Goal: Task Accomplishment & Management: Complete application form

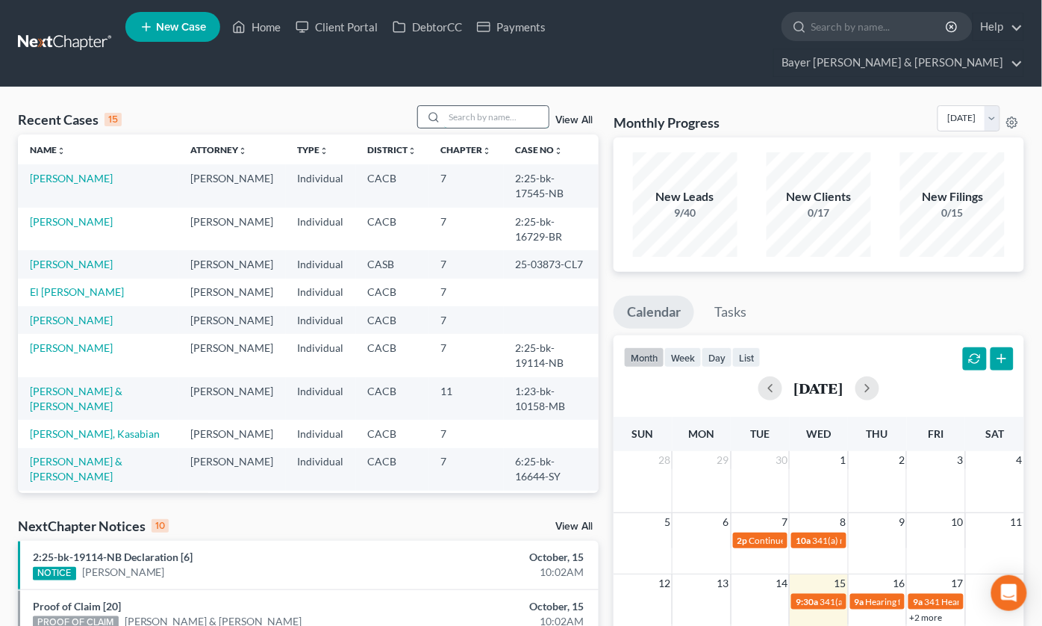
click at [513, 106] on input "search" at bounding box center [496, 117] width 105 height 22
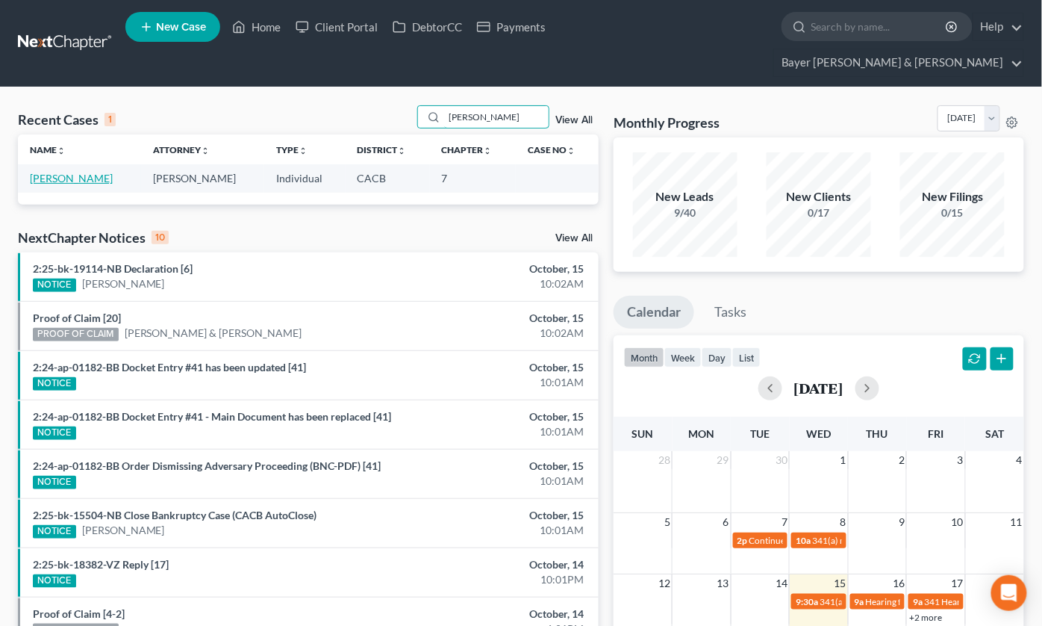
type input "Rojas"
click at [78, 172] on link "Rojas, Raquel" at bounding box center [71, 178] width 83 height 13
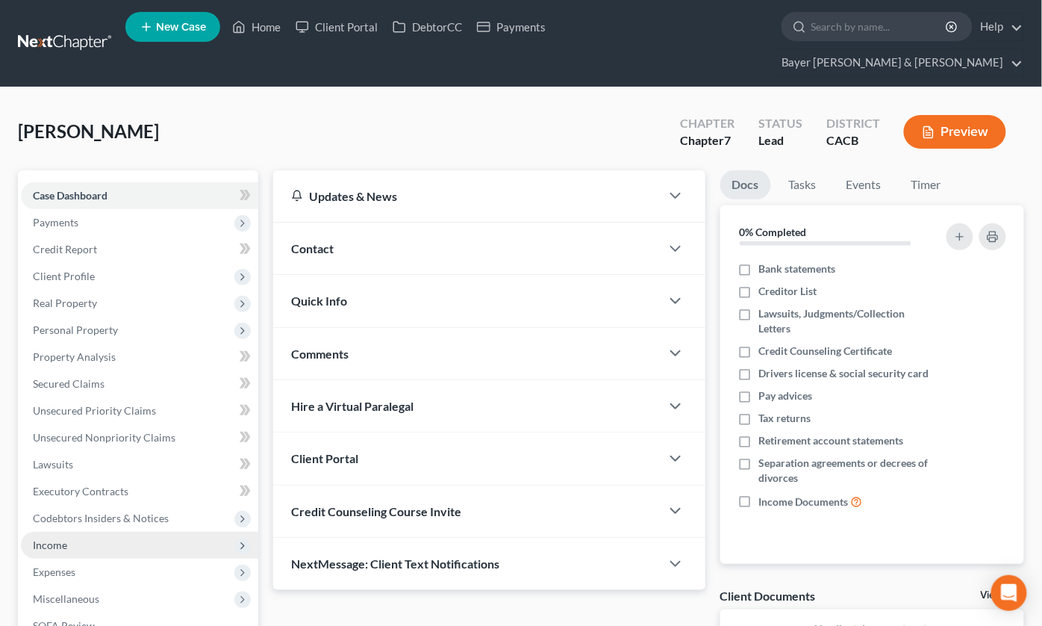
click at [55, 538] on span "Income" at bounding box center [50, 544] width 34 height 13
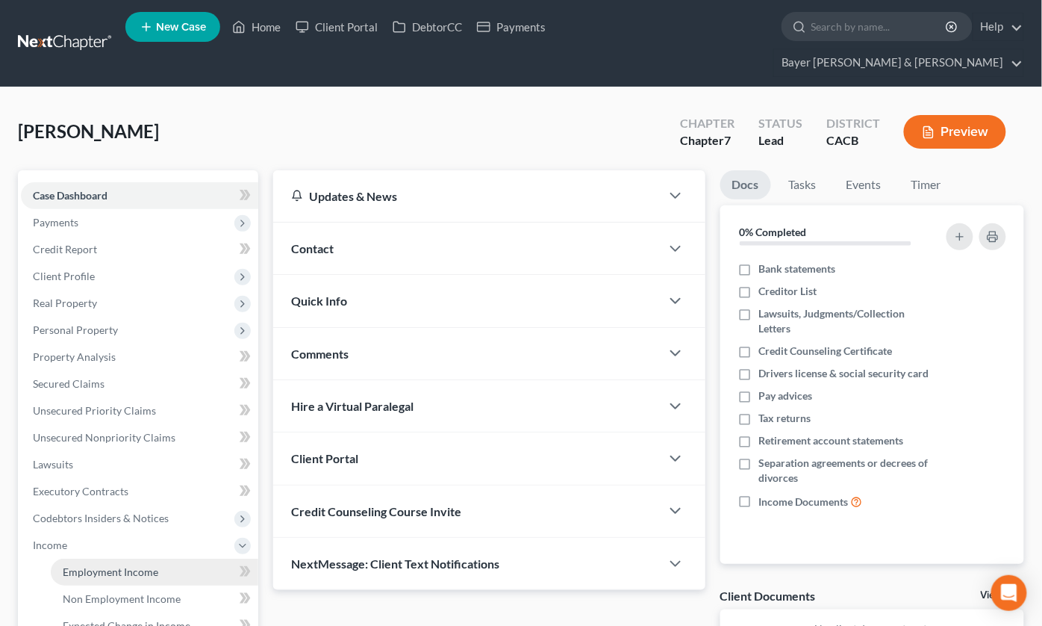
click at [113, 565] on span "Employment Income" at bounding box center [111, 571] width 96 height 13
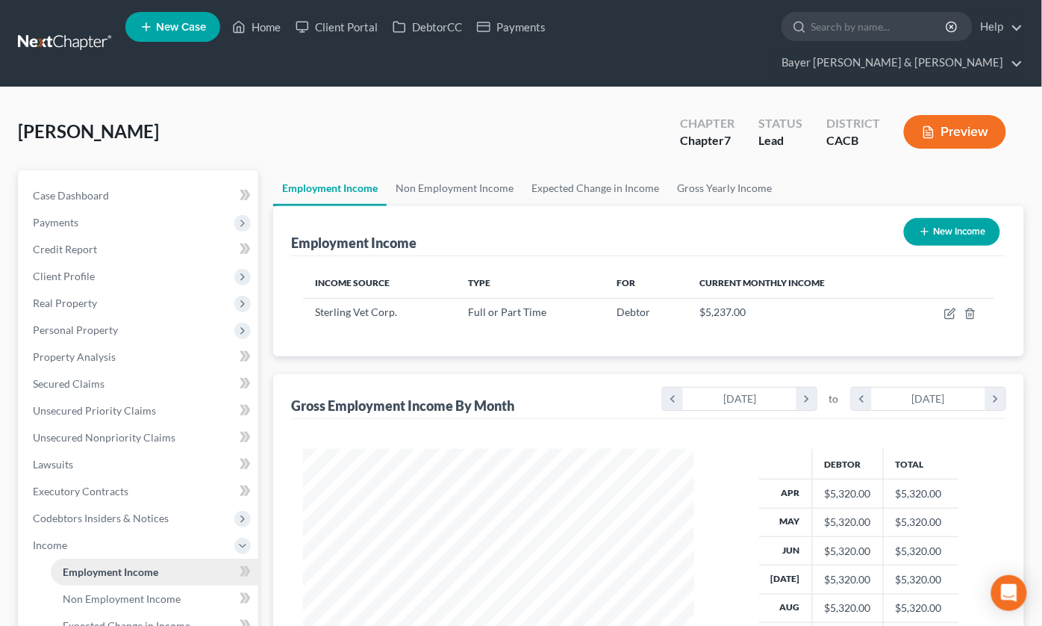
scroll to position [267, 421]
click at [472, 170] on link "Non Employment Income" at bounding box center [455, 188] width 136 height 36
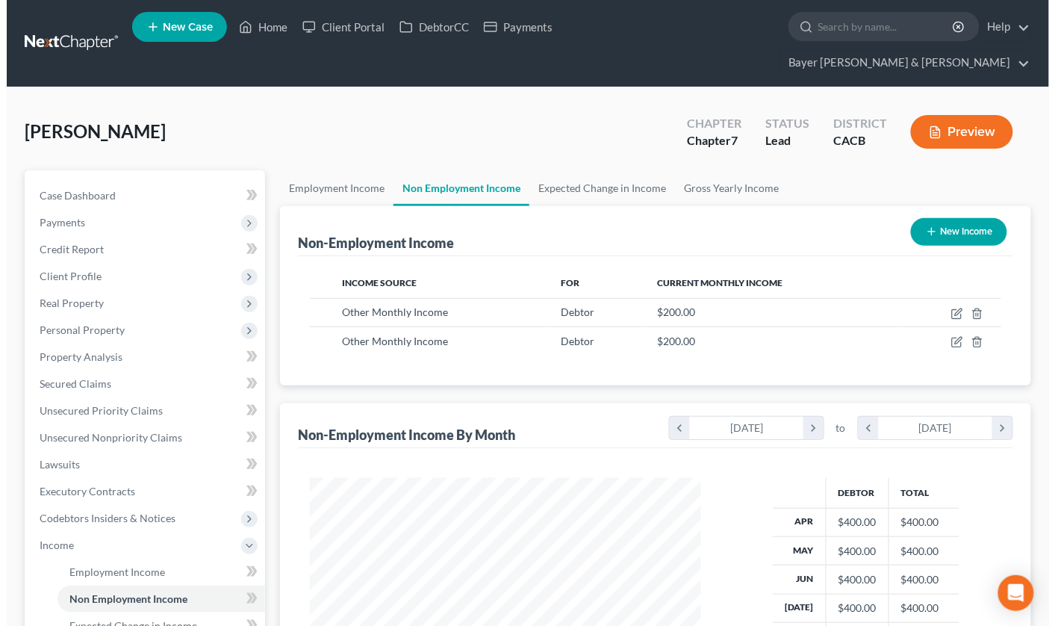
scroll to position [267, 421]
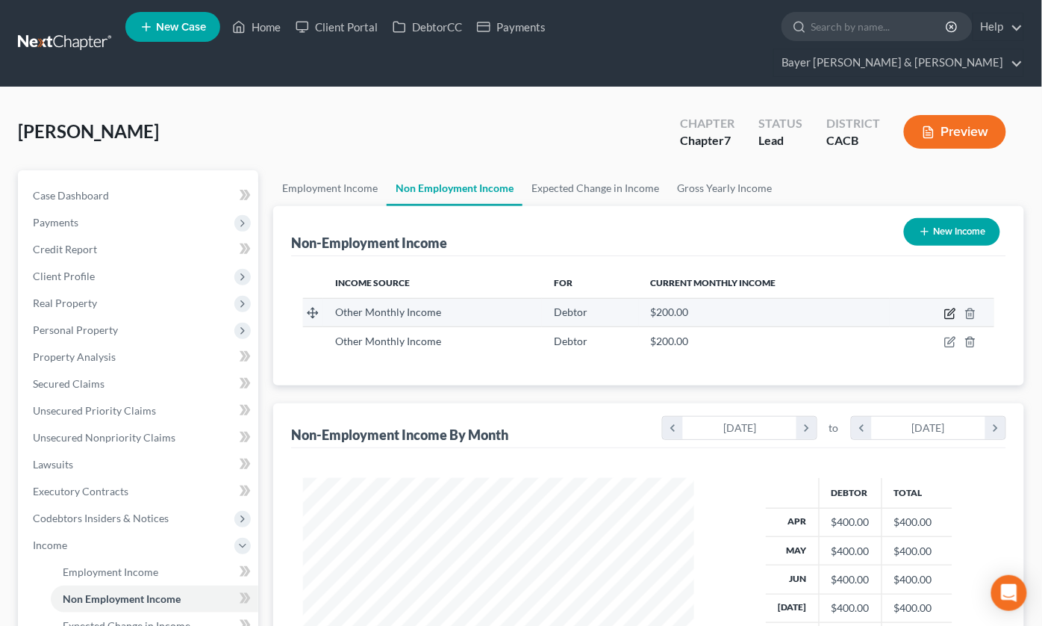
click at [946, 310] on icon "button" at bounding box center [949, 314] width 9 height 9
select select "13"
select select "0"
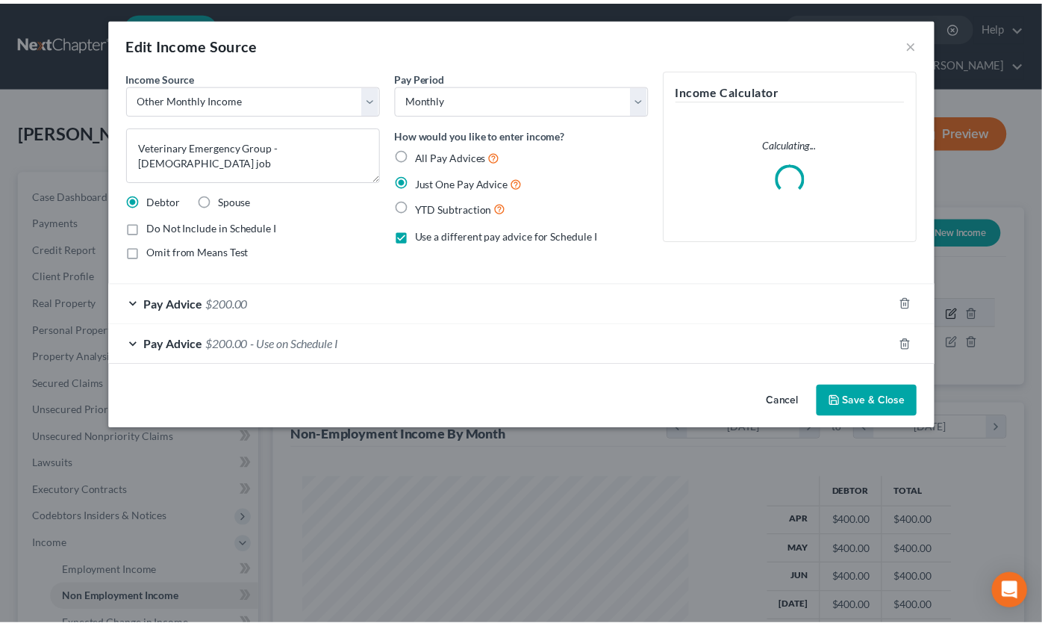
scroll to position [267, 426]
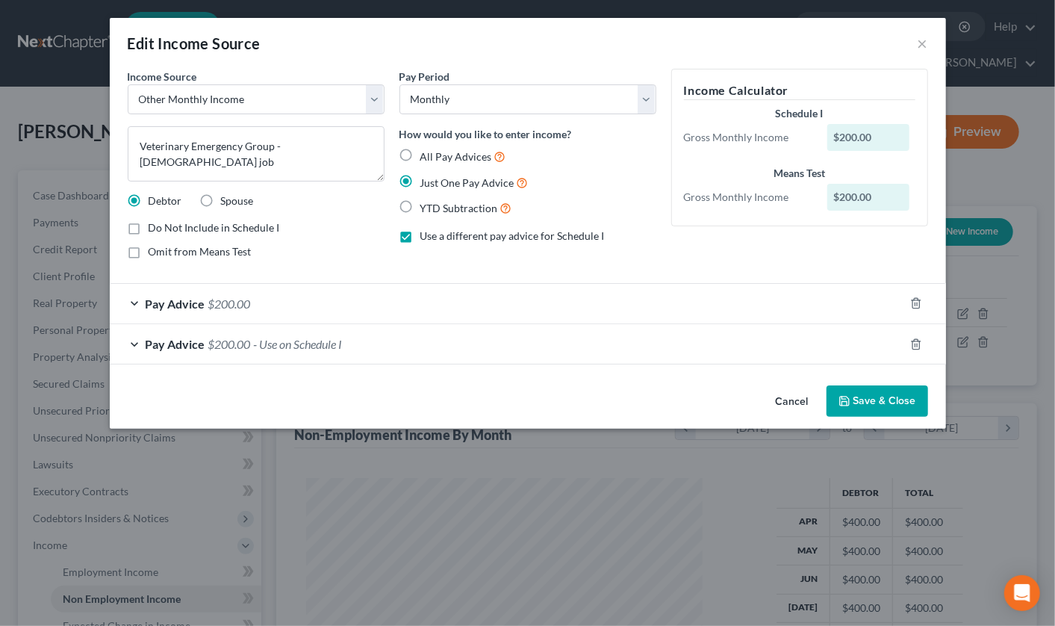
click at [129, 300] on div "Pay Advice $200.00" at bounding box center [507, 304] width 794 height 40
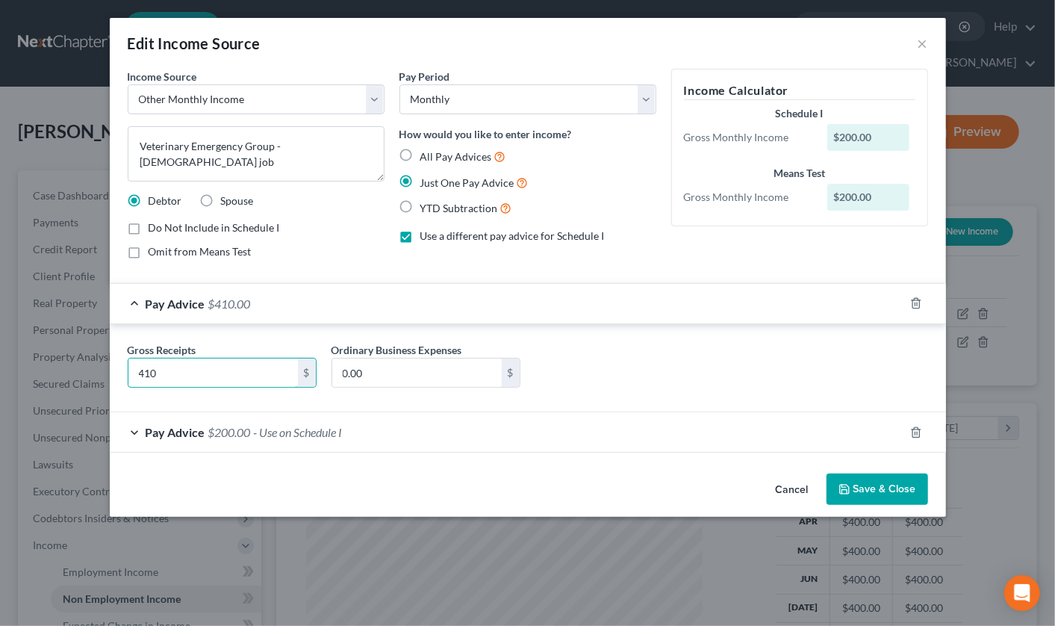
type input "410"
click at [780, 490] on button "Cancel" at bounding box center [792, 490] width 57 height 30
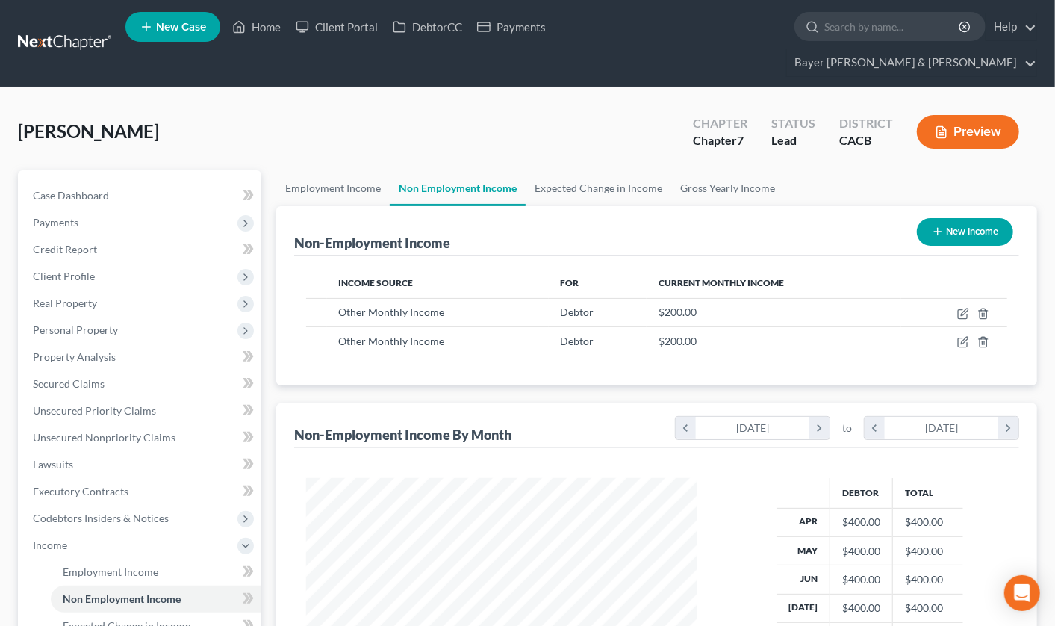
scroll to position [746438, 746285]
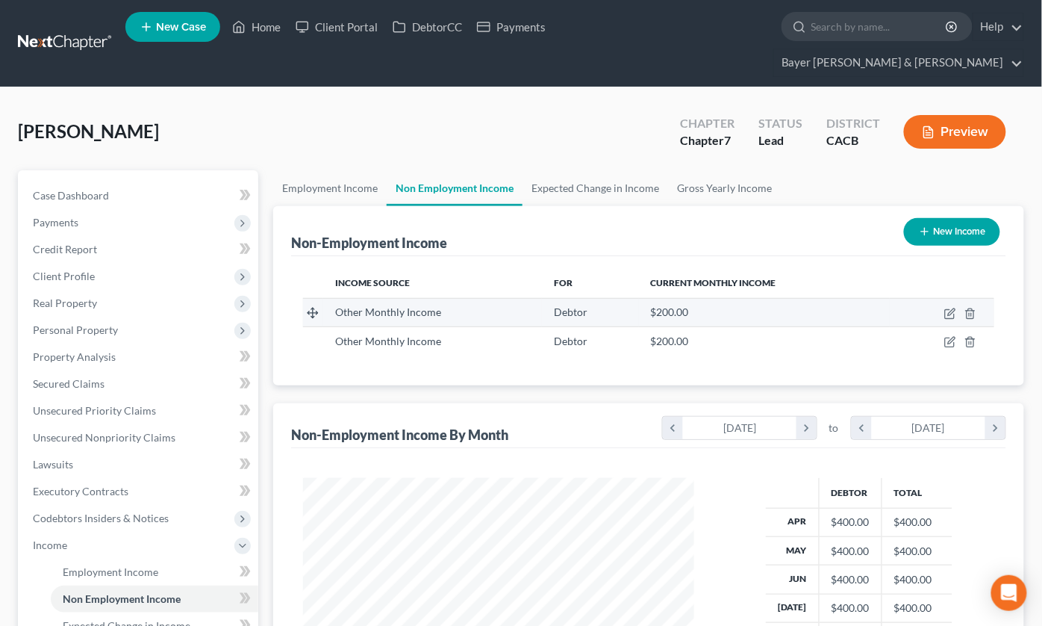
click at [944, 298] on td at bounding box center [942, 312] width 105 height 28
click at [949, 308] on icon "button" at bounding box center [951, 311] width 7 height 7
select select "13"
select select "0"
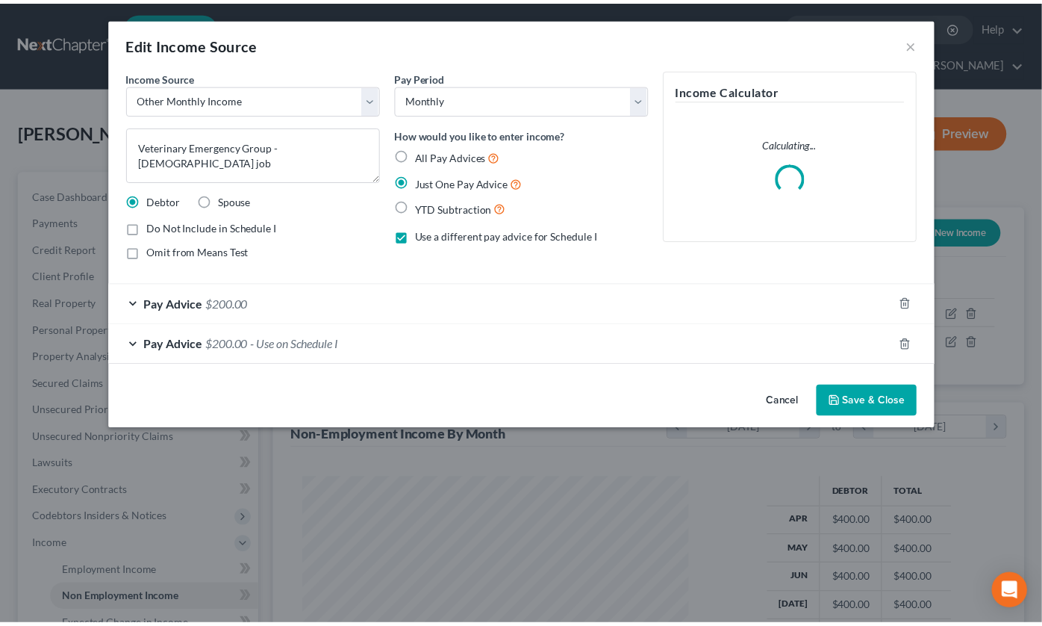
scroll to position [267, 426]
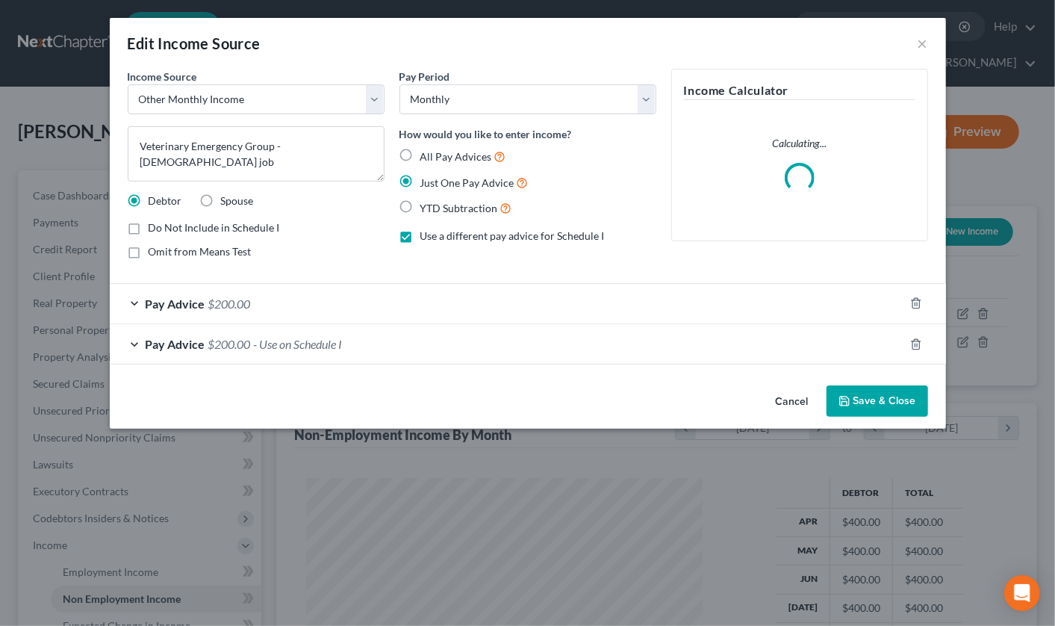
click at [129, 343] on div "Pay Advice $200.00 - Use on Schedule I" at bounding box center [507, 344] width 794 height 40
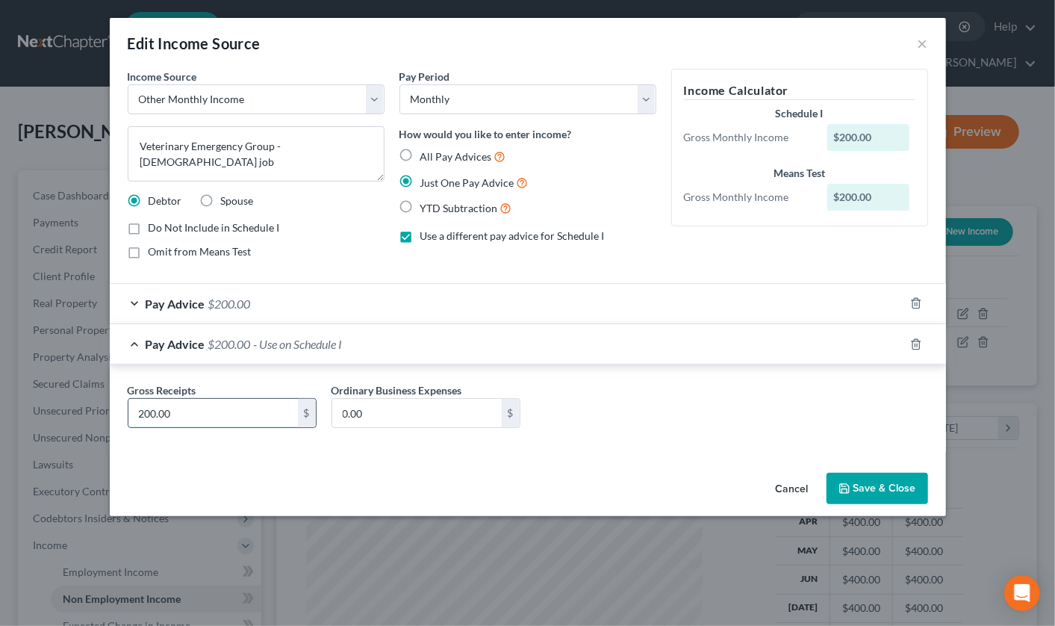
click at [194, 405] on input "200.00" at bounding box center [213, 413] width 170 height 28
type input "410"
click at [852, 487] on button "Save & Close" at bounding box center [878, 488] width 102 height 31
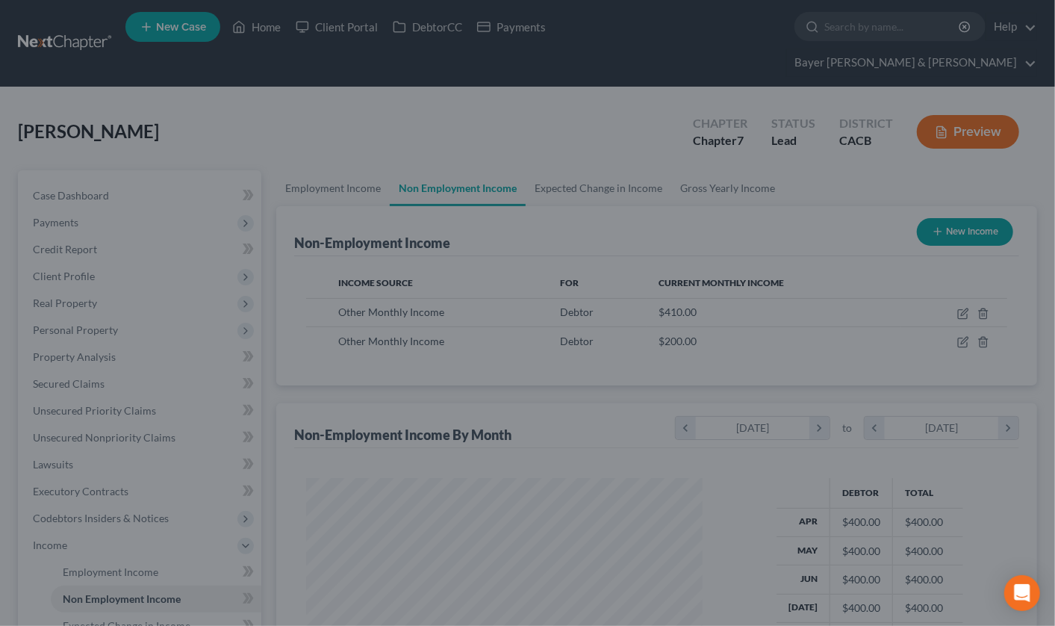
scroll to position [746438, 746285]
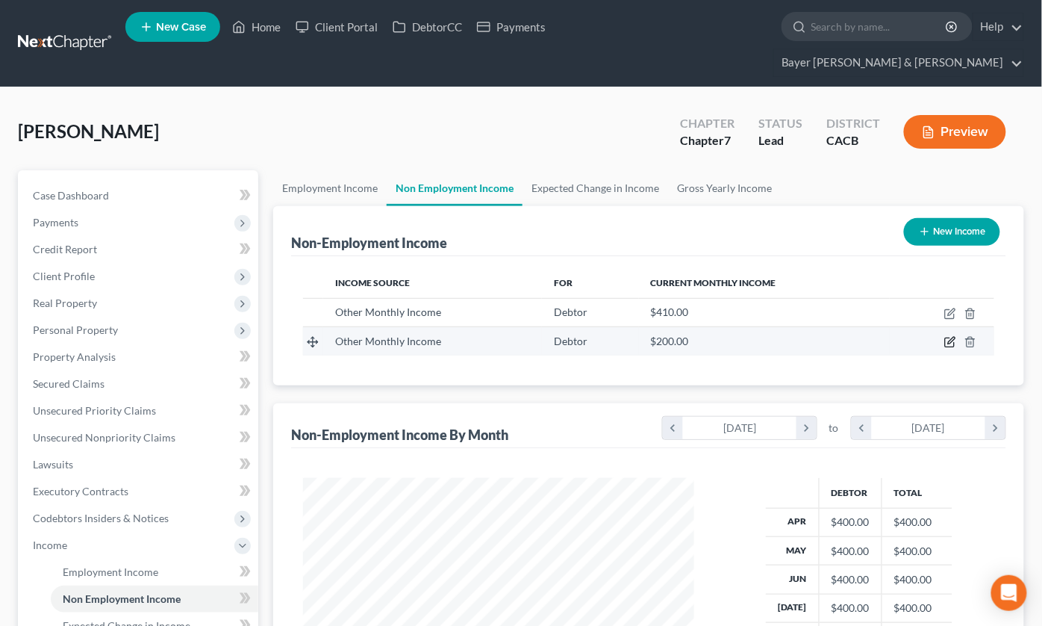
click at [949, 336] on icon "button" at bounding box center [951, 342] width 12 height 12
select select "13"
select select "0"
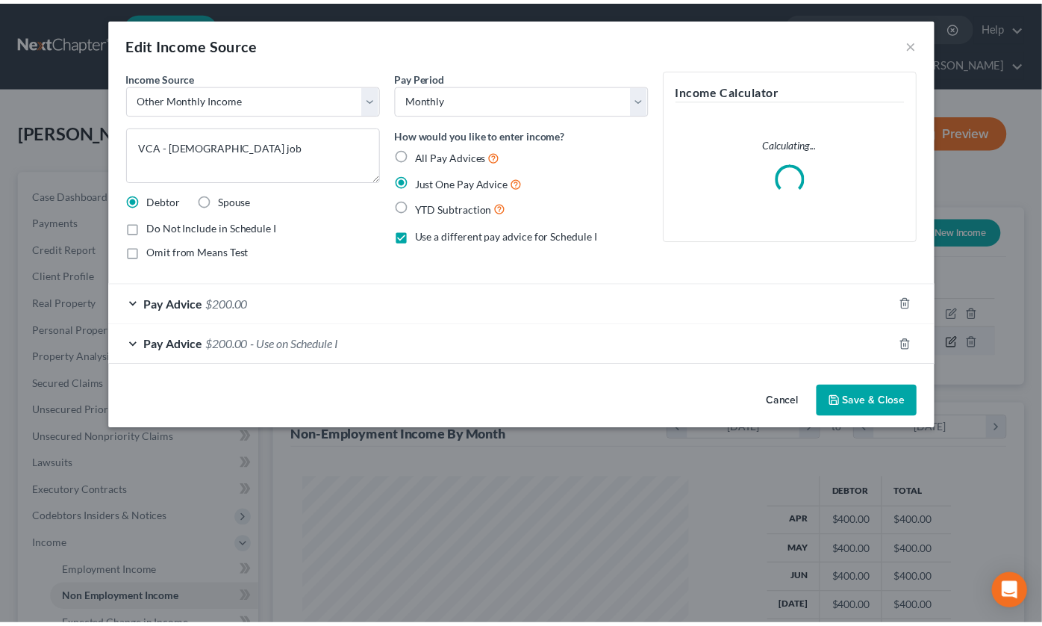
scroll to position [267, 426]
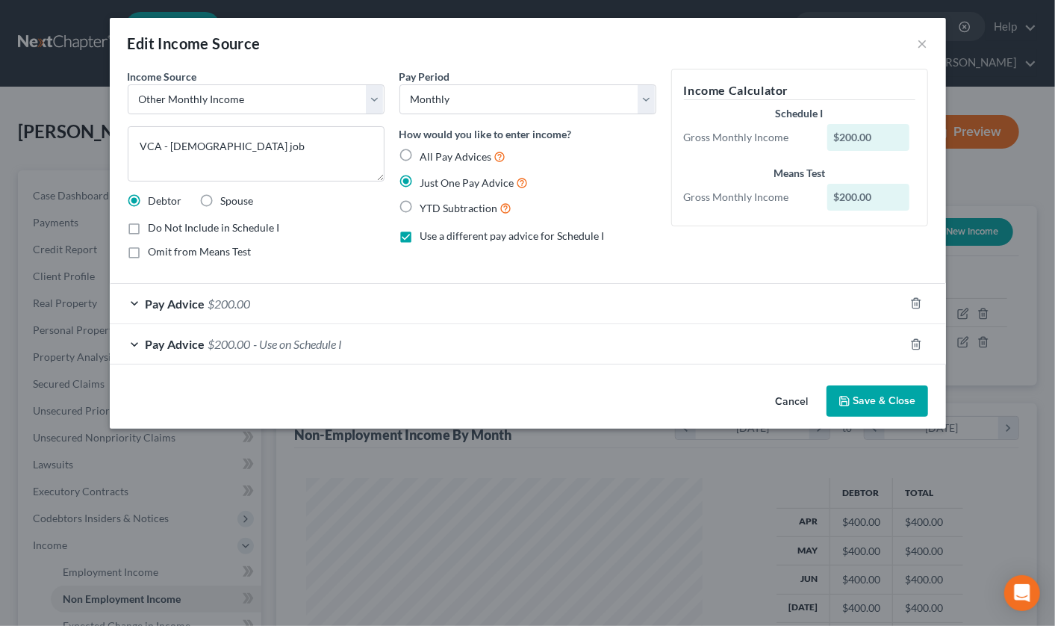
click at [131, 341] on div "Pay Advice $200.00 - Use on Schedule I" at bounding box center [507, 344] width 794 height 40
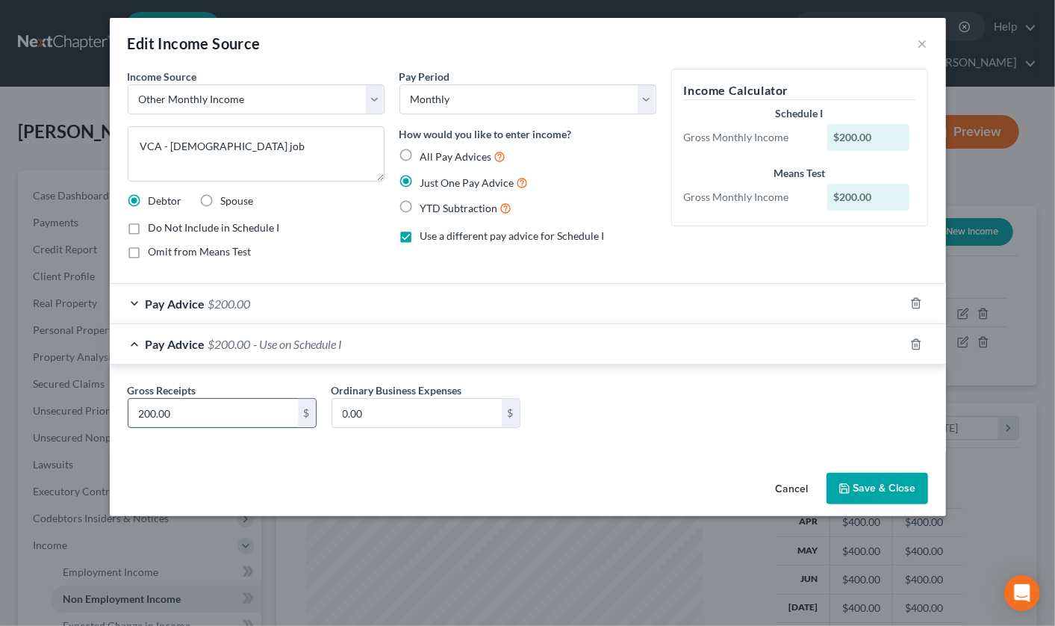
click at [197, 409] on input "200.00" at bounding box center [213, 413] width 170 height 28
type input "400"
click at [879, 495] on button "Save & Close" at bounding box center [878, 488] width 102 height 31
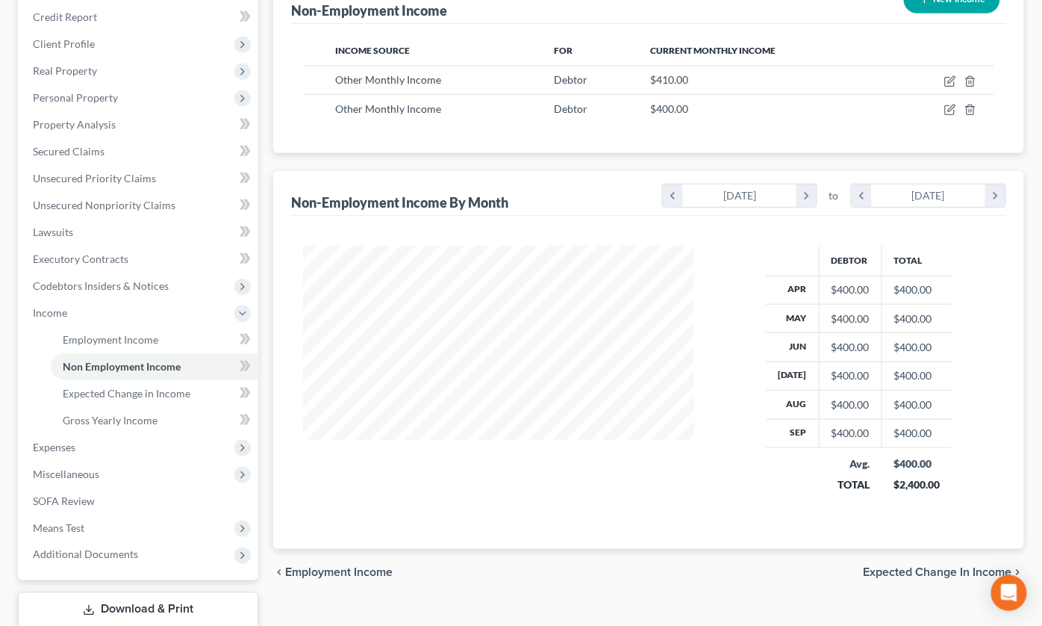
scroll to position [300, 0]
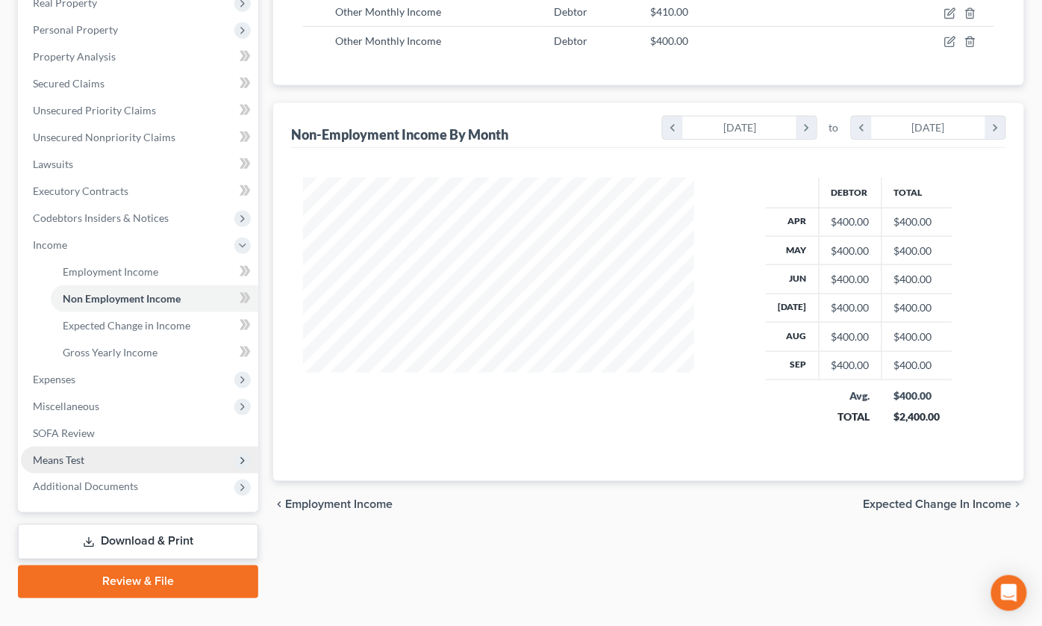
click at [69, 453] on span "Means Test" at bounding box center [59, 459] width 52 height 13
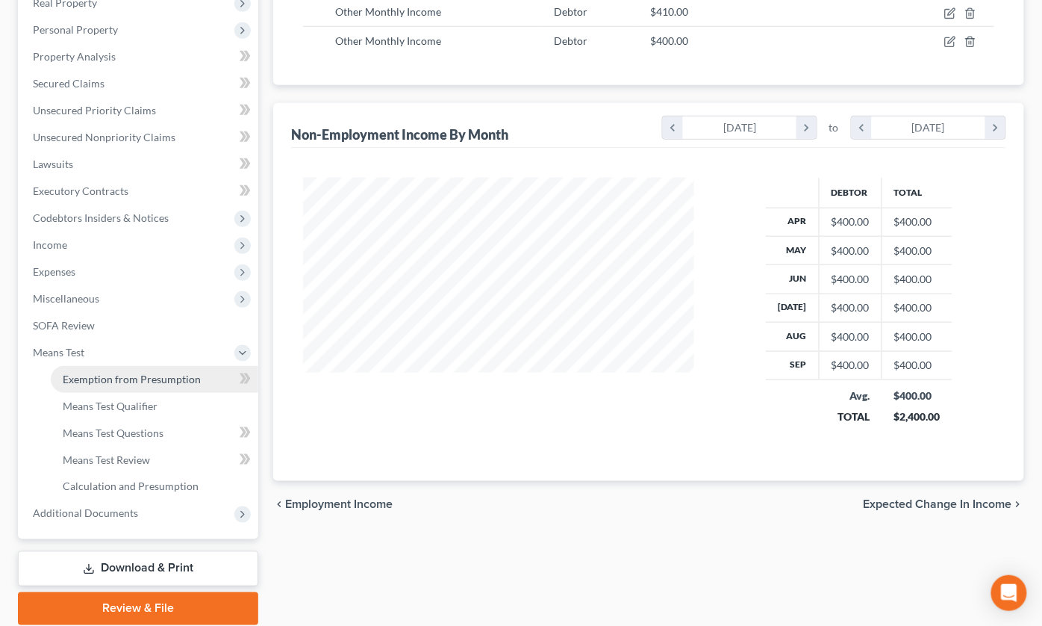
click at [110, 373] on span "Exemption from Presumption" at bounding box center [132, 379] width 138 height 13
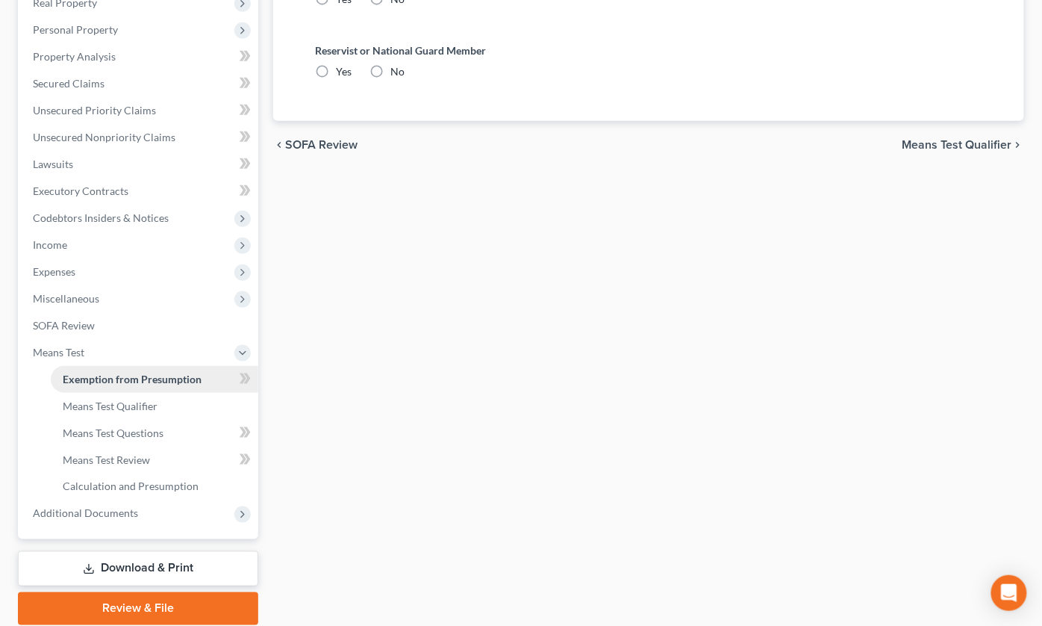
radio input "true"
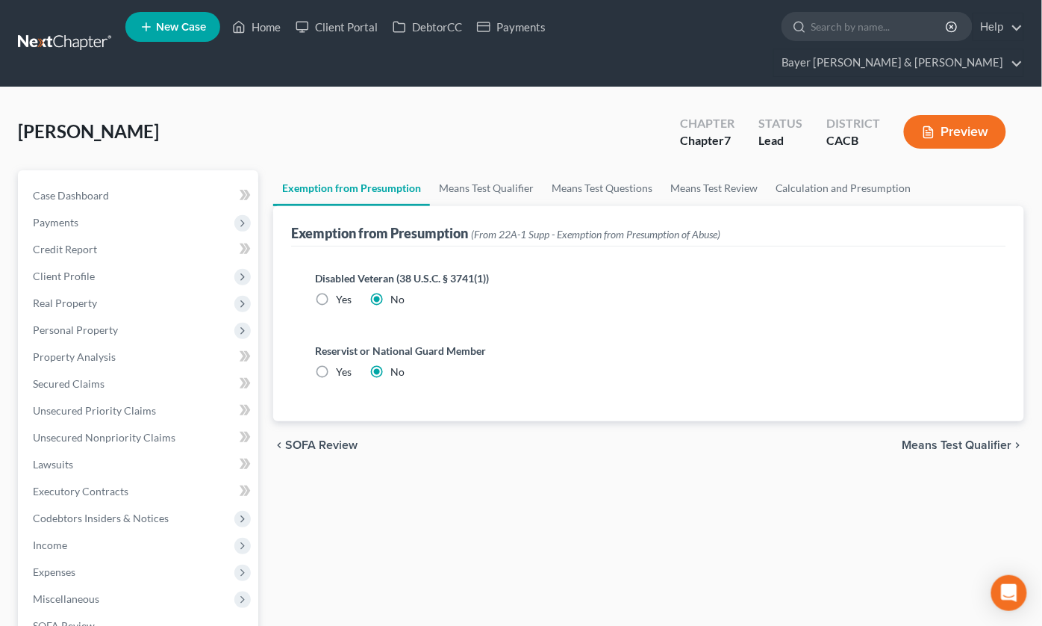
click at [944, 439] on span "Means Test Qualifier" at bounding box center [958, 445] width 110 height 12
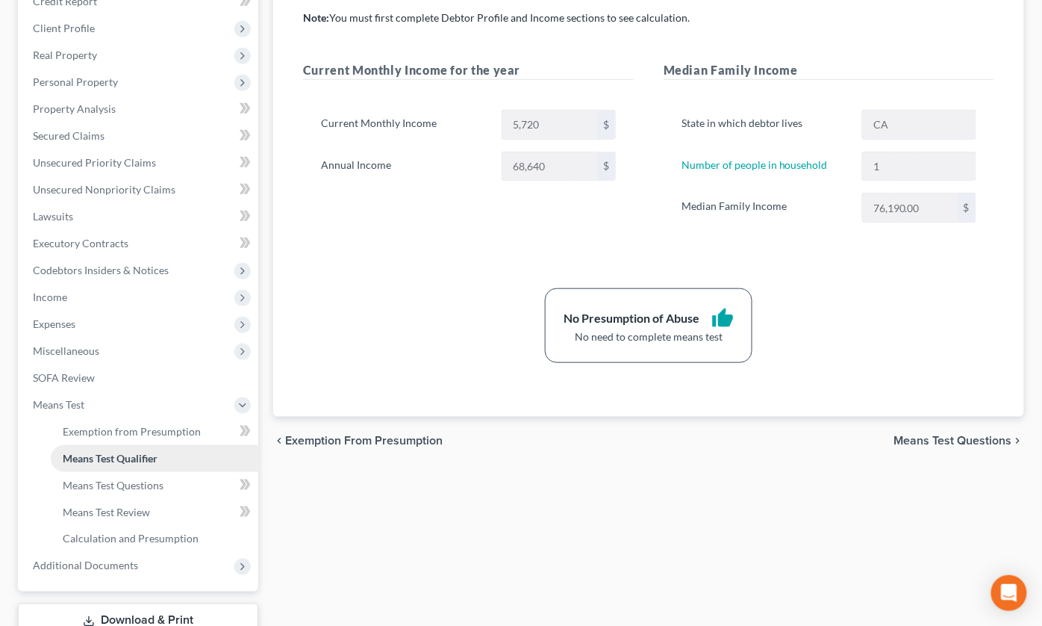
scroll to position [249, 0]
click at [240, 399] on icon at bounding box center [243, 405] width 12 height 12
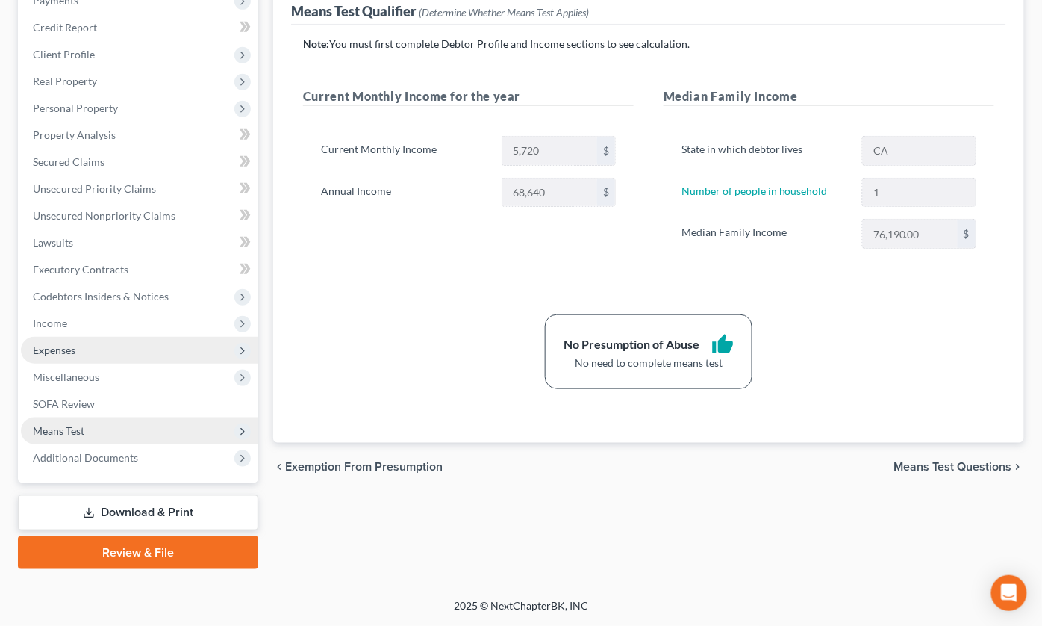
scroll to position [192, 0]
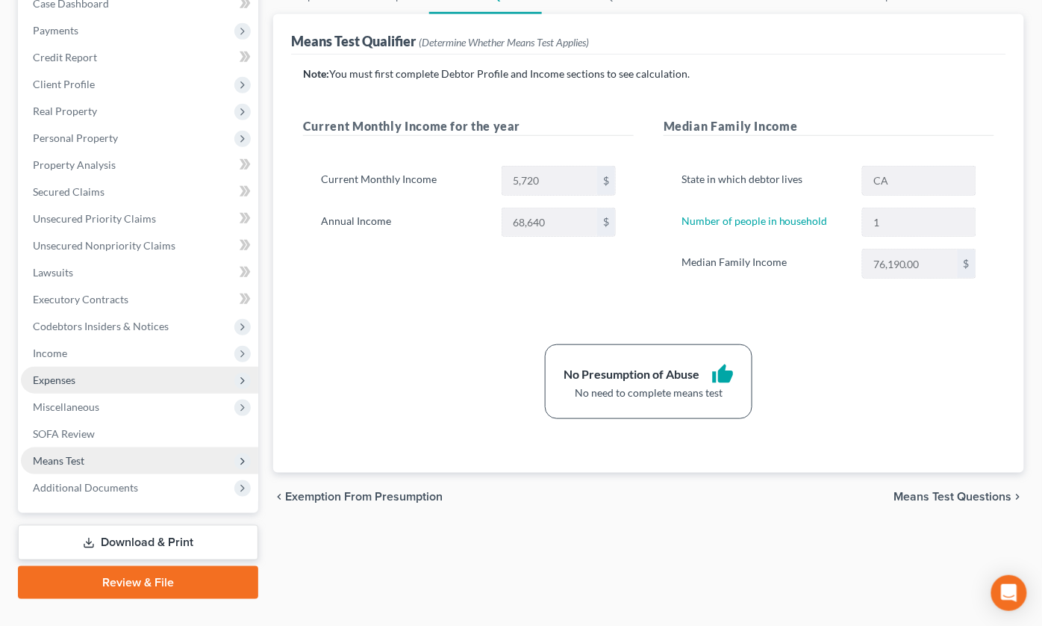
click at [67, 373] on span "Expenses" at bounding box center [54, 379] width 43 height 13
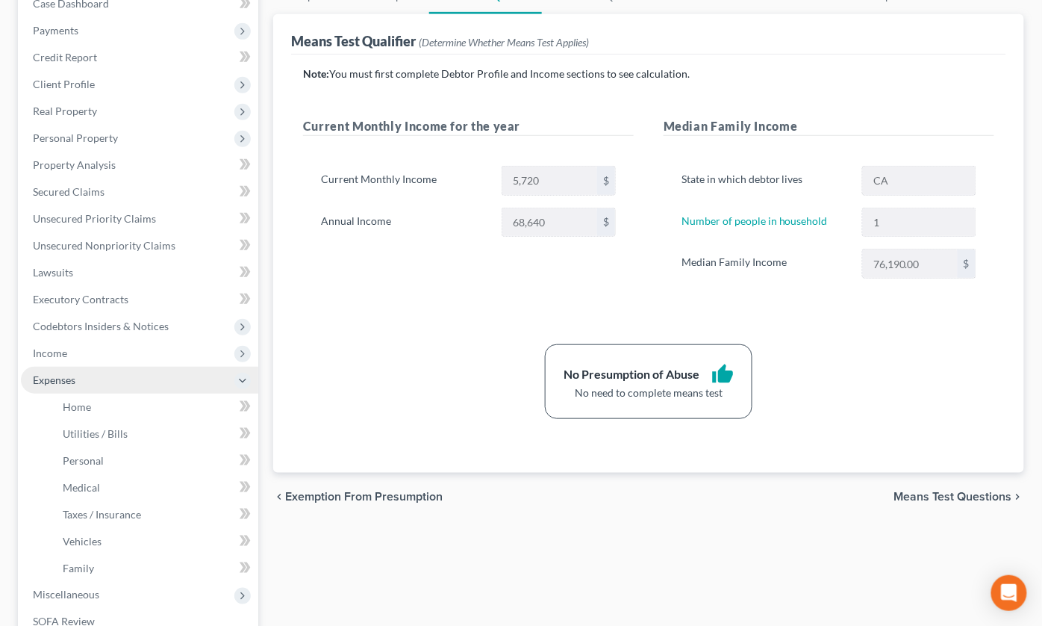
scroll to position [249, 0]
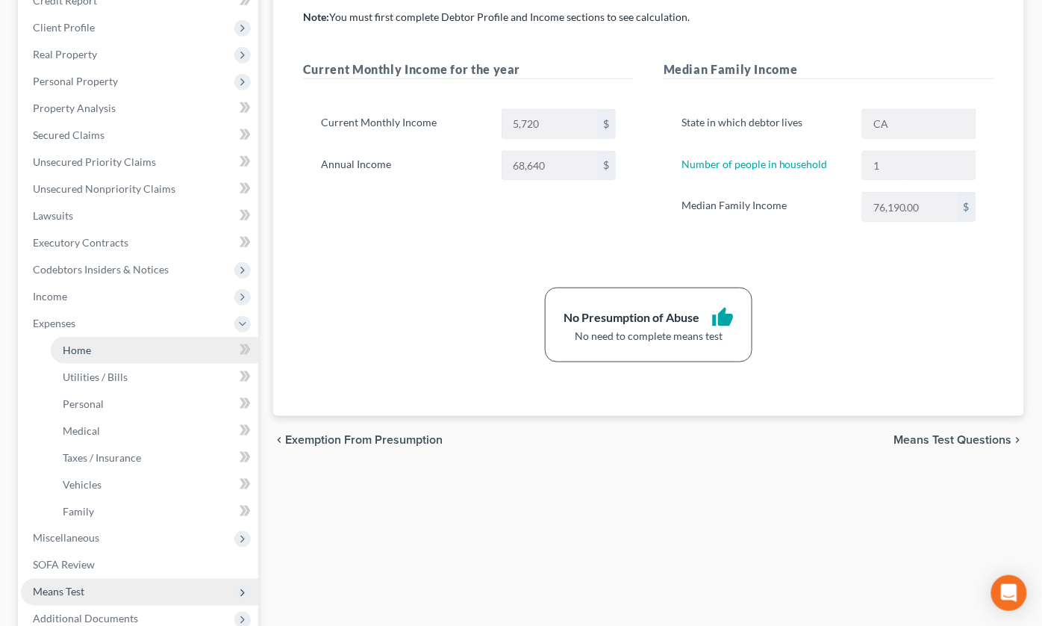
click at [136, 337] on link "Home" at bounding box center [155, 350] width 208 height 27
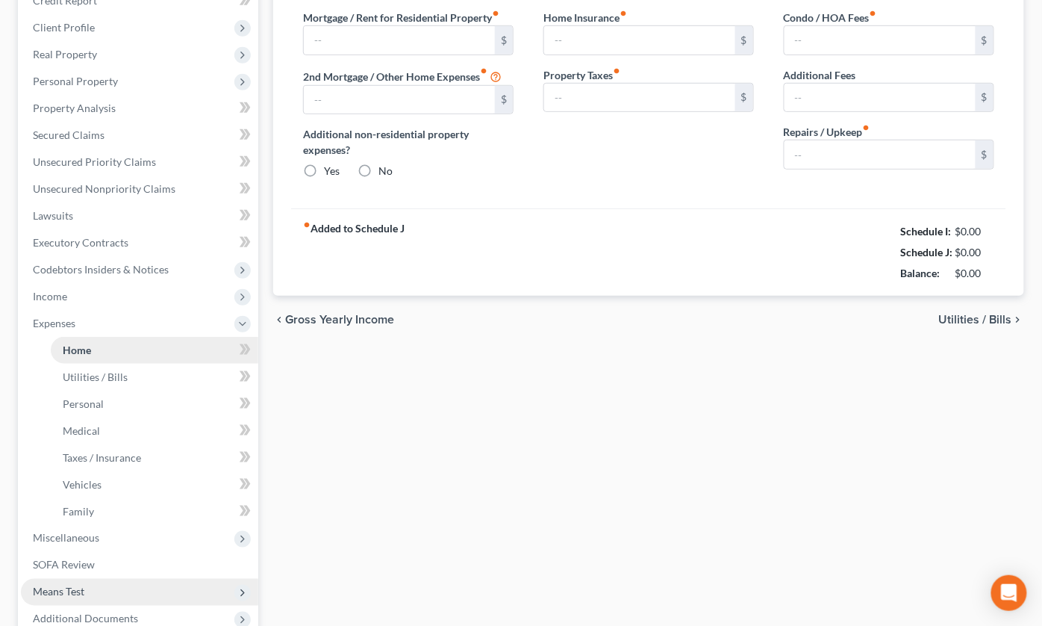
scroll to position [140, 0]
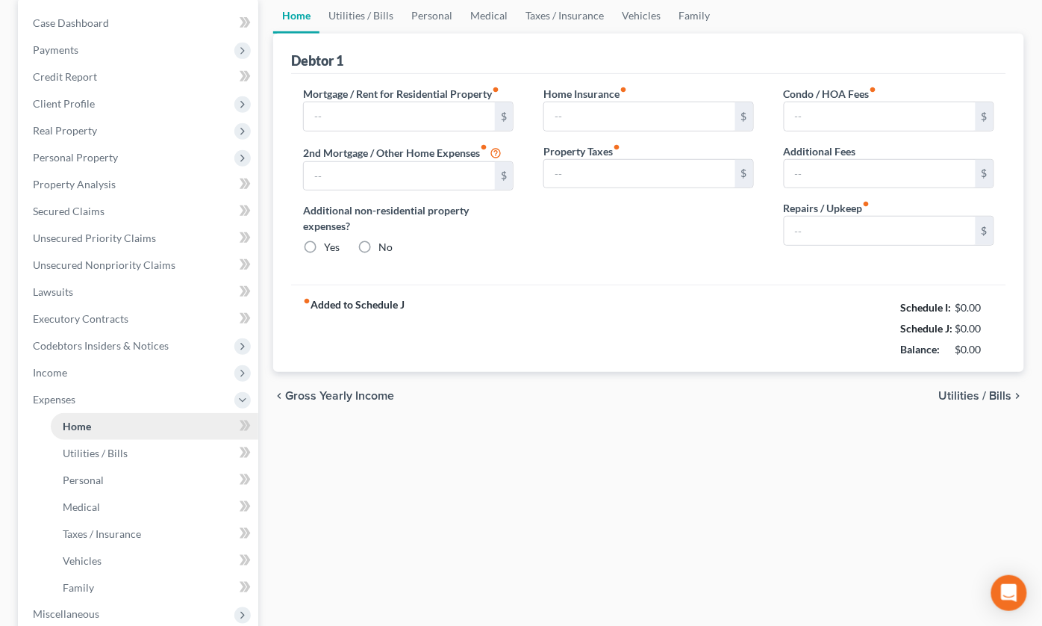
type input "600.00"
type input "0.00"
radio input "true"
type input "0.00"
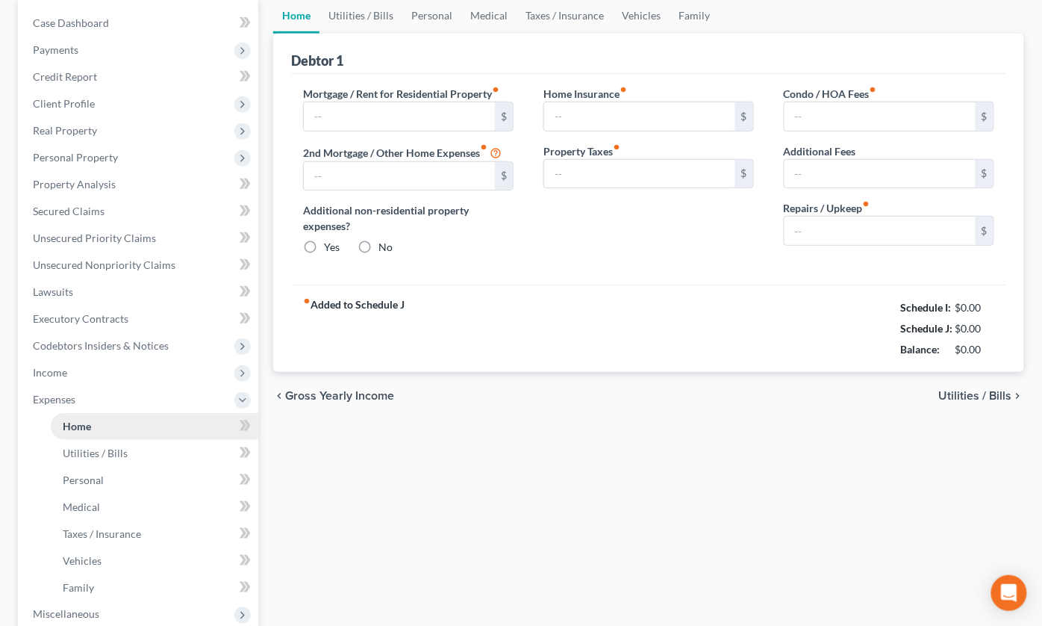
type input "0.00"
type input "50.00"
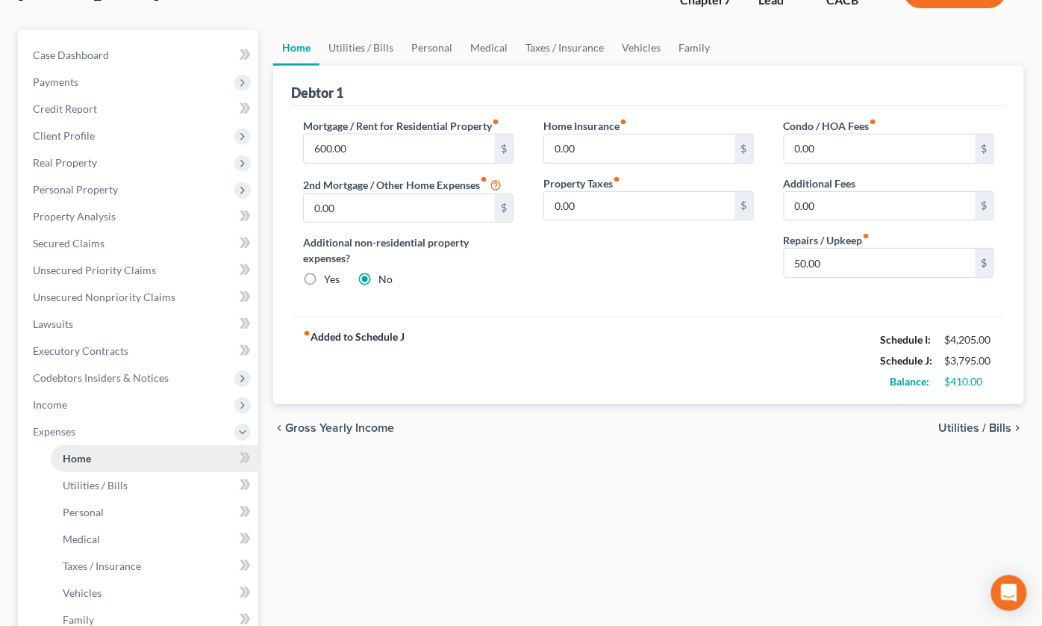
scroll to position [0, 0]
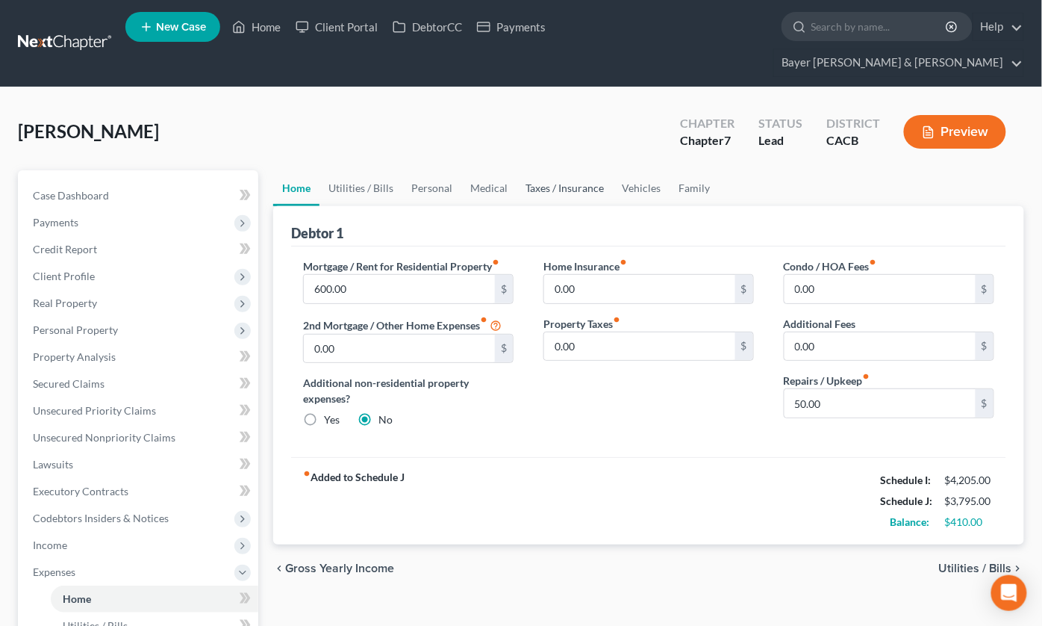
click at [565, 170] on link "Taxes / Insurance" at bounding box center [565, 188] width 96 height 36
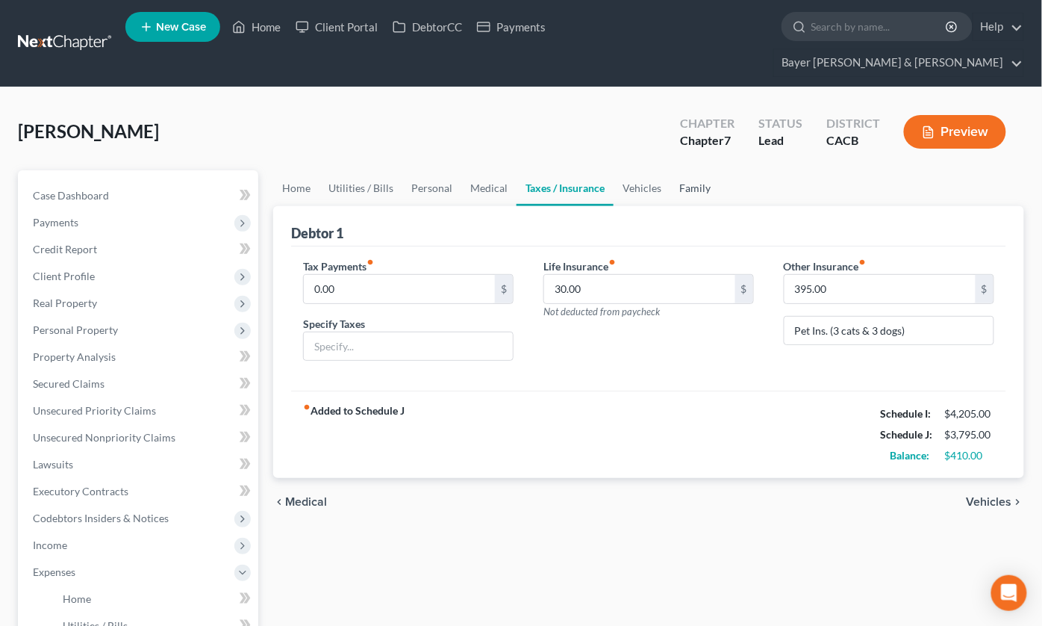
click at [694, 170] on link "Family" at bounding box center [695, 188] width 49 height 36
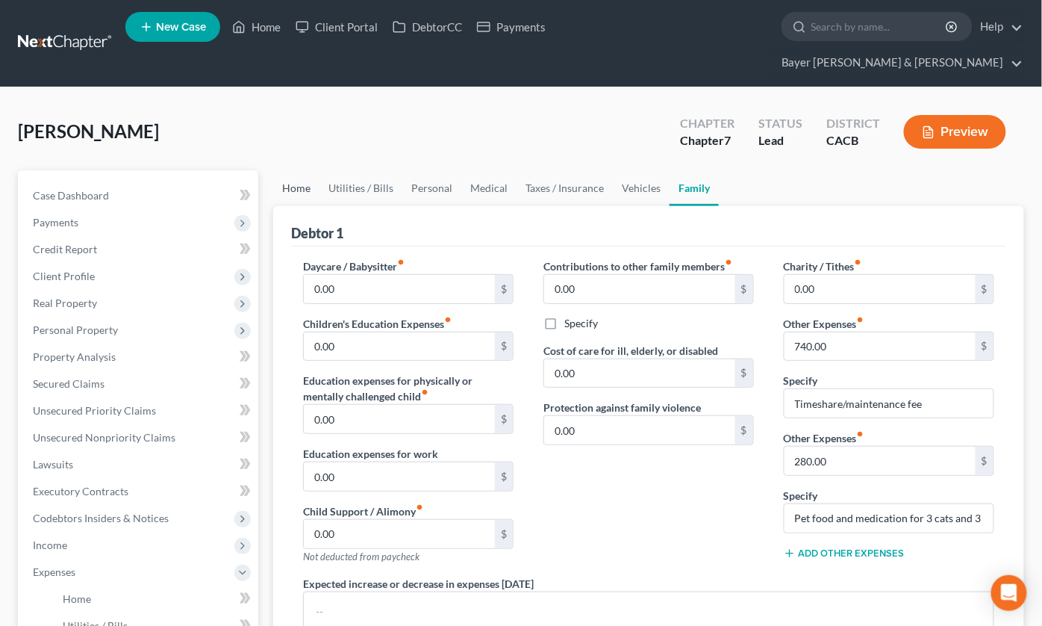
click at [302, 170] on link "Home" at bounding box center [296, 188] width 46 height 36
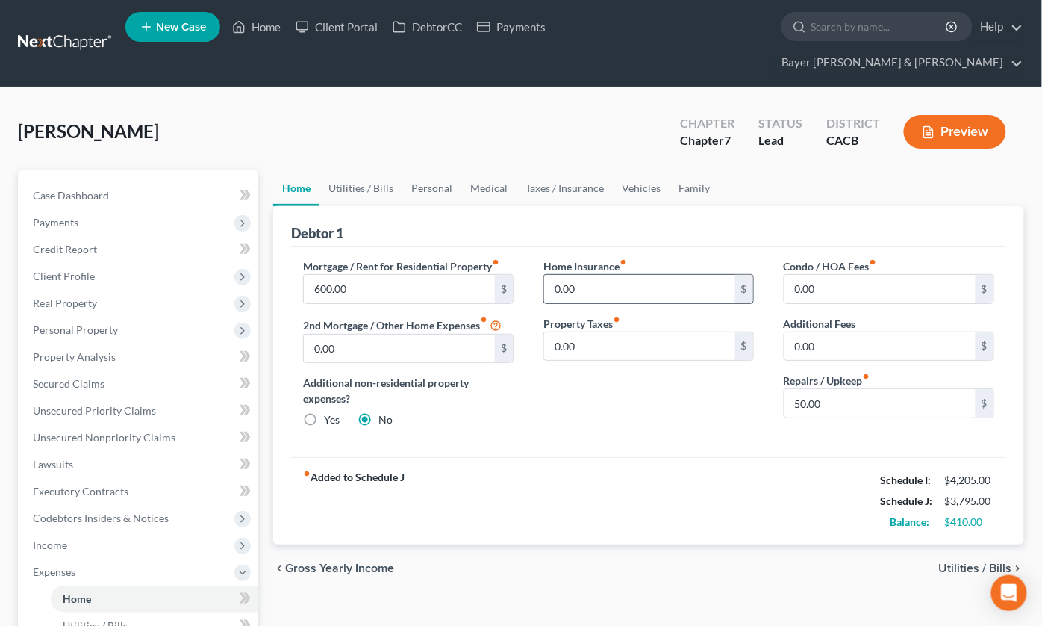
click at [616, 275] on input "0.00" at bounding box center [639, 289] width 191 height 28
click at [608, 275] on input "300.00" at bounding box center [639, 289] width 191 height 28
click at [608, 275] on input "36" at bounding box center [639, 289] width 191 height 28
type input "36.00"
click at [839, 389] on input "50.00" at bounding box center [880, 403] width 191 height 28
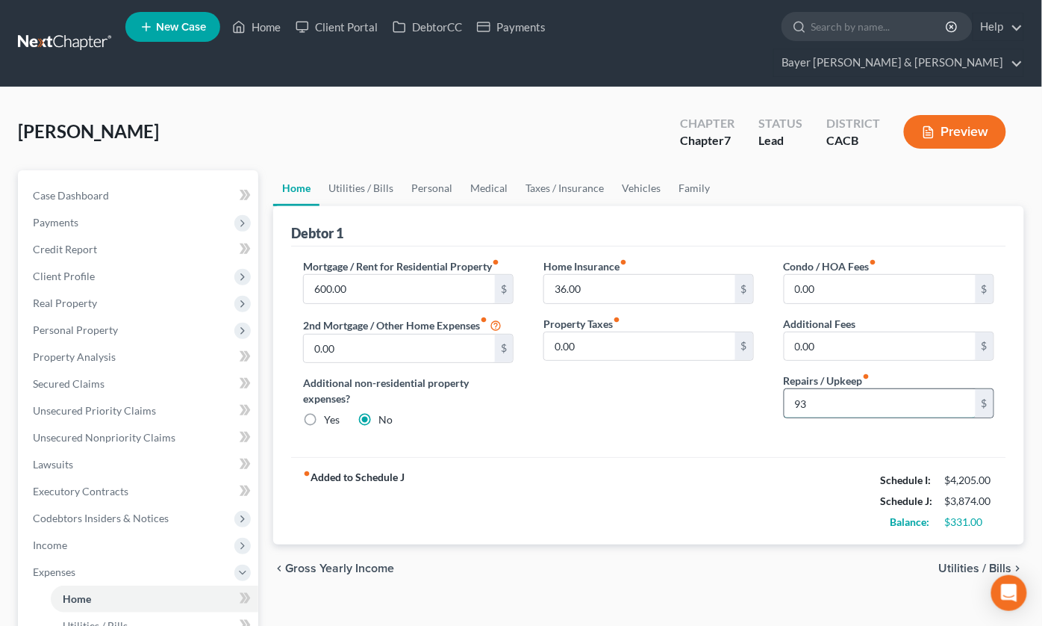
type input "93"
click at [839, 389] on input "93" at bounding box center [880, 403] width 191 height 28
type input "93.00"
click at [358, 170] on link "Utilities / Bills" at bounding box center [361, 188] width 83 height 36
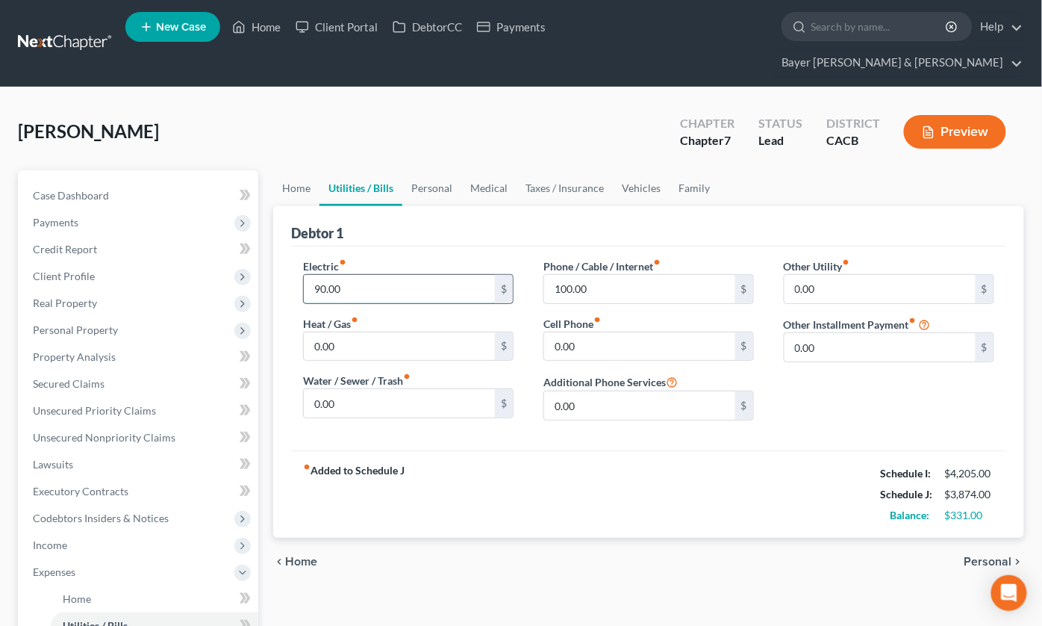
click at [369, 275] on input "90.00" at bounding box center [399, 289] width 191 height 28
type input "113.00"
click at [639, 275] on input "100.00" at bounding box center [639, 289] width 191 height 28
type input "121.00"
click at [432, 170] on link "Personal" at bounding box center [431, 188] width 59 height 36
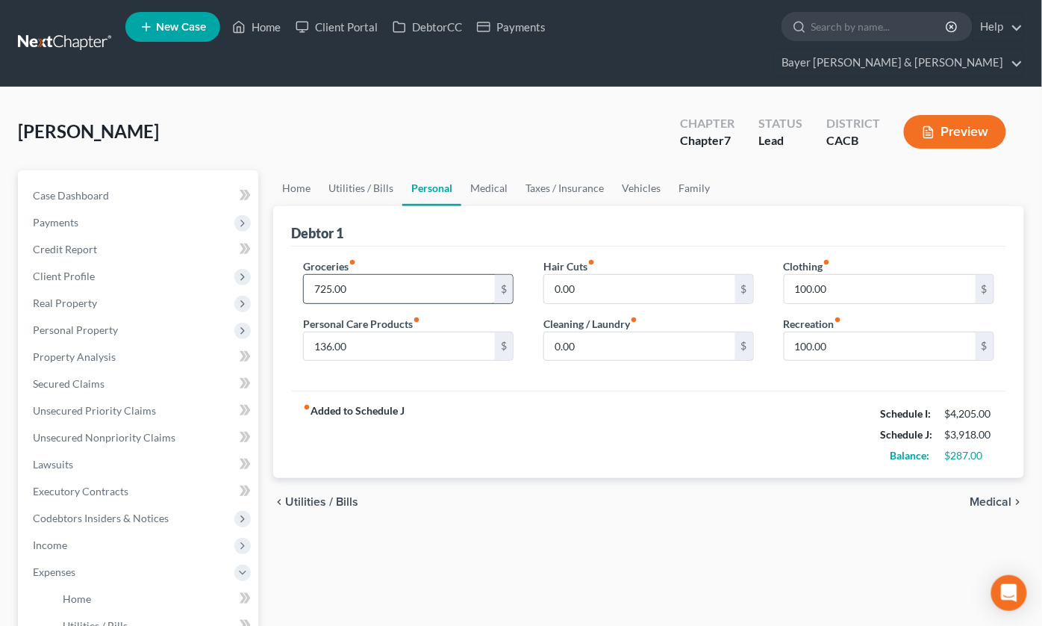
click at [368, 275] on input "725.00" at bounding box center [399, 289] width 191 height 28
type input "748.00"
click at [861, 275] on input "100.00" at bounding box center [880, 289] width 191 height 28
type input "125.00"
click at [360, 332] on input "136.00" at bounding box center [399, 346] width 191 height 28
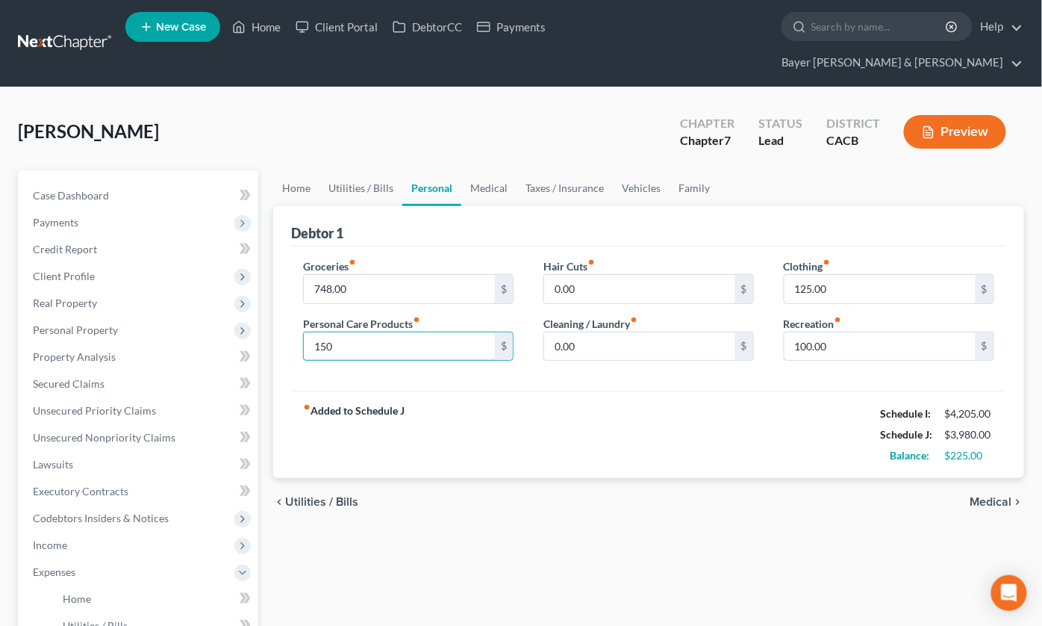
type input "150"
click at [495, 170] on link "Medical" at bounding box center [488, 188] width 55 height 36
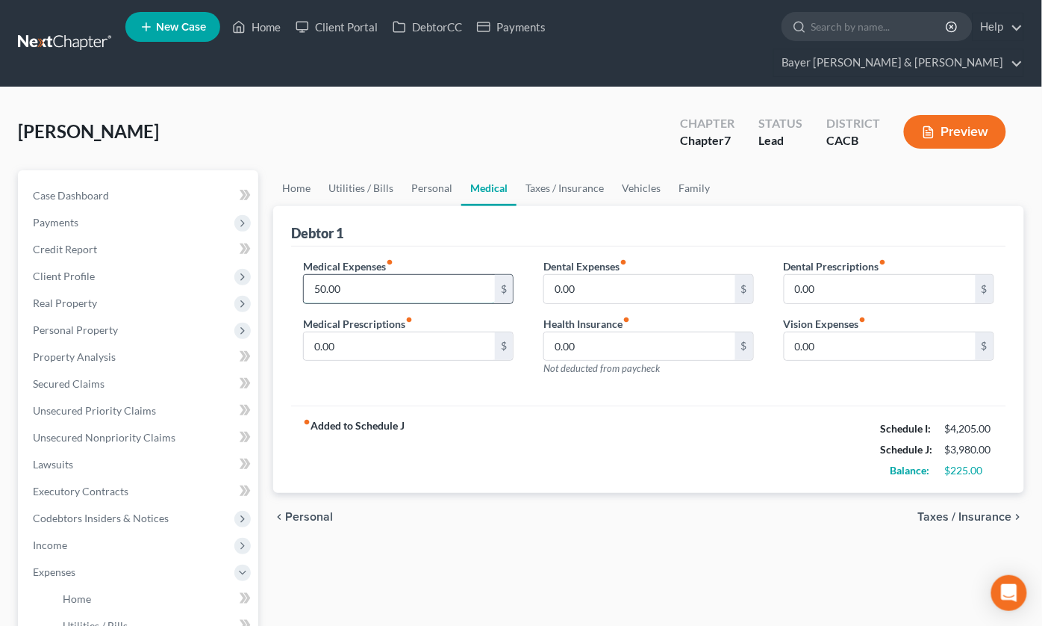
click at [343, 275] on input "50.00" at bounding box center [399, 289] width 191 height 28
type input "75"
click at [581, 170] on link "Taxes / Insurance" at bounding box center [565, 188] width 96 height 36
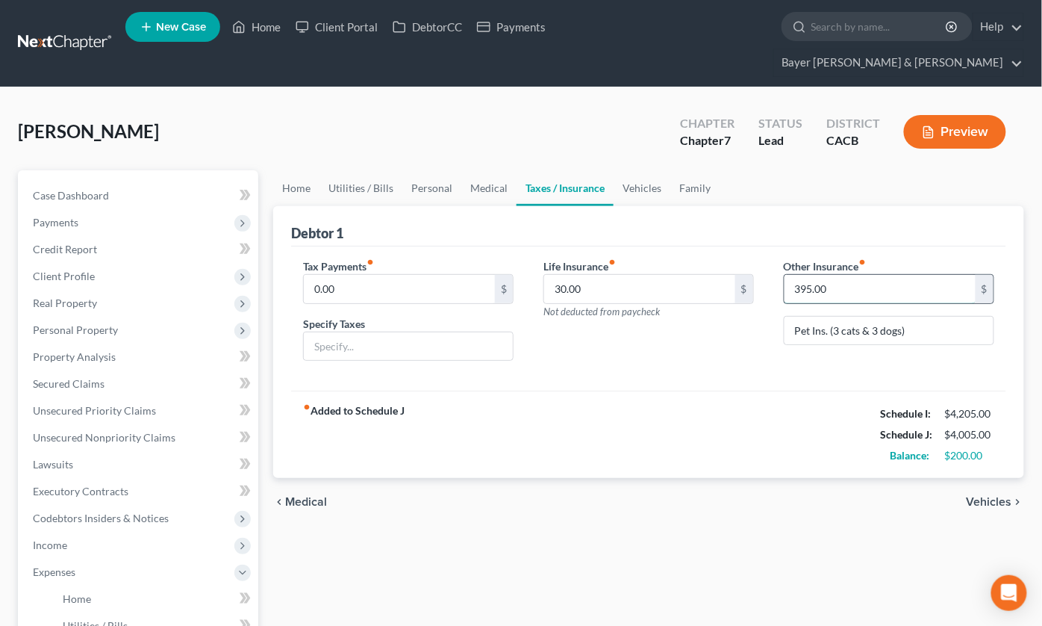
click at [848, 275] on input "395.00" at bounding box center [880, 289] width 191 height 28
type input "425"
click at [627, 170] on link "Vehicles" at bounding box center [642, 188] width 57 height 36
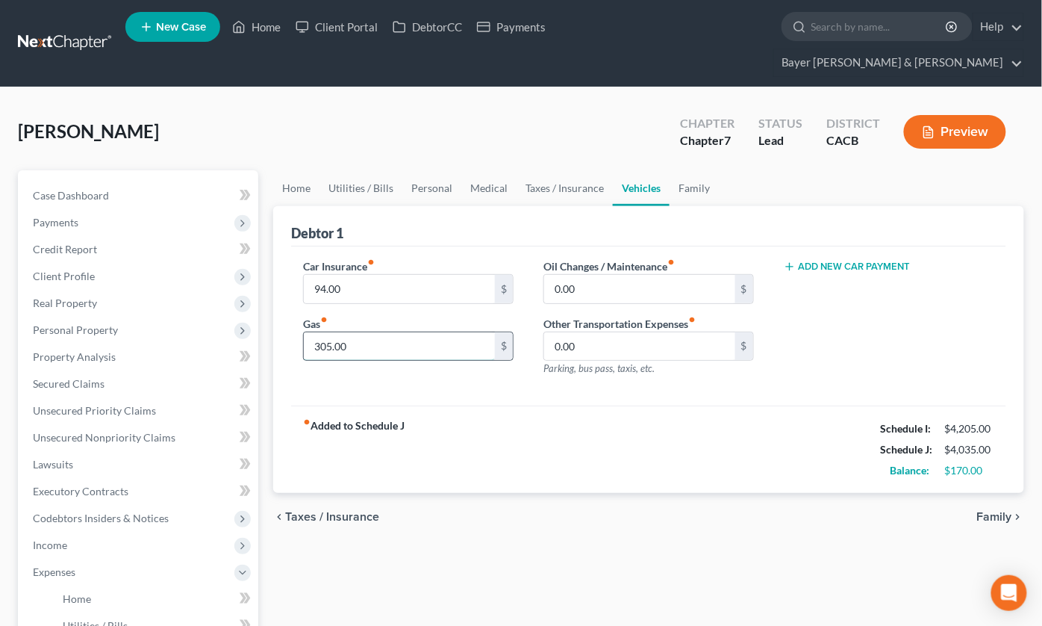
click at [353, 332] on input "305.00" at bounding box center [399, 346] width 191 height 28
type input "375"
click at [689, 170] on link "Family" at bounding box center [694, 188] width 49 height 36
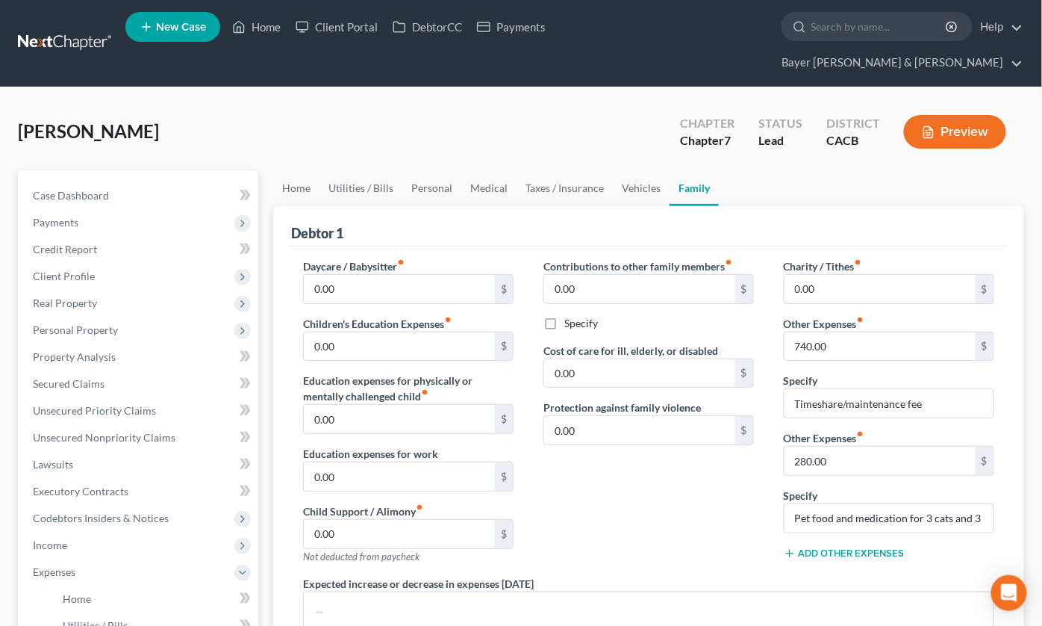
click at [836, 547] on button "Add Other Expenses" at bounding box center [844, 553] width 121 height 12
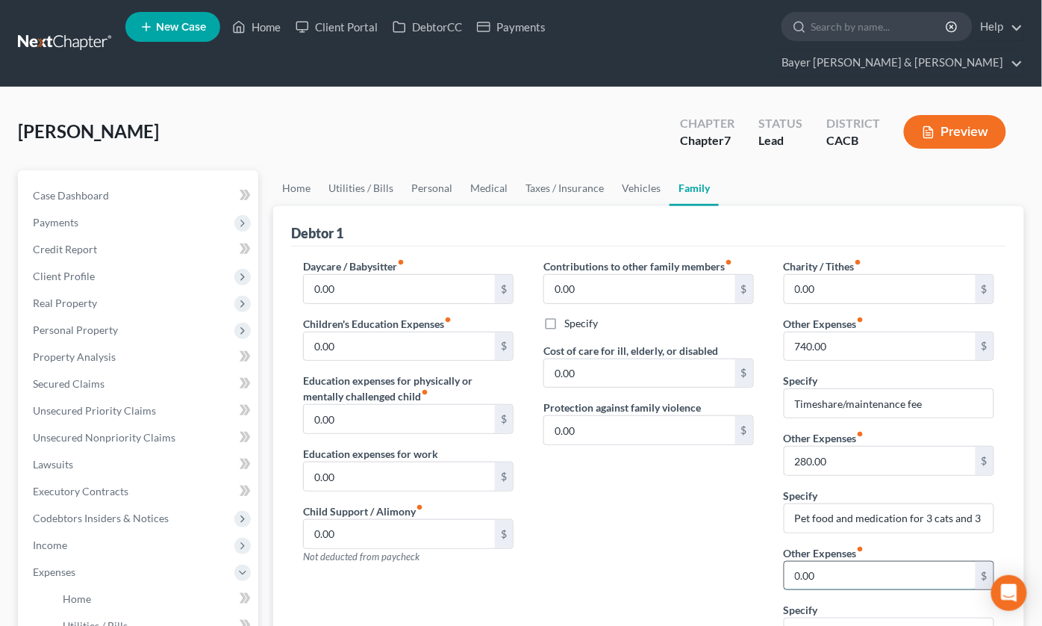
click at [824, 562] on input "0.00" at bounding box center [880, 576] width 191 height 28
type input "100"
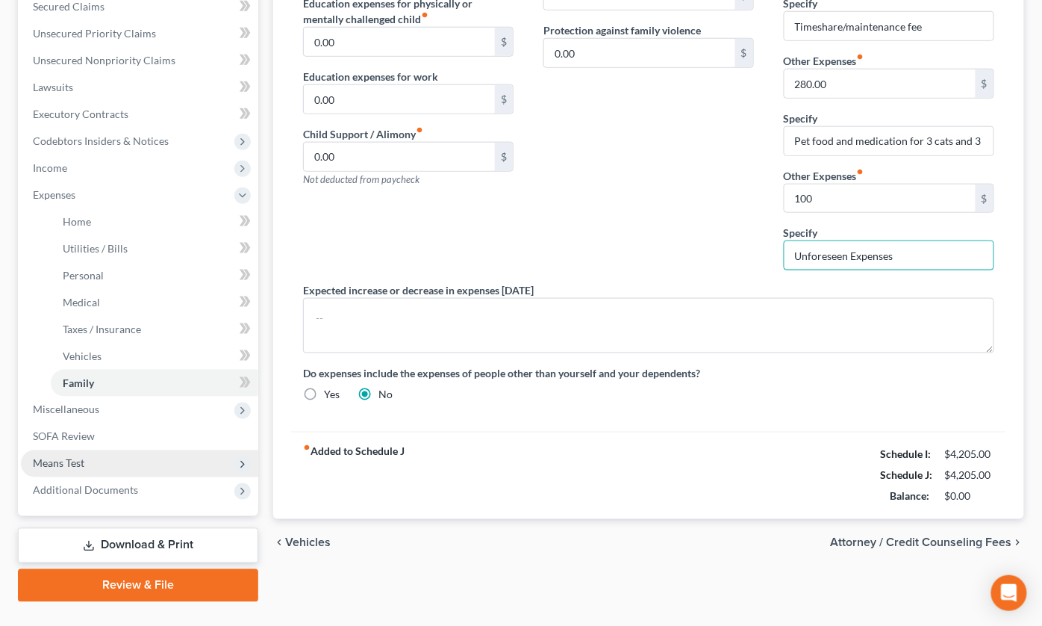
scroll to position [381, 0]
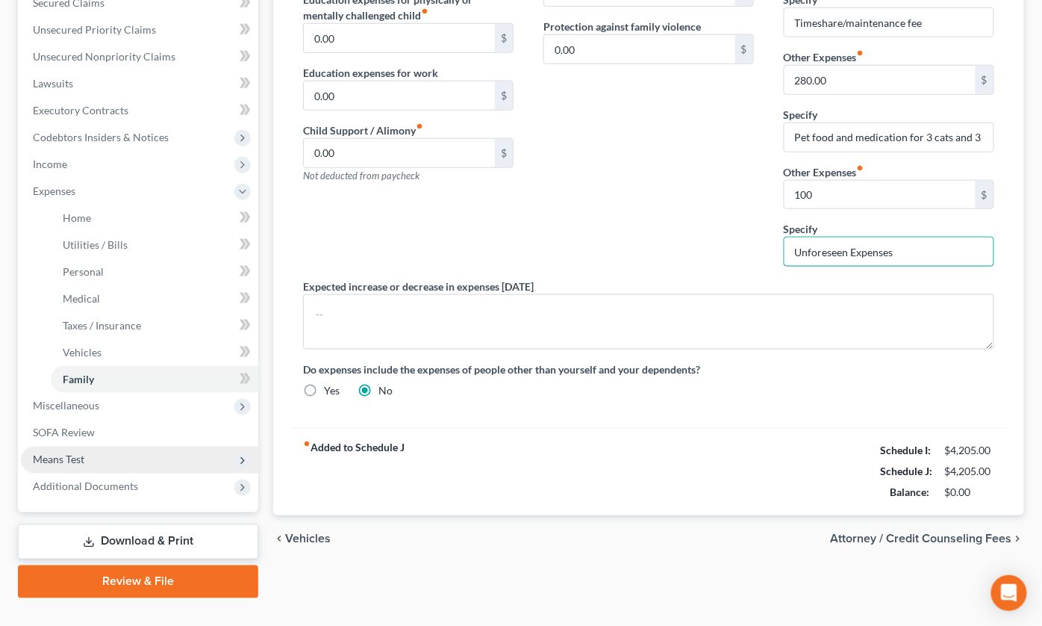
type input "Unforeseen Expenses"
click at [930, 533] on span "Attorney / Credit Counseling Fees" at bounding box center [921, 539] width 181 height 12
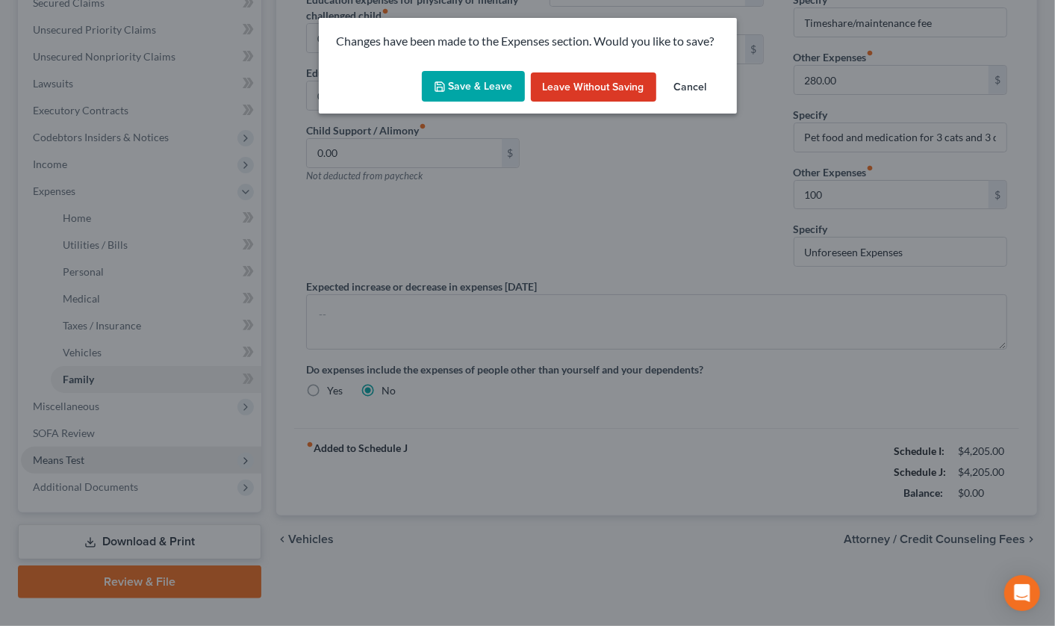
click at [487, 75] on button "Save & Leave" at bounding box center [473, 86] width 103 height 31
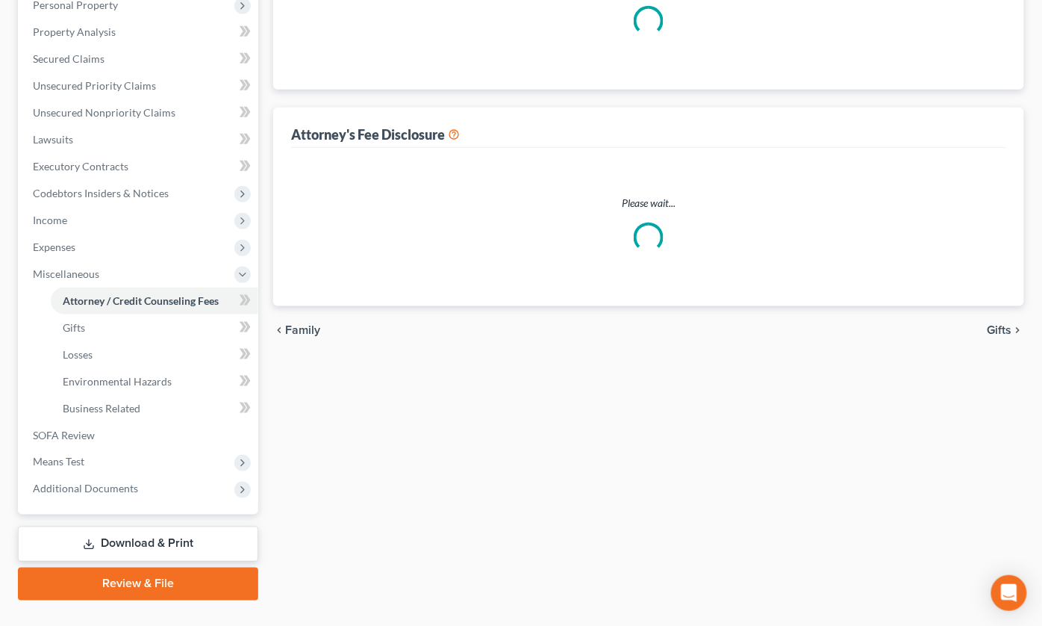
select select "2"
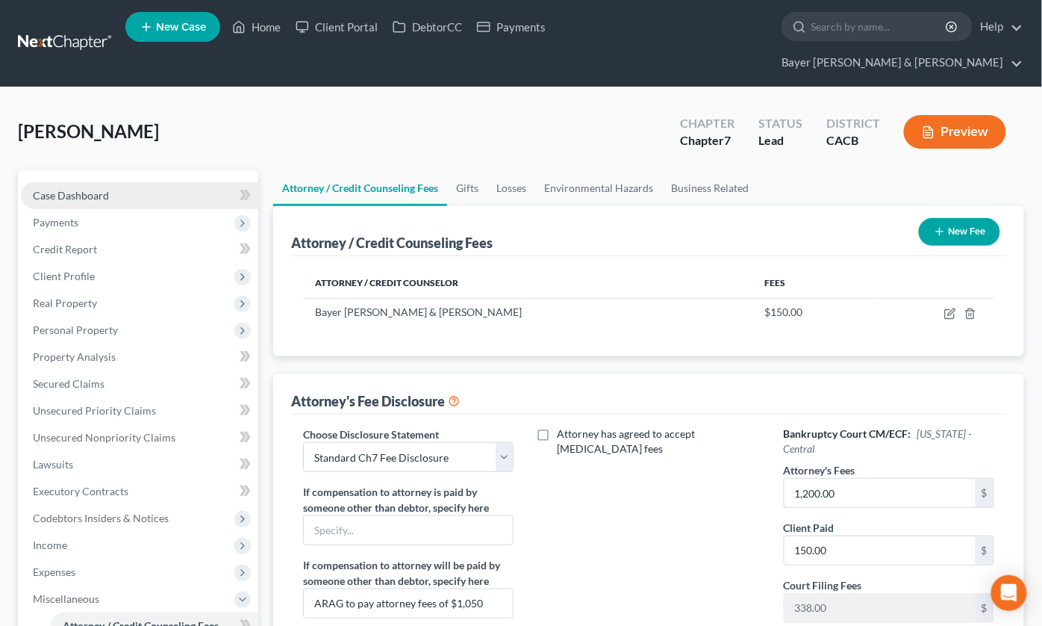
click at [128, 182] on link "Case Dashboard" at bounding box center [139, 195] width 237 height 27
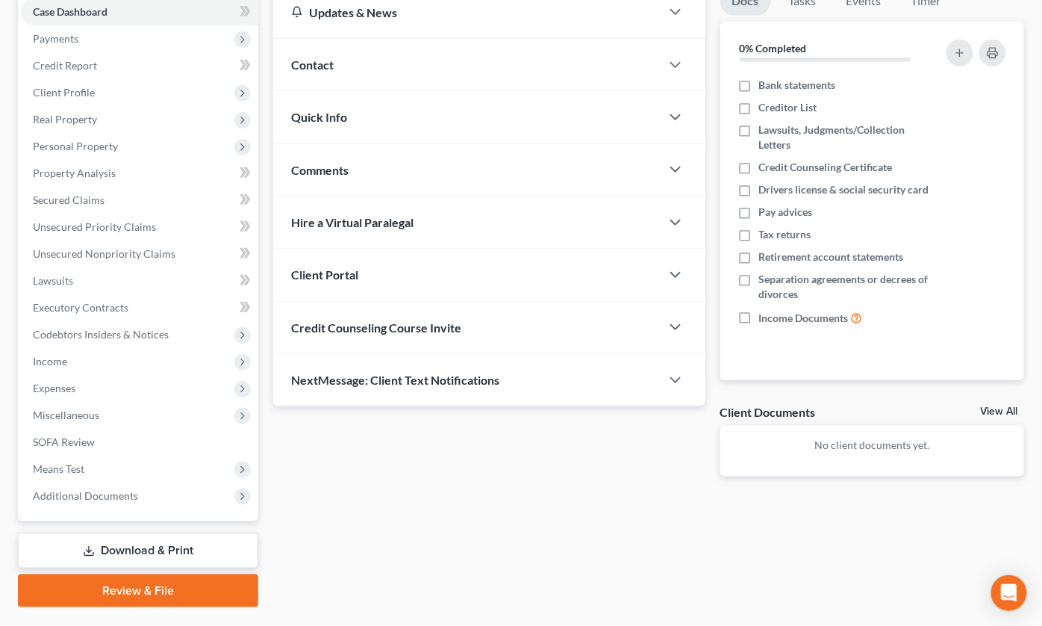
scroll to position [192, 0]
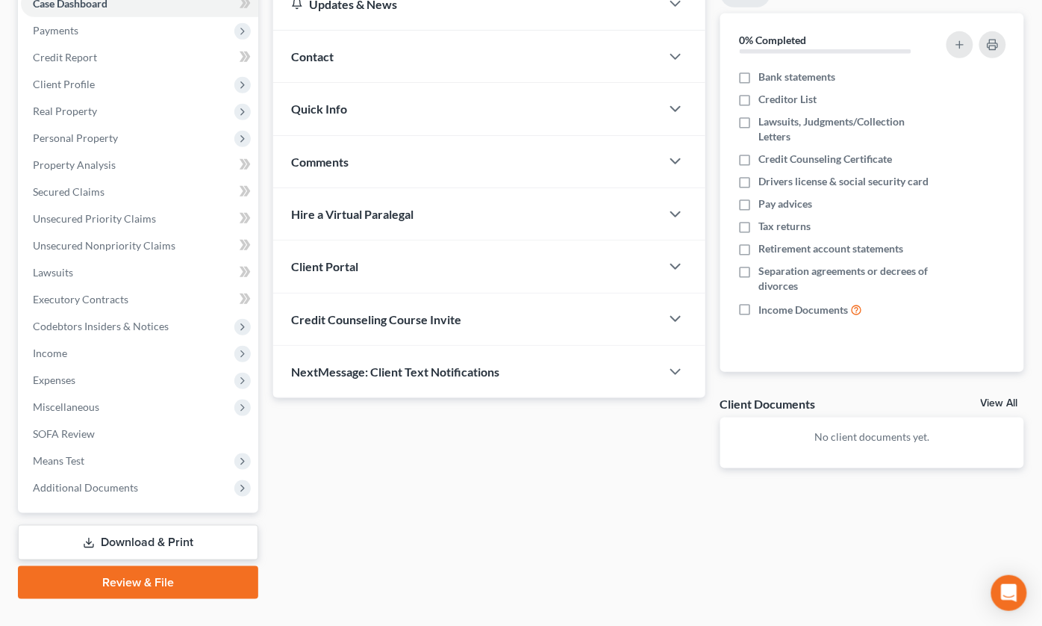
click at [129, 525] on link "Download & Print" at bounding box center [138, 542] width 240 height 35
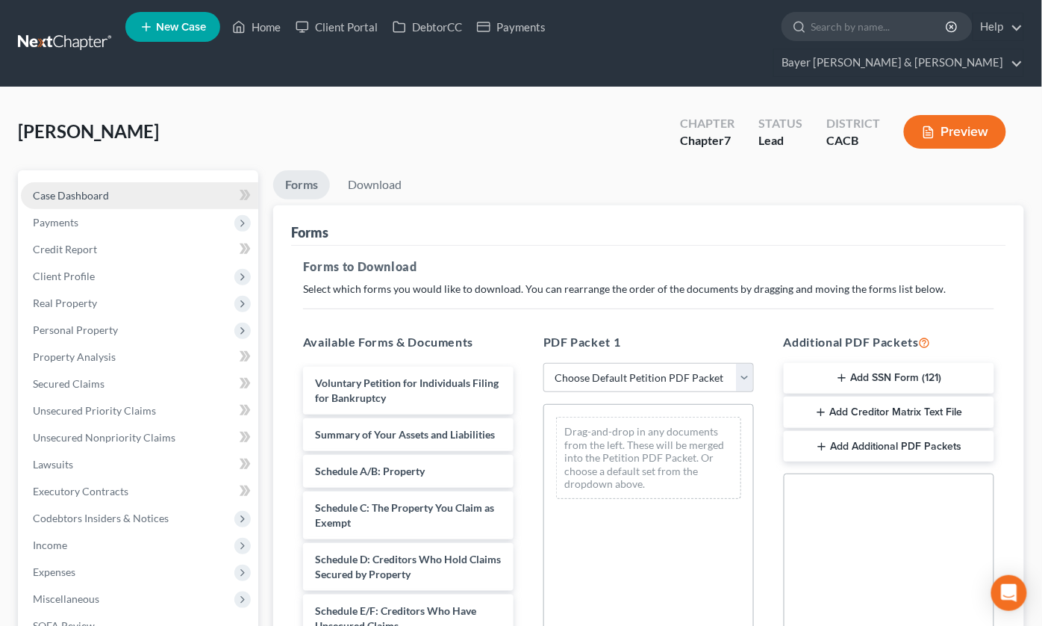
click at [118, 182] on link "Case Dashboard" at bounding box center [139, 195] width 237 height 27
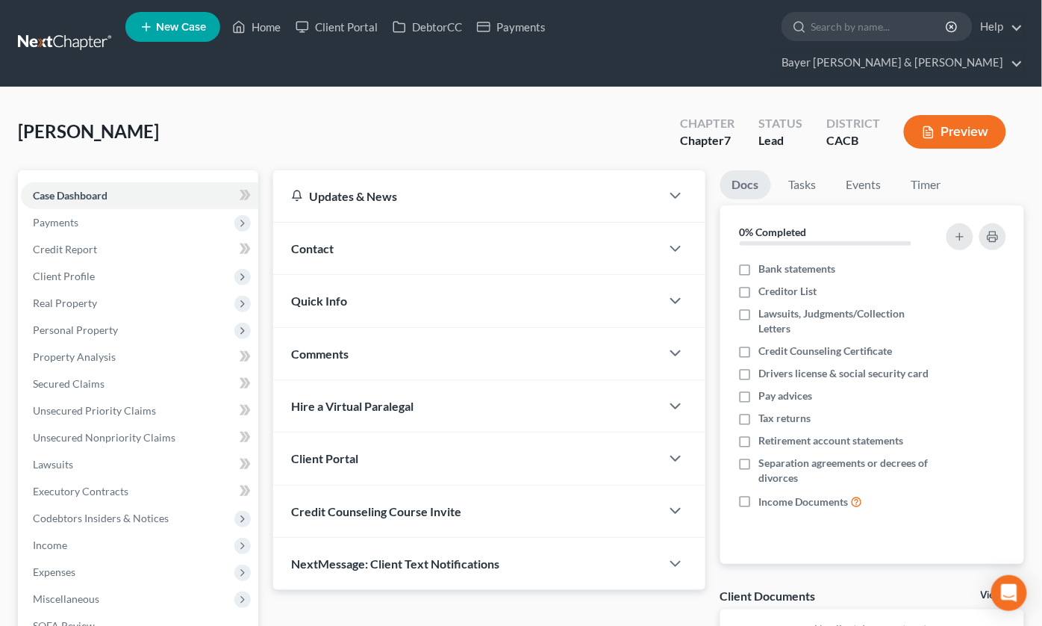
click at [962, 115] on button "Preview" at bounding box center [955, 132] width 102 height 34
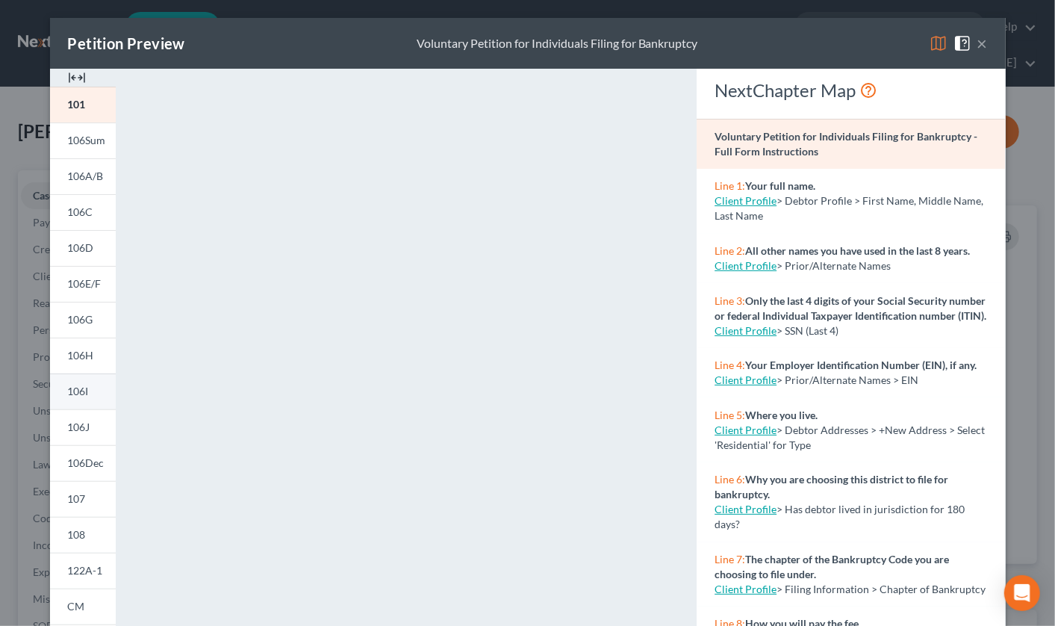
click at [76, 388] on span "106I" at bounding box center [78, 391] width 21 height 13
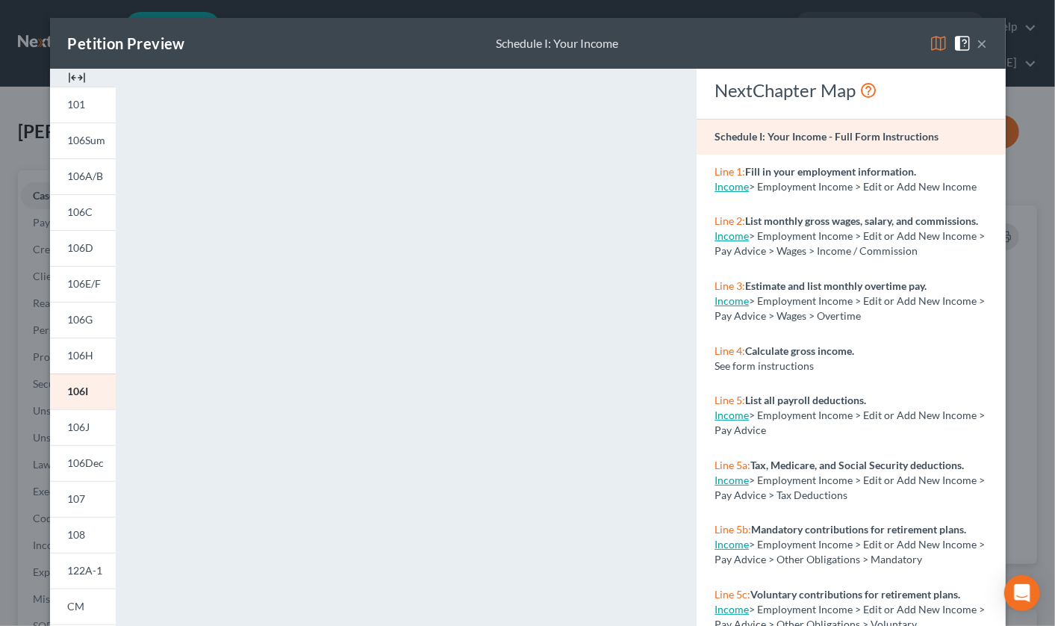
click at [977, 40] on button "×" at bounding box center [982, 43] width 10 height 18
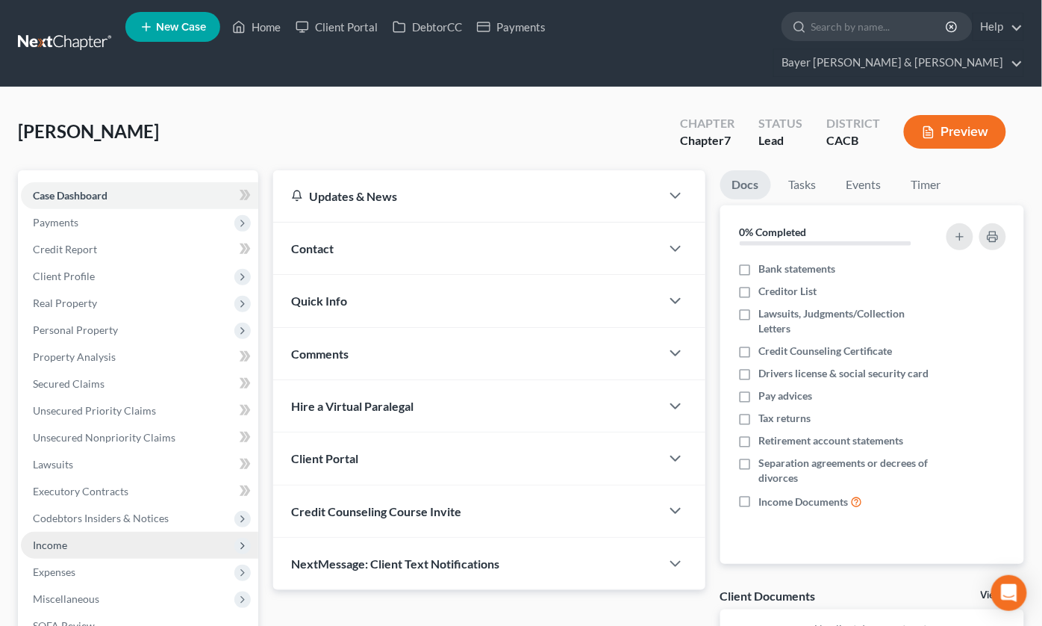
click at [61, 538] on span "Income" at bounding box center [50, 544] width 34 height 13
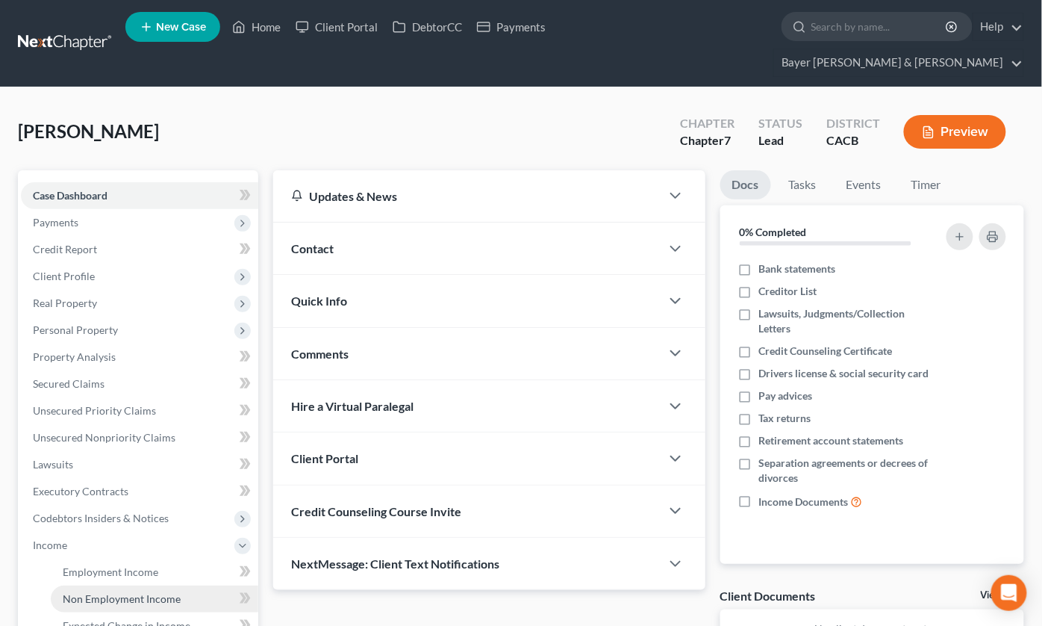
click at [116, 592] on span "Non Employment Income" at bounding box center [122, 598] width 118 height 13
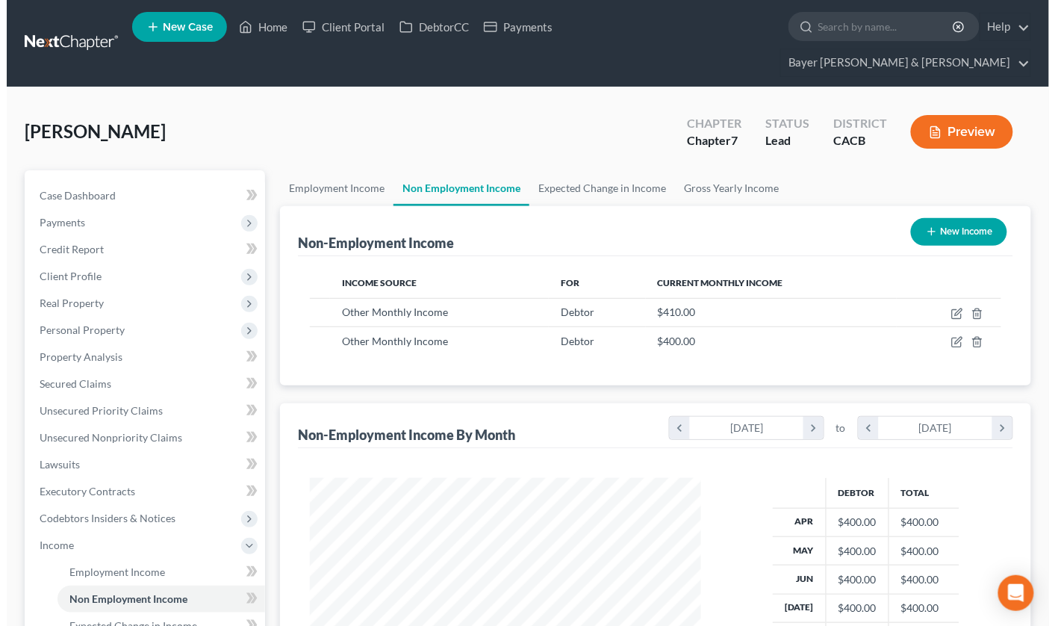
scroll to position [267, 421]
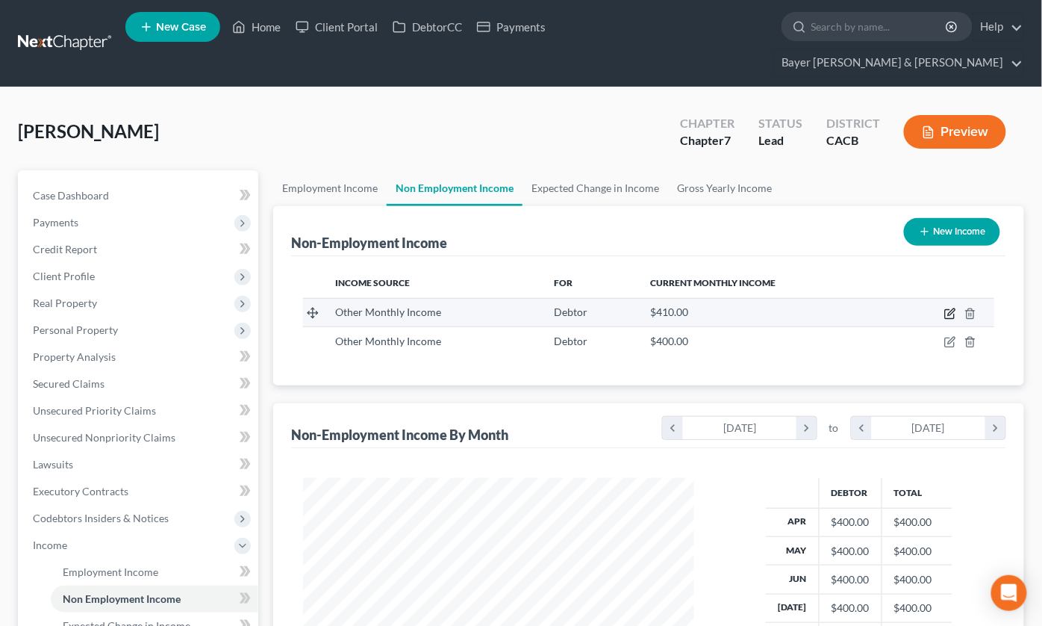
click at [948, 308] on icon "button" at bounding box center [951, 314] width 12 height 12
select select "13"
select select "0"
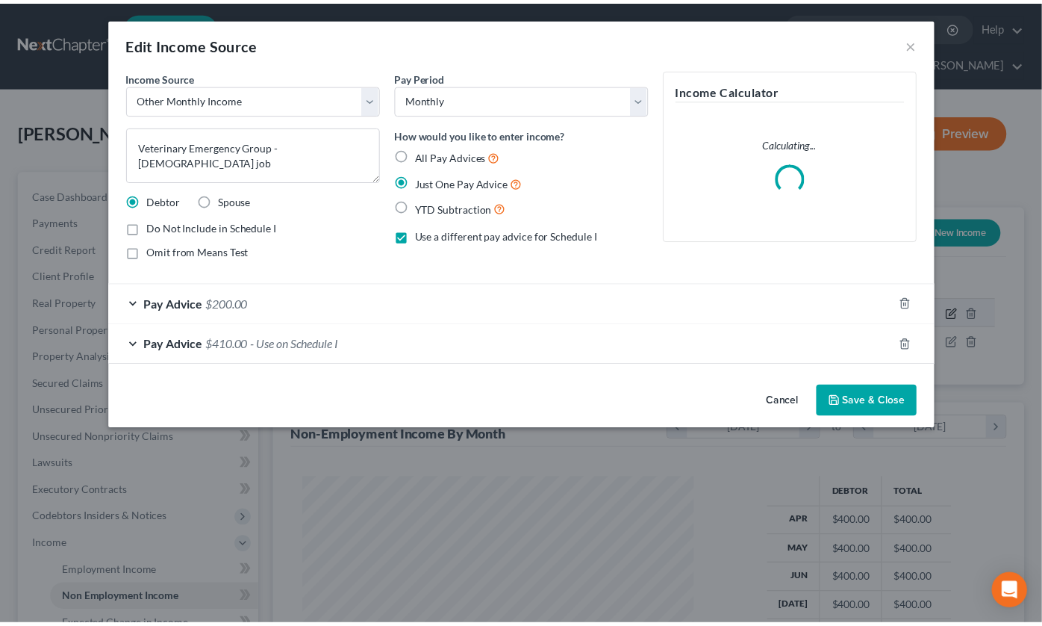
scroll to position [267, 426]
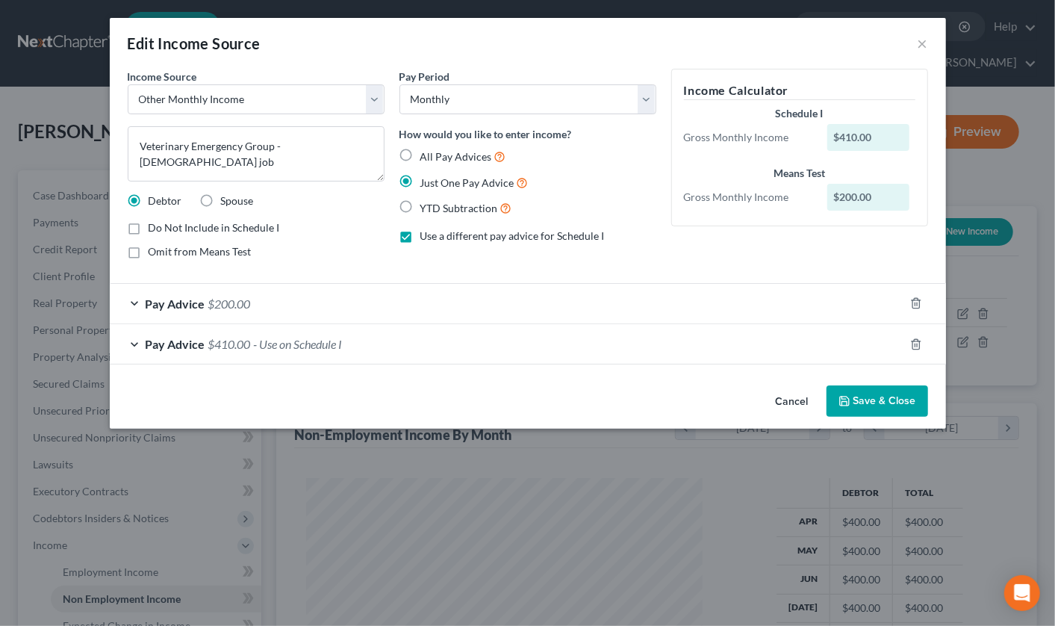
click at [134, 345] on div "Pay Advice $410.00 - Use on Schedule I" at bounding box center [507, 344] width 794 height 40
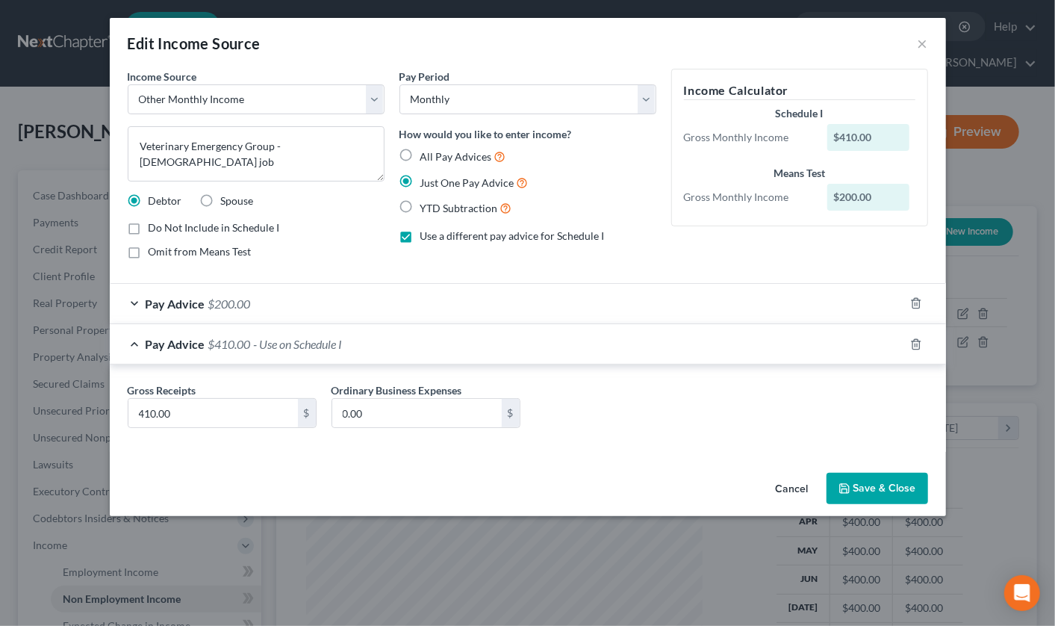
click at [135, 338] on div "Pay Advice $410.00 - Use on Schedule I" at bounding box center [507, 344] width 794 height 40
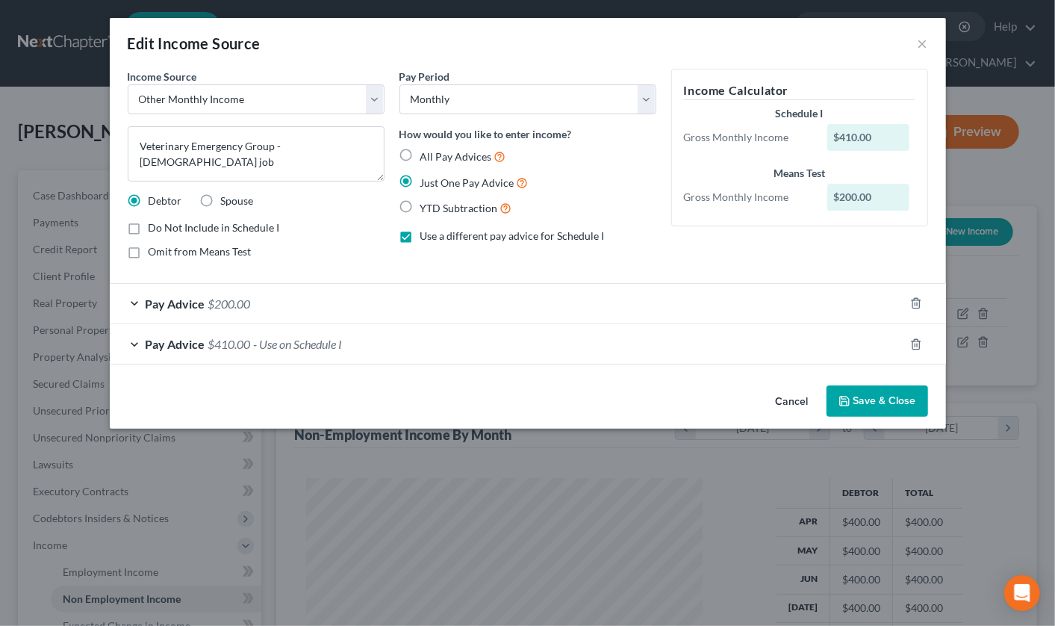
click at [137, 302] on div "Pay Advice $200.00" at bounding box center [507, 304] width 794 height 40
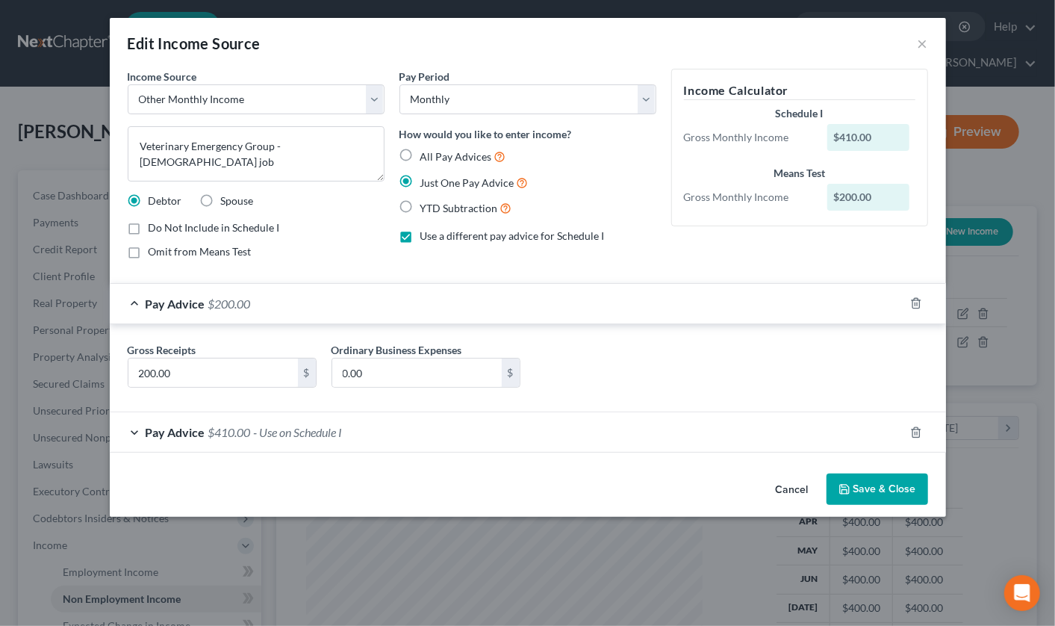
click at [137, 302] on div "Pay Advice $200.00" at bounding box center [507, 304] width 794 height 40
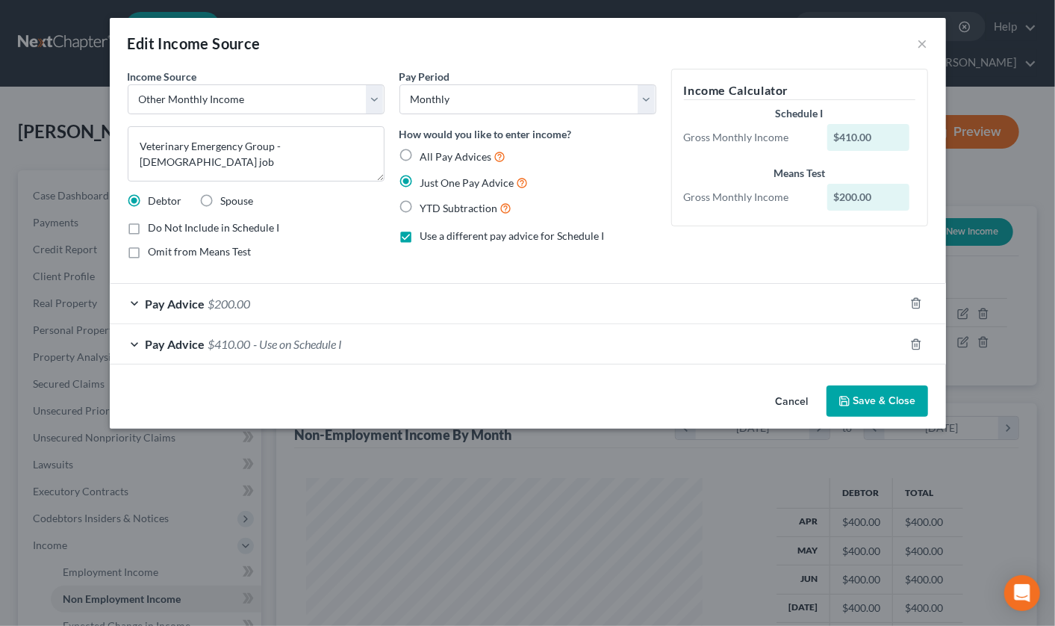
click at [890, 394] on button "Save & Close" at bounding box center [878, 400] width 102 height 31
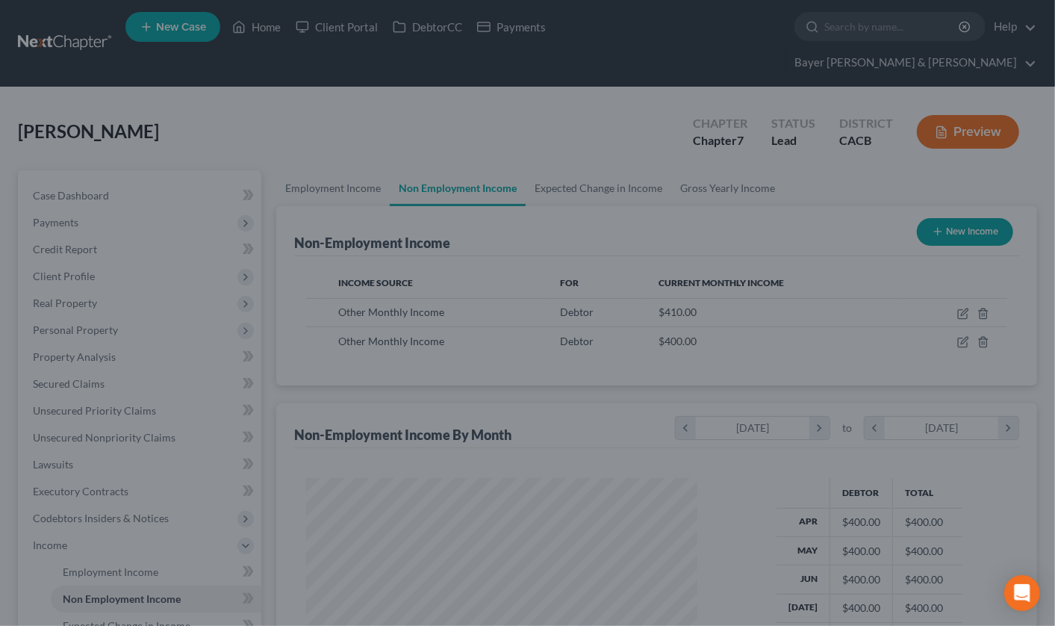
scroll to position [746438, 746285]
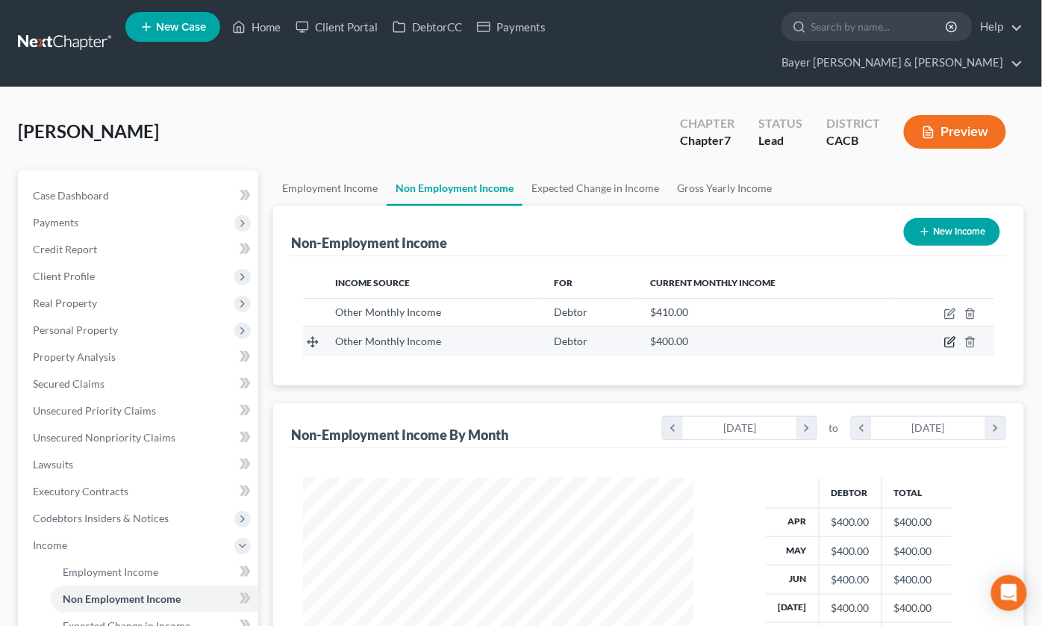
click at [956, 336] on icon "button" at bounding box center [951, 342] width 12 height 12
select select "13"
select select "0"
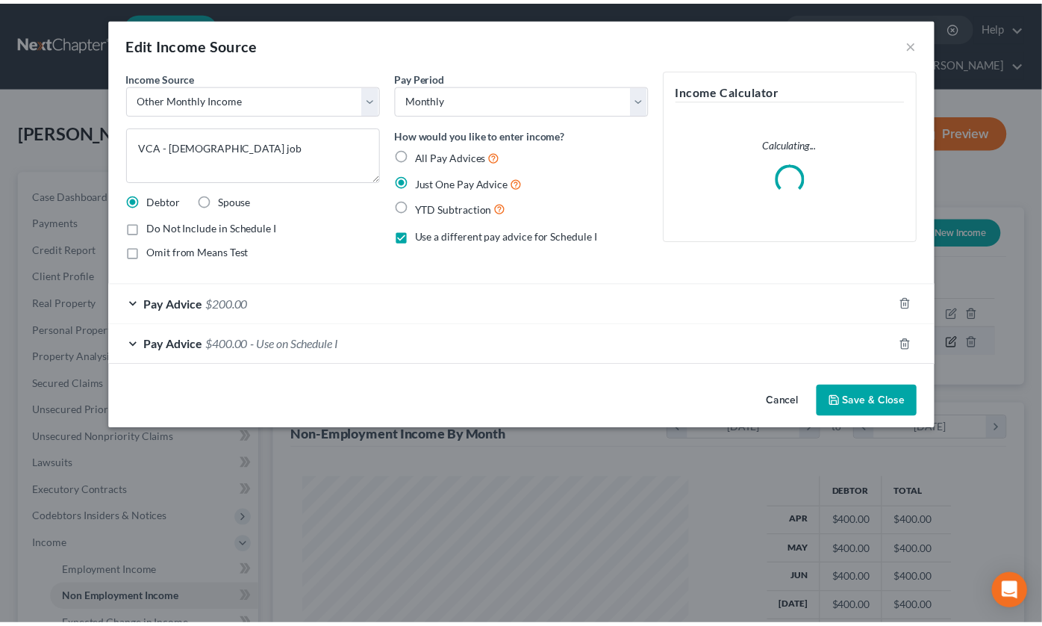
scroll to position [267, 426]
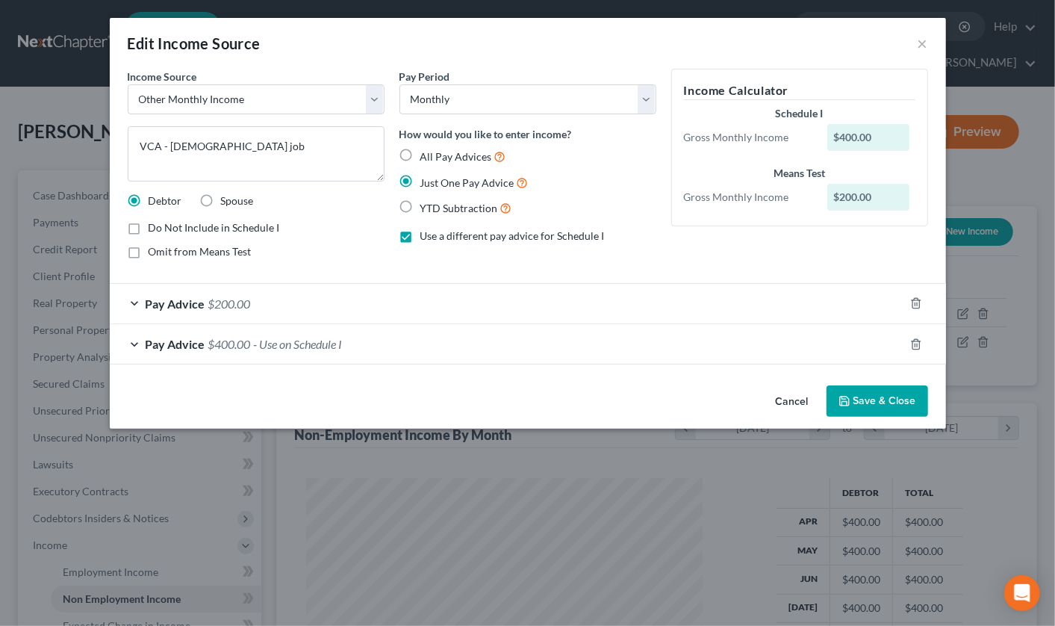
click at [867, 403] on button "Save & Close" at bounding box center [878, 400] width 102 height 31
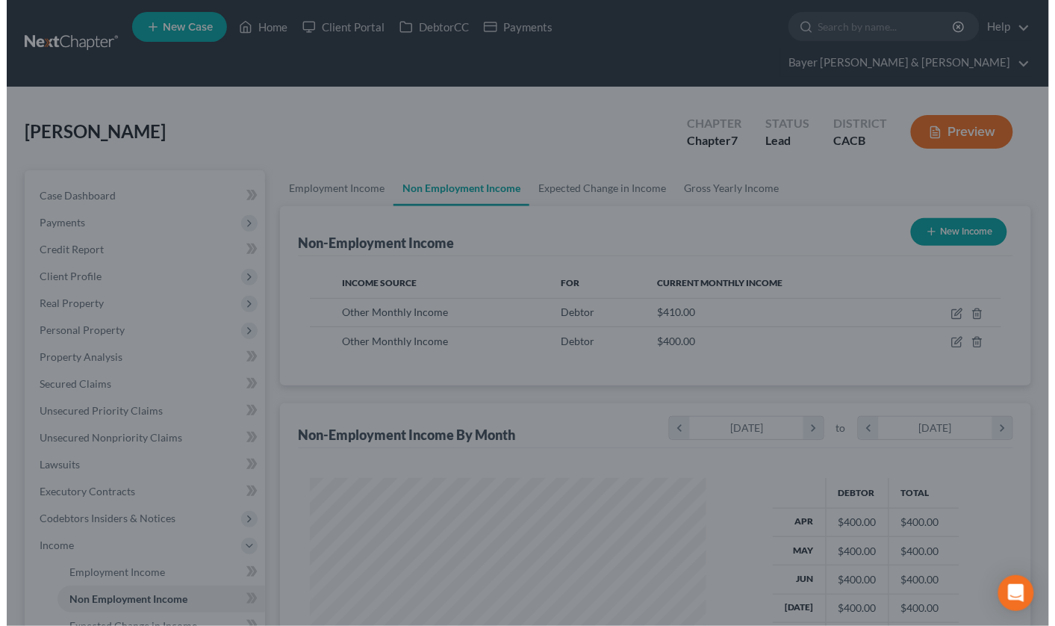
scroll to position [746438, 746285]
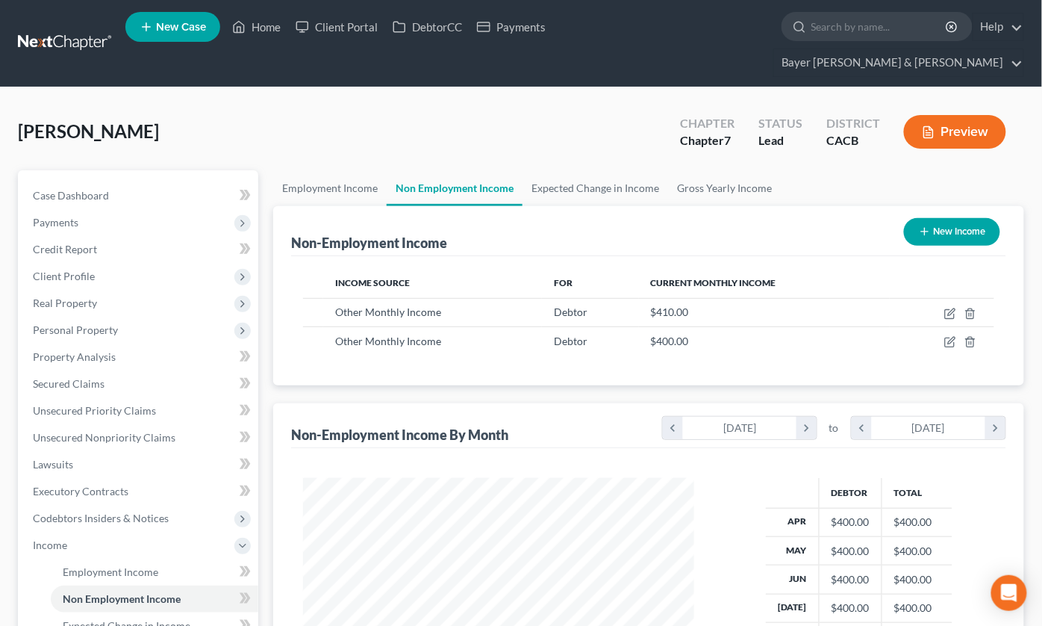
click at [941, 115] on button "Preview" at bounding box center [955, 132] width 102 height 34
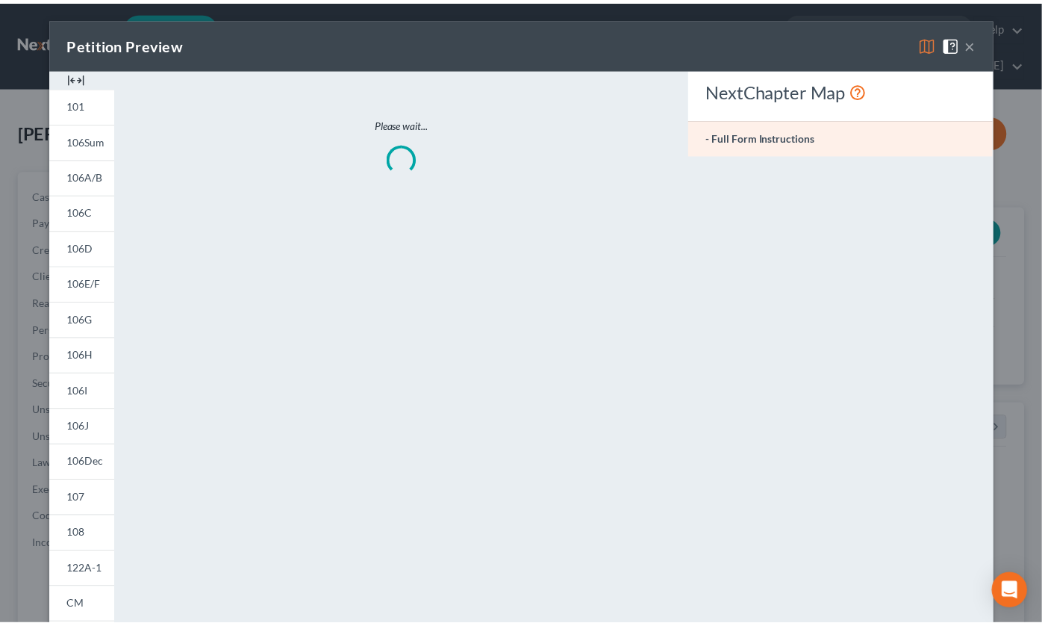
scroll to position [267, 426]
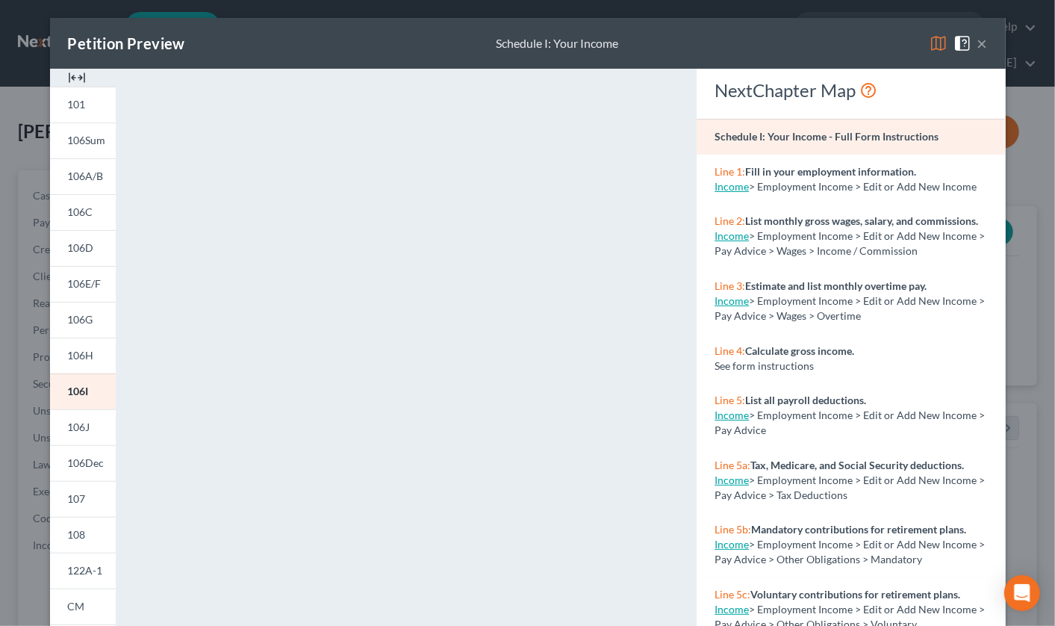
click at [980, 46] on button "×" at bounding box center [982, 43] width 10 height 18
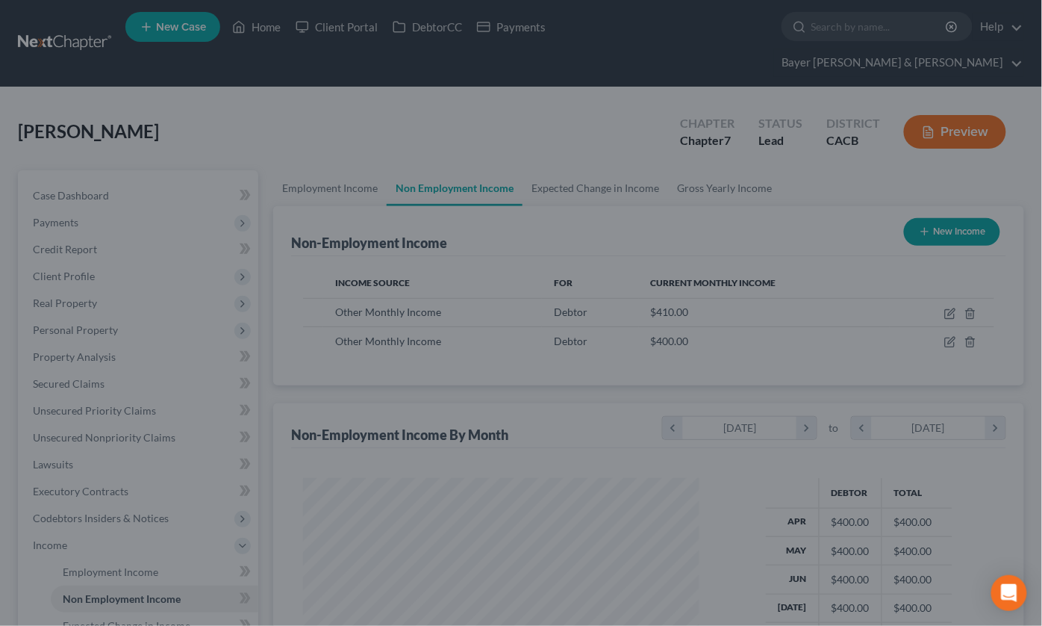
scroll to position [746438, 746285]
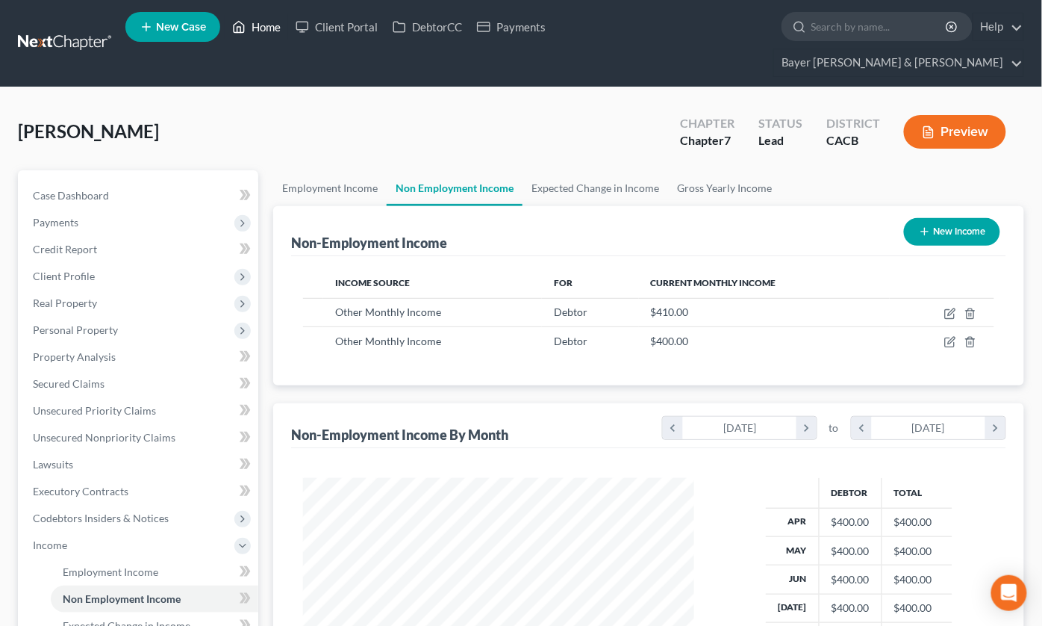
click at [259, 31] on link "Home" at bounding box center [256, 26] width 63 height 27
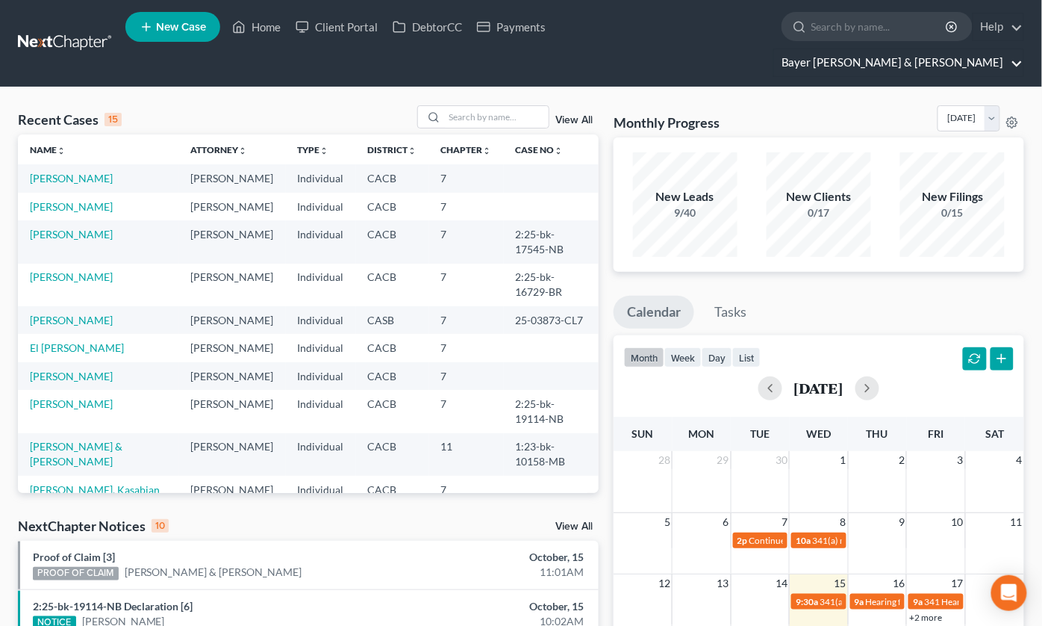
click at [1014, 49] on link "Bayer Wishman & Leotta" at bounding box center [898, 62] width 249 height 27
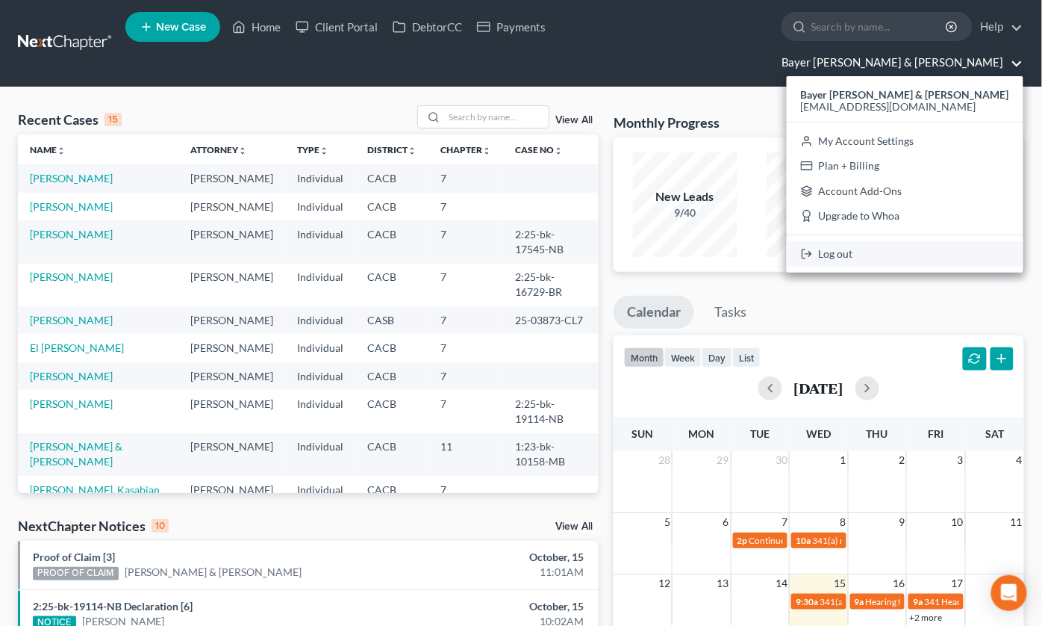
click at [886, 241] on link "Log out" at bounding box center [905, 253] width 237 height 25
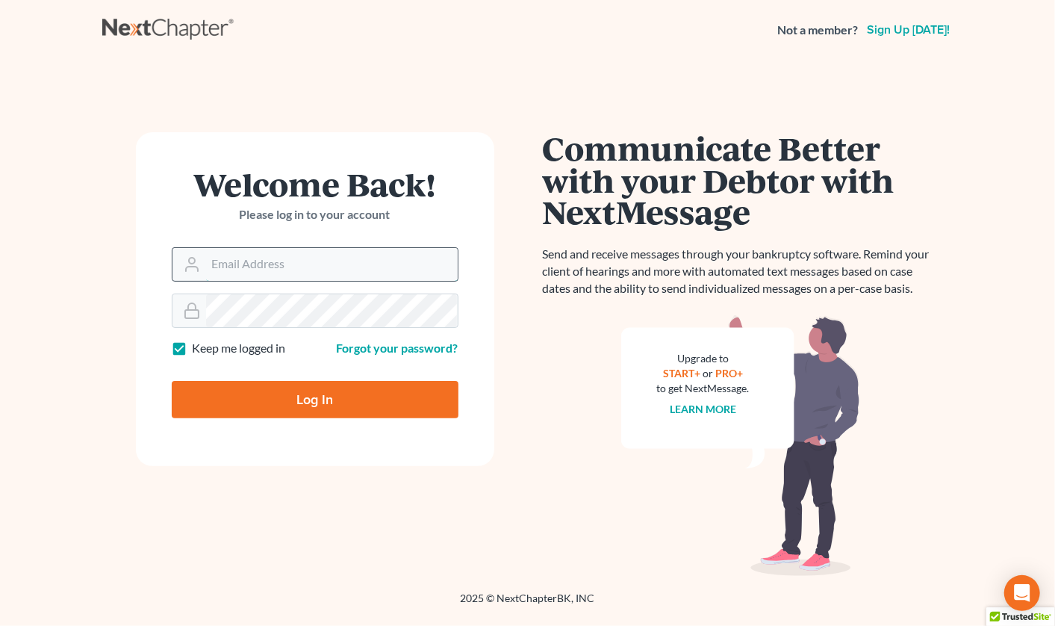
click at [277, 255] on input "Email Address" at bounding box center [332, 264] width 252 height 33
type input "[EMAIL_ADDRESS][DOMAIN_NAME]"
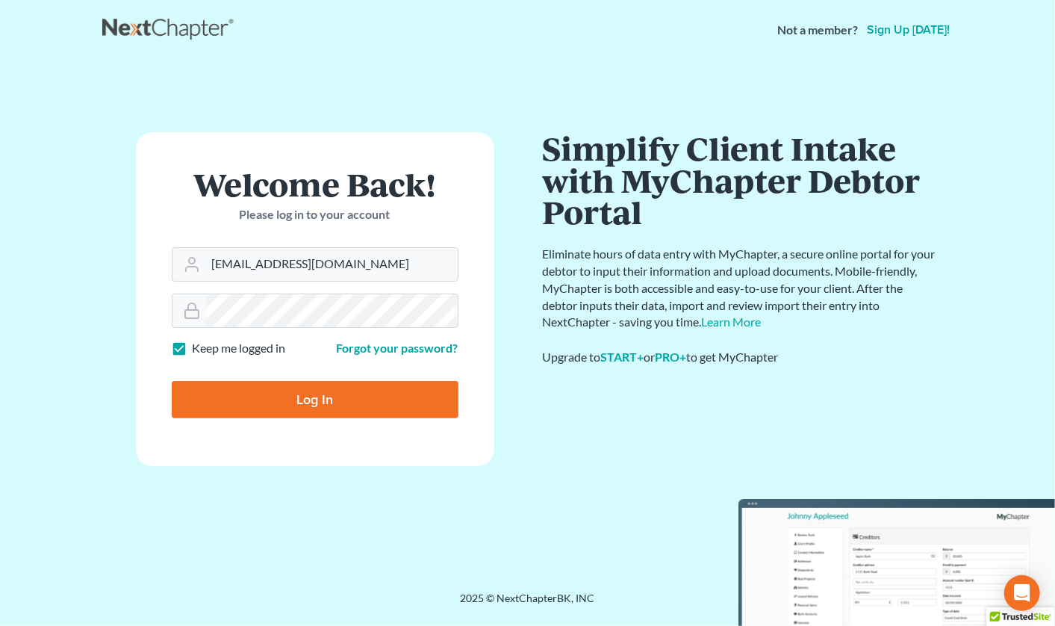
click at [308, 391] on input "Log In" at bounding box center [315, 399] width 287 height 37
type input "Thinking..."
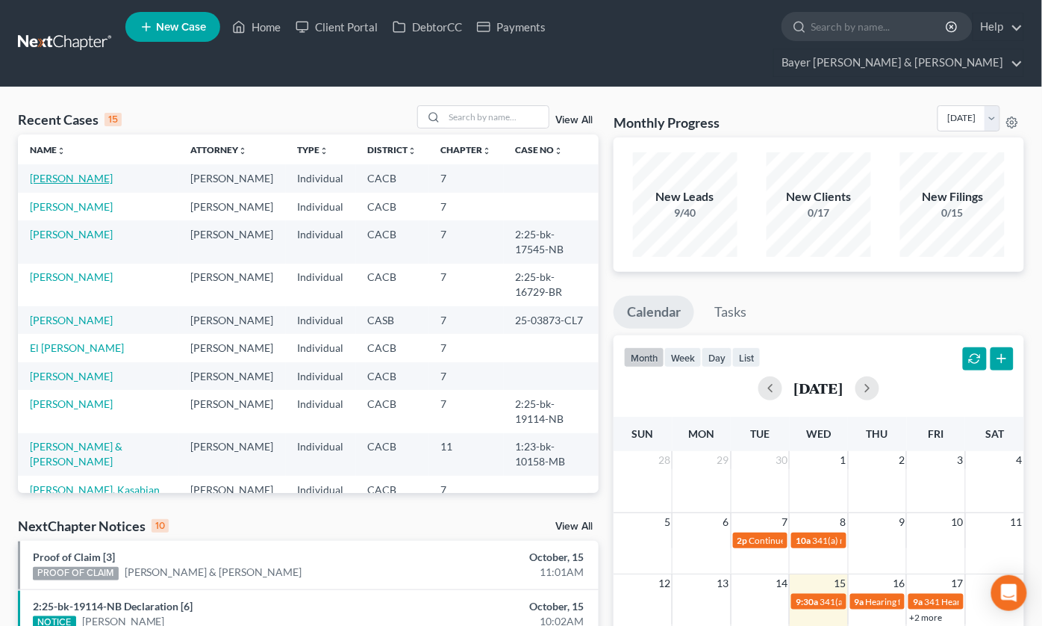
click at [66, 172] on link "Rojas, Raquel" at bounding box center [71, 178] width 83 height 13
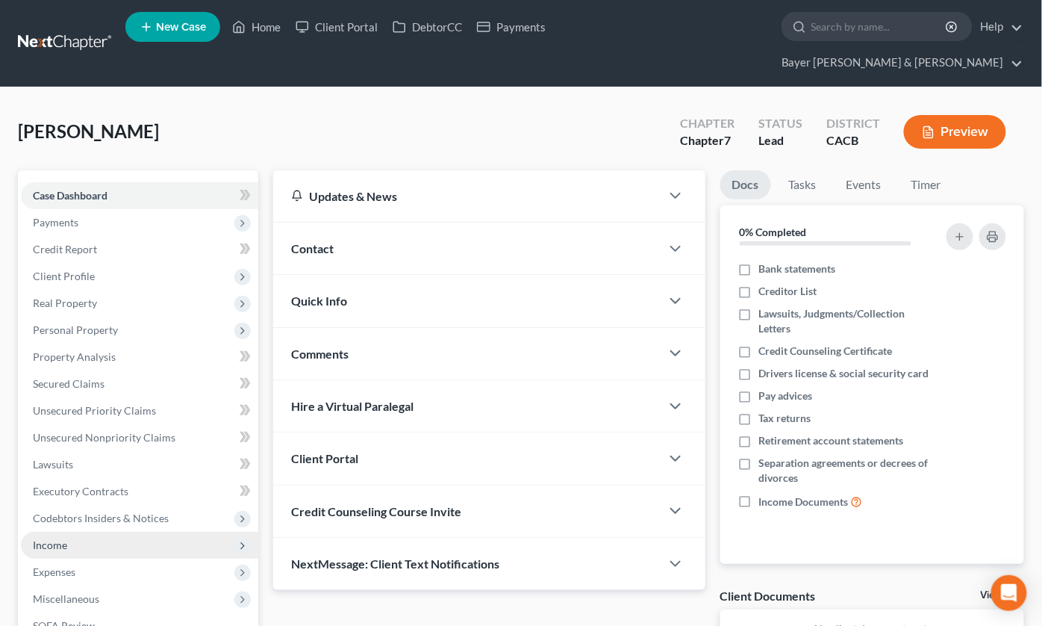
click at [72, 532] on span "Income" at bounding box center [139, 545] width 237 height 27
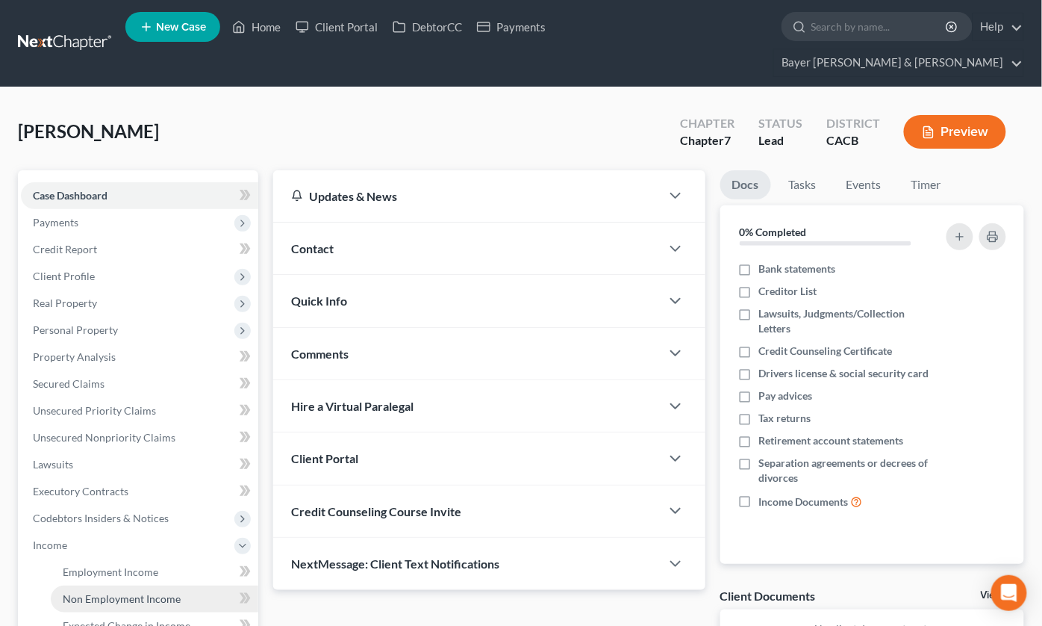
click at [136, 592] on span "Non Employment Income" at bounding box center [122, 598] width 118 height 13
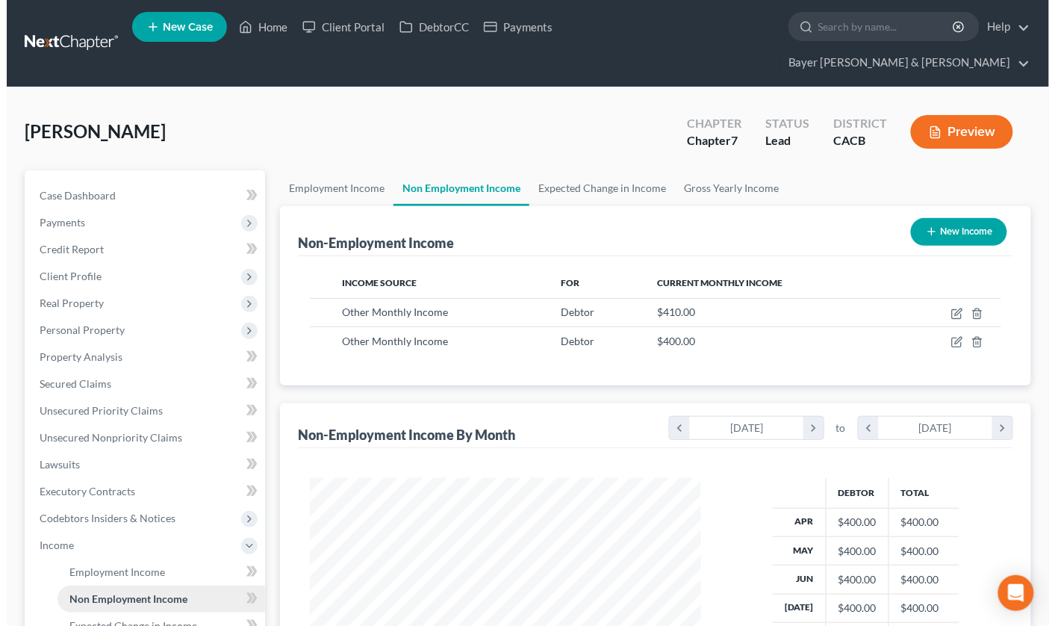
scroll to position [267, 421]
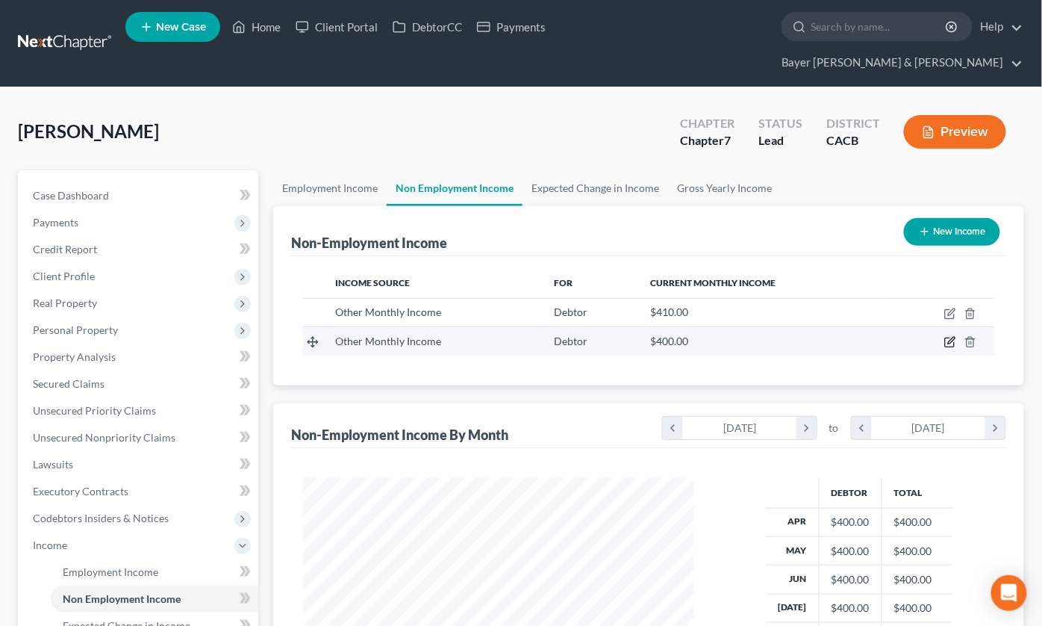
click at [950, 336] on icon "button" at bounding box center [951, 342] width 12 height 12
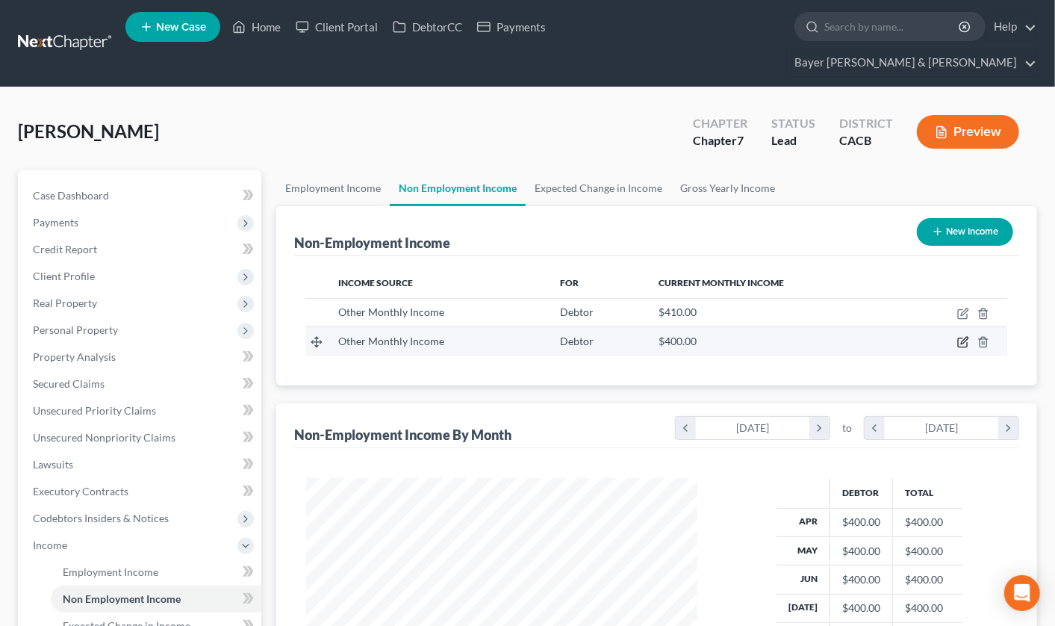
select select "13"
select select "0"
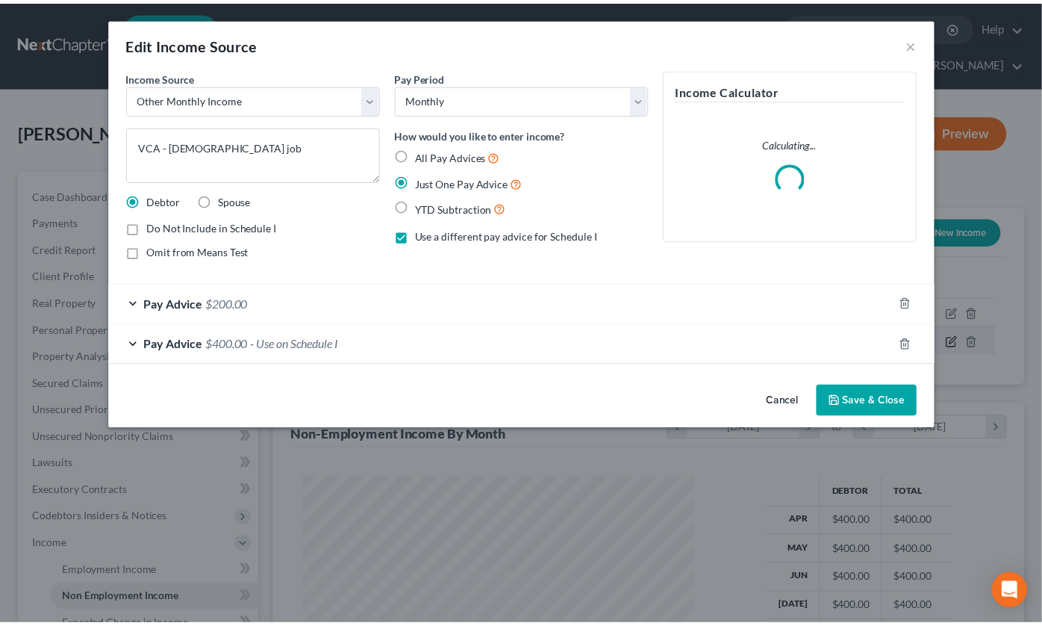
scroll to position [267, 426]
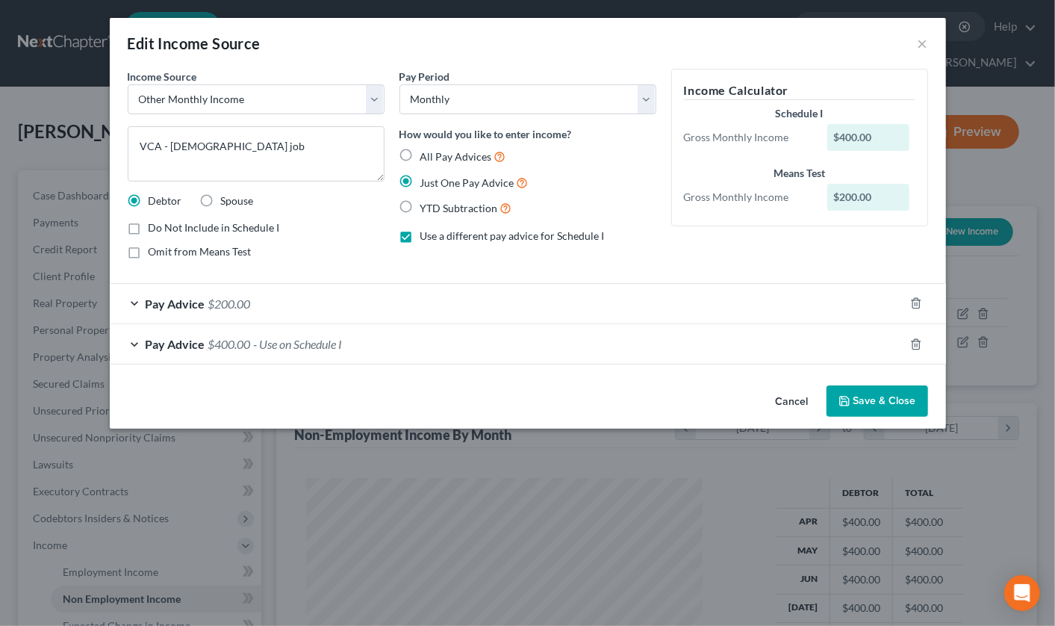
click at [134, 346] on div "Pay Advice $400.00 - Use on Schedule I" at bounding box center [507, 344] width 794 height 40
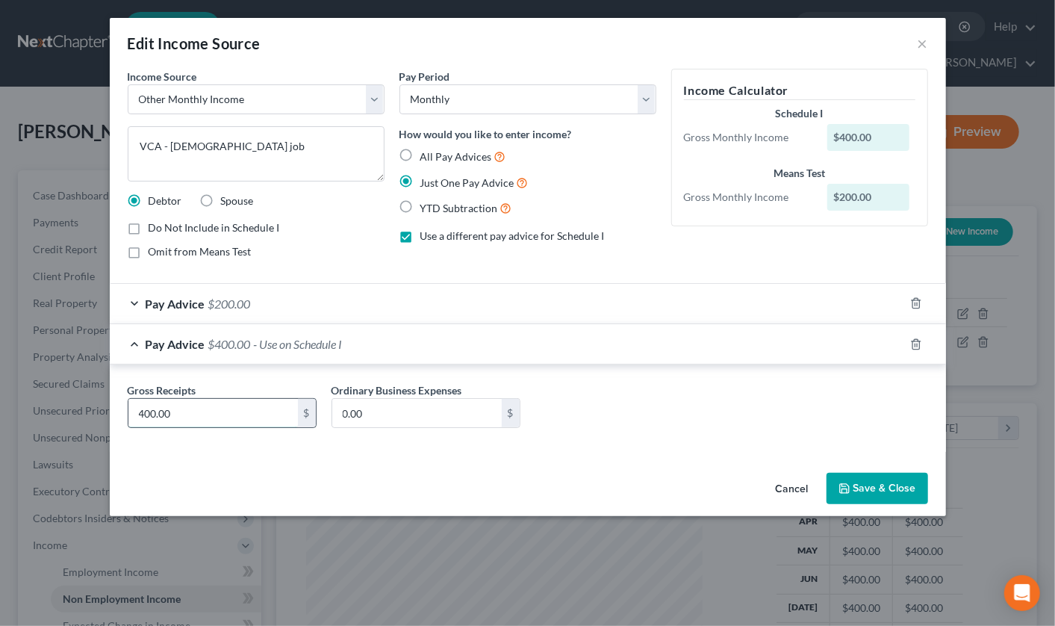
click at [181, 415] on input "400.00" at bounding box center [213, 413] width 170 height 28
type input "400"
click at [847, 488] on icon "button" at bounding box center [845, 488] width 12 height 12
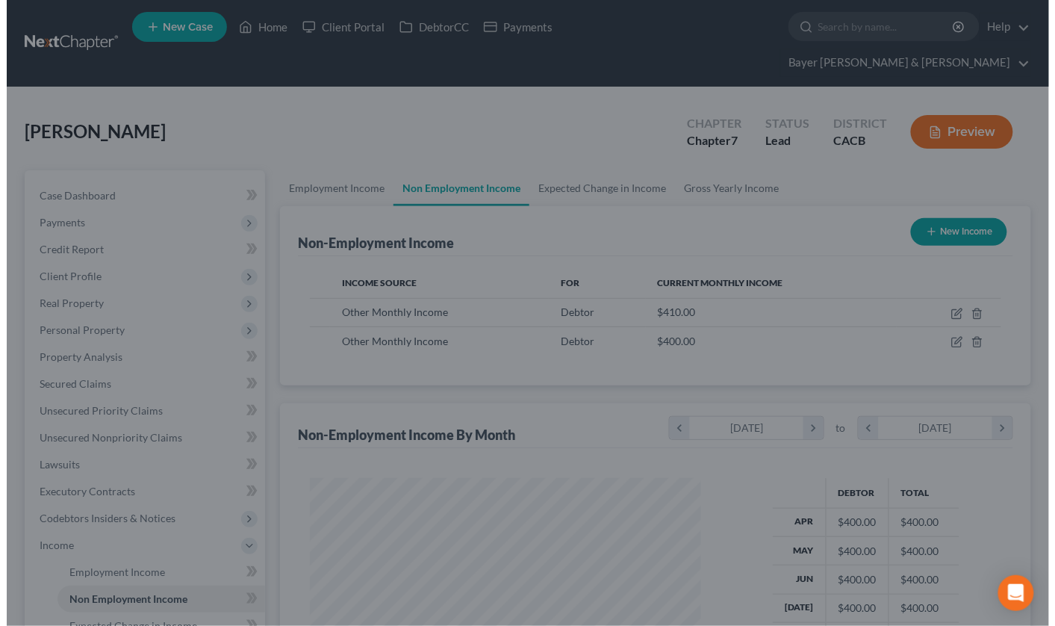
scroll to position [746438, 746285]
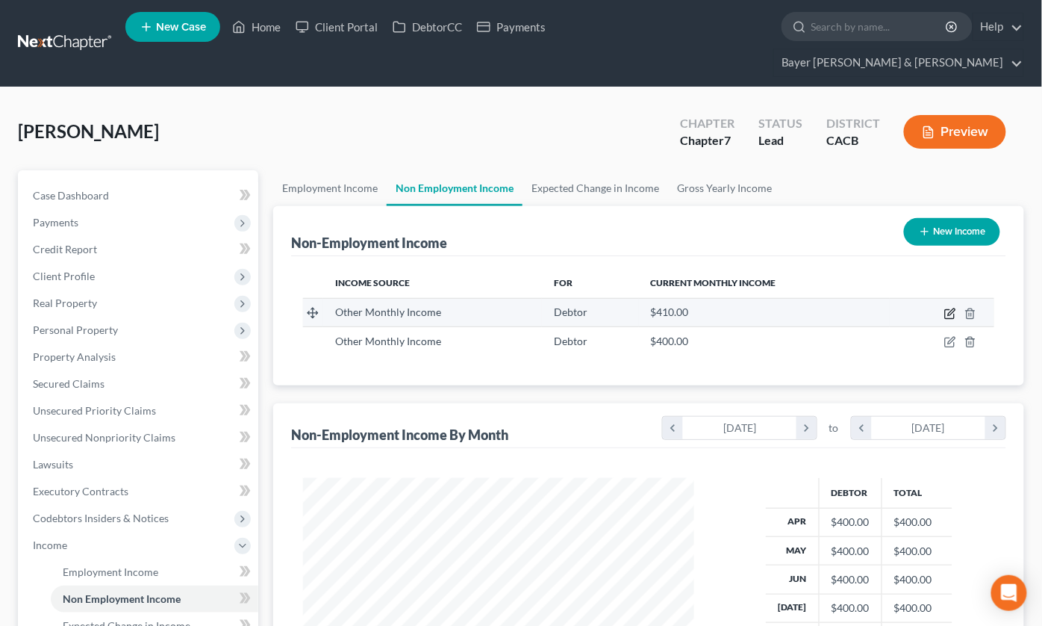
click at [950, 308] on icon "button" at bounding box center [951, 311] width 7 height 7
select select "13"
select select "0"
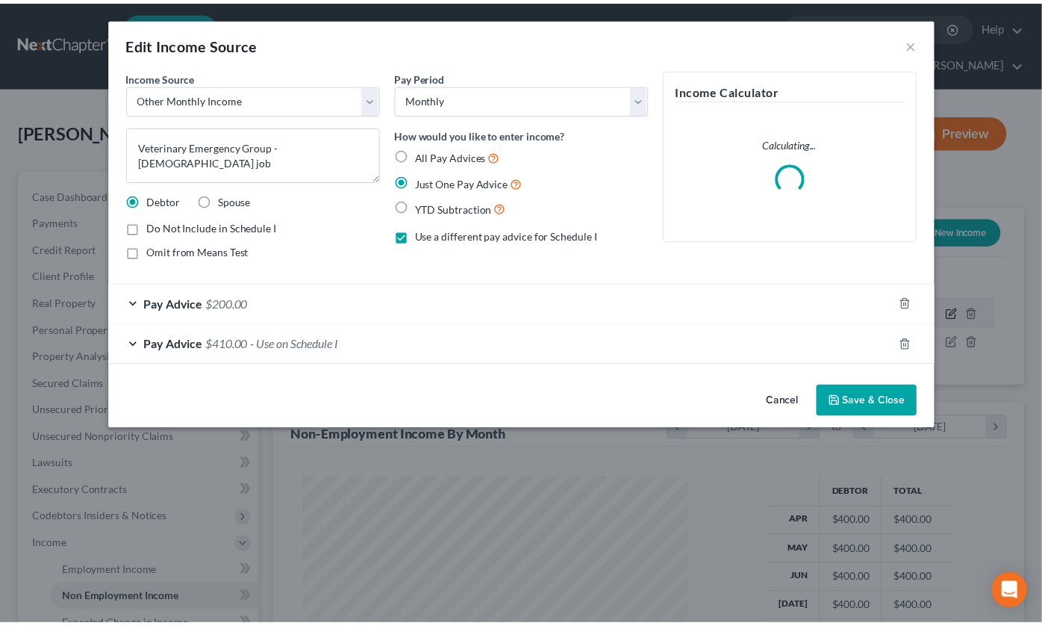
scroll to position [267, 426]
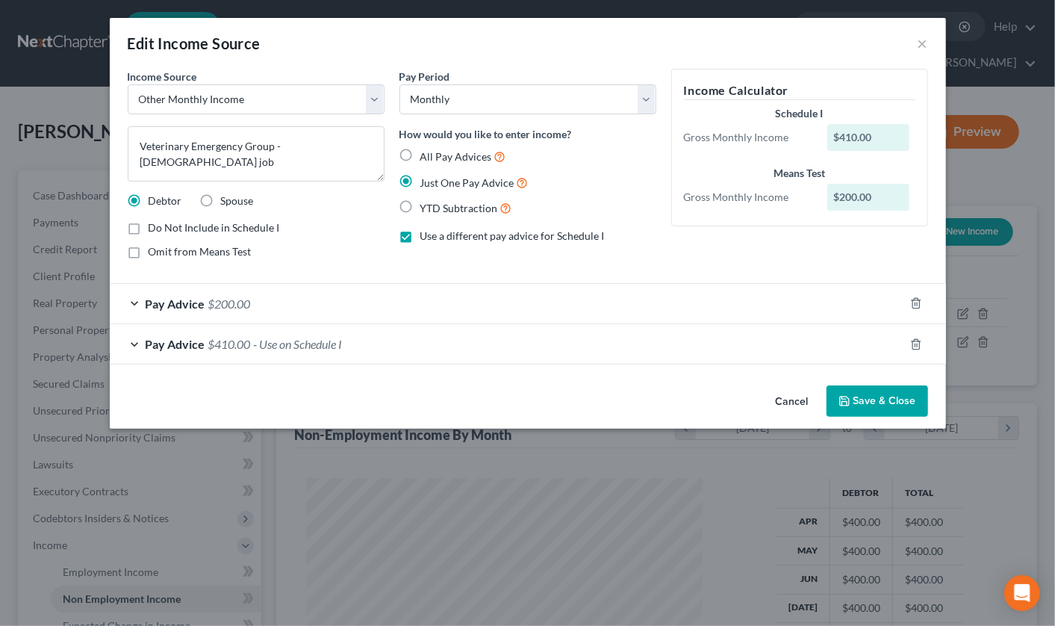
click at [133, 345] on div "Pay Advice $410.00 - Use on Schedule I" at bounding box center [507, 344] width 794 height 40
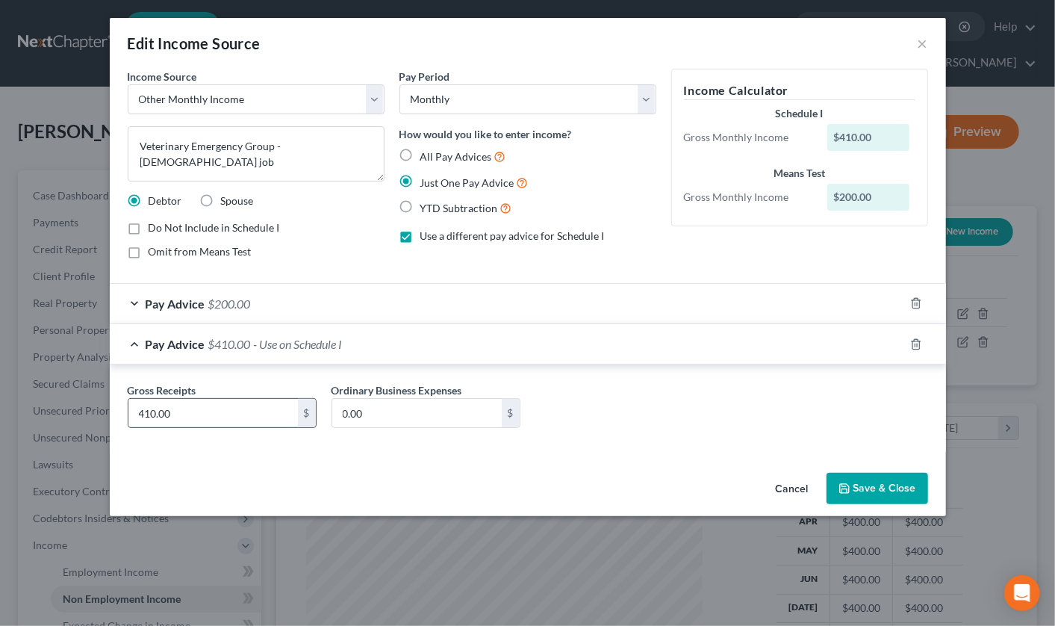
click at [205, 415] on input "410.00" at bounding box center [213, 413] width 170 height 28
type input "410"
click at [848, 496] on button "Save & Close" at bounding box center [878, 488] width 102 height 31
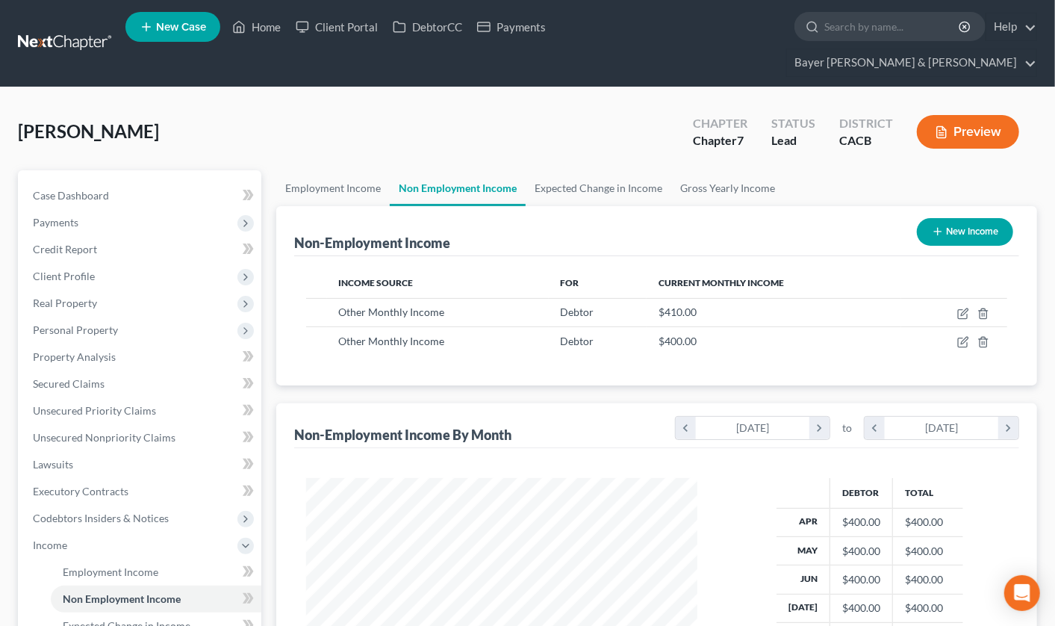
scroll to position [746438, 746285]
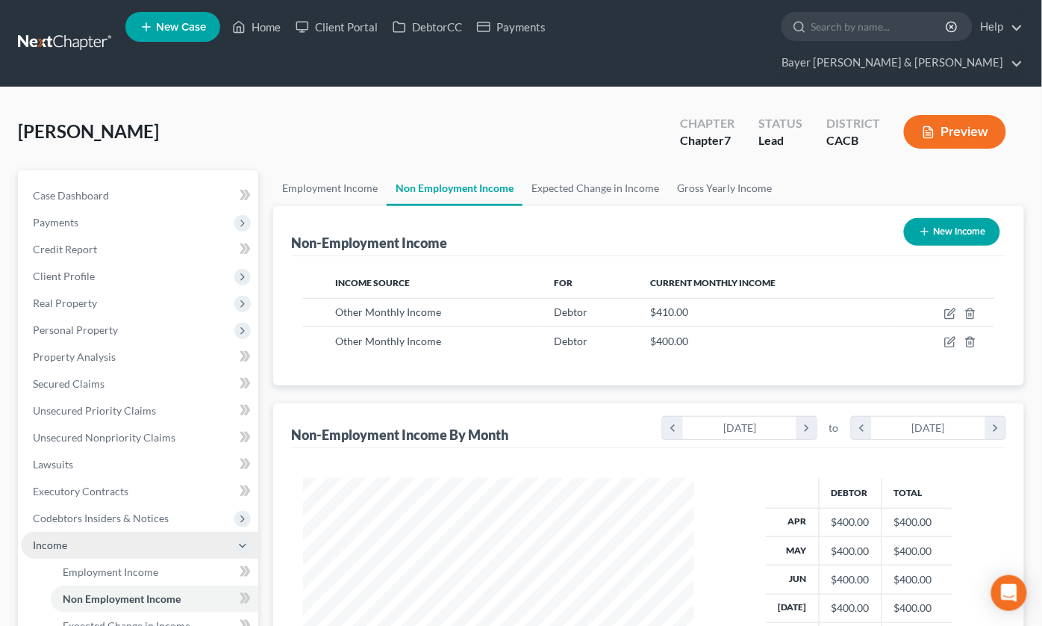
click at [98, 532] on span "Income" at bounding box center [139, 545] width 237 height 27
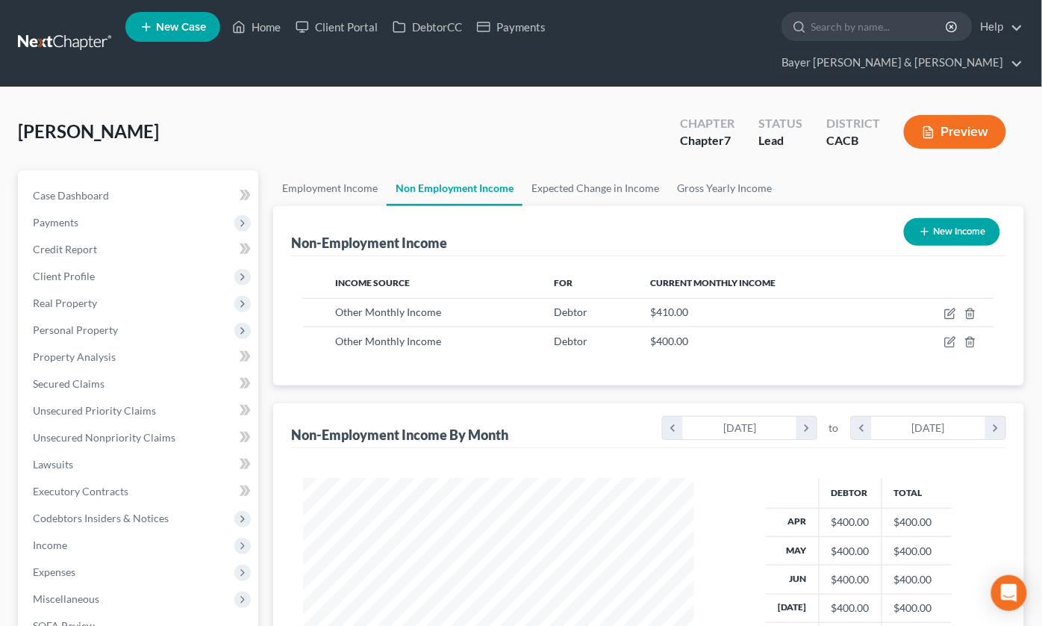
click at [963, 115] on button "Preview" at bounding box center [955, 132] width 102 height 34
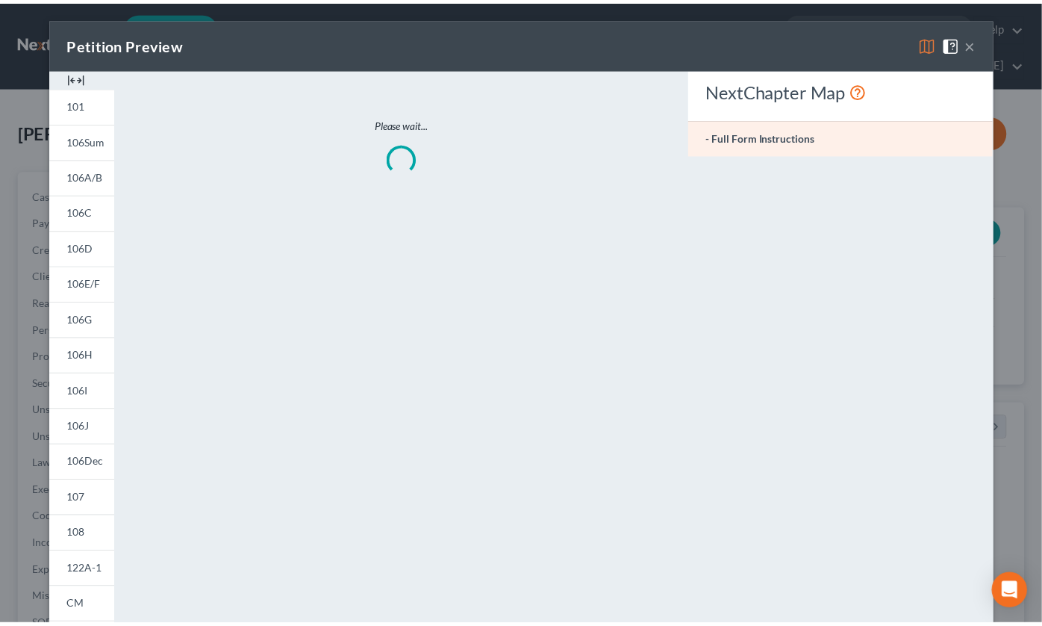
scroll to position [267, 426]
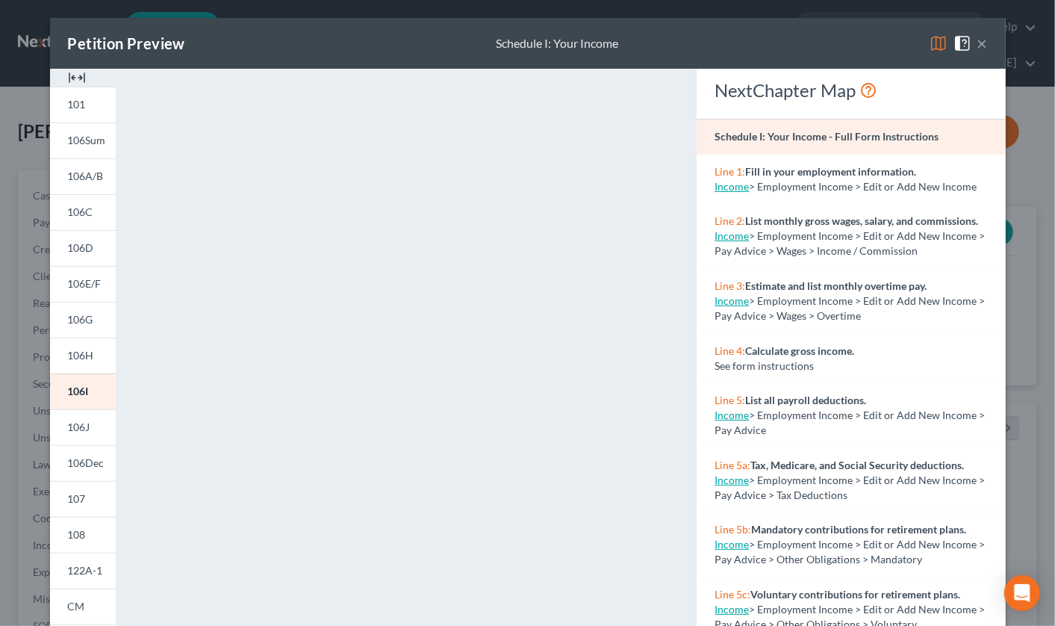
click at [977, 41] on button "×" at bounding box center [982, 43] width 10 height 18
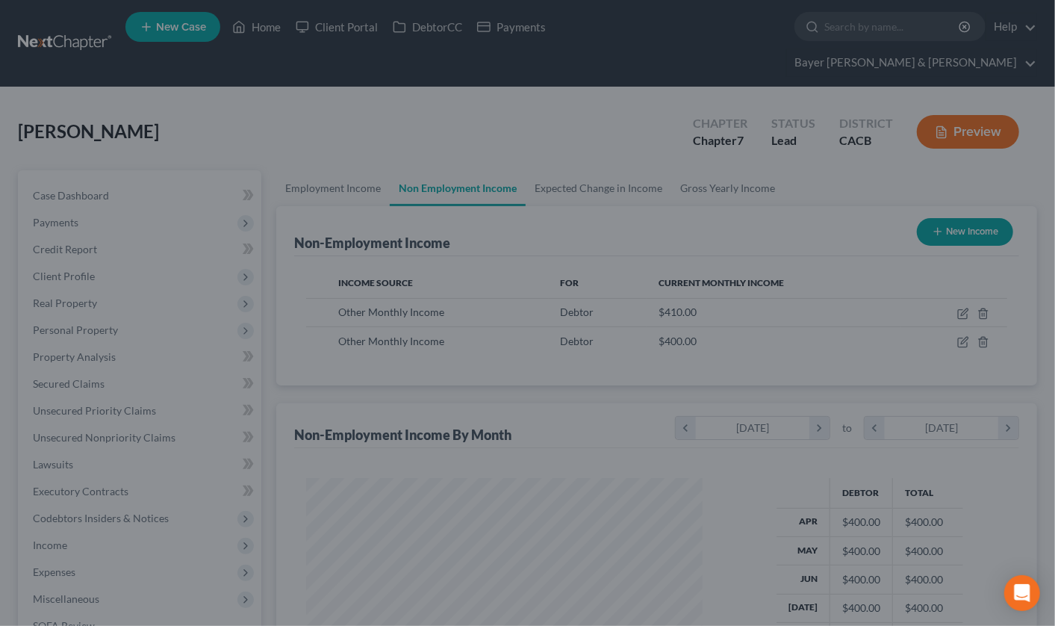
scroll to position [746438, 746285]
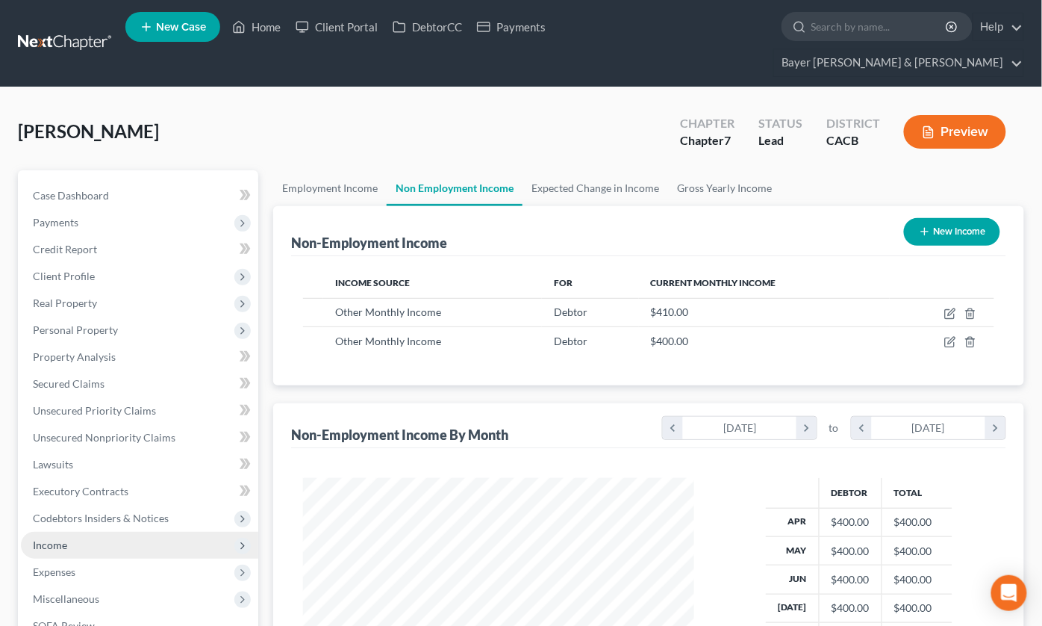
click at [43, 532] on span "Income" at bounding box center [139, 545] width 237 height 27
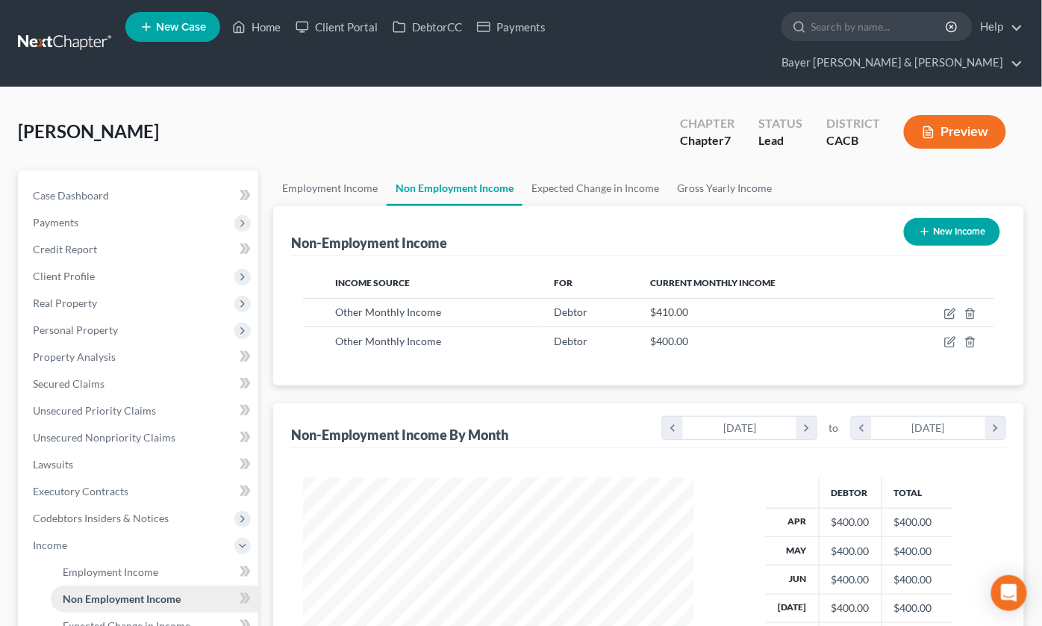
click at [93, 592] on span "Non Employment Income" at bounding box center [122, 598] width 118 height 13
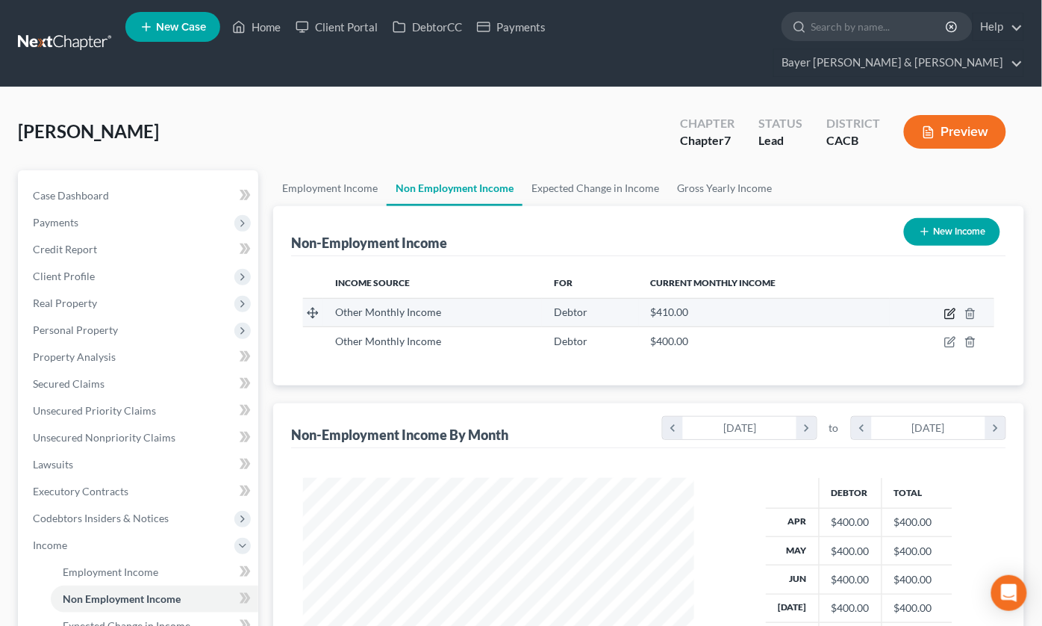
click at [949, 308] on icon "button" at bounding box center [951, 314] width 12 height 12
select select "13"
select select "0"
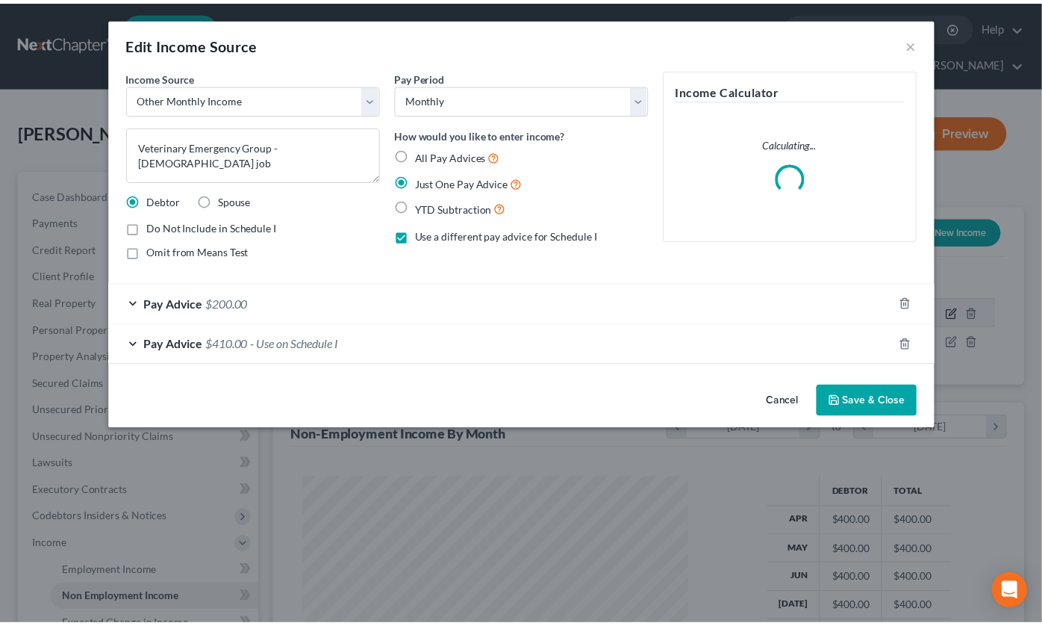
scroll to position [267, 426]
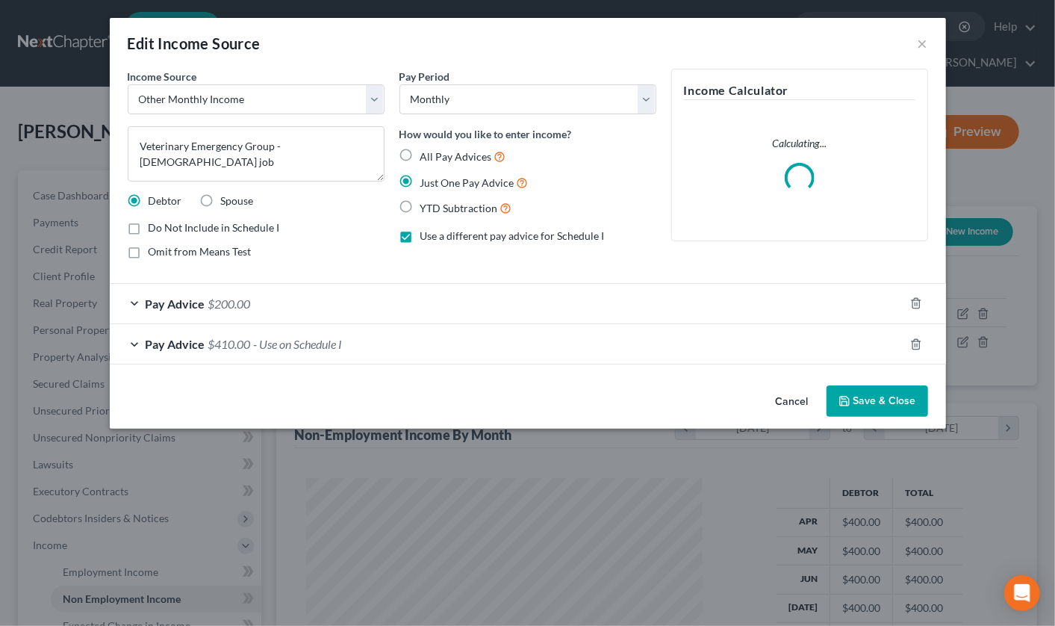
click at [135, 306] on div "Pay Advice $200.00" at bounding box center [507, 304] width 794 height 40
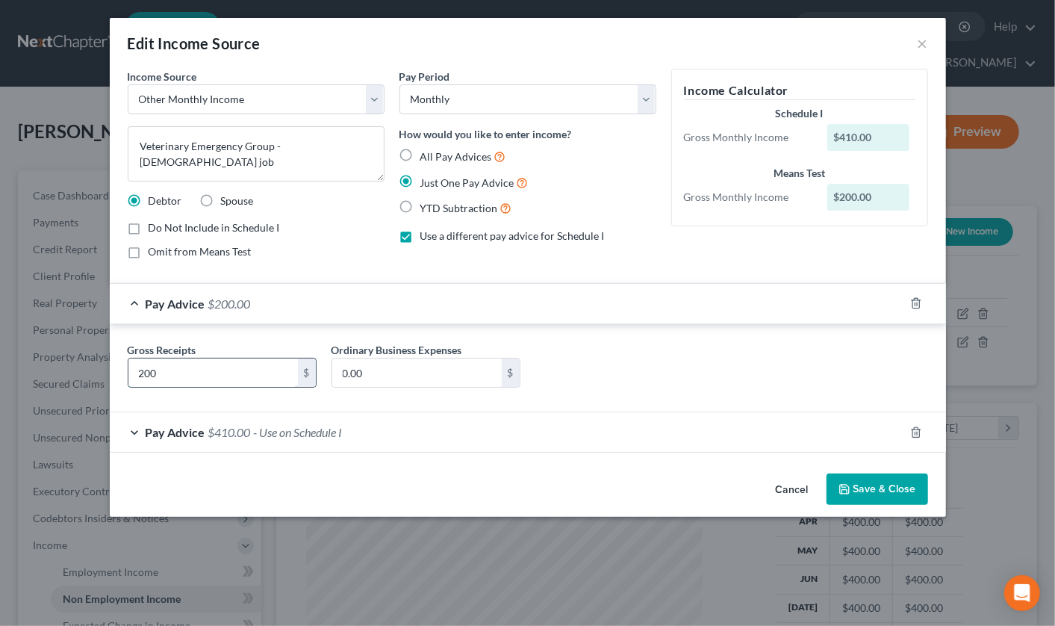
type input "200"
click at [855, 490] on button "Save & Close" at bounding box center [878, 488] width 102 height 31
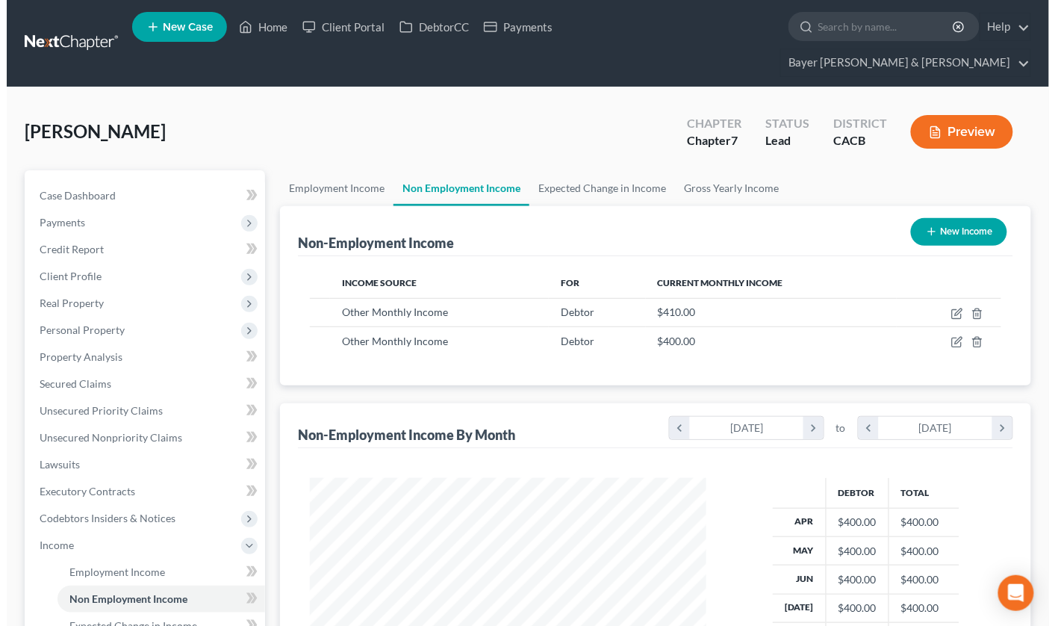
scroll to position [746438, 746285]
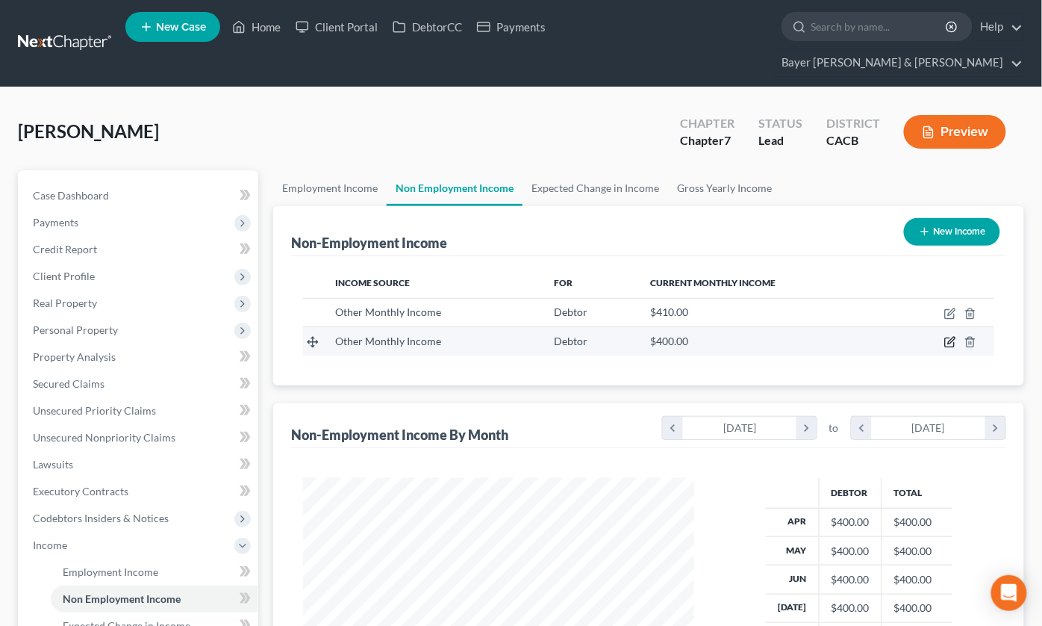
click at [947, 336] on icon "button" at bounding box center [951, 342] width 12 height 12
select select "13"
select select "0"
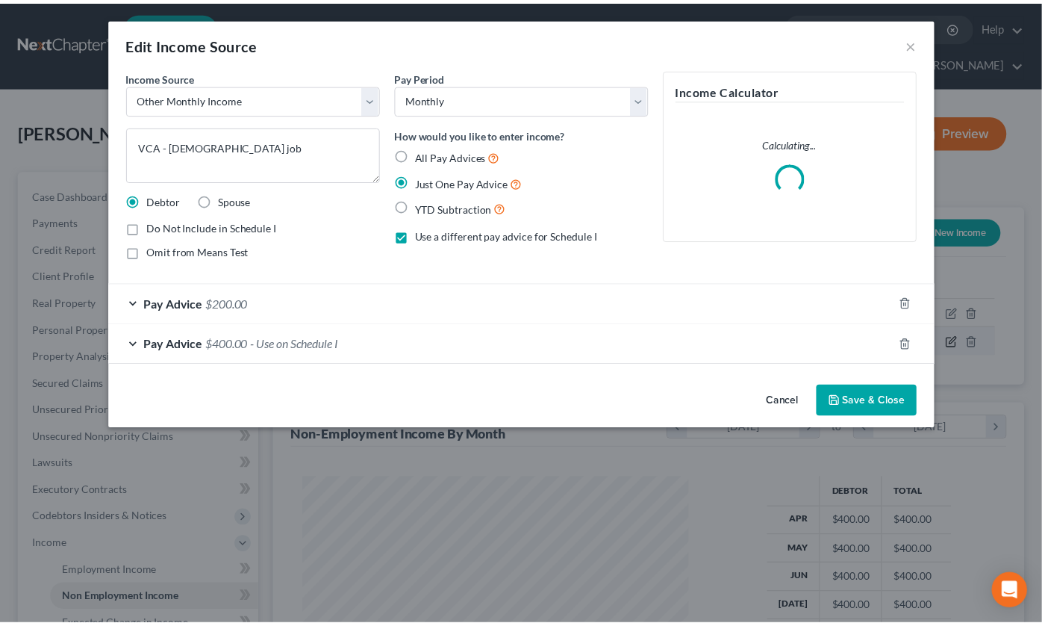
scroll to position [267, 426]
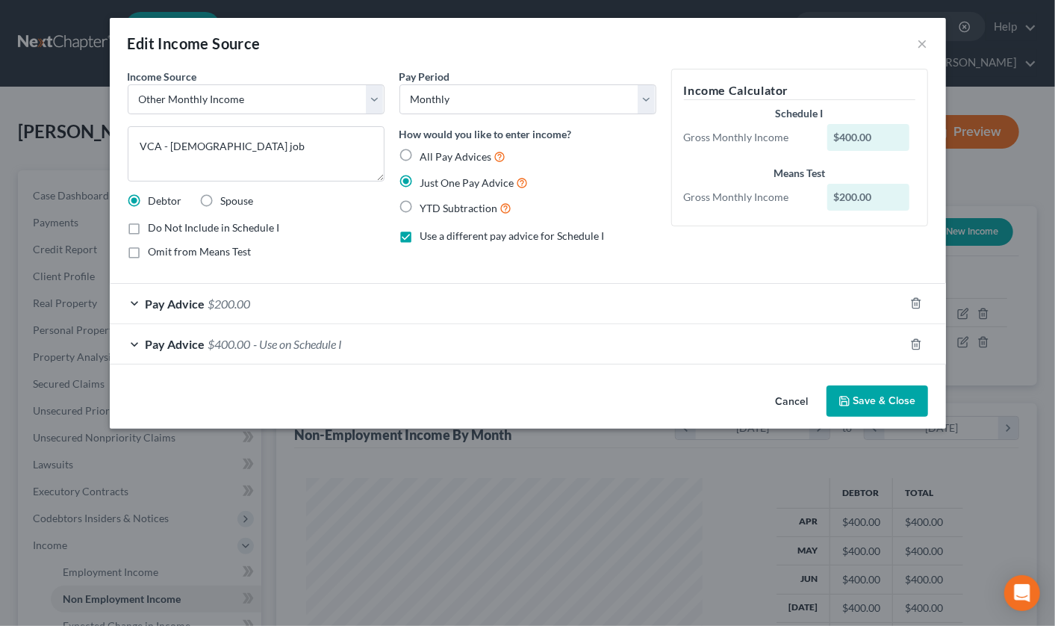
click at [135, 308] on div "Pay Advice $200.00" at bounding box center [507, 304] width 794 height 40
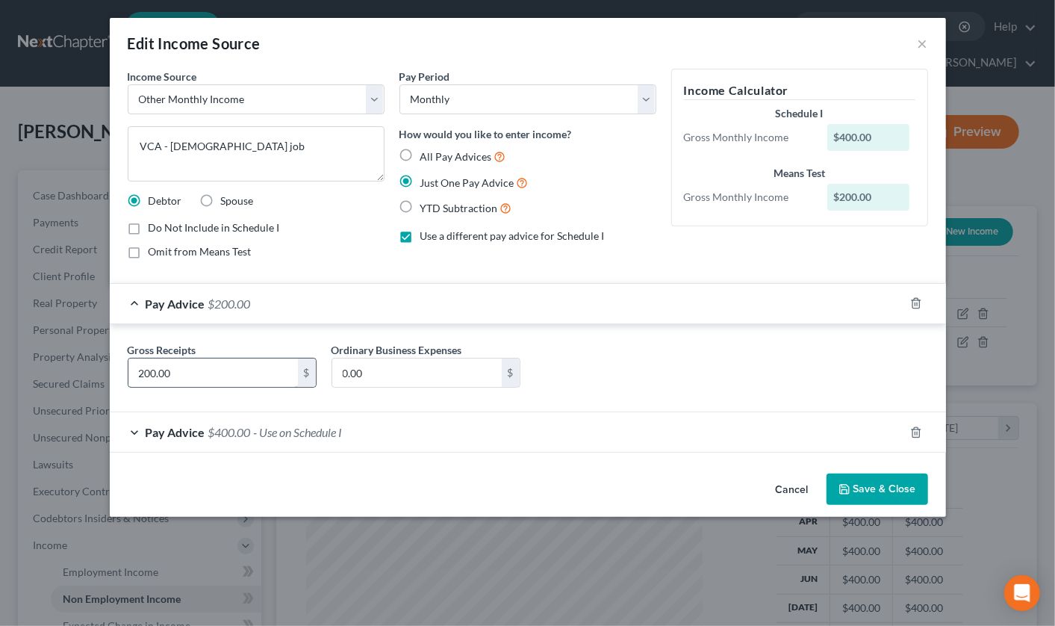
click at [187, 374] on input "200.00" at bounding box center [213, 372] width 170 height 28
type input "200"
click at [855, 480] on button "Save & Close" at bounding box center [878, 488] width 102 height 31
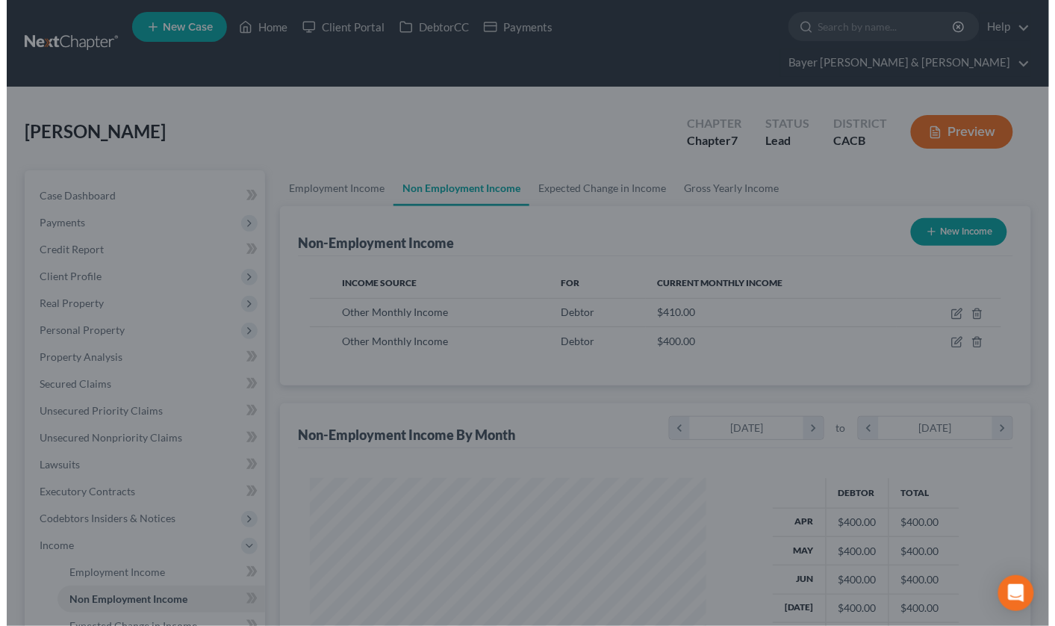
scroll to position [746438, 746285]
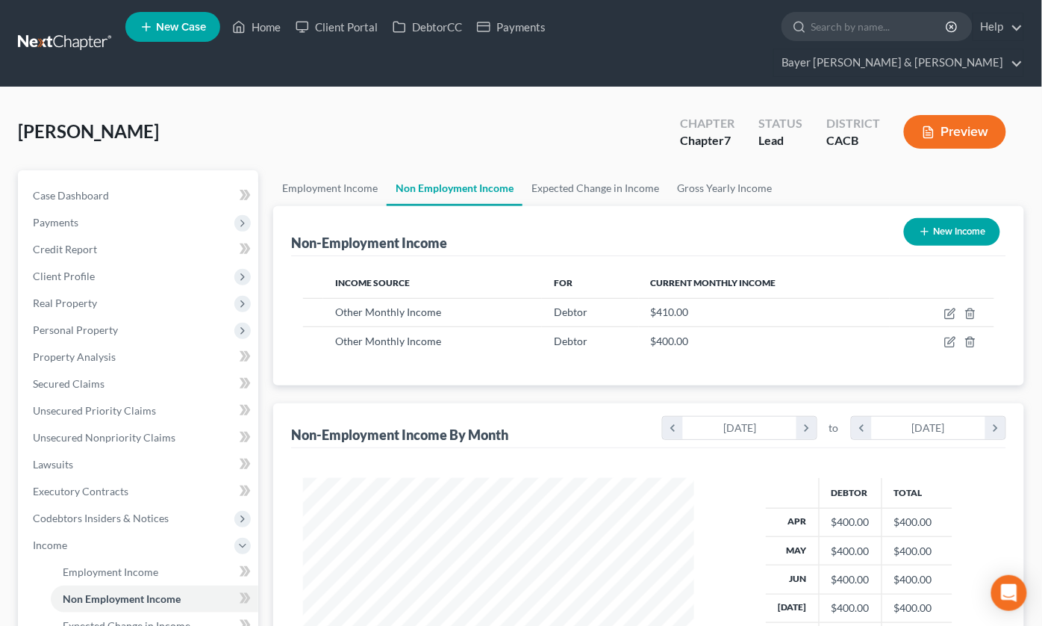
click at [941, 115] on button "Preview" at bounding box center [955, 132] width 102 height 34
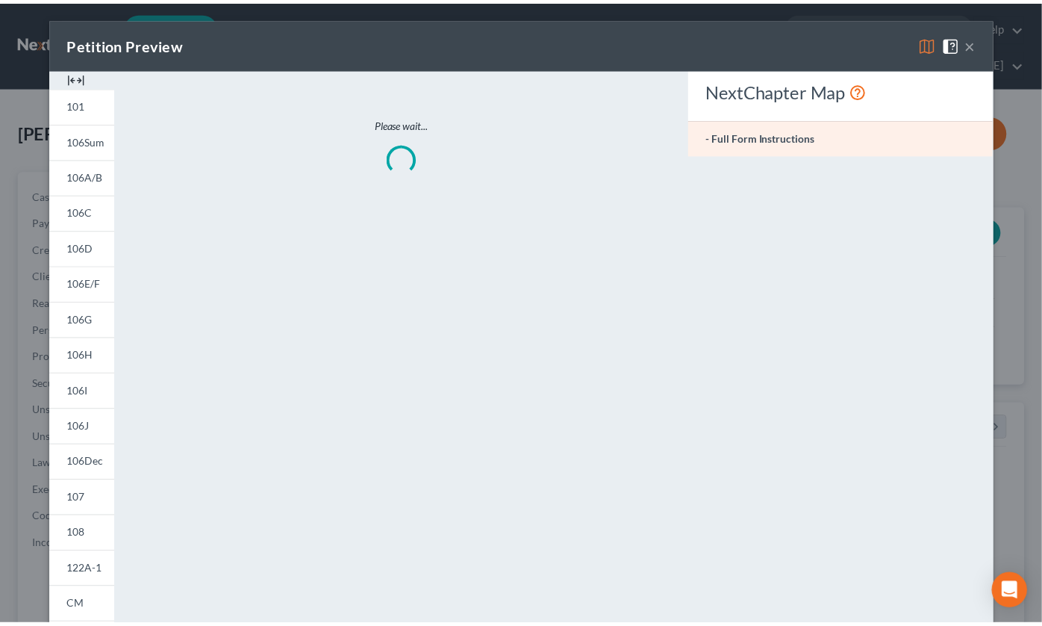
scroll to position [267, 426]
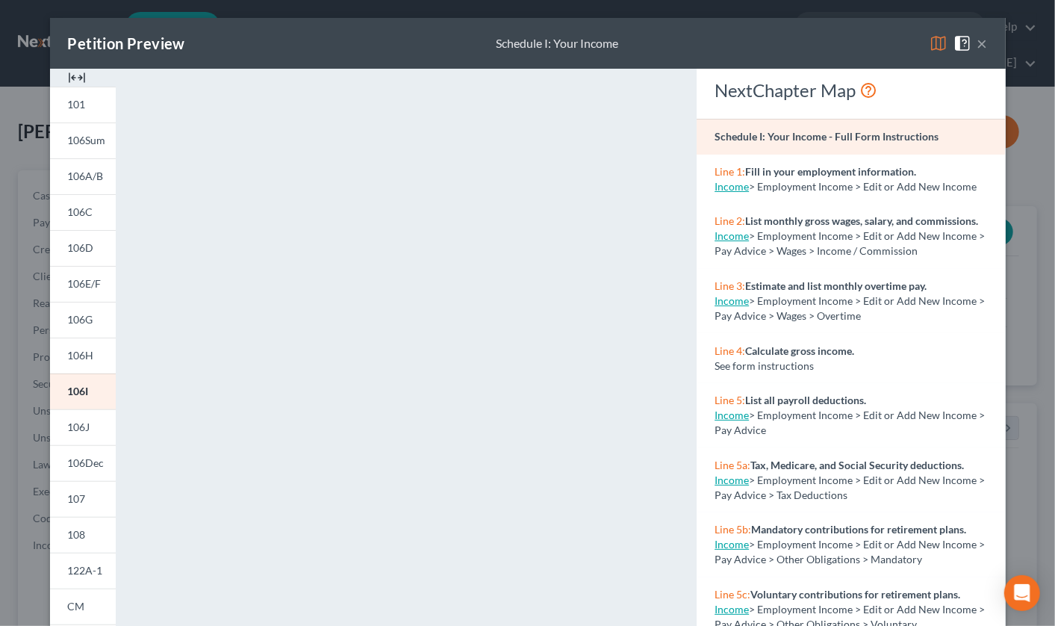
click at [979, 40] on button "×" at bounding box center [982, 43] width 10 height 18
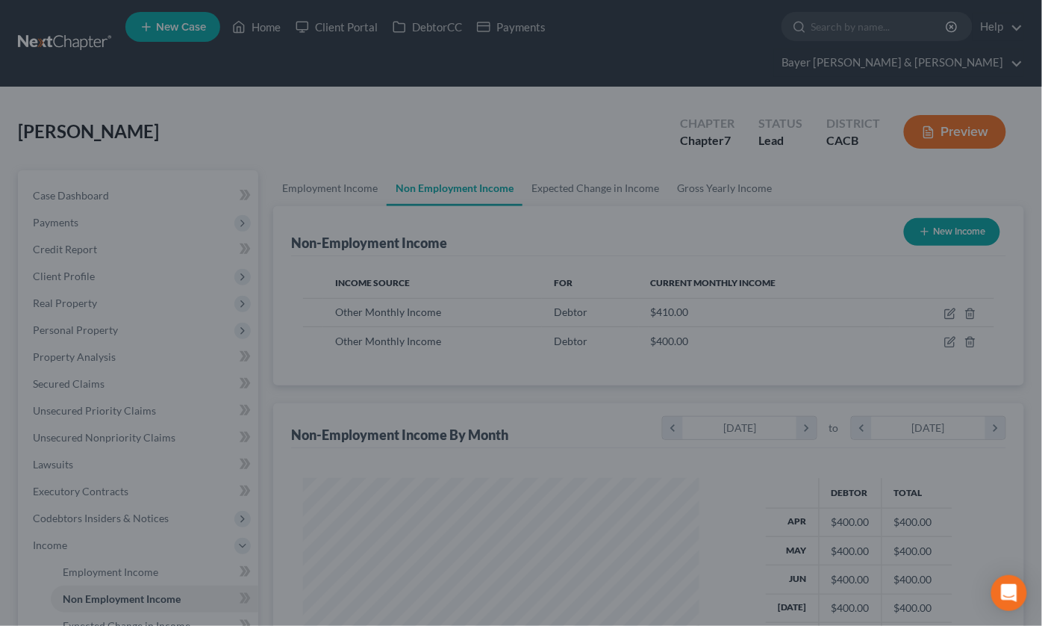
scroll to position [746438, 746285]
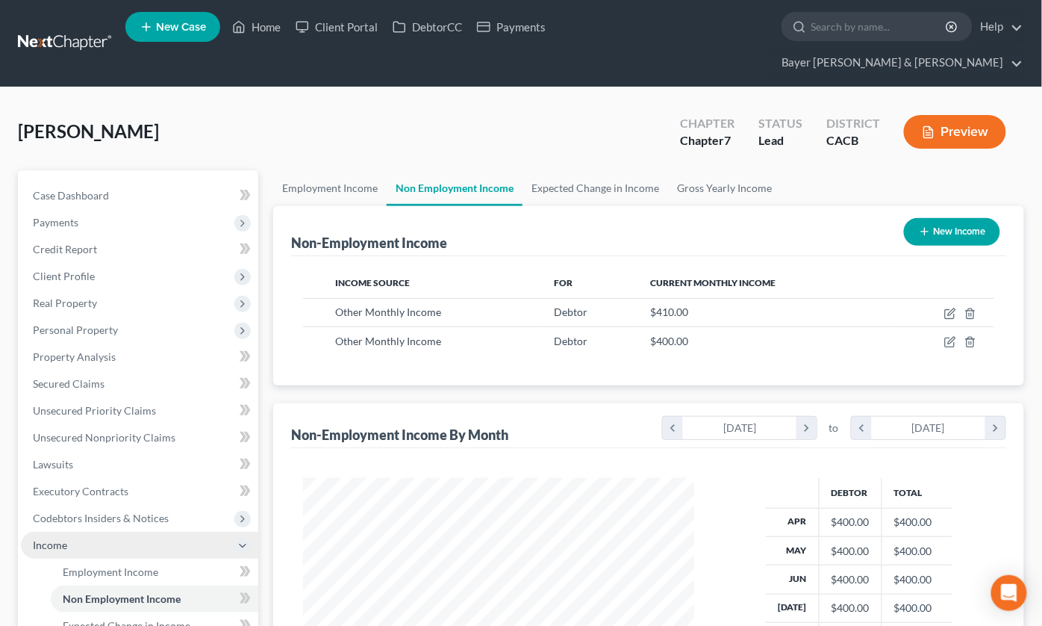
click at [243, 540] on icon at bounding box center [243, 546] width 12 height 12
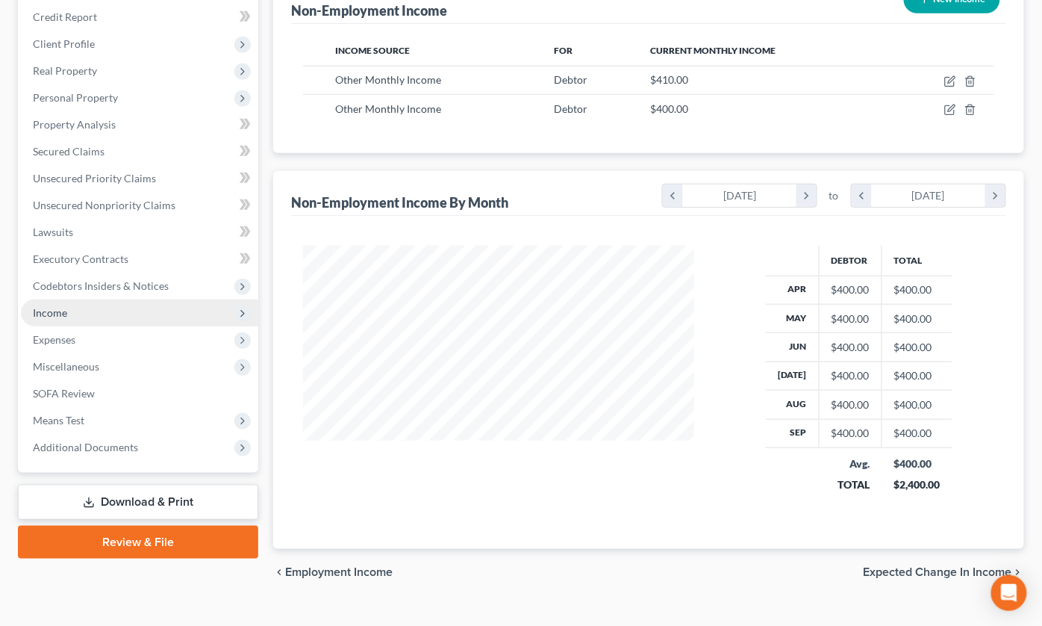
click at [110, 485] on link "Download & Print" at bounding box center [138, 502] width 240 height 35
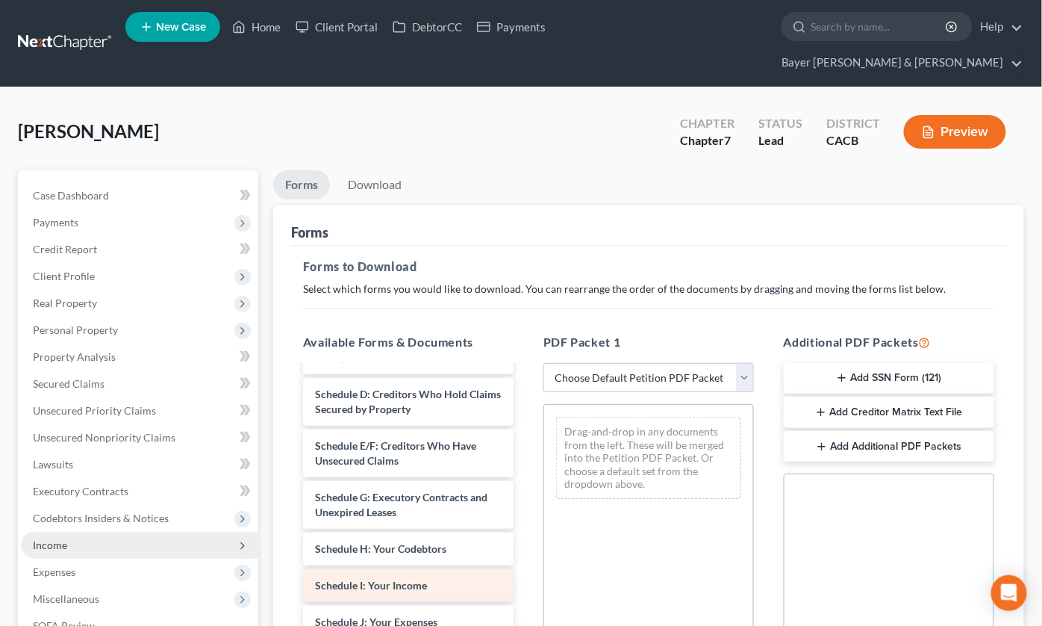
scroll to position [166, 0]
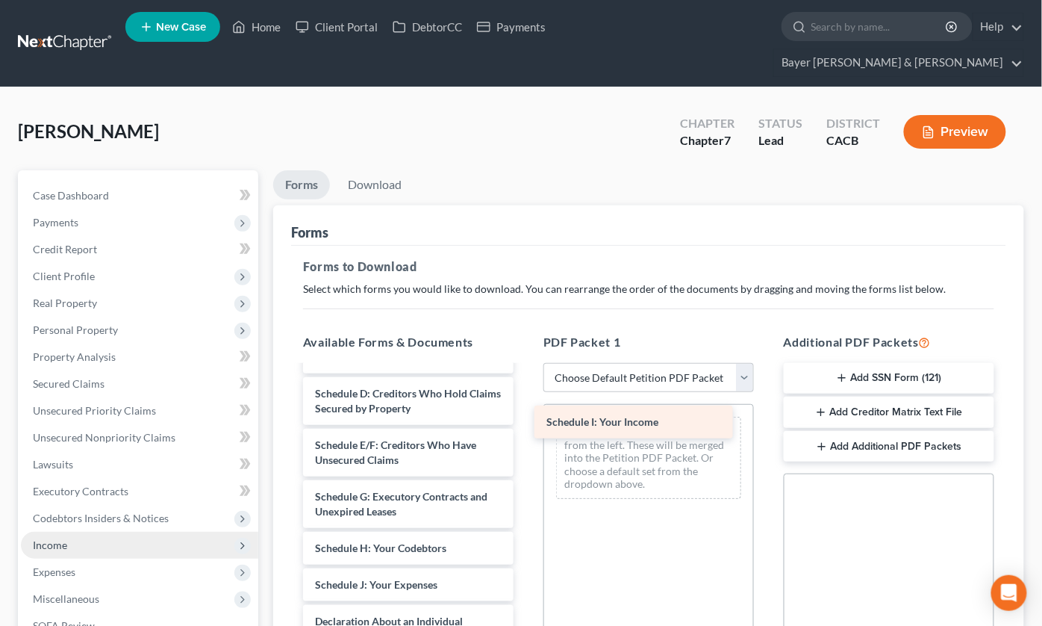
drag, startPoint x: 389, startPoint y: 568, endPoint x: 621, endPoint y: 418, distance: 275.9
click at [526, 418] on div "Schedule I: Your Income Voluntary Petition for Individuals Filing for Bankruptc…" at bounding box center [408, 592] width 234 height 783
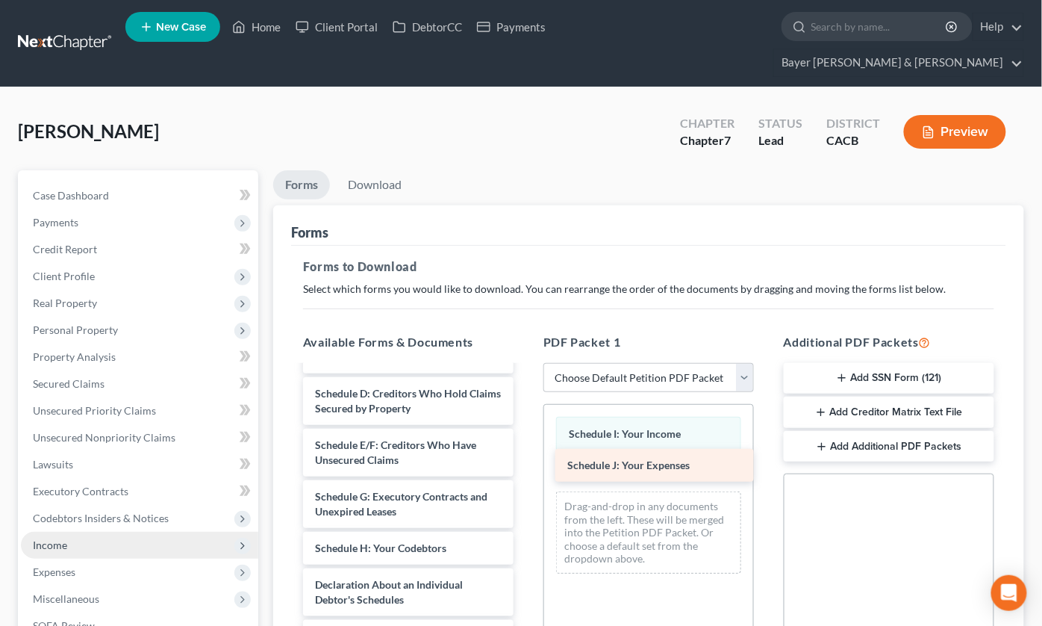
drag, startPoint x: 376, startPoint y: 567, endPoint x: 628, endPoint y: 461, distance: 274.0
click at [526, 461] on div "Schedule J: Your Expenses Voluntary Petition for Individuals Filing for Bankrup…" at bounding box center [408, 574] width 234 height 746
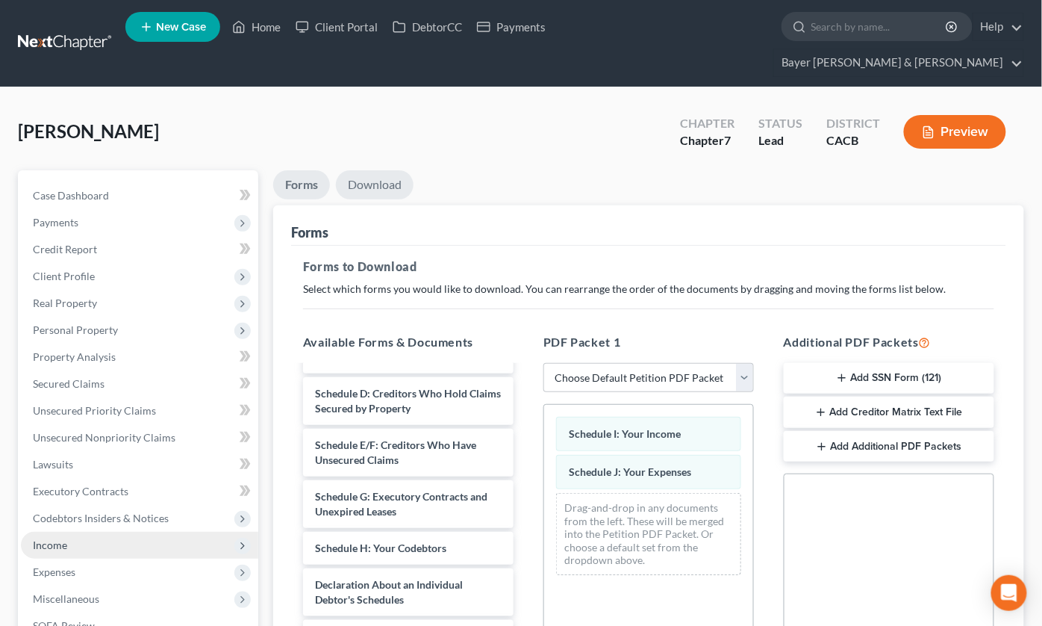
click at [364, 170] on link "Download" at bounding box center [375, 184] width 78 height 29
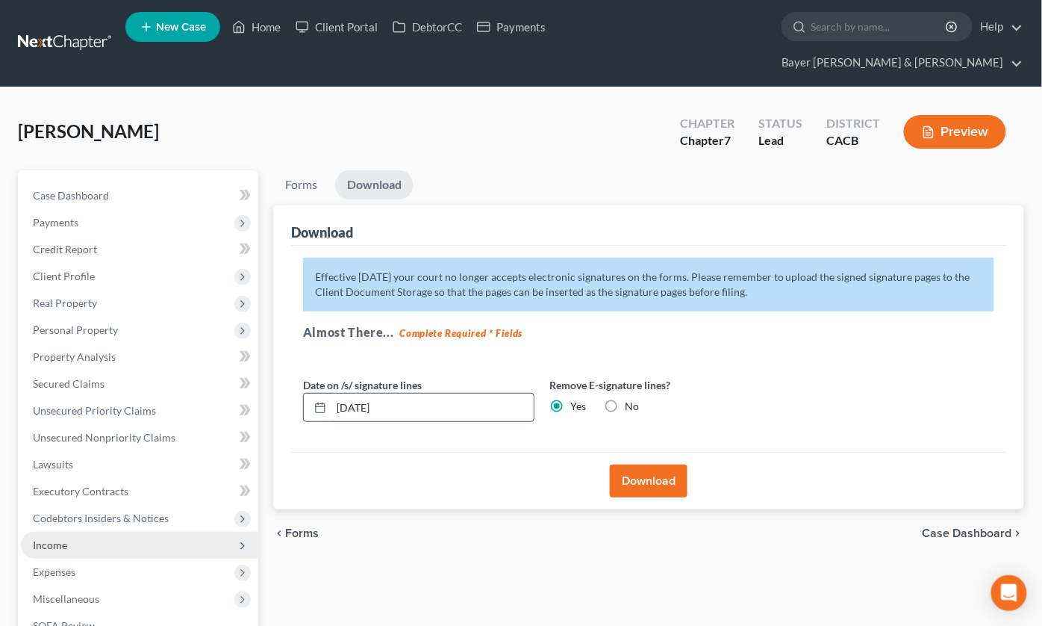
click at [415, 394] on input "10/15/2025" at bounding box center [433, 408] width 202 height 28
drag, startPoint x: 415, startPoint y: 377, endPoint x: 339, endPoint y: 390, distance: 77.2
click at [339, 394] on input "10/15/2025" at bounding box center [433, 408] width 202 height 28
click at [643, 464] on button "Download" at bounding box center [649, 480] width 78 height 33
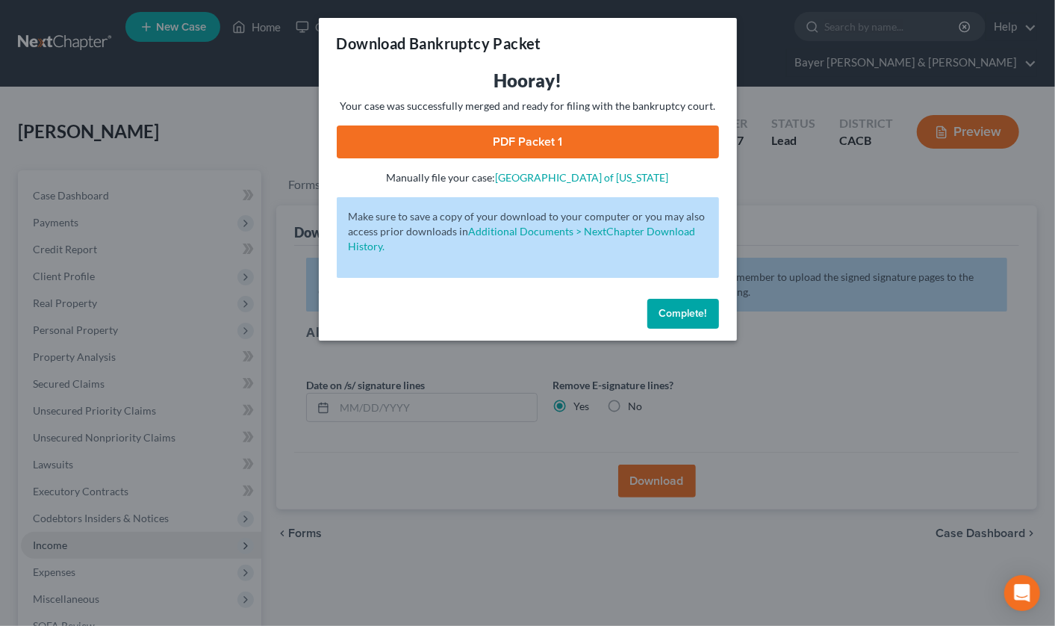
click at [439, 139] on link "PDF Packet 1" at bounding box center [528, 141] width 382 height 33
click at [193, 61] on div "Download Bankruptcy Packet Hooray! Your case was successfully merged and ready …" at bounding box center [527, 313] width 1055 height 626
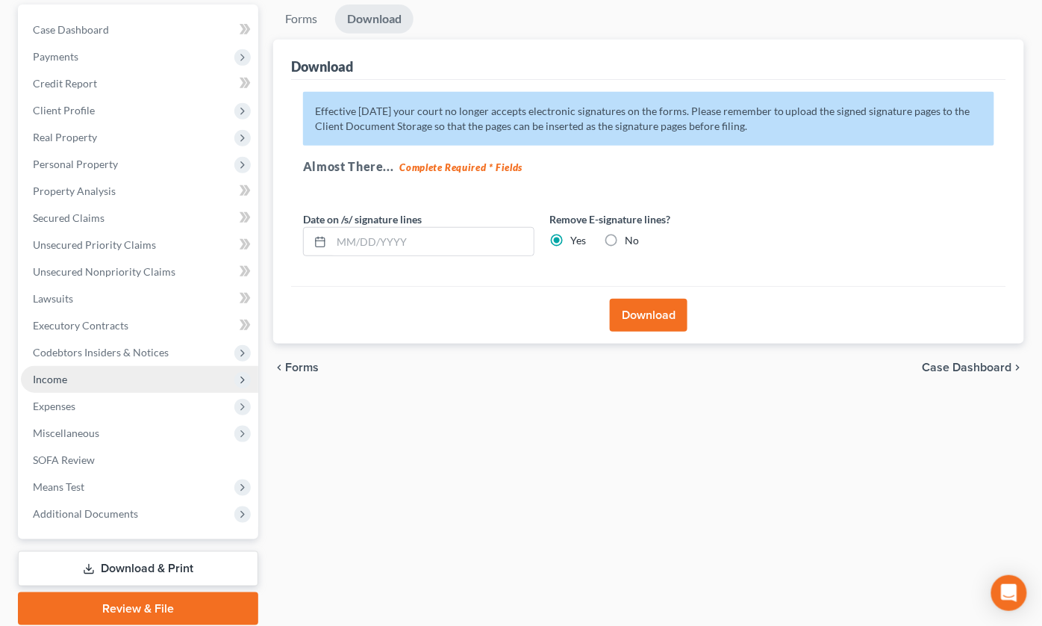
click at [52, 373] on span "Income" at bounding box center [50, 379] width 34 height 13
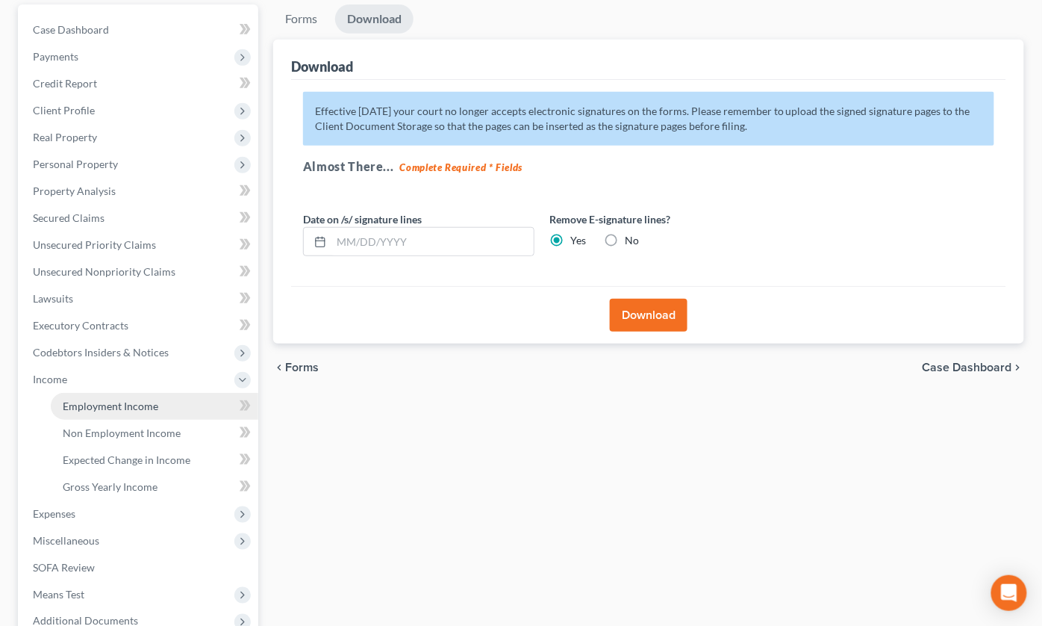
click at [115, 393] on link "Employment Income" at bounding box center [155, 406] width 208 height 27
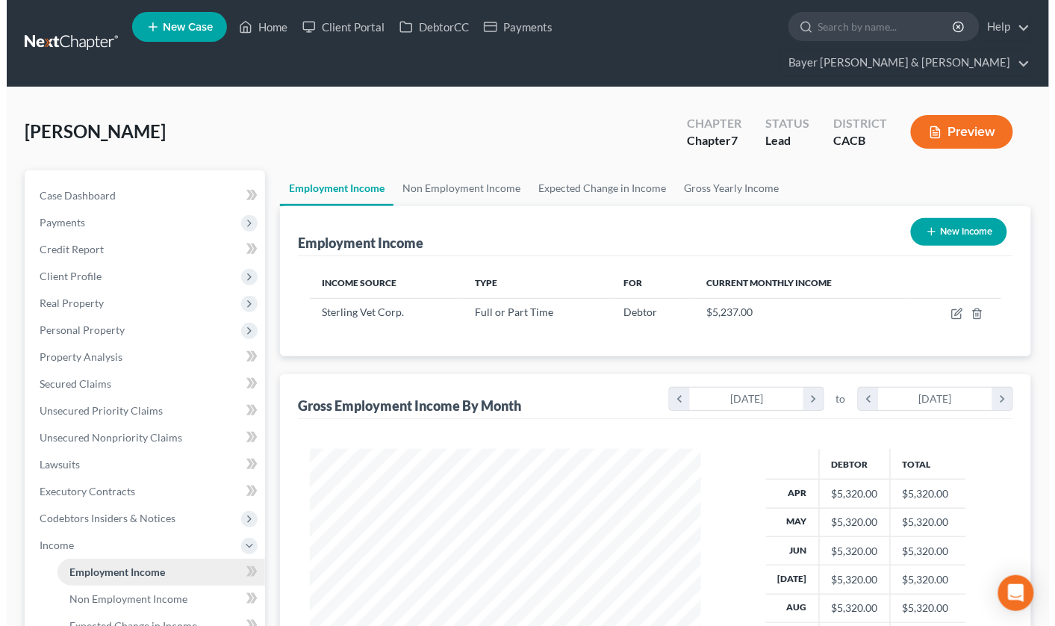
scroll to position [267, 421]
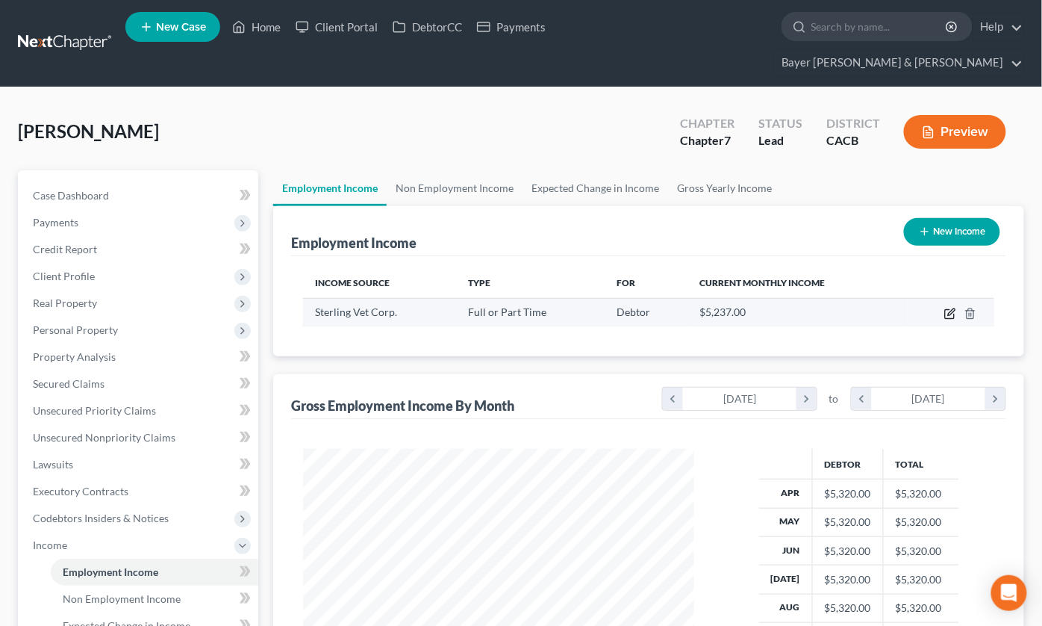
click at [953, 308] on icon "button" at bounding box center [951, 314] width 12 height 12
select select "0"
select select "4"
select select "0"
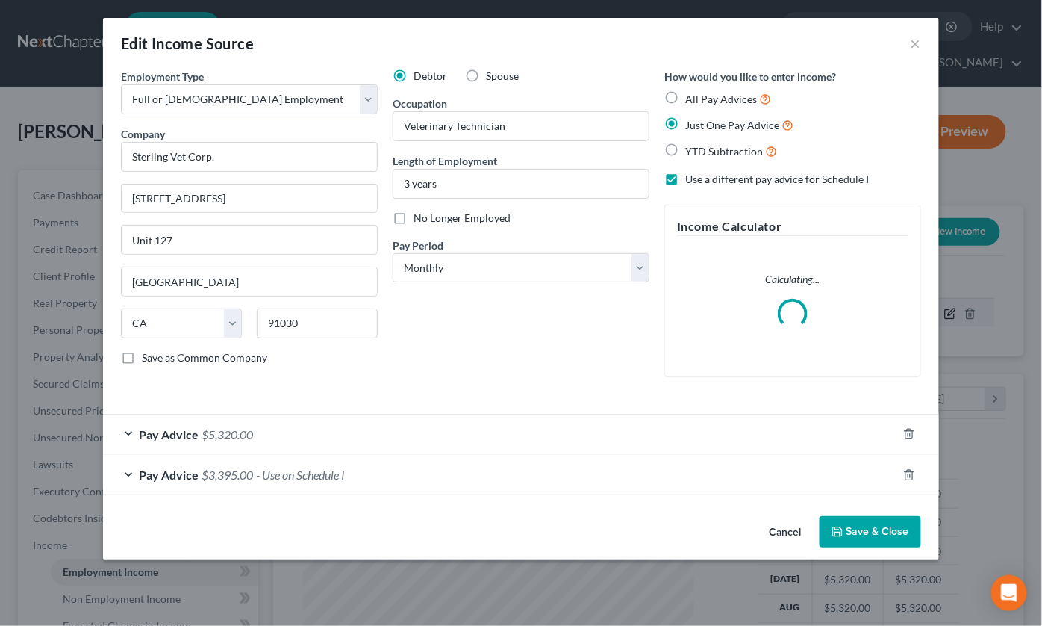
scroll to position [267, 426]
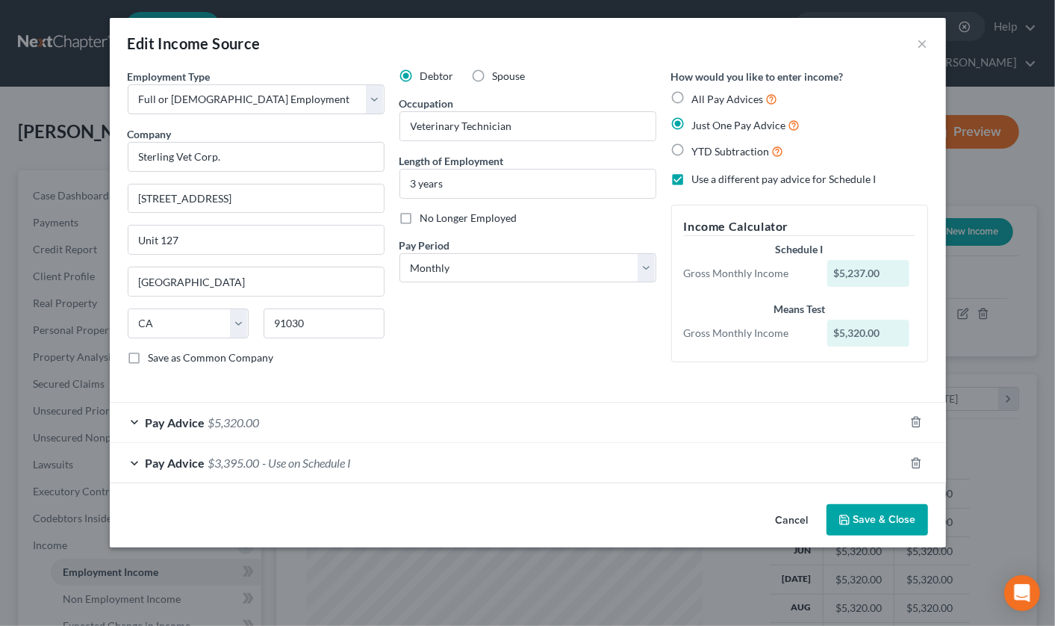
click at [884, 517] on button "Save & Close" at bounding box center [878, 519] width 102 height 31
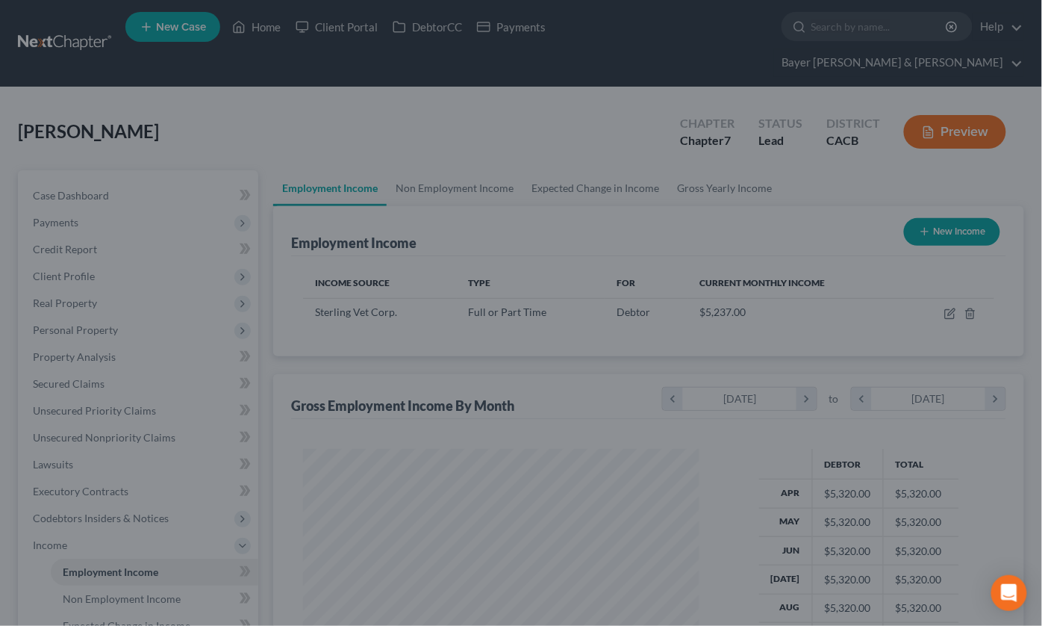
scroll to position [746438, 746285]
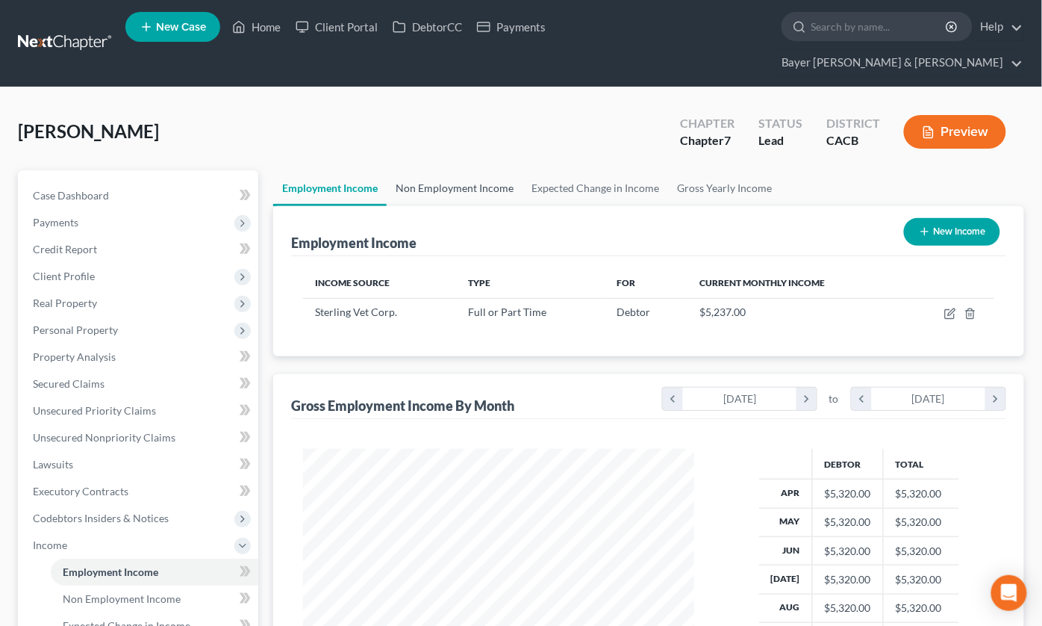
click at [437, 170] on link "Non Employment Income" at bounding box center [455, 188] width 136 height 36
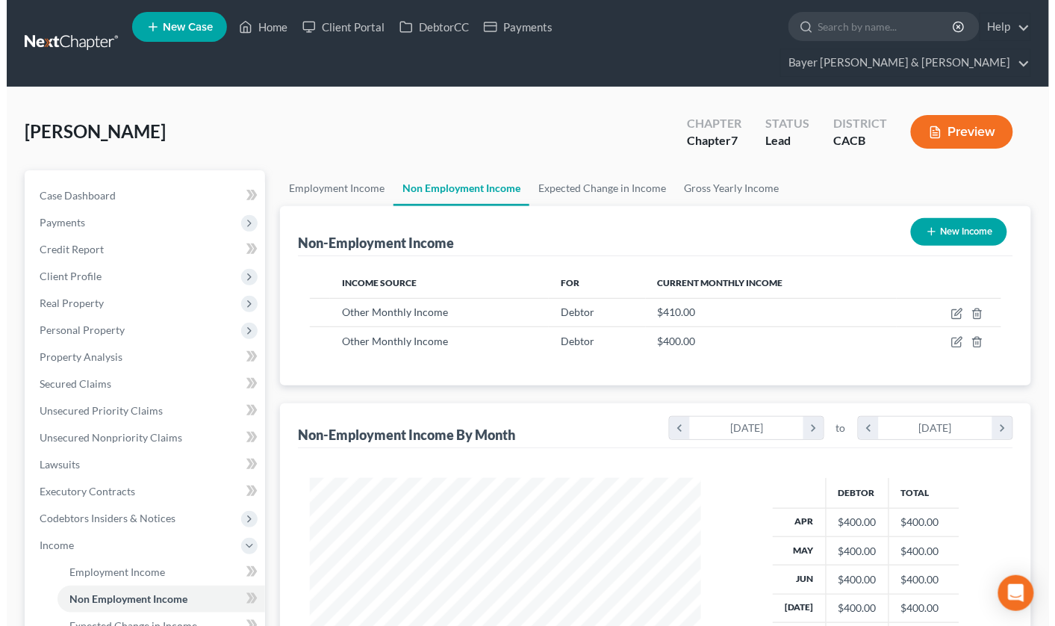
scroll to position [267, 421]
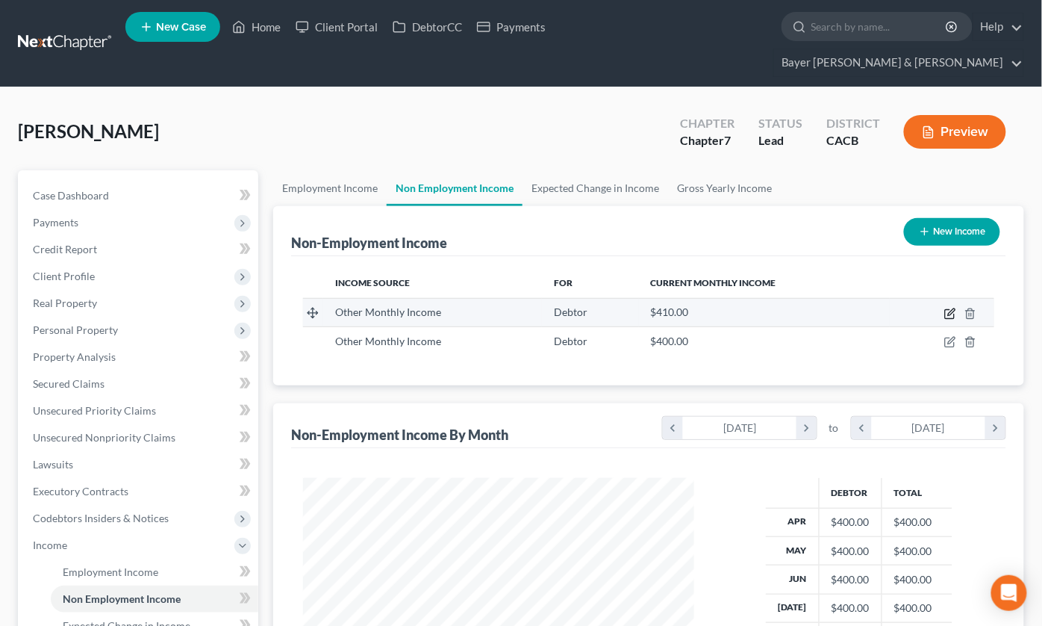
click at [952, 308] on icon "button" at bounding box center [951, 314] width 12 height 12
select select "13"
select select "0"
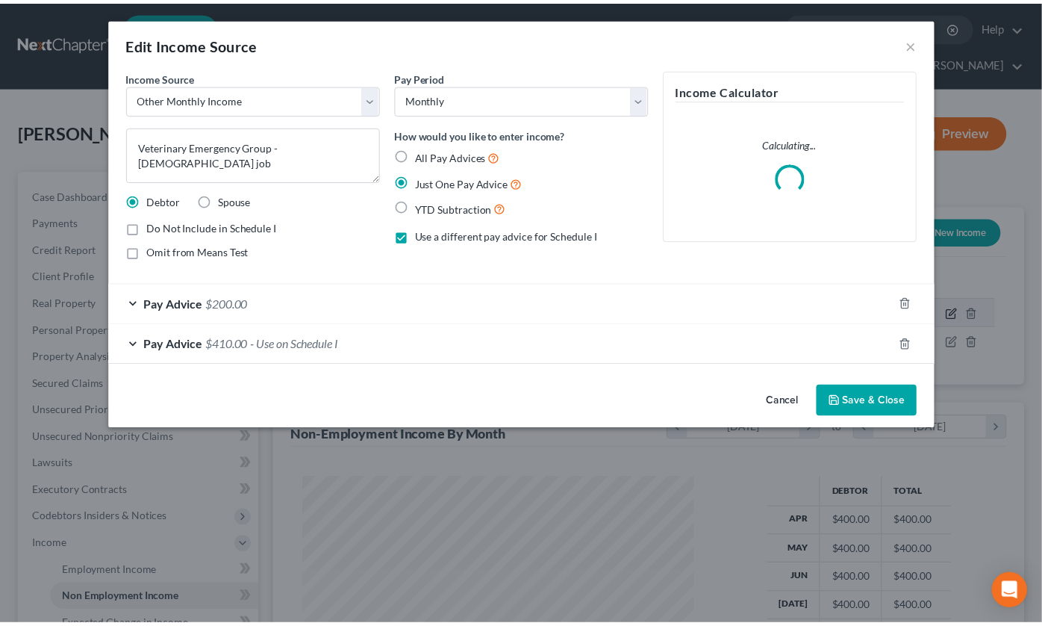
scroll to position [267, 426]
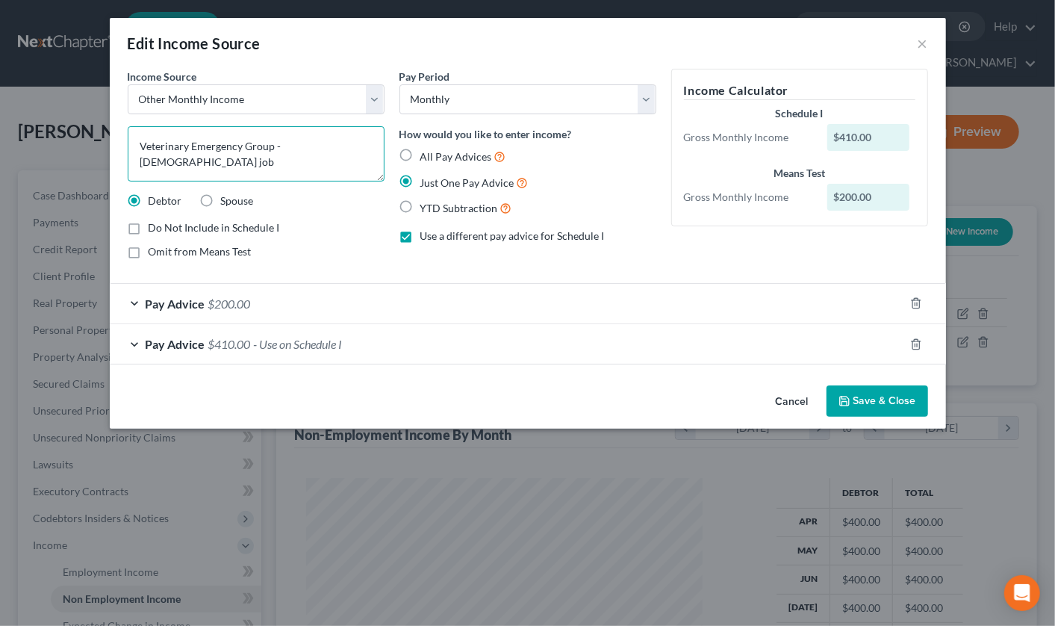
click at [364, 139] on textarea "Veterinary Emergency Group - part time job" at bounding box center [256, 153] width 257 height 55
click at [327, 165] on textarea "Veterinary Emergency Group - part time job" at bounding box center [256, 153] width 257 height 55
click at [343, 146] on textarea "Veterinary Emergency Group - part time job" at bounding box center [256, 153] width 257 height 55
click at [868, 391] on button "Save & Close" at bounding box center [878, 400] width 102 height 31
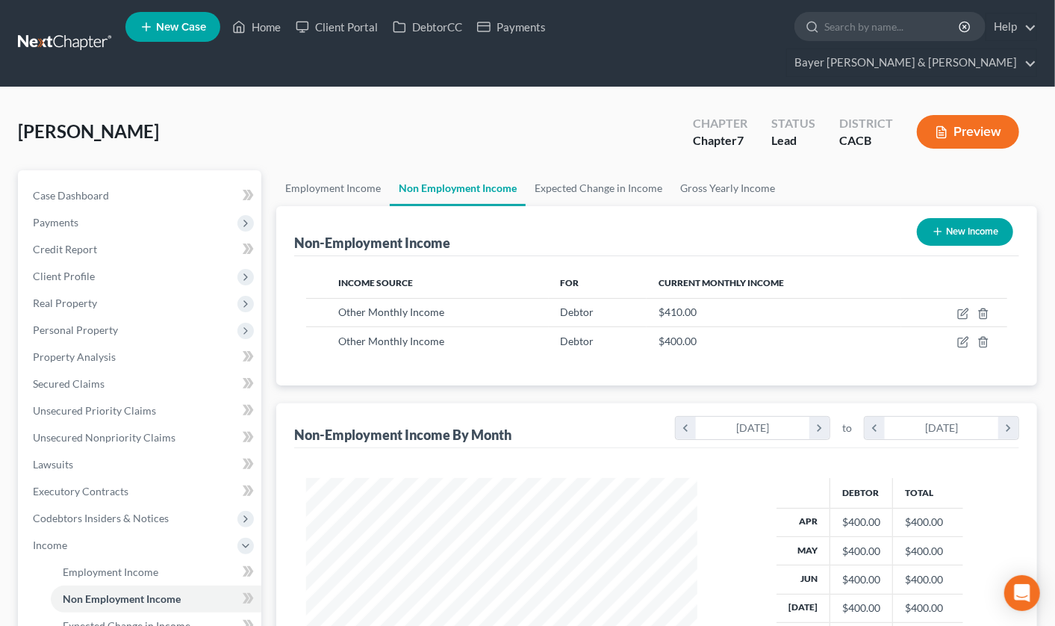
scroll to position [746438, 746285]
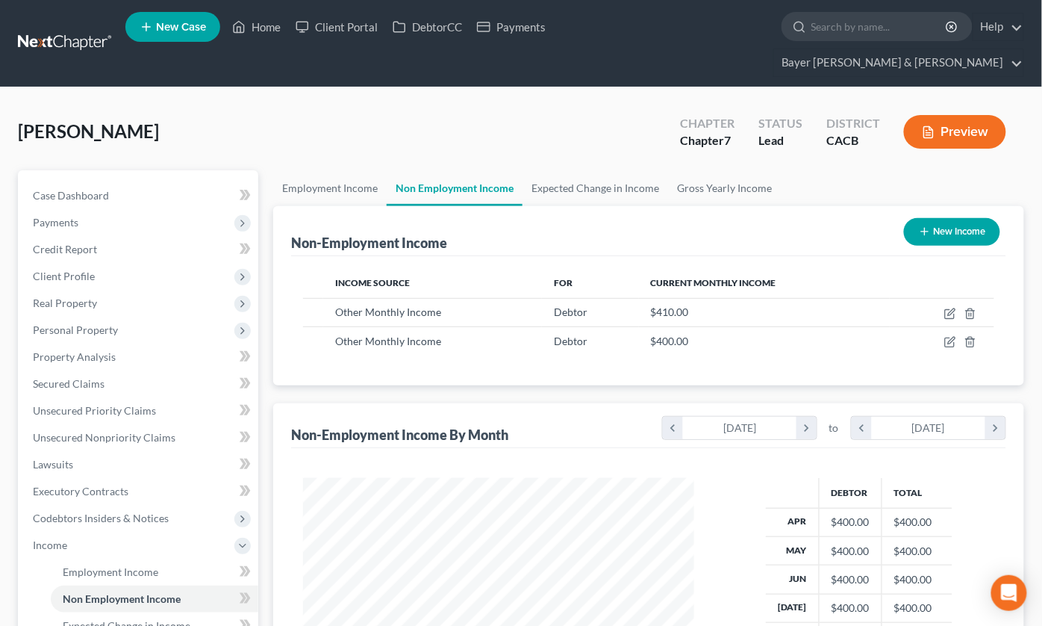
click at [928, 115] on button "Preview" at bounding box center [955, 132] width 102 height 34
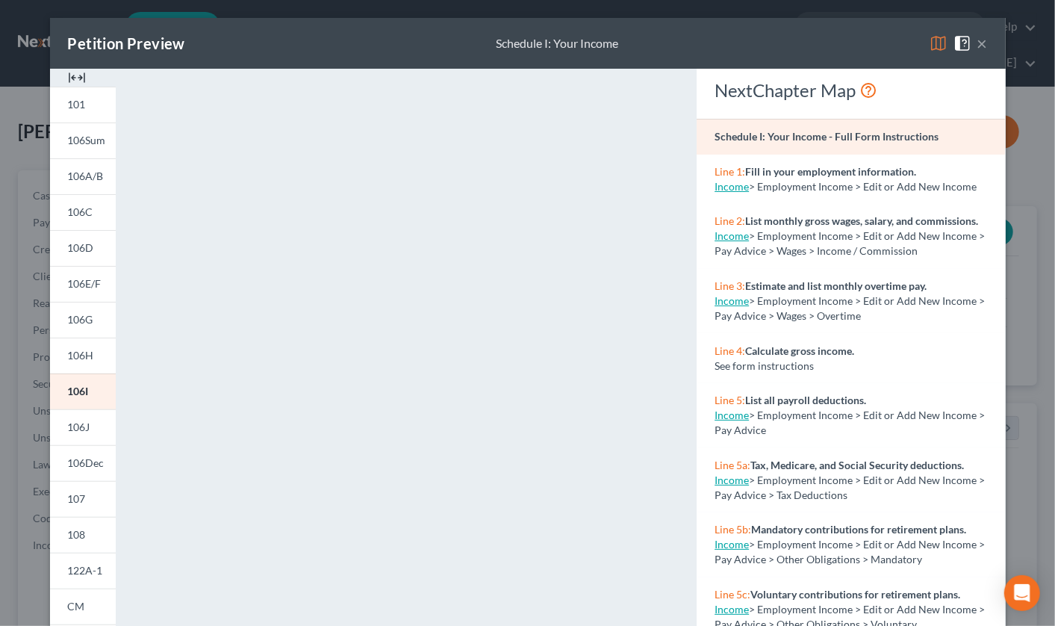
click at [977, 46] on button "×" at bounding box center [982, 43] width 10 height 18
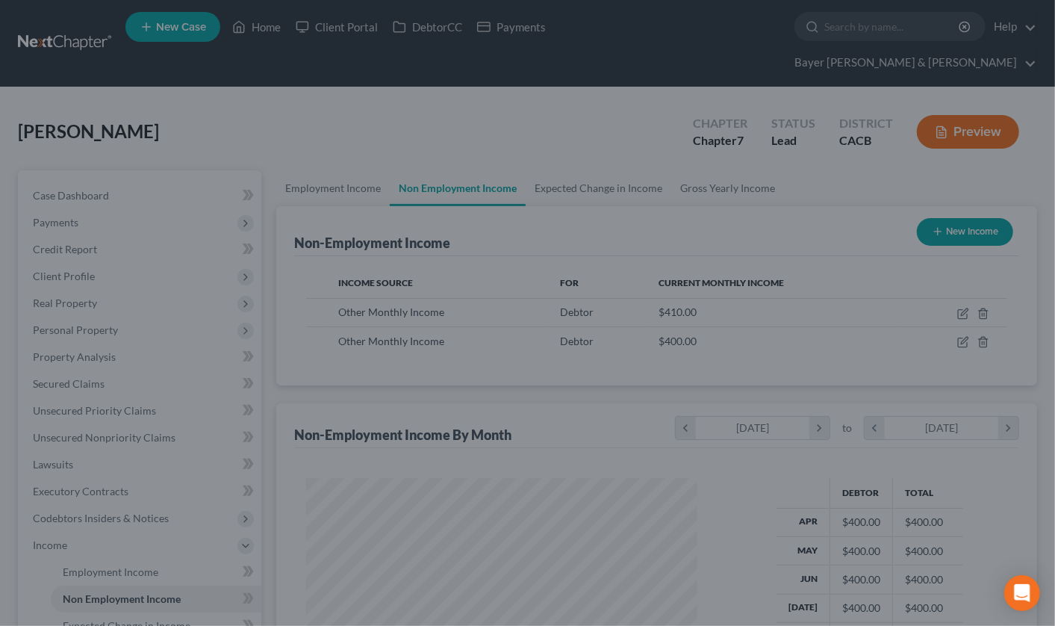
scroll to position [746438, 746285]
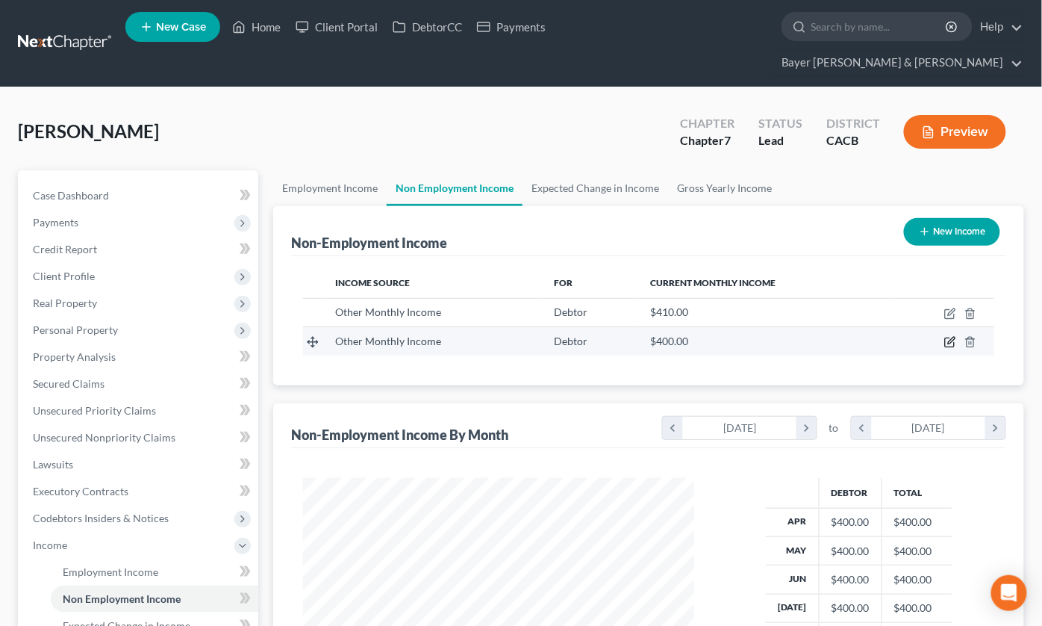
click at [945, 336] on icon "button" at bounding box center [951, 342] width 12 height 12
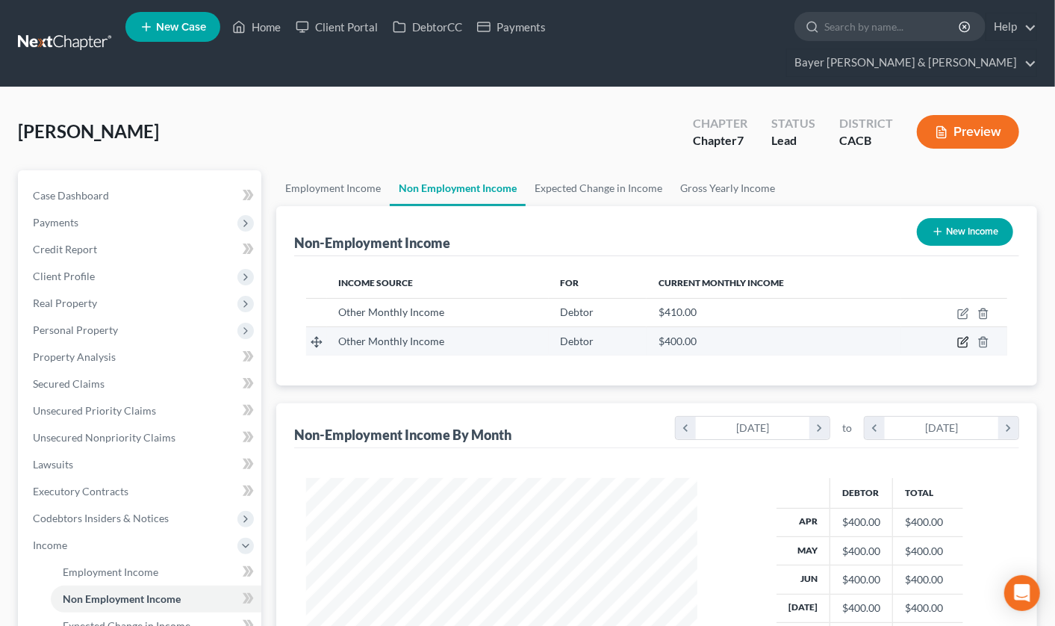
select select "13"
select select "0"
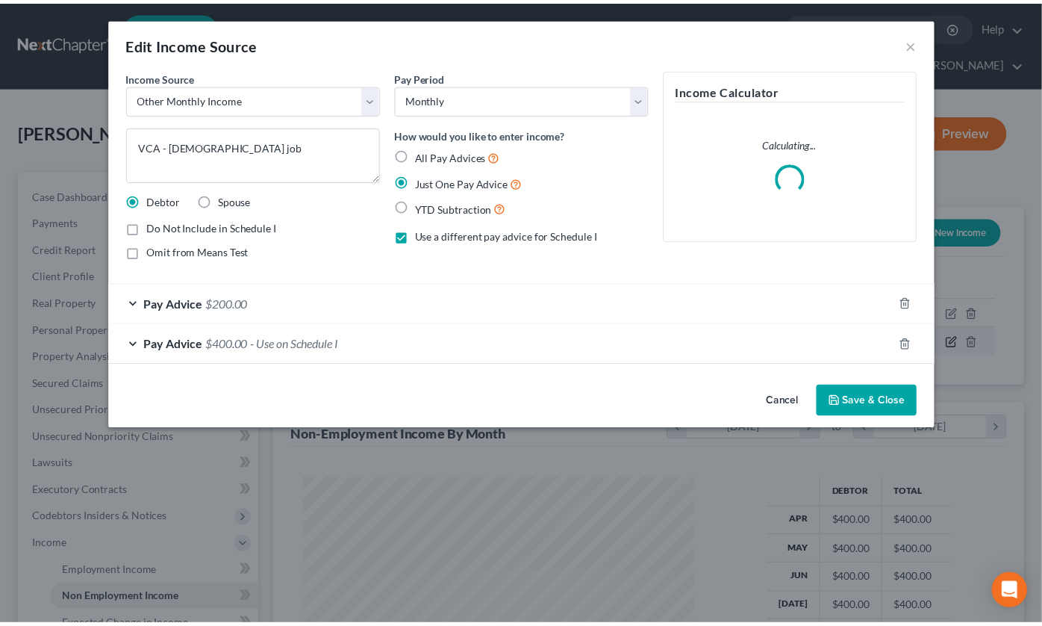
scroll to position [267, 426]
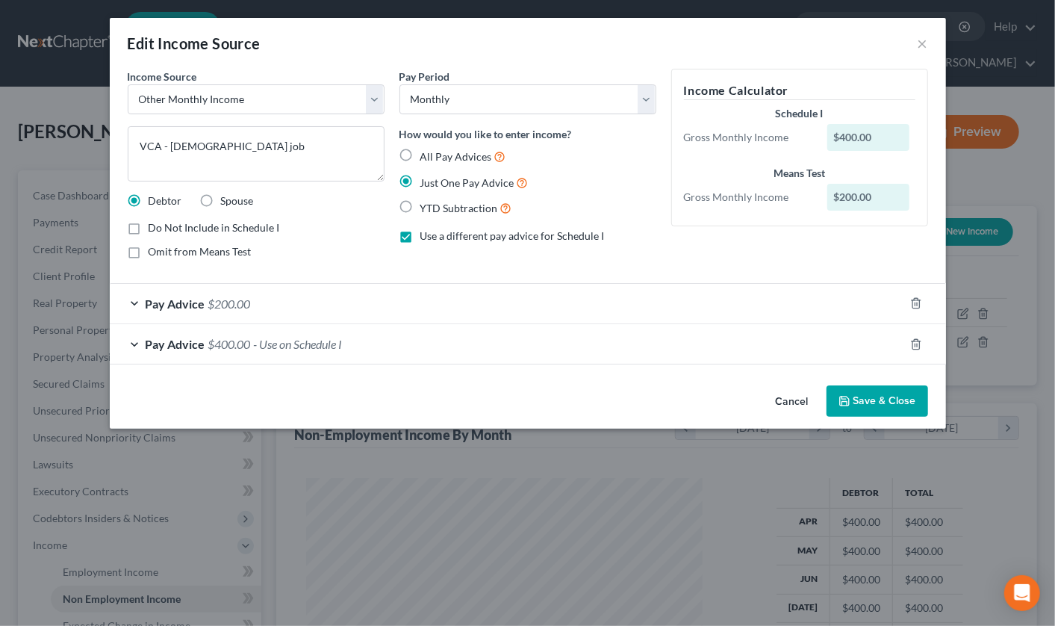
click at [137, 344] on div "Pay Advice $400.00 - Use on Schedule I" at bounding box center [507, 344] width 794 height 40
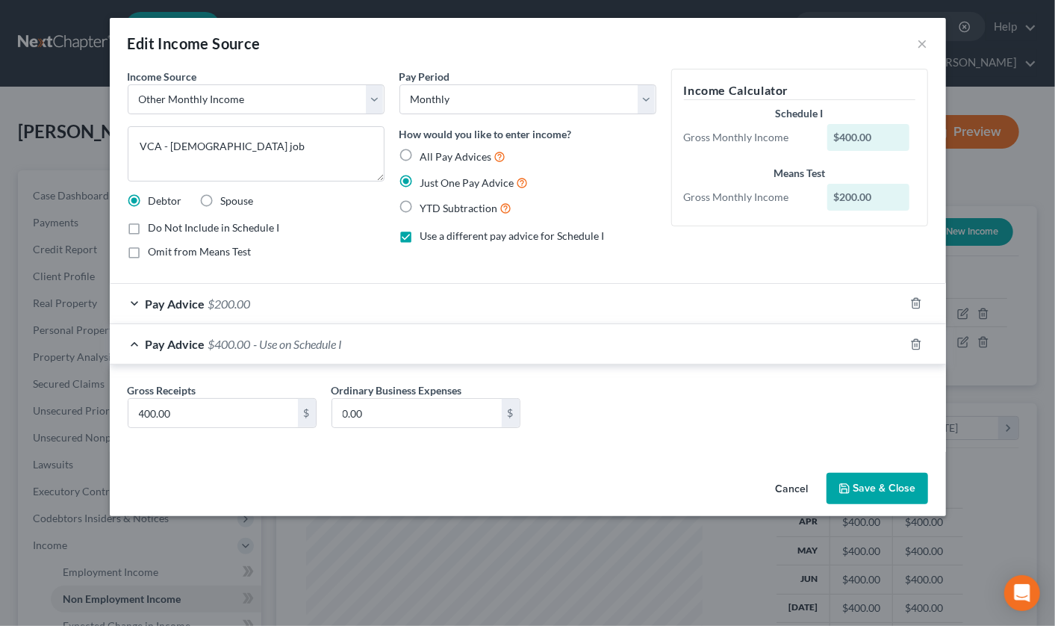
click at [133, 344] on div "Pay Advice $400.00 - Use on Schedule I" at bounding box center [507, 344] width 794 height 40
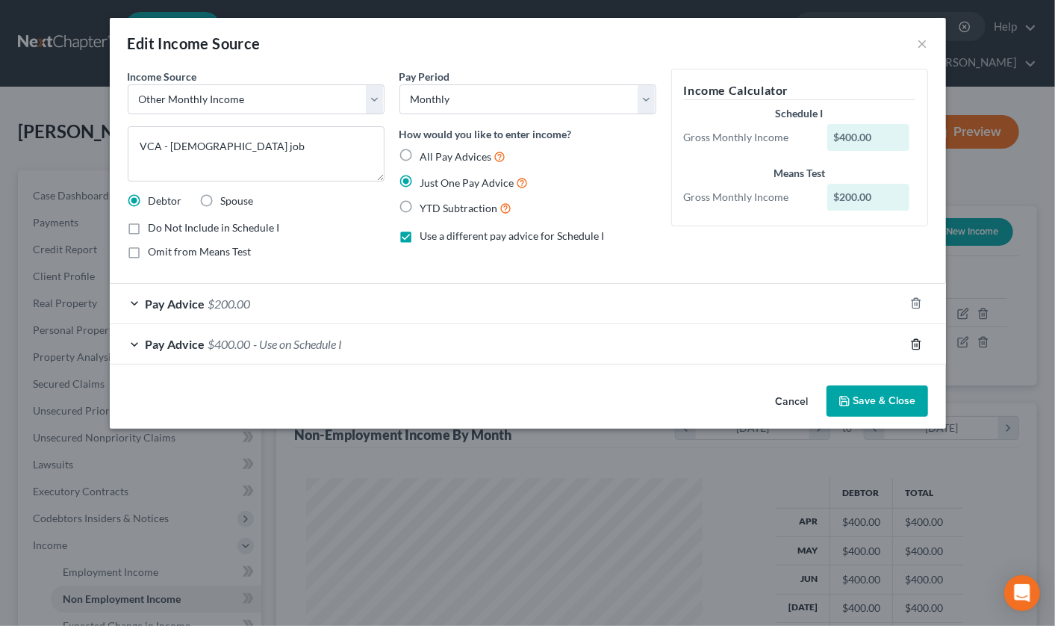
click at [914, 344] on icon "button" at bounding box center [916, 344] width 12 height 12
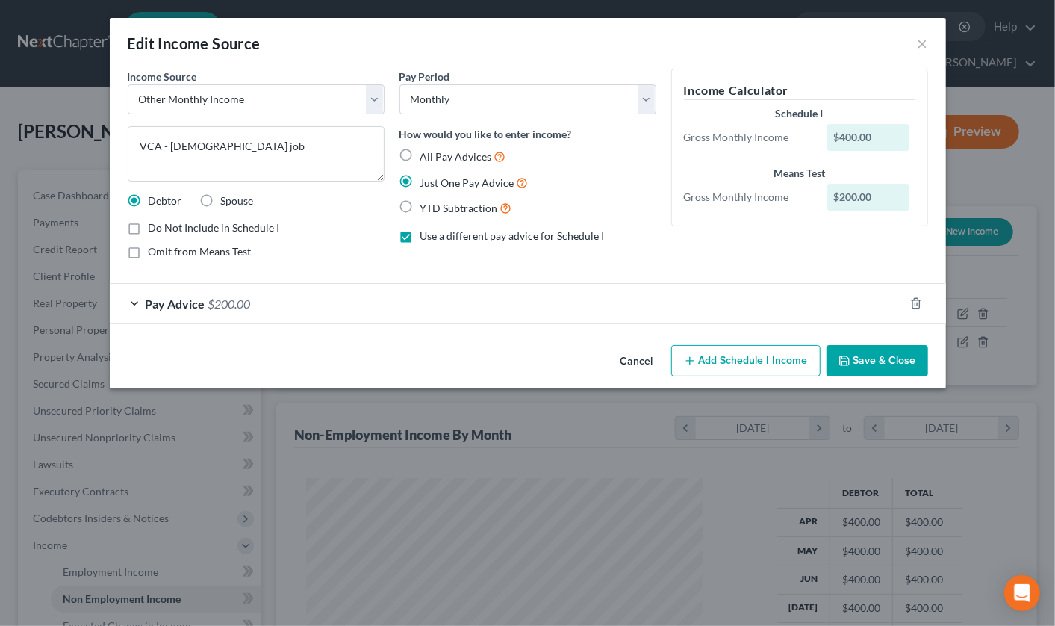
click at [420, 237] on label "Use a different pay advice for Schedule I" at bounding box center [512, 235] width 184 height 15
click at [426, 237] on input "Use a different pay advice for Schedule I" at bounding box center [431, 233] width 10 height 10
click at [420, 237] on label "Use a different pay advice for Schedule I" at bounding box center [512, 235] width 184 height 15
click at [426, 237] on input "Use a different pay advice for Schedule I" at bounding box center [431, 233] width 10 height 10
checkbox input "true"
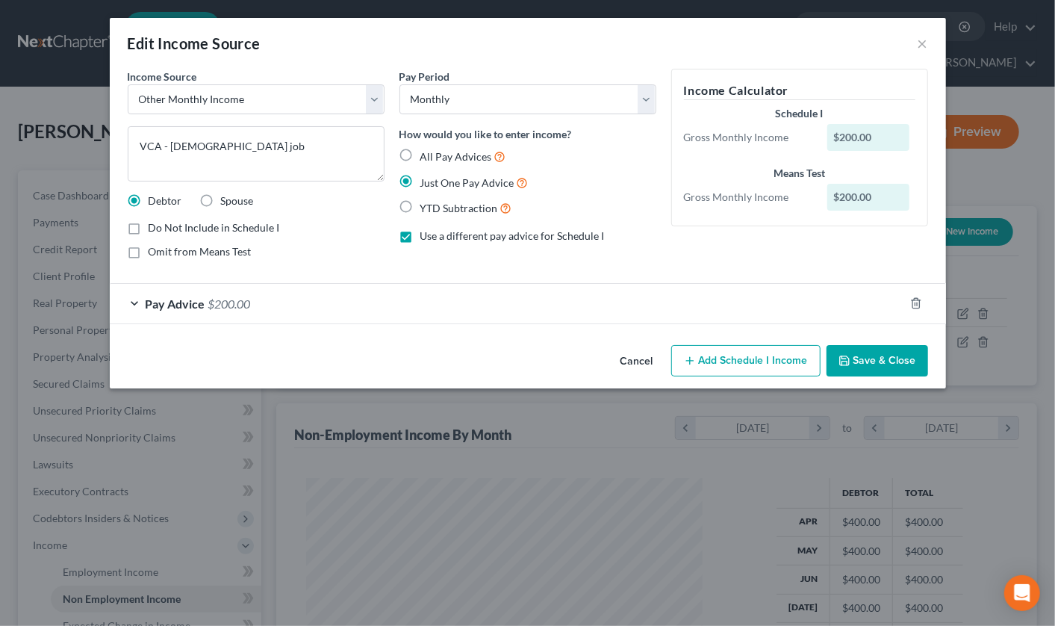
click at [759, 368] on button "Add Schedule I Income" at bounding box center [745, 360] width 149 height 31
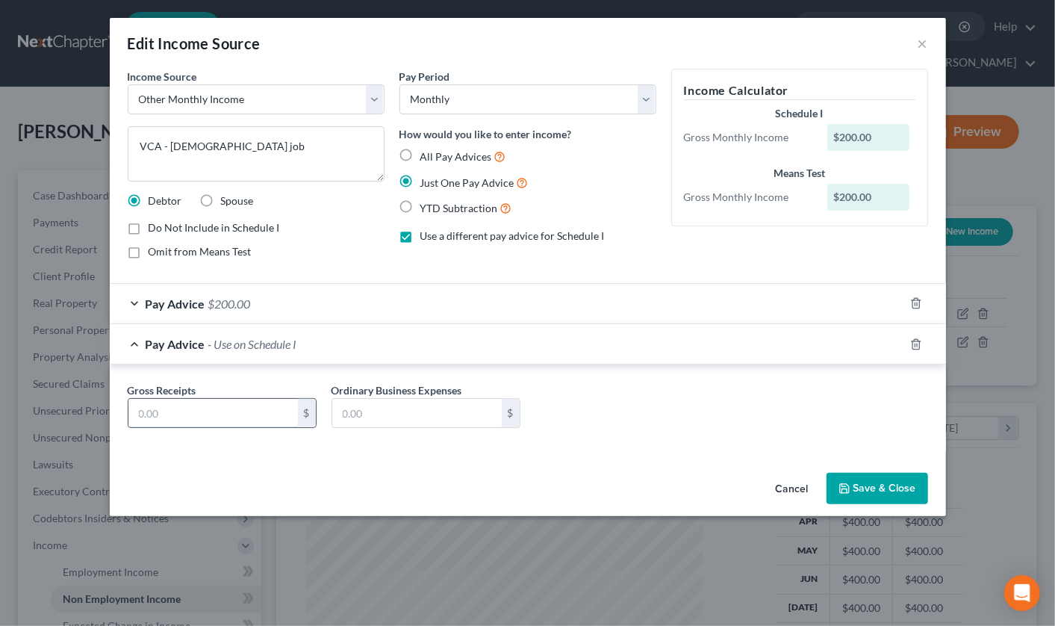
click at [196, 418] on input "text" at bounding box center [213, 413] width 170 height 28
type input "400"
click at [874, 487] on button "Save & Close" at bounding box center [878, 488] width 102 height 31
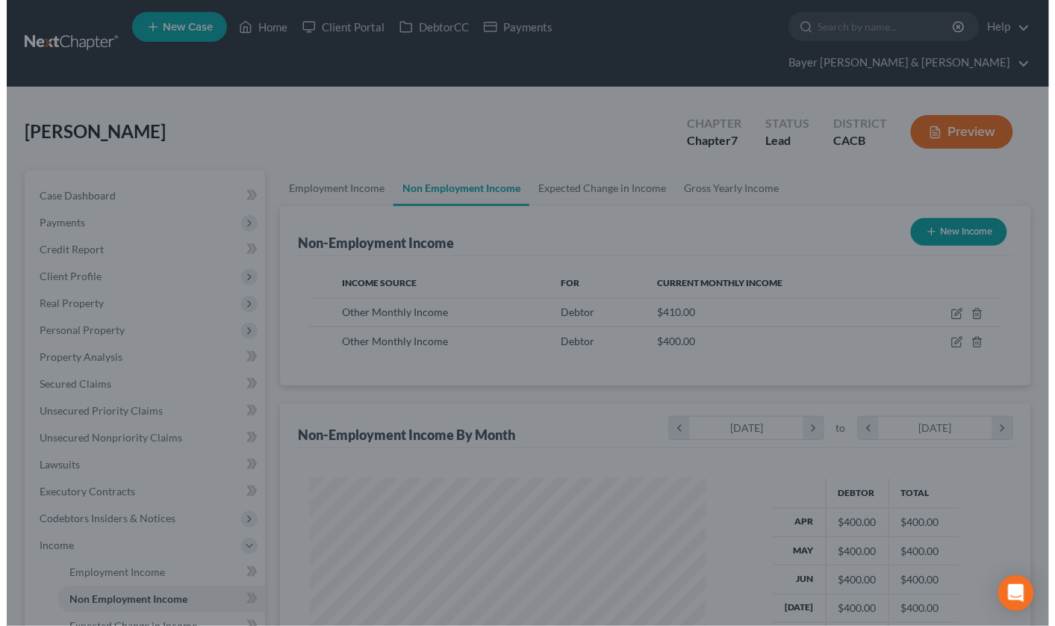
scroll to position [746438, 746285]
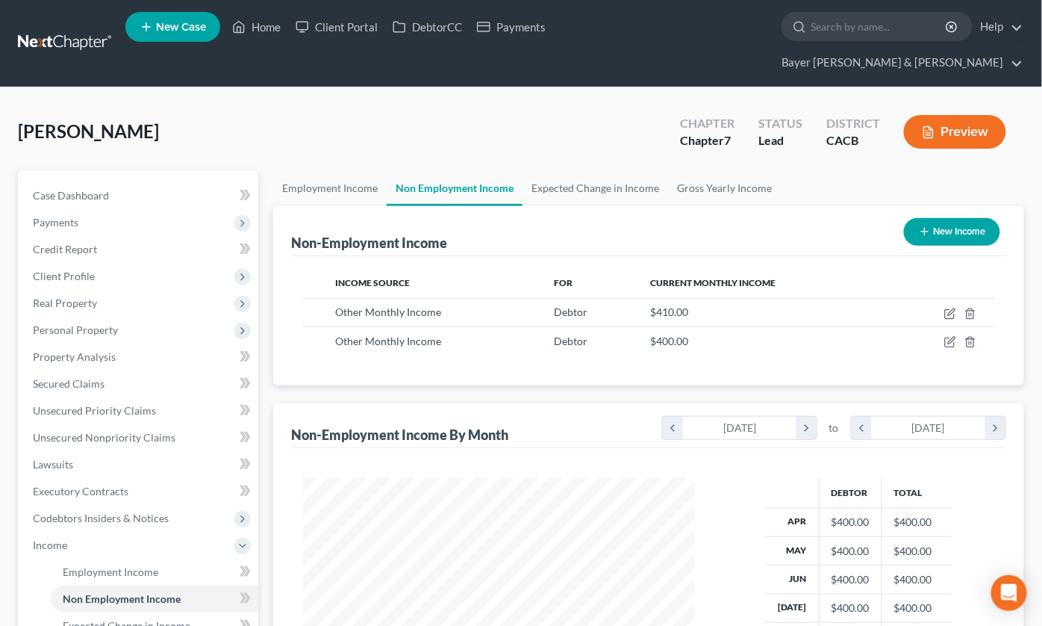
click at [966, 115] on button "Preview" at bounding box center [955, 132] width 102 height 34
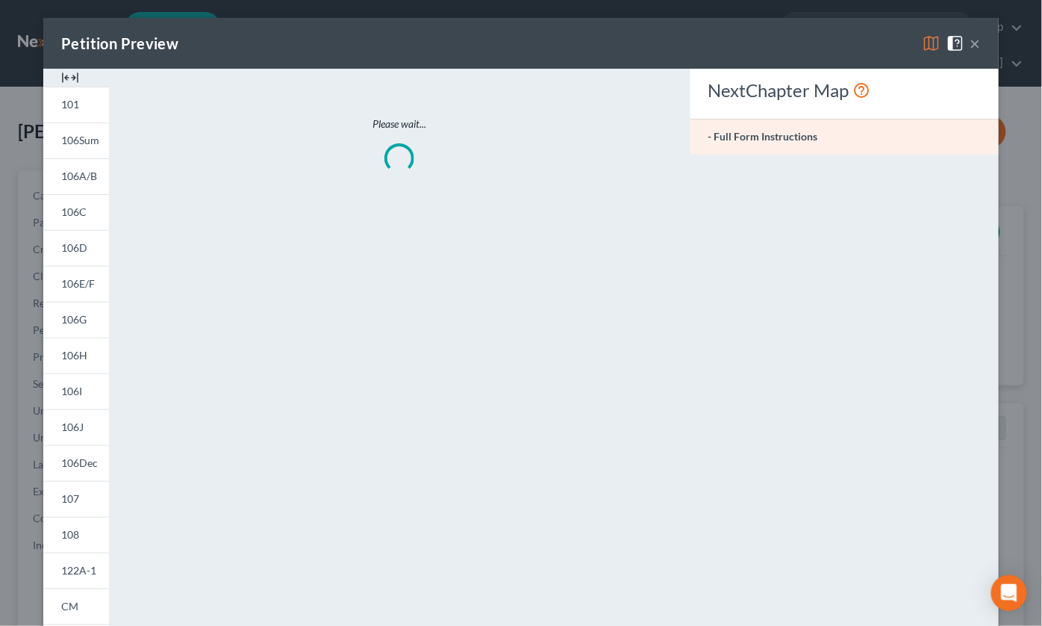
scroll to position [267, 426]
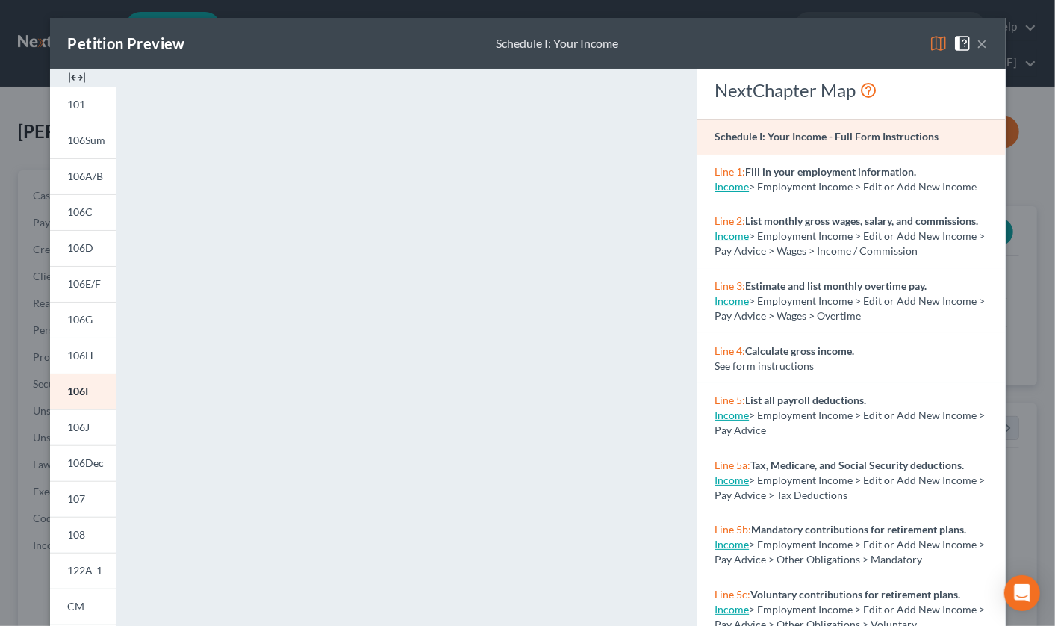
click at [978, 46] on button "×" at bounding box center [982, 43] width 10 height 18
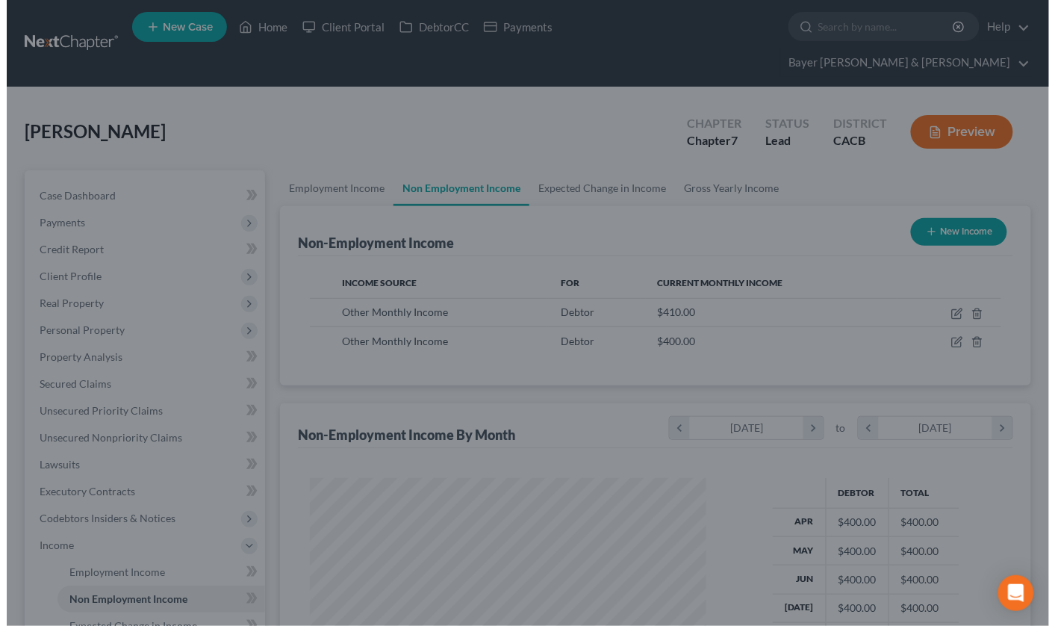
scroll to position [746438, 746285]
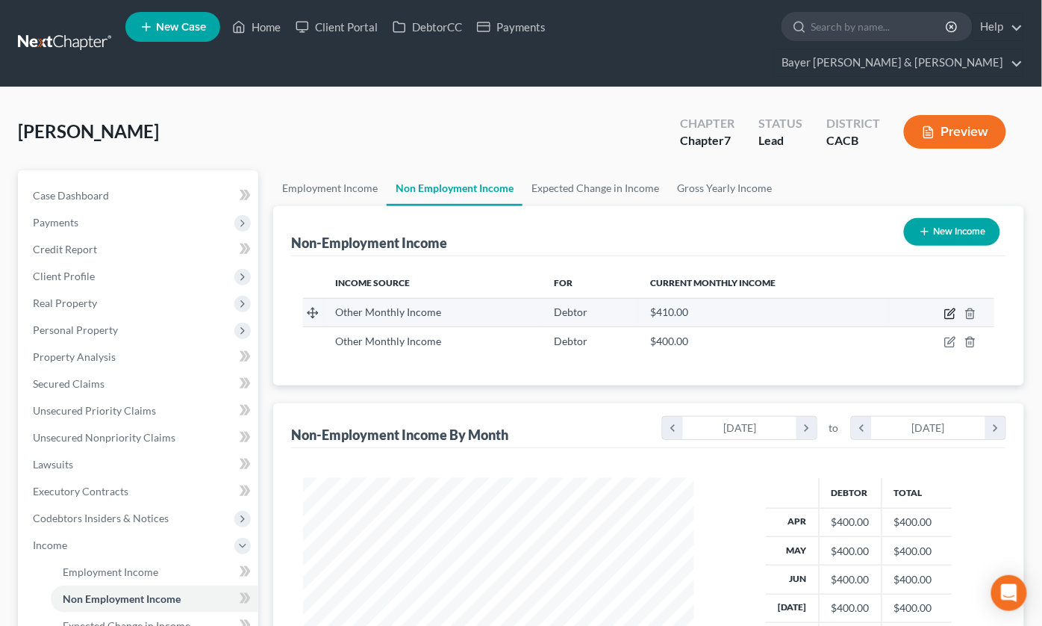
click at [947, 310] on icon "button" at bounding box center [949, 314] width 9 height 9
select select "13"
select select "0"
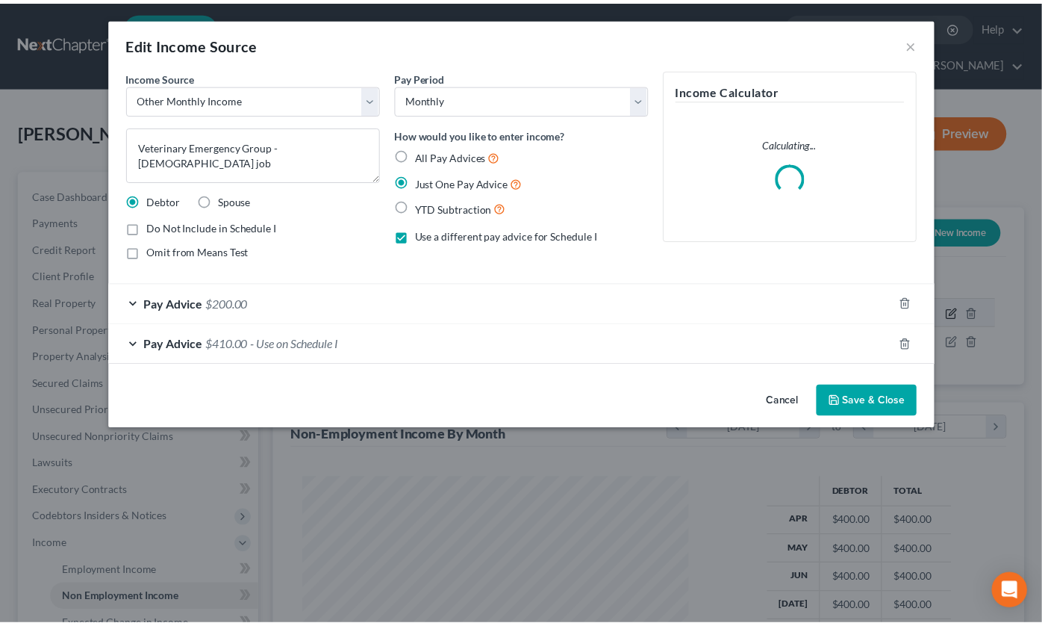
scroll to position [267, 426]
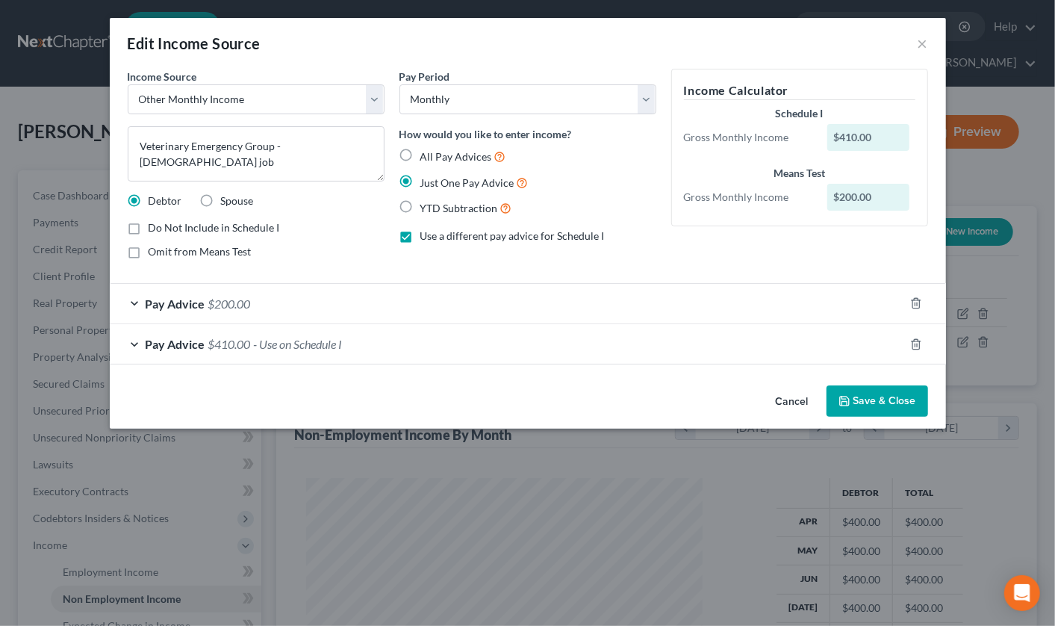
click at [131, 305] on div "Pay Advice $200.00" at bounding box center [507, 304] width 794 height 40
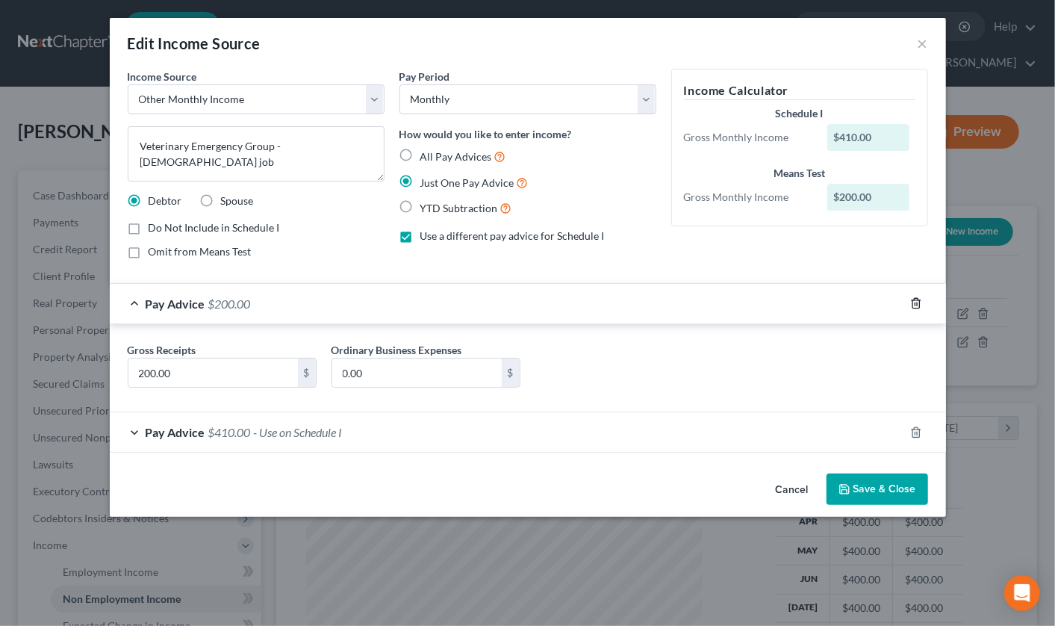
click at [917, 307] on icon "button" at bounding box center [916, 303] width 12 height 12
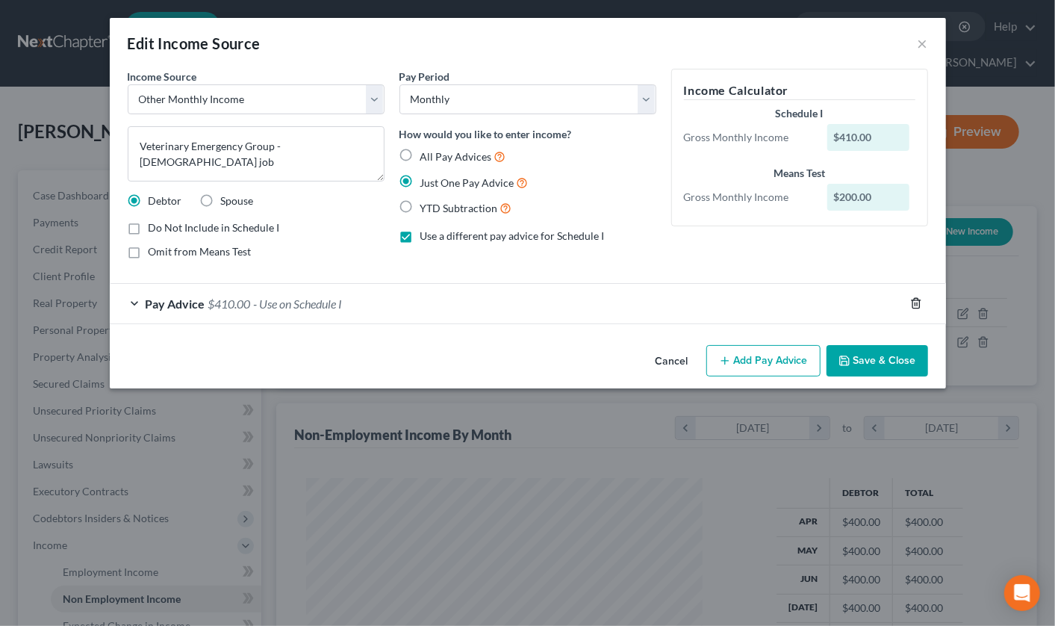
click at [911, 303] on icon "button" at bounding box center [916, 303] width 12 height 12
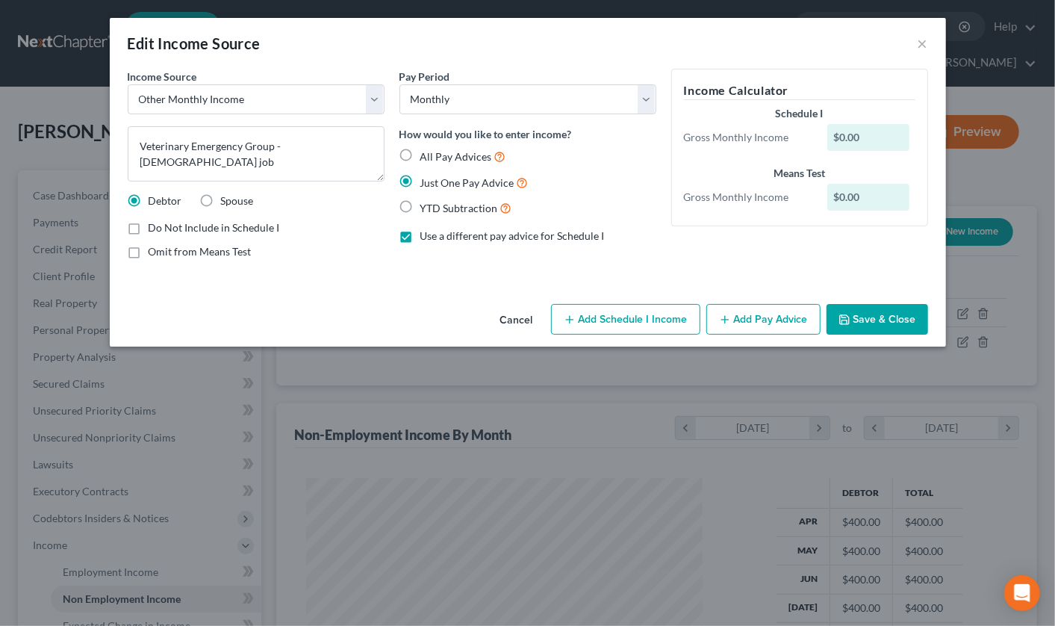
click at [758, 314] on button "Add Pay Advice" at bounding box center [763, 319] width 114 height 31
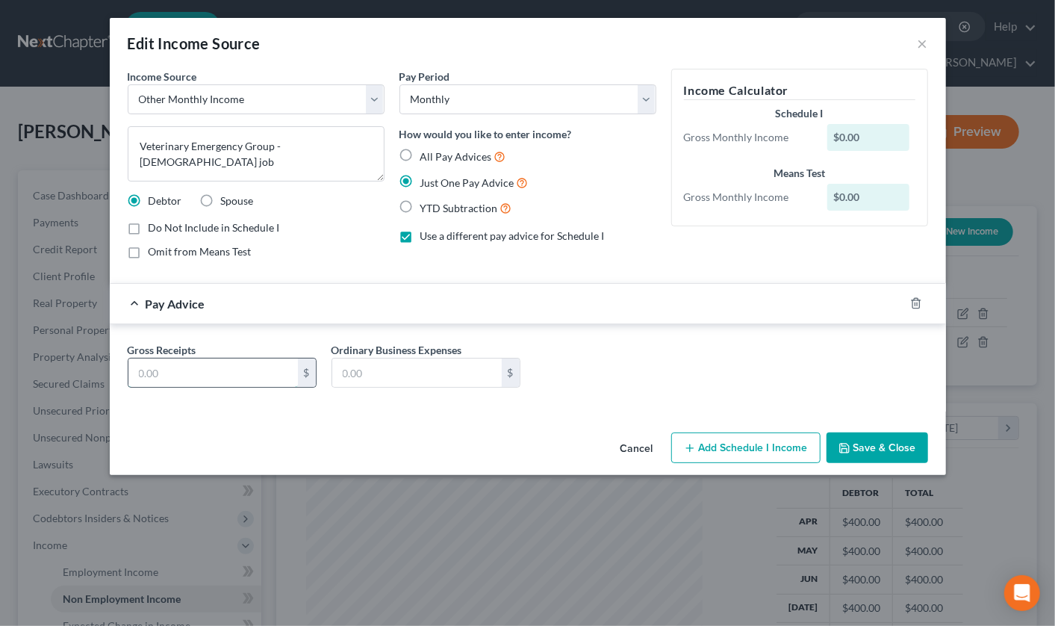
click at [196, 367] on input "text" at bounding box center [213, 372] width 170 height 28
type input "200"
click at [741, 437] on button "Add Schedule I Income" at bounding box center [745, 447] width 149 height 31
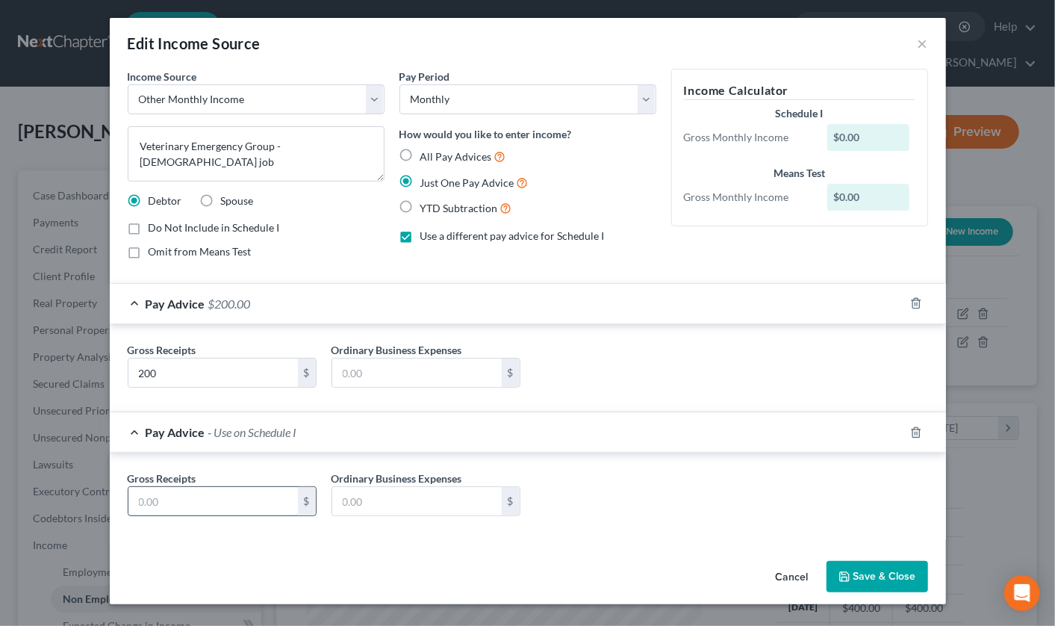
click at [172, 504] on input "text" at bounding box center [213, 501] width 170 height 28
type input "400"
click at [874, 565] on button "Save & Close" at bounding box center [878, 576] width 102 height 31
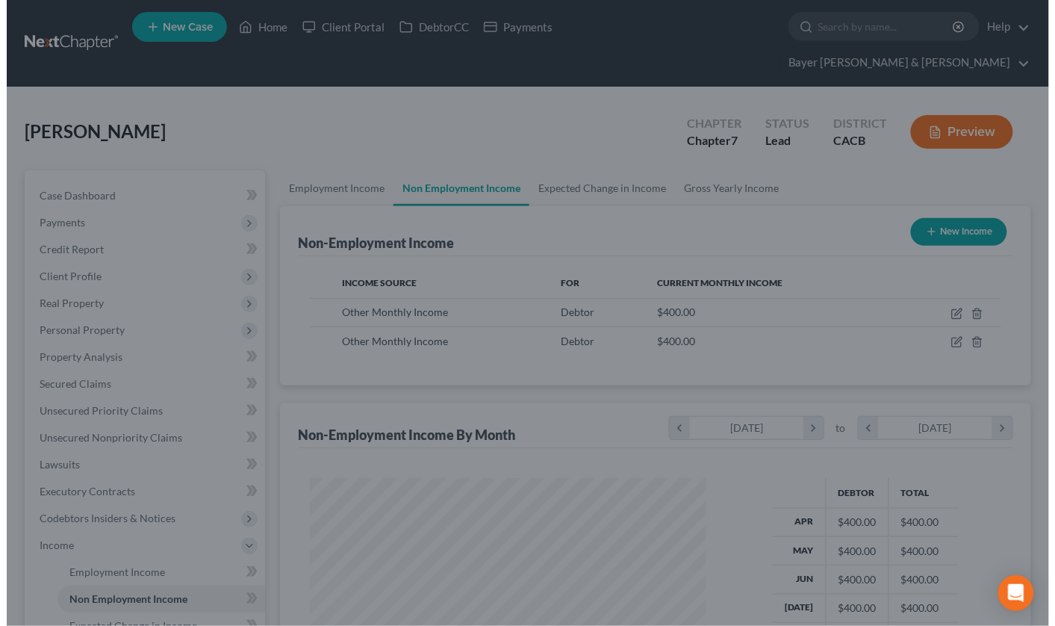
scroll to position [746438, 746285]
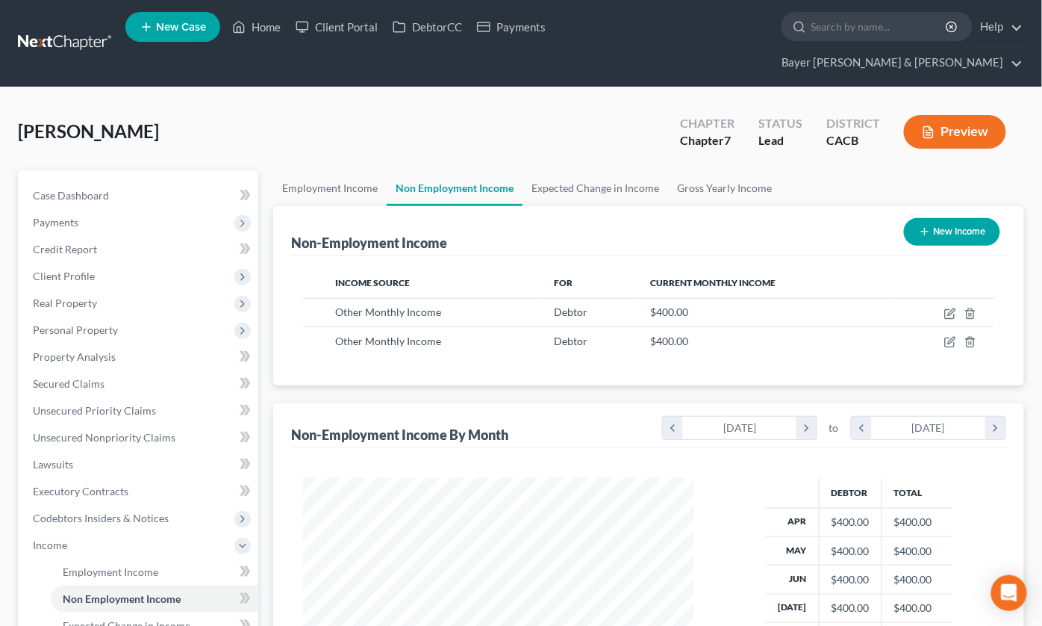
click at [951, 115] on button "Preview" at bounding box center [955, 132] width 102 height 34
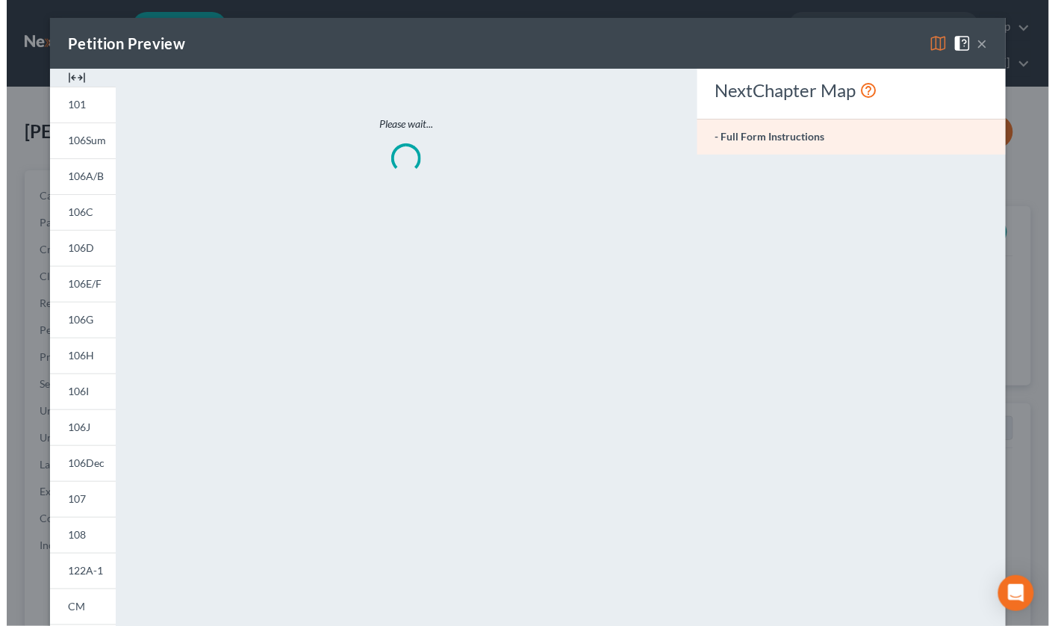
scroll to position [267, 426]
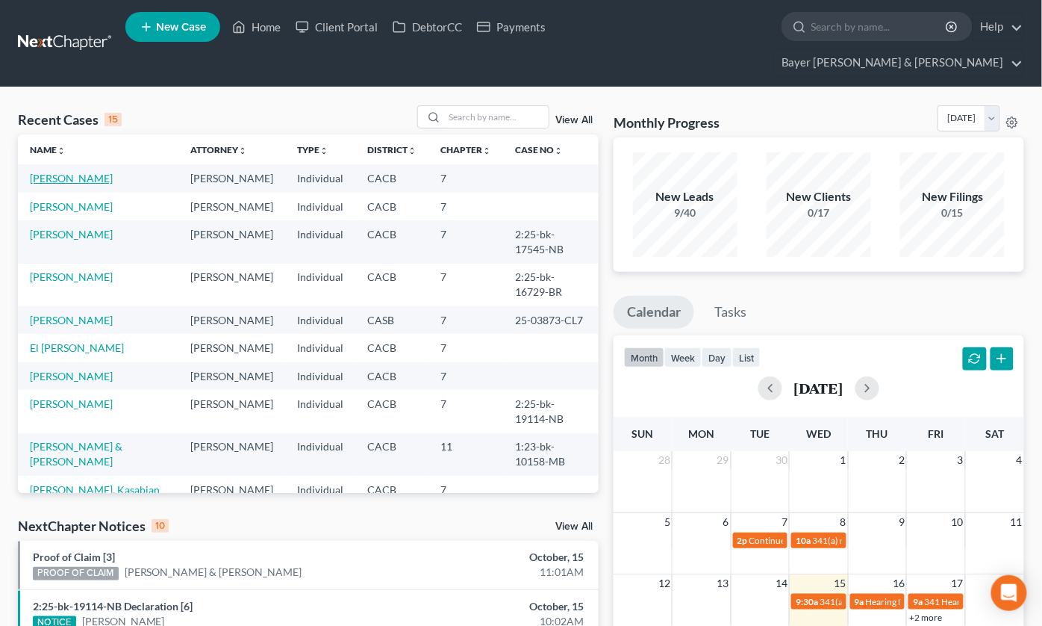
click at [83, 172] on link "[PERSON_NAME]" at bounding box center [71, 178] width 83 height 13
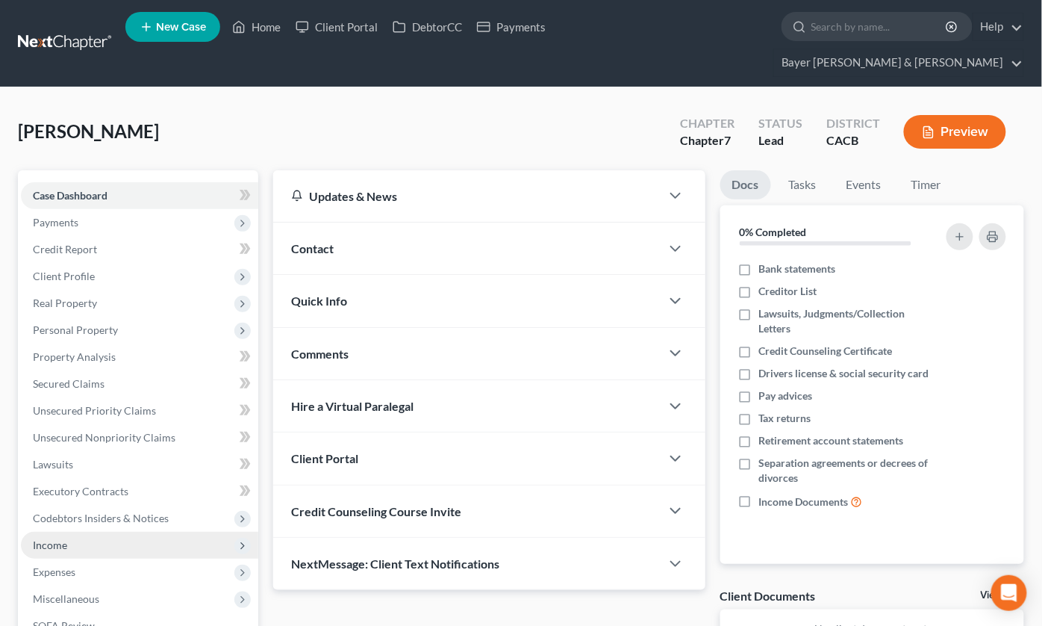
click at [93, 532] on span "Income" at bounding box center [139, 545] width 237 height 27
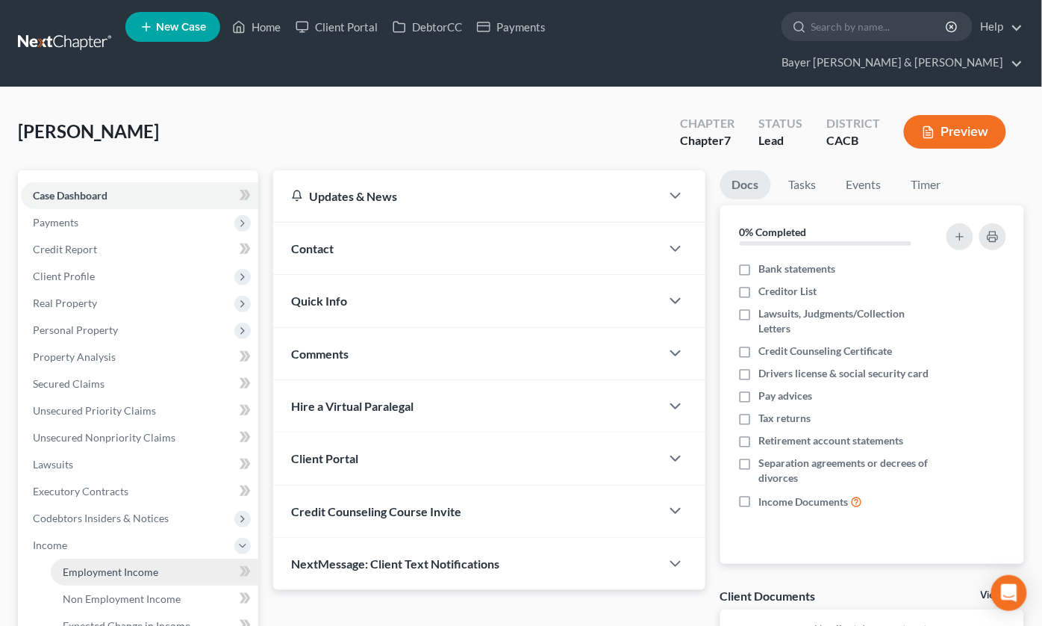
click at [123, 565] on span "Employment Income" at bounding box center [111, 571] width 96 height 13
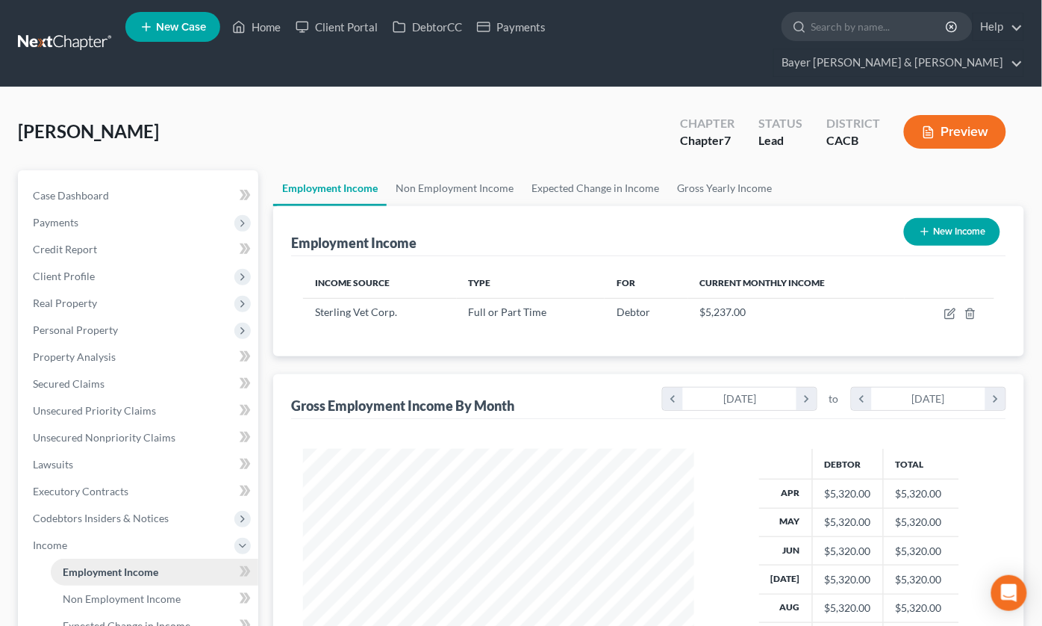
scroll to position [267, 421]
click at [134, 592] on span "Non Employment Income" at bounding box center [122, 598] width 118 height 13
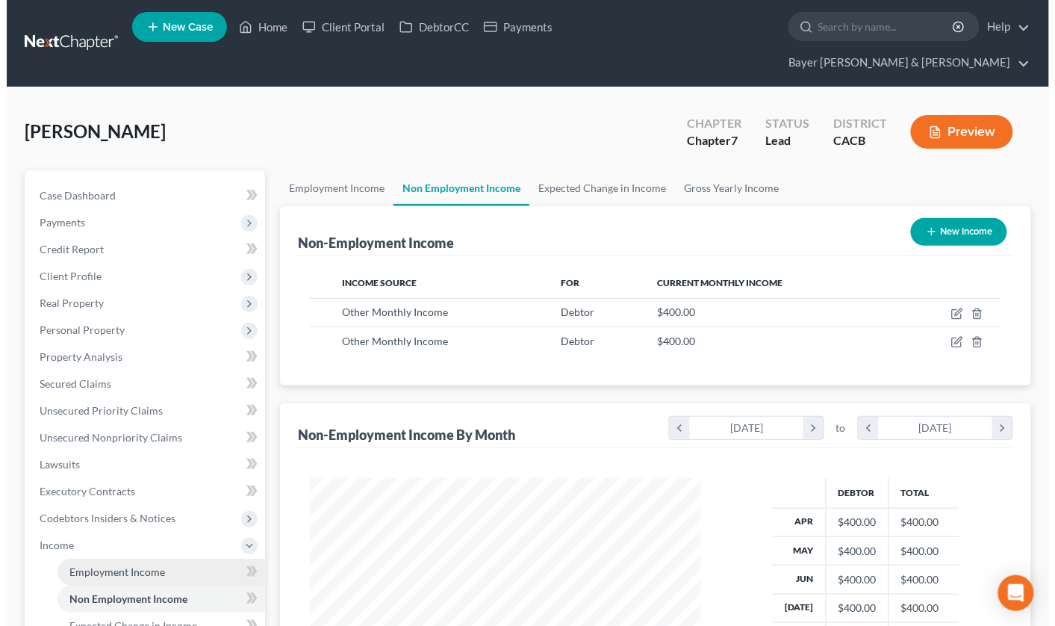
scroll to position [267, 421]
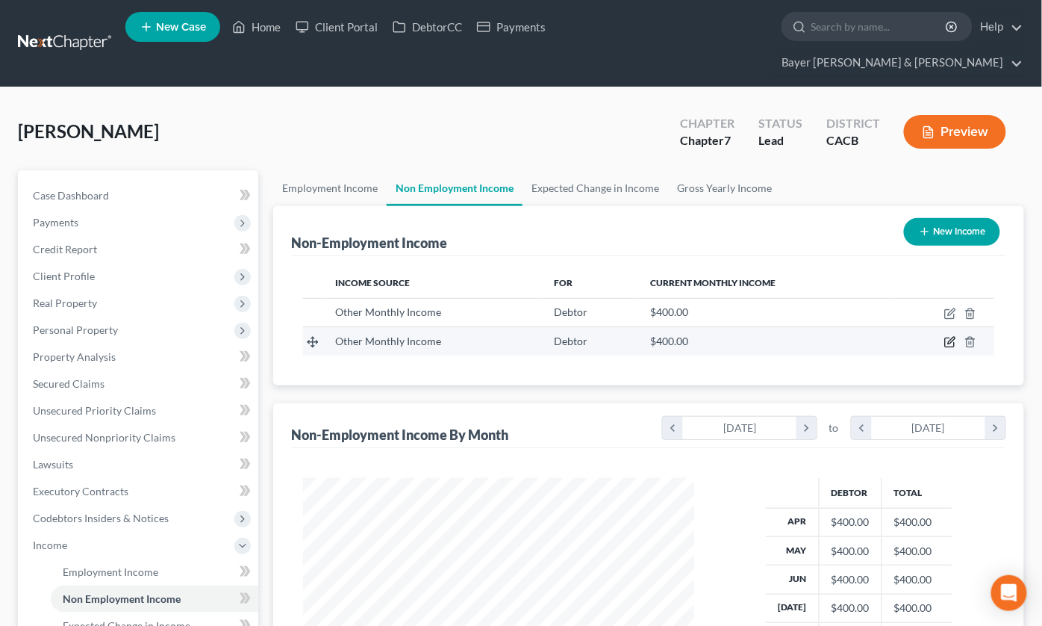
click at [945, 336] on icon "button" at bounding box center [951, 342] width 12 height 12
select select "13"
select select "0"
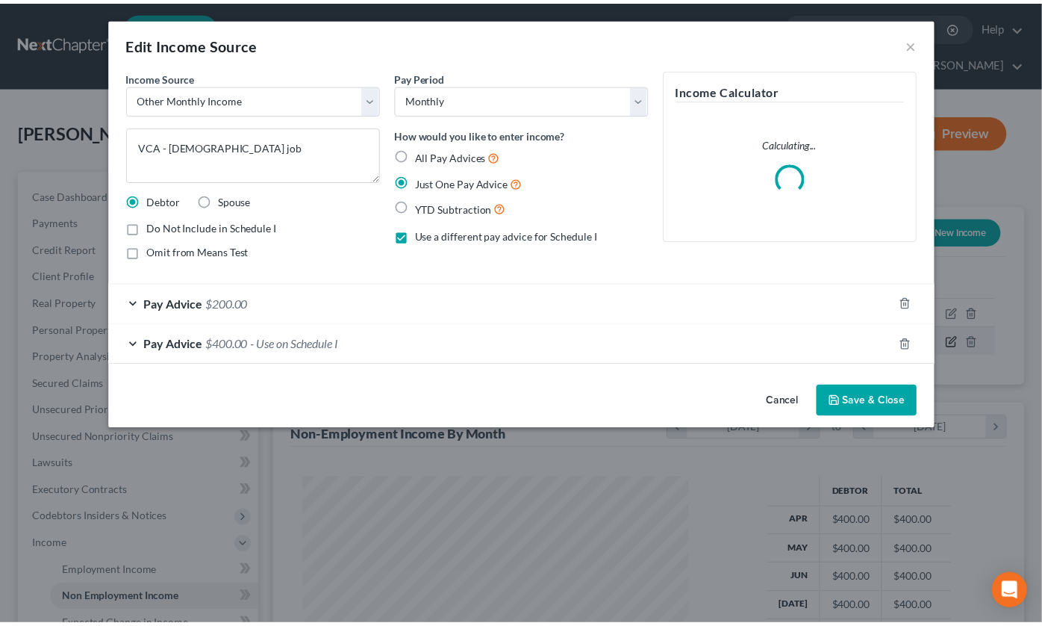
scroll to position [267, 426]
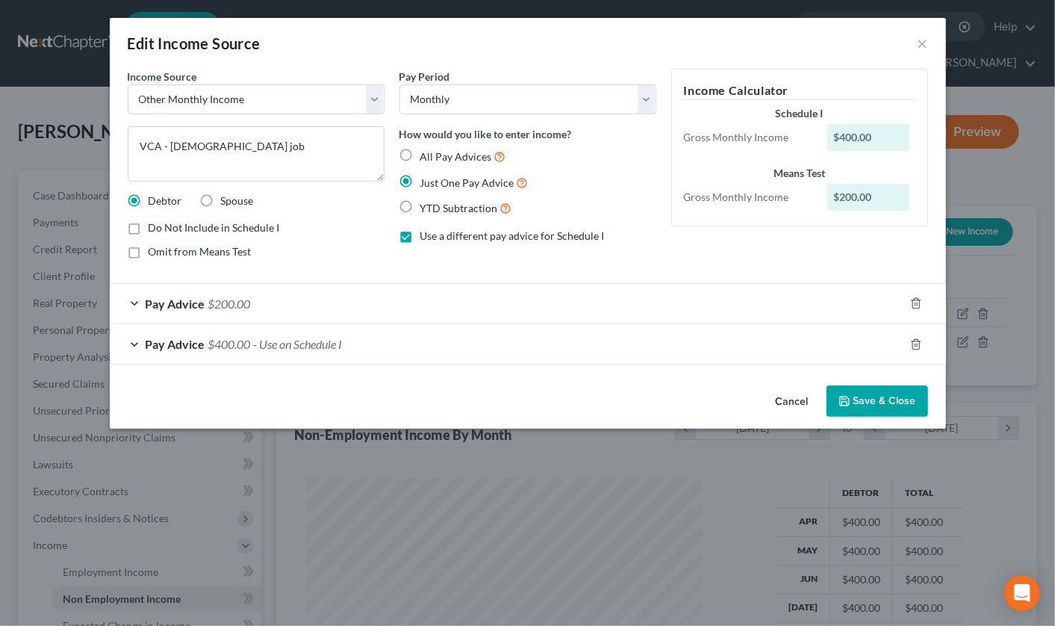
click at [876, 405] on button "Save & Close" at bounding box center [878, 400] width 102 height 31
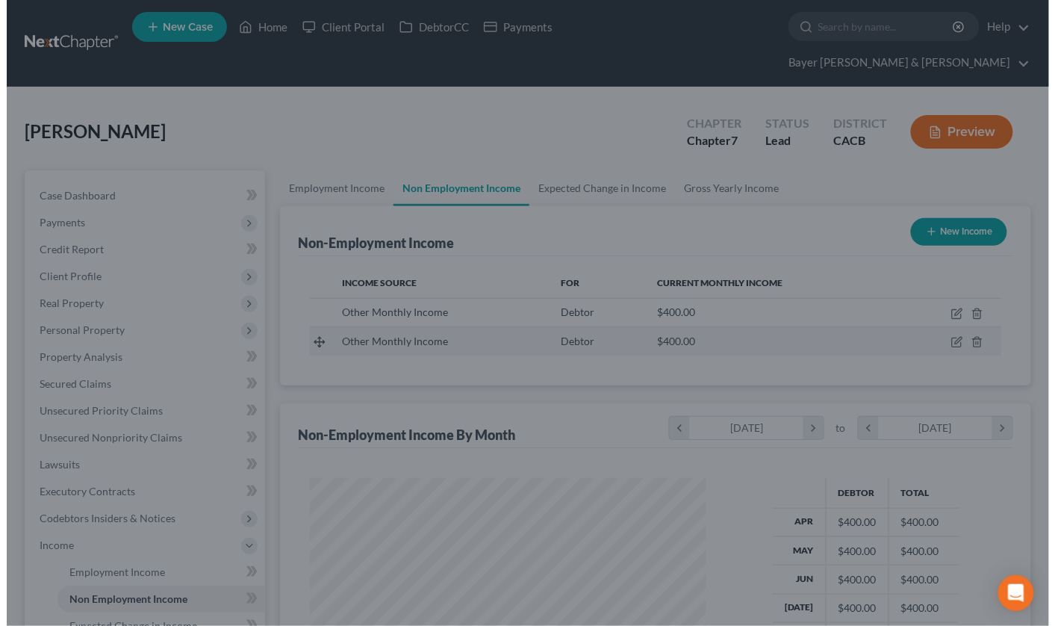
scroll to position [746438, 746285]
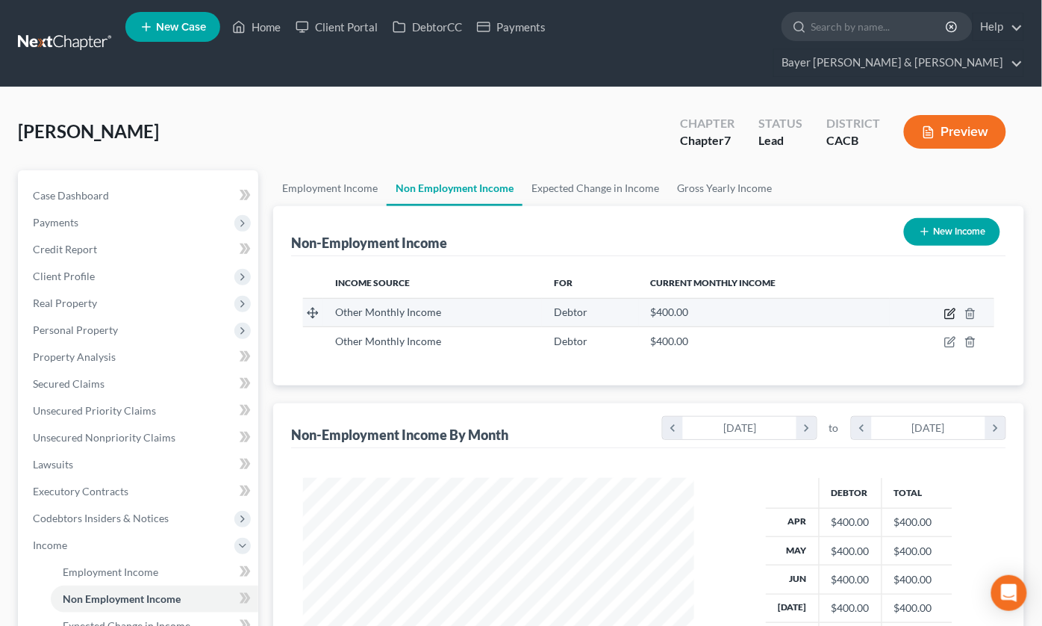
click at [946, 310] on icon "button" at bounding box center [949, 314] width 9 height 9
select select "13"
select select "0"
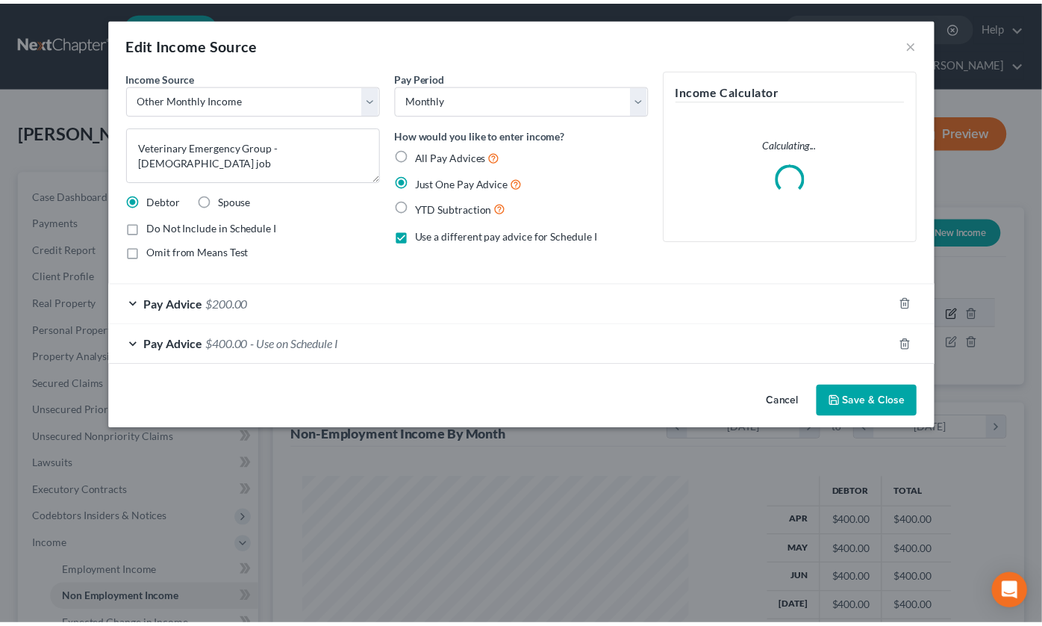
scroll to position [267, 426]
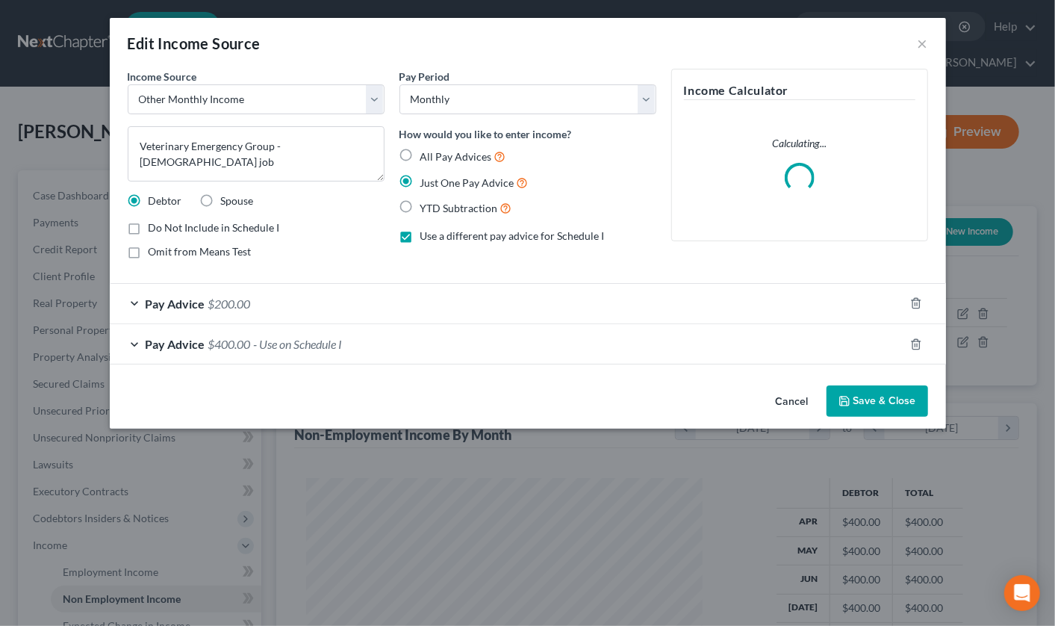
click at [130, 346] on div "Pay Advice $400.00 - Use on Schedule I" at bounding box center [507, 344] width 794 height 40
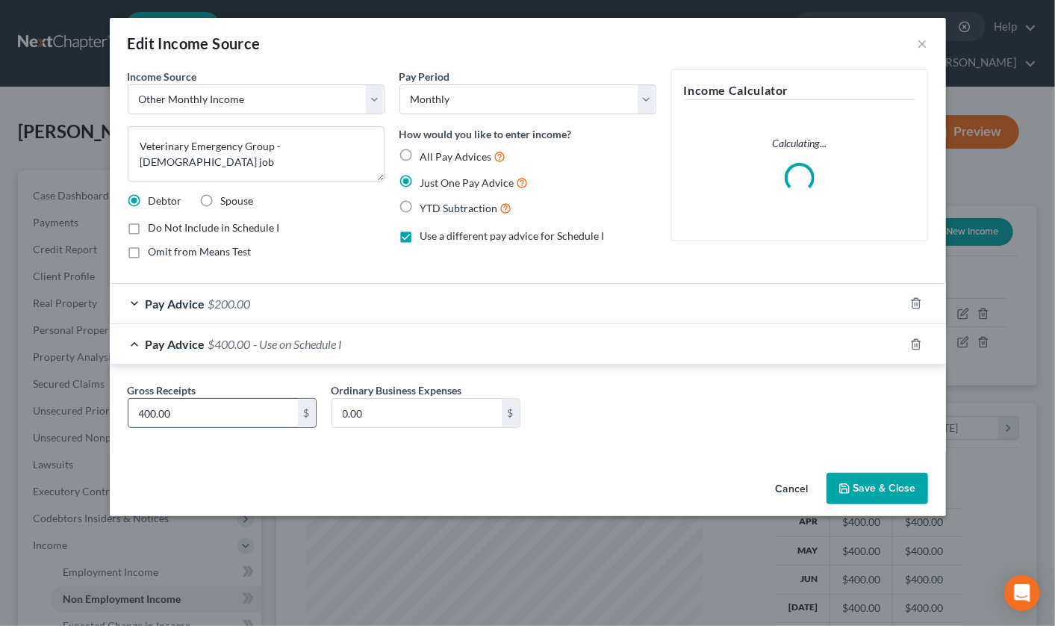
click at [180, 408] on input "400.00" at bounding box center [213, 413] width 170 height 28
type input "410"
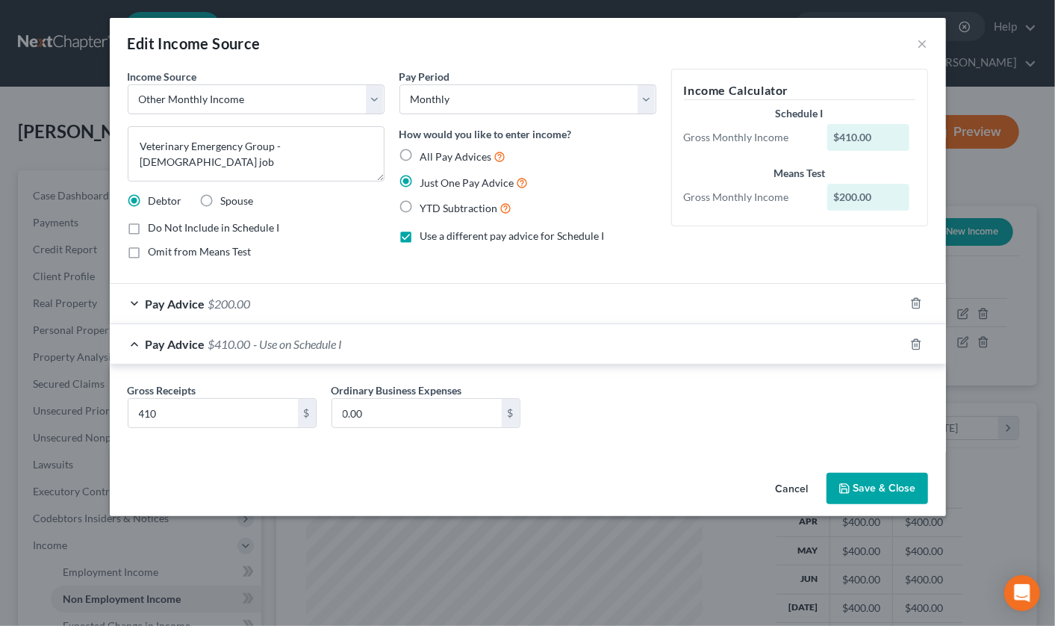
click at [877, 493] on button "Save & Close" at bounding box center [878, 488] width 102 height 31
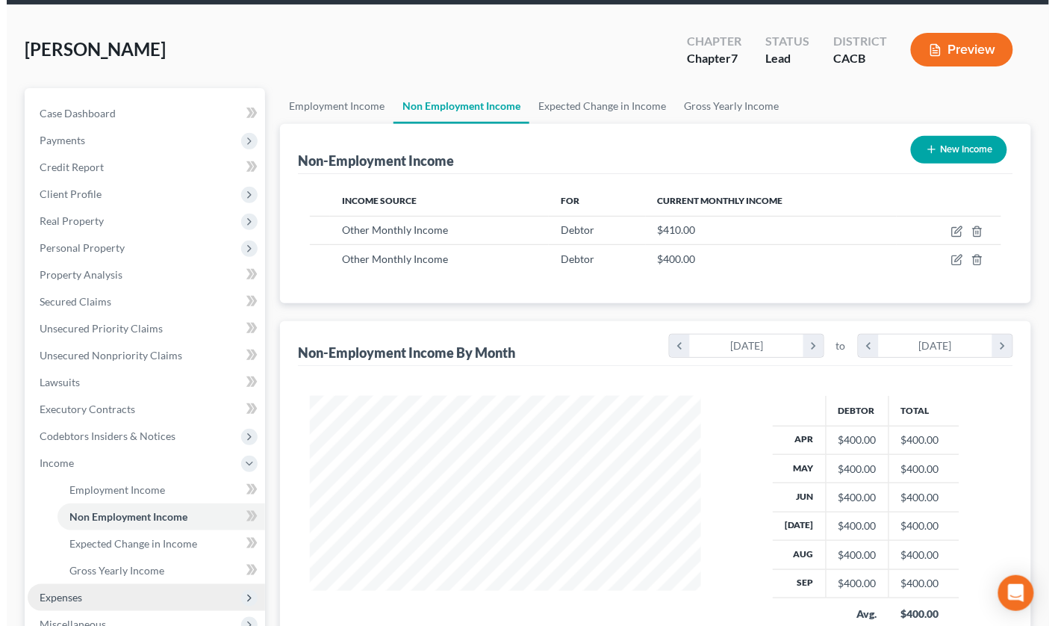
scroll to position [83, 0]
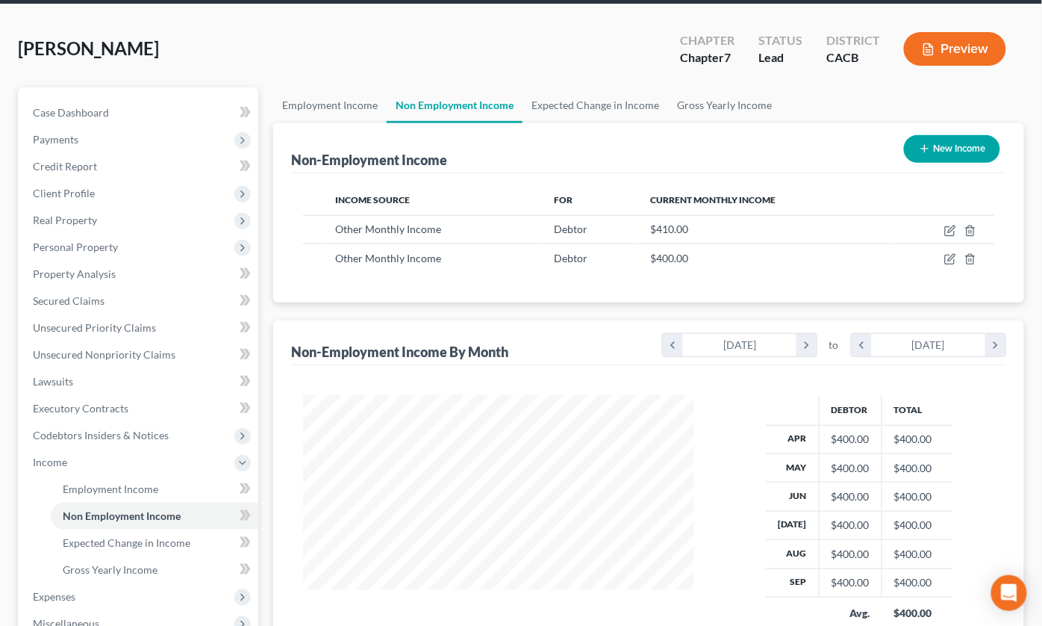
click at [943, 32] on button "Preview" at bounding box center [955, 49] width 102 height 34
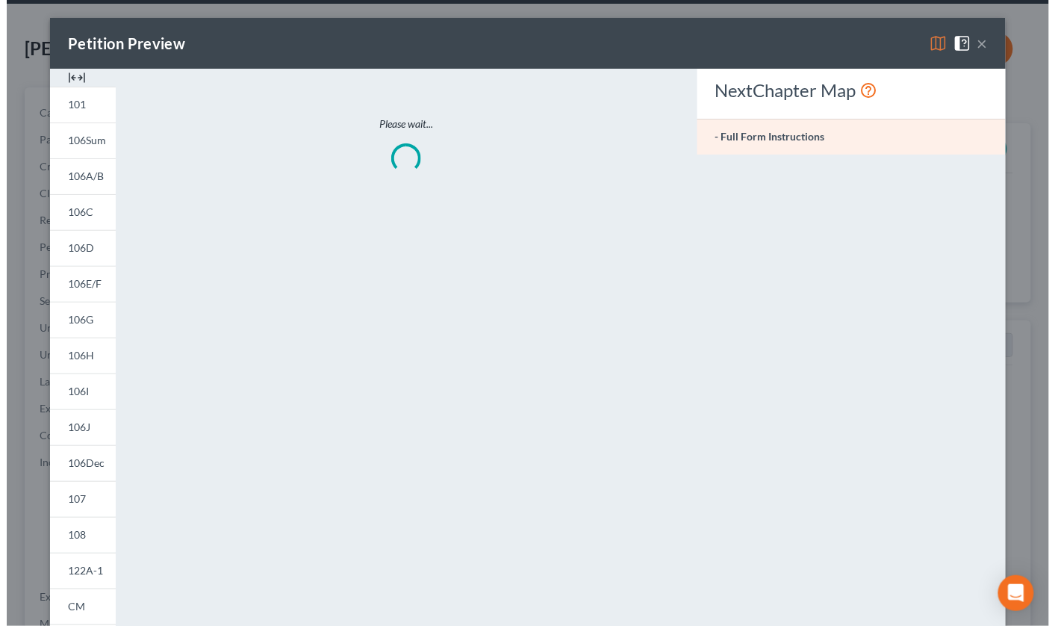
scroll to position [267, 426]
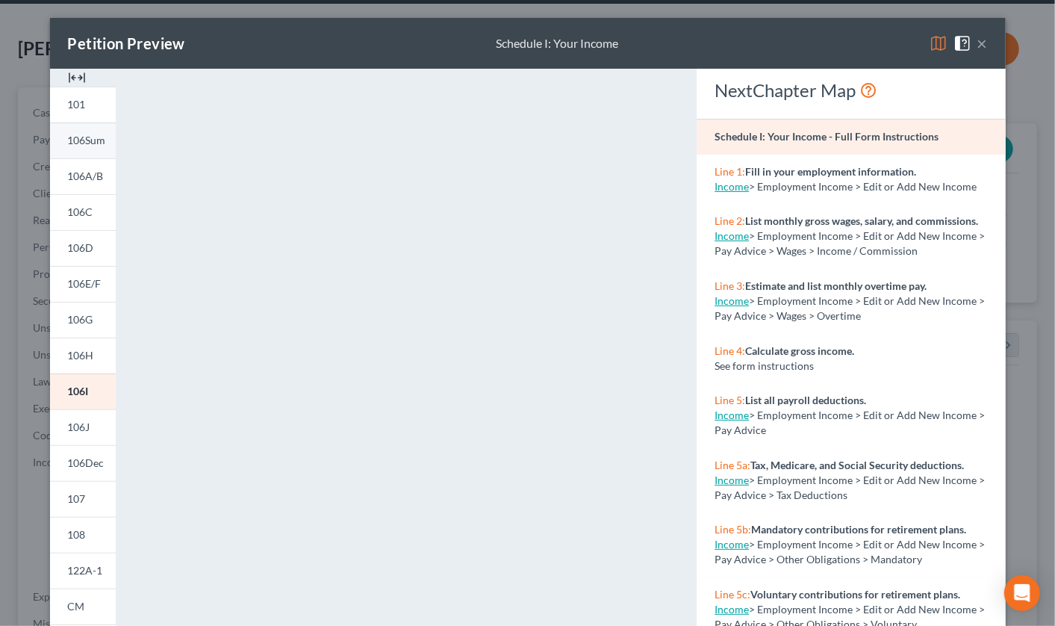
click at [71, 139] on span "106Sum" at bounding box center [87, 140] width 38 height 13
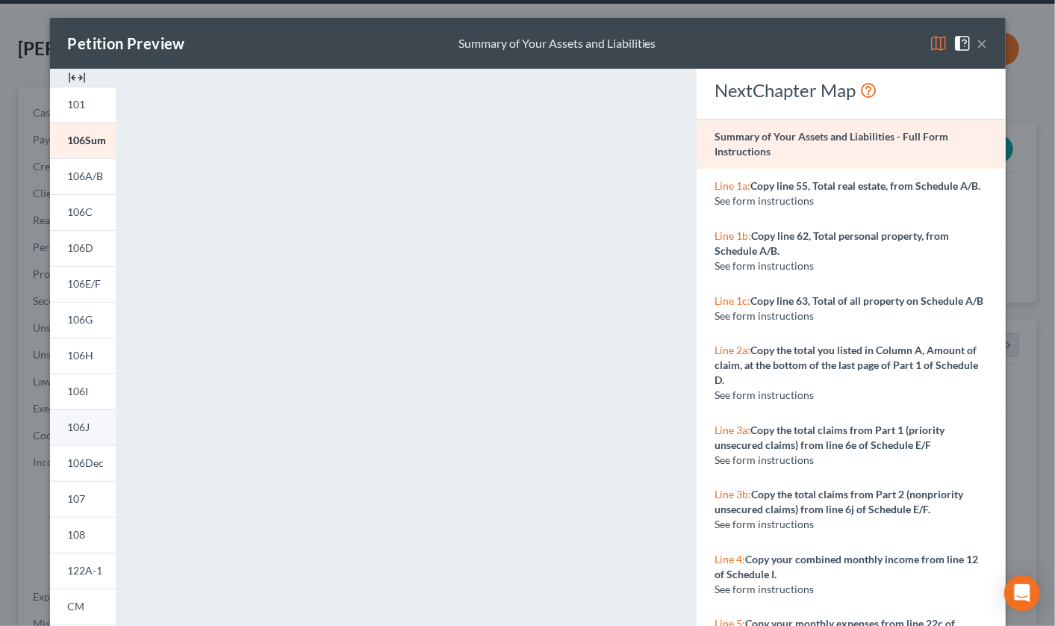
click at [72, 426] on span "106J" at bounding box center [79, 426] width 22 height 13
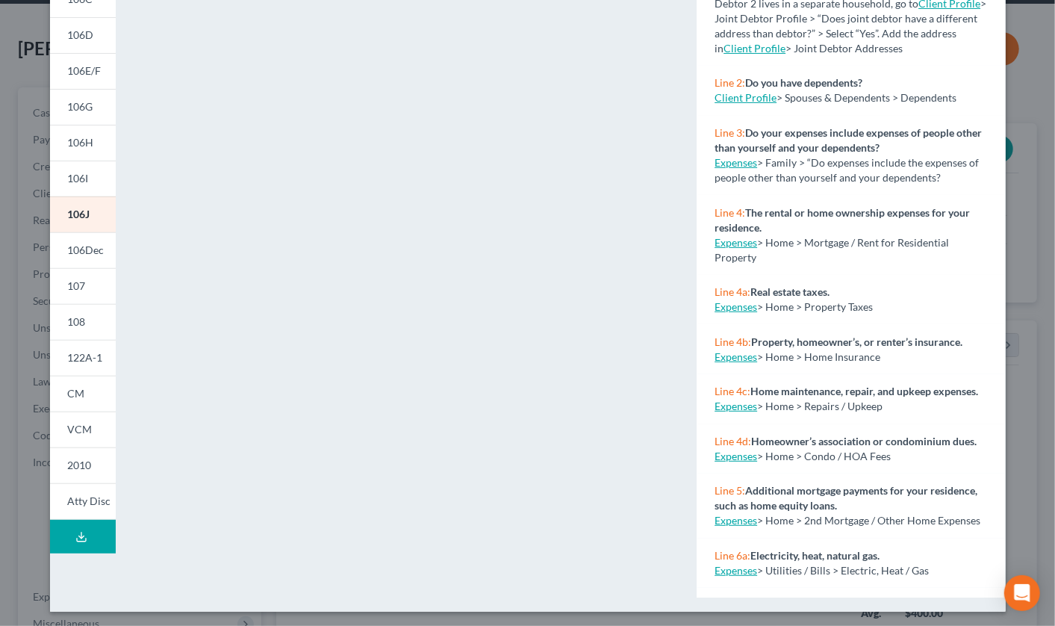
scroll to position [217, 0]
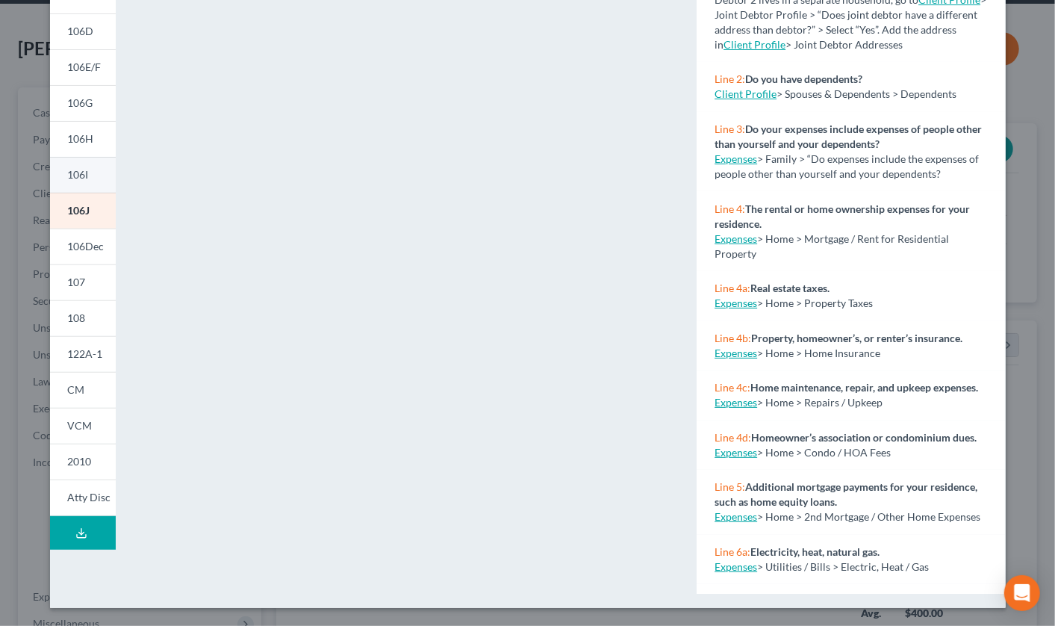
click at [84, 181] on link "106I" at bounding box center [83, 175] width 66 height 36
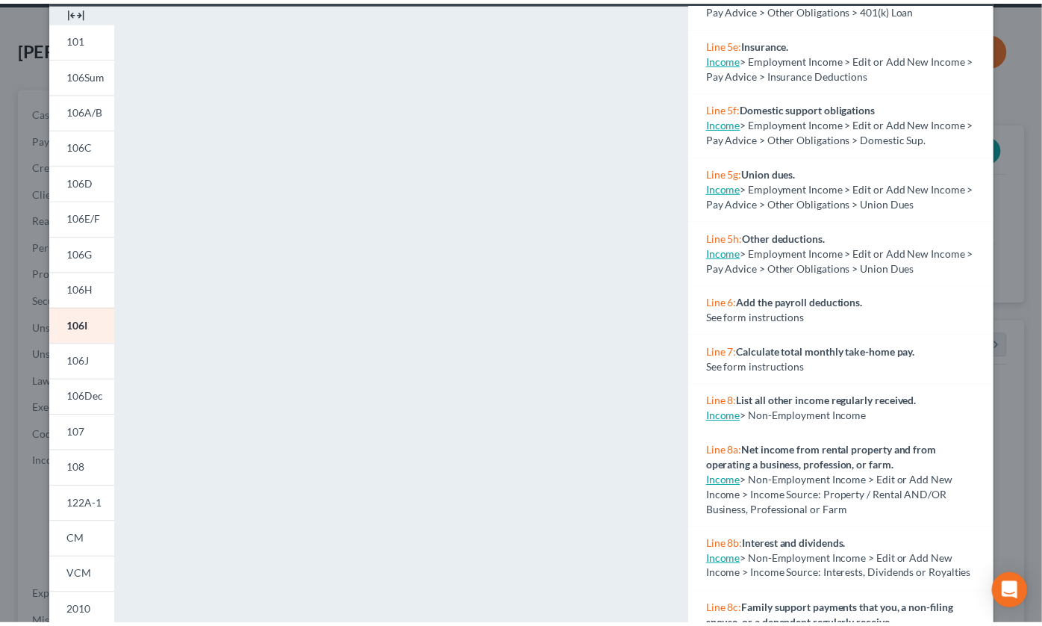
scroll to position [0, 0]
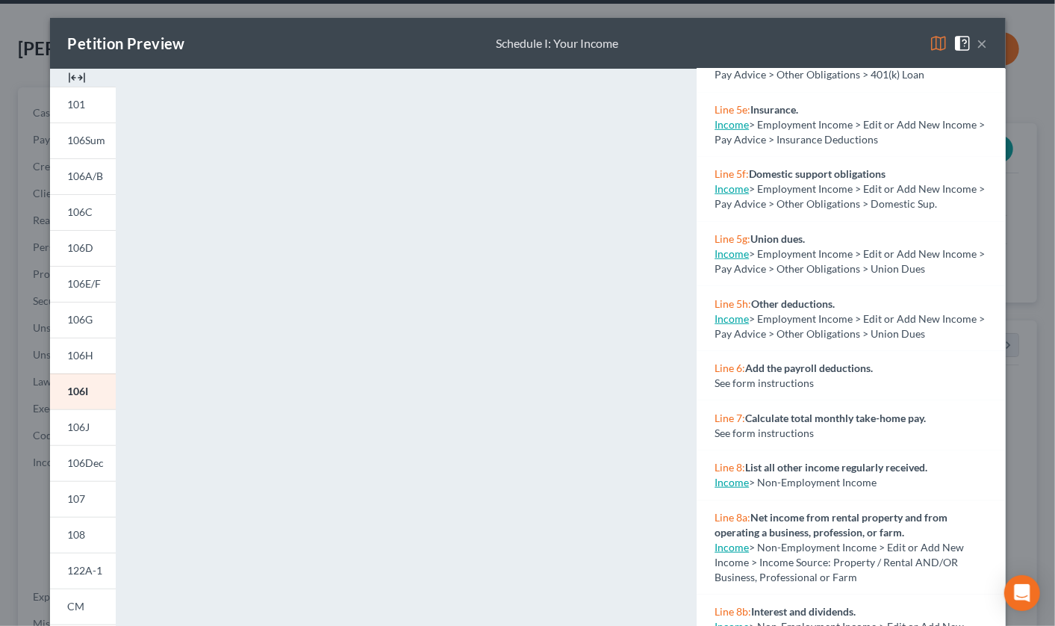
click at [977, 45] on button "×" at bounding box center [982, 43] width 10 height 18
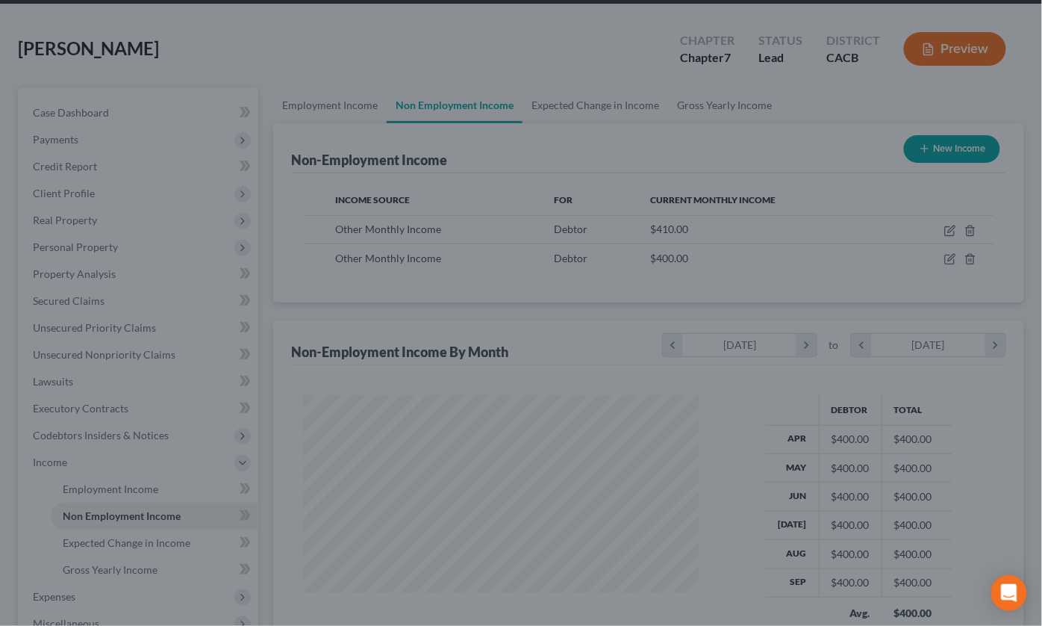
scroll to position [746438, 746285]
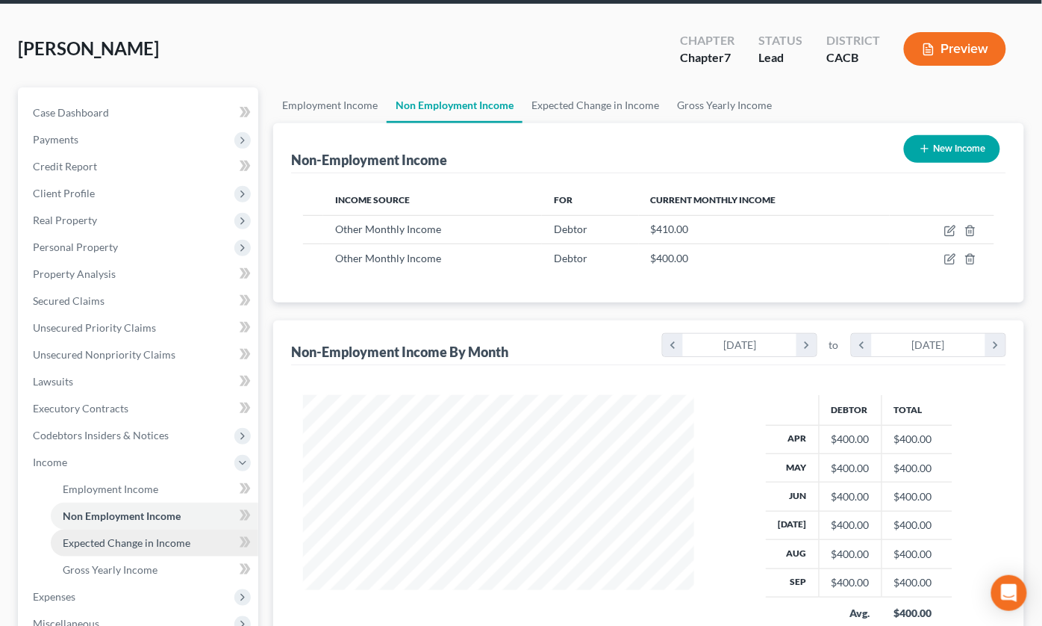
click at [114, 536] on span "Expected Change in Income" at bounding box center [127, 542] width 128 height 13
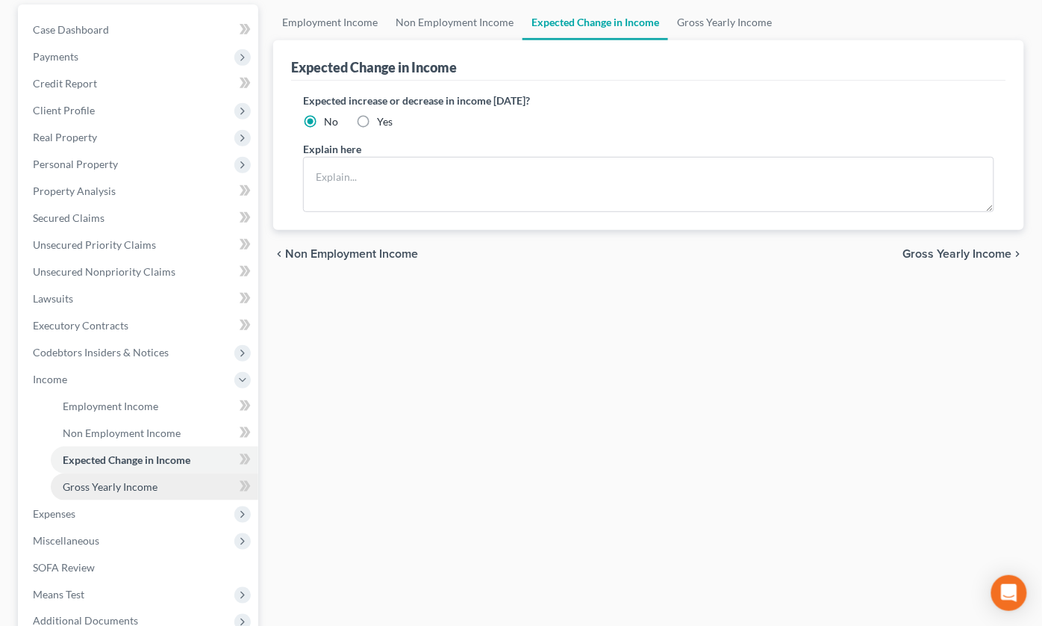
click at [103, 480] on span "Gross Yearly Income" at bounding box center [110, 486] width 95 height 13
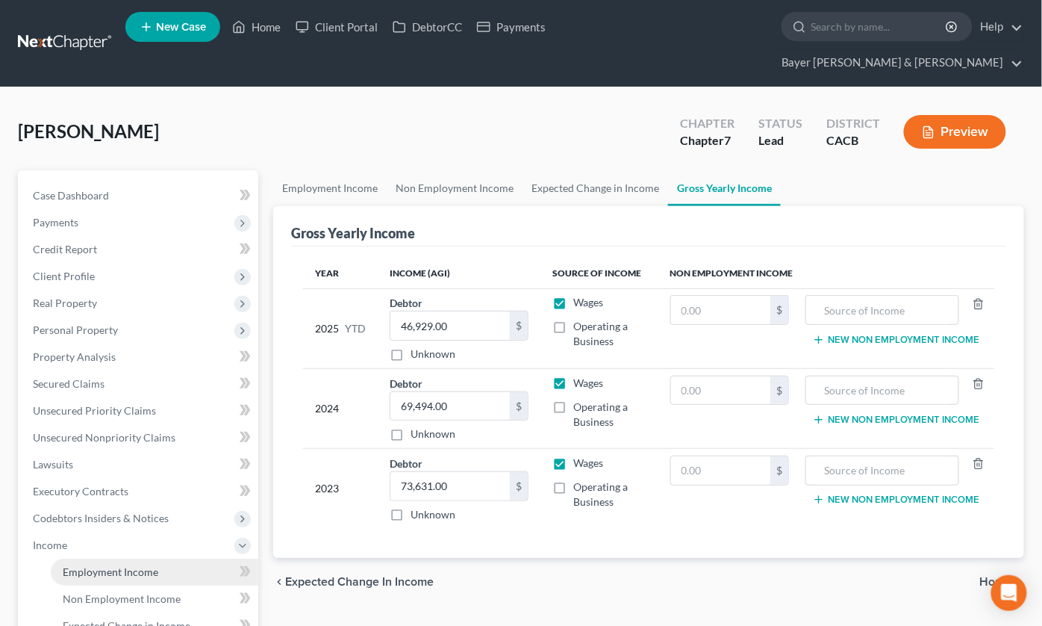
click at [108, 559] on link "Employment Income" at bounding box center [155, 572] width 208 height 27
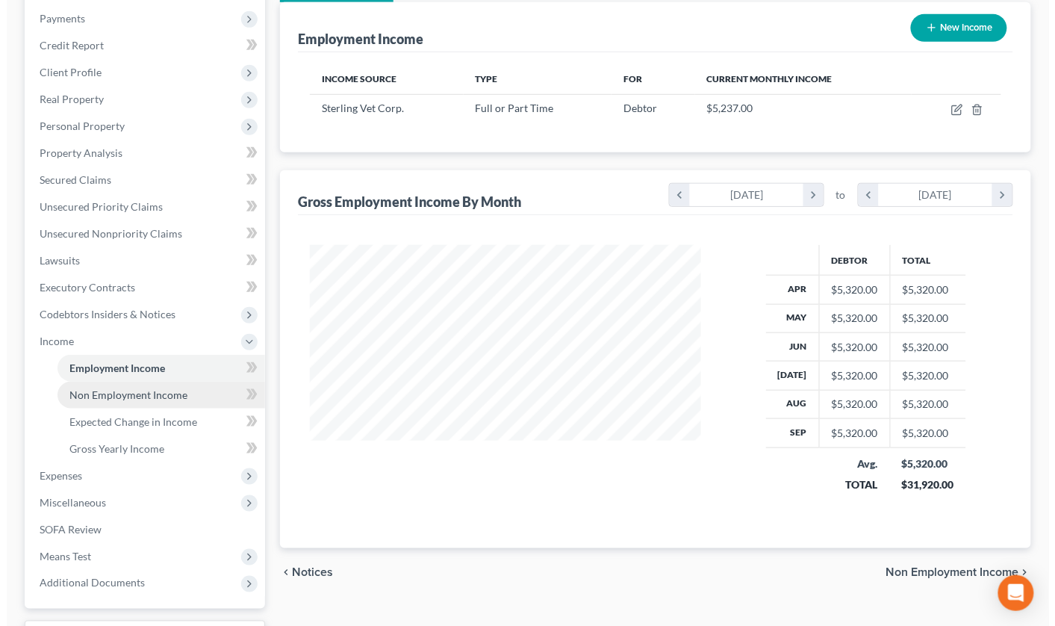
scroll to position [166, 0]
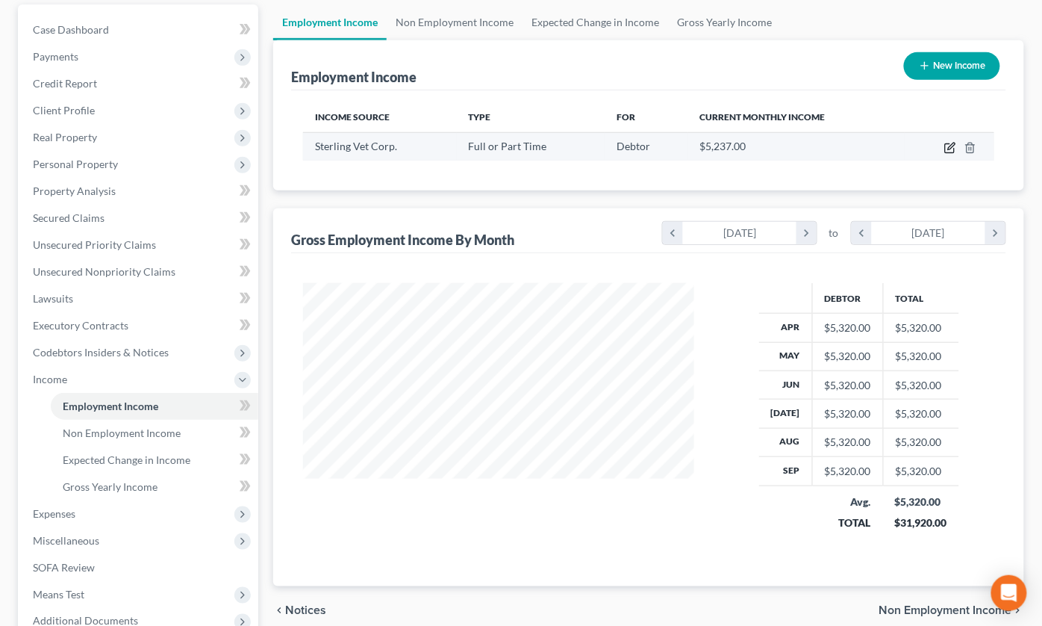
click at [947, 142] on icon "button" at bounding box center [951, 148] width 12 height 12
select select "0"
select select "4"
select select "0"
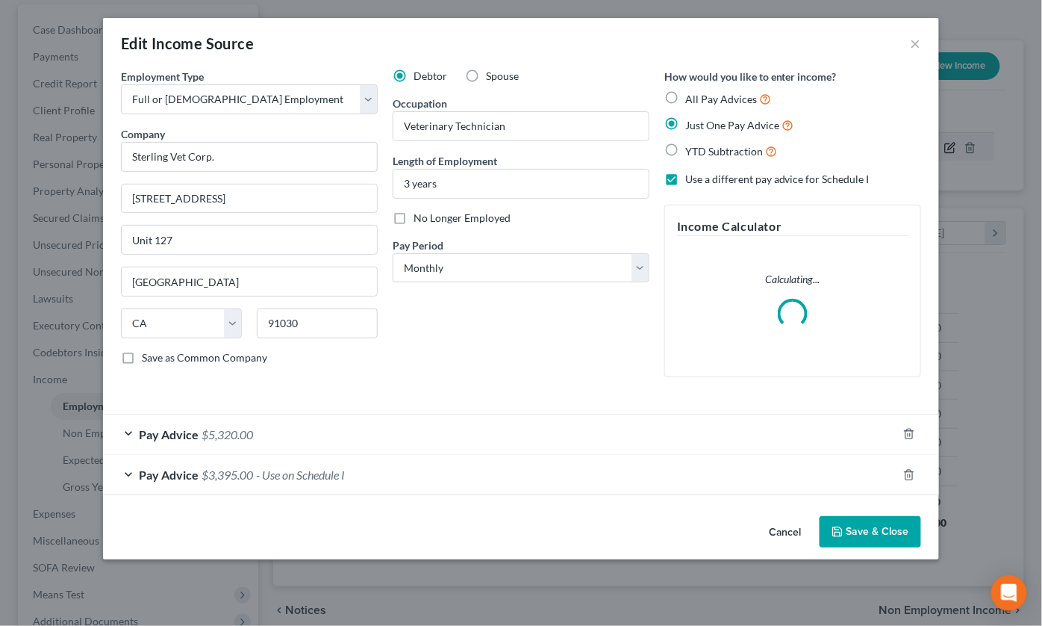
scroll to position [267, 426]
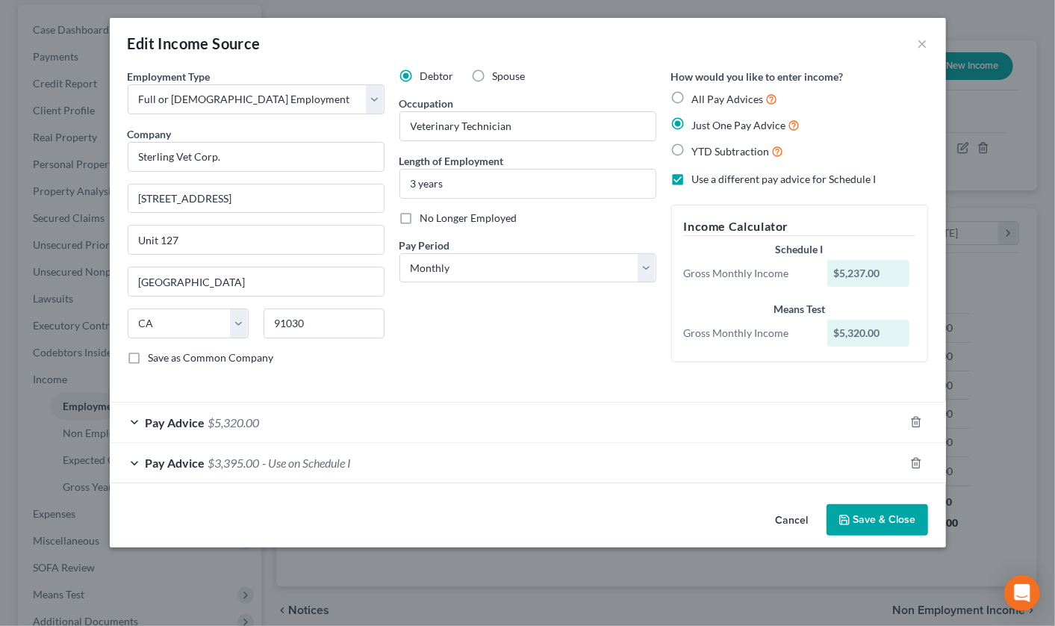
click at [872, 517] on button "Save & Close" at bounding box center [878, 519] width 102 height 31
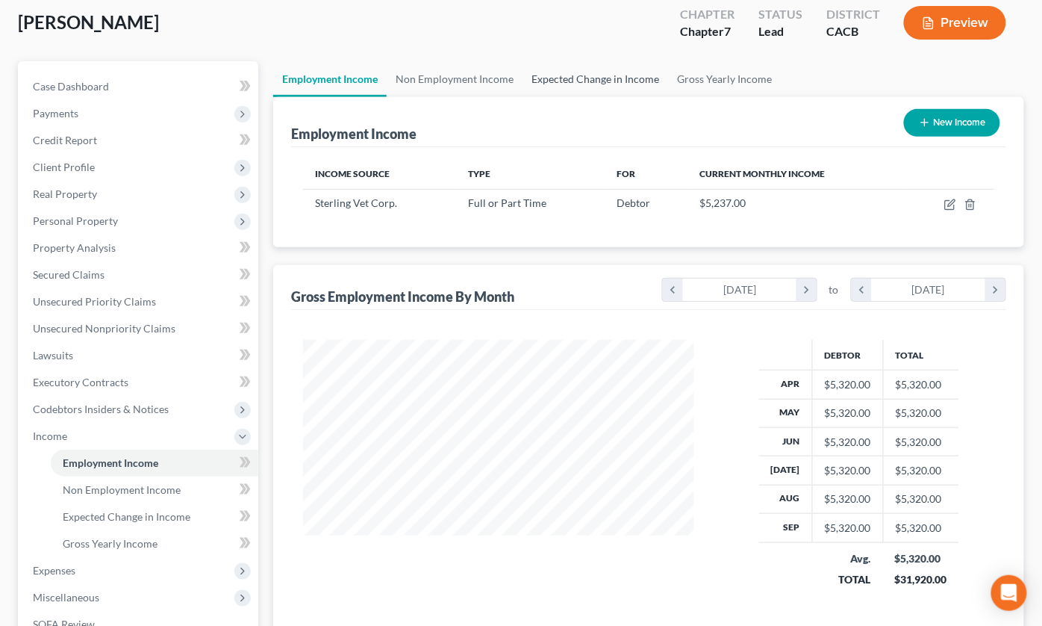
scroll to position [0, 0]
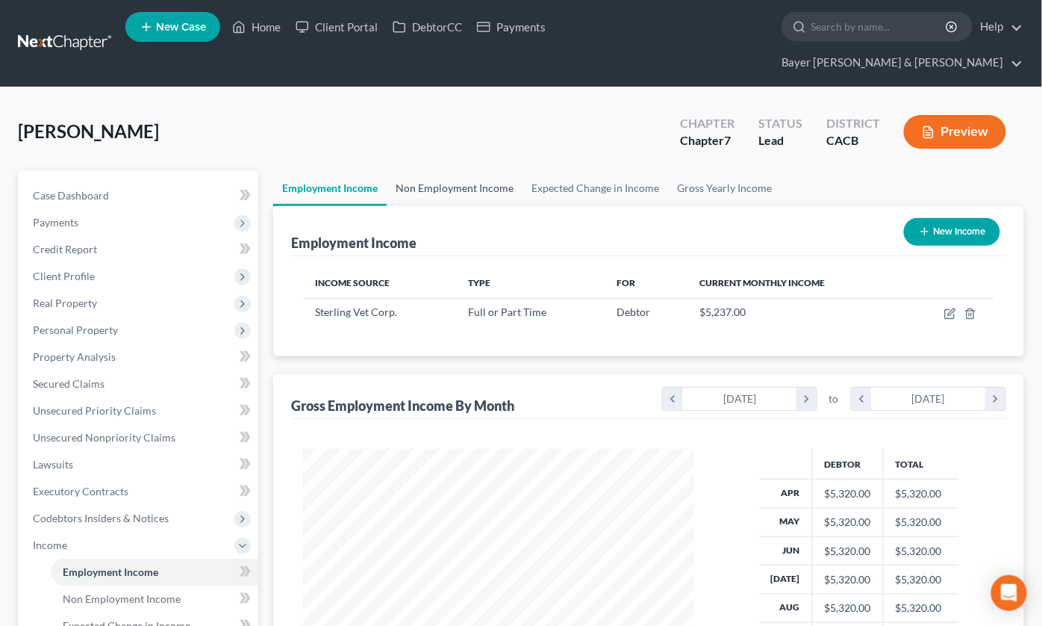
click at [435, 170] on link "Non Employment Income" at bounding box center [455, 188] width 136 height 36
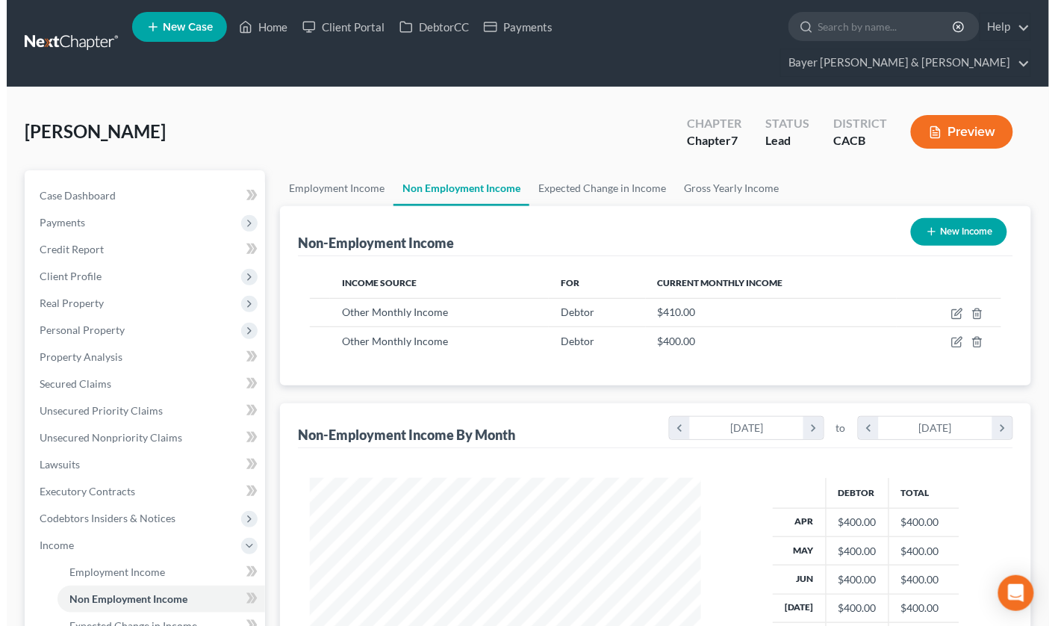
scroll to position [267, 421]
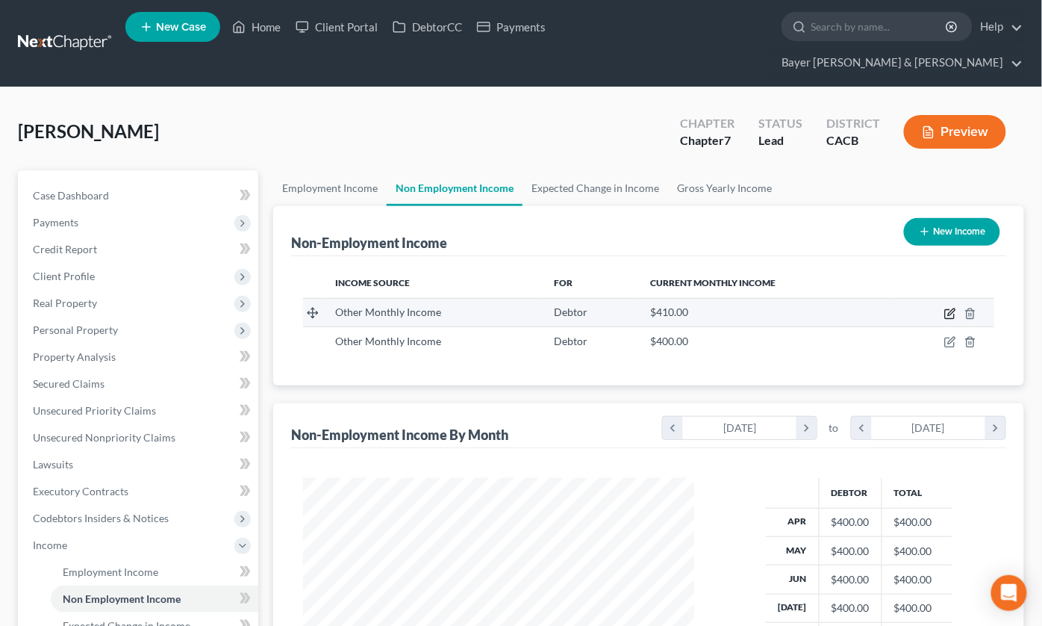
click at [949, 308] on icon "button" at bounding box center [951, 314] width 12 height 12
select select "13"
select select "0"
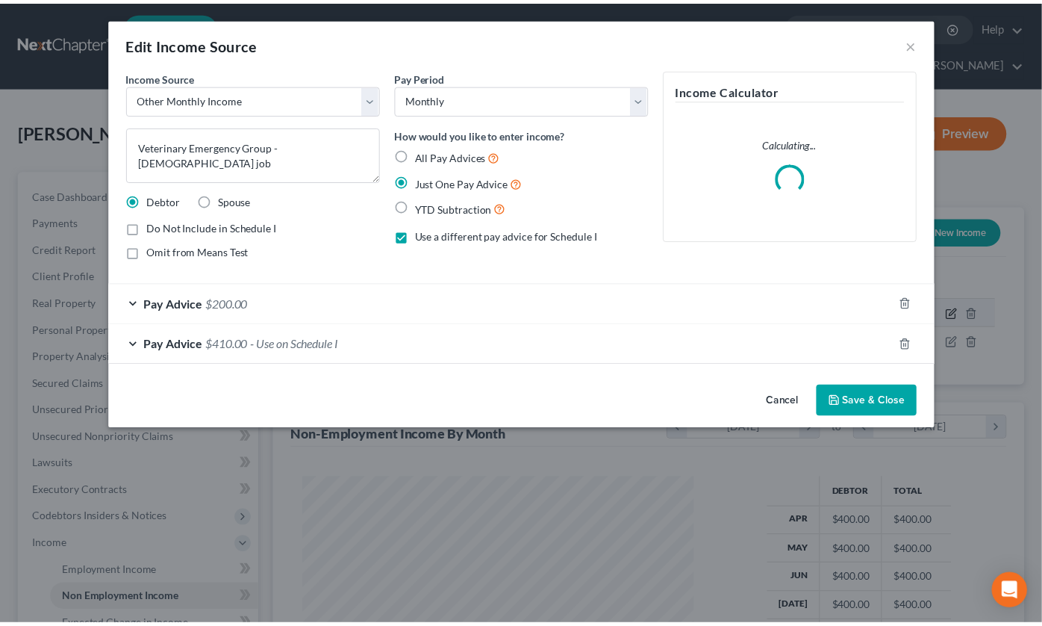
scroll to position [267, 426]
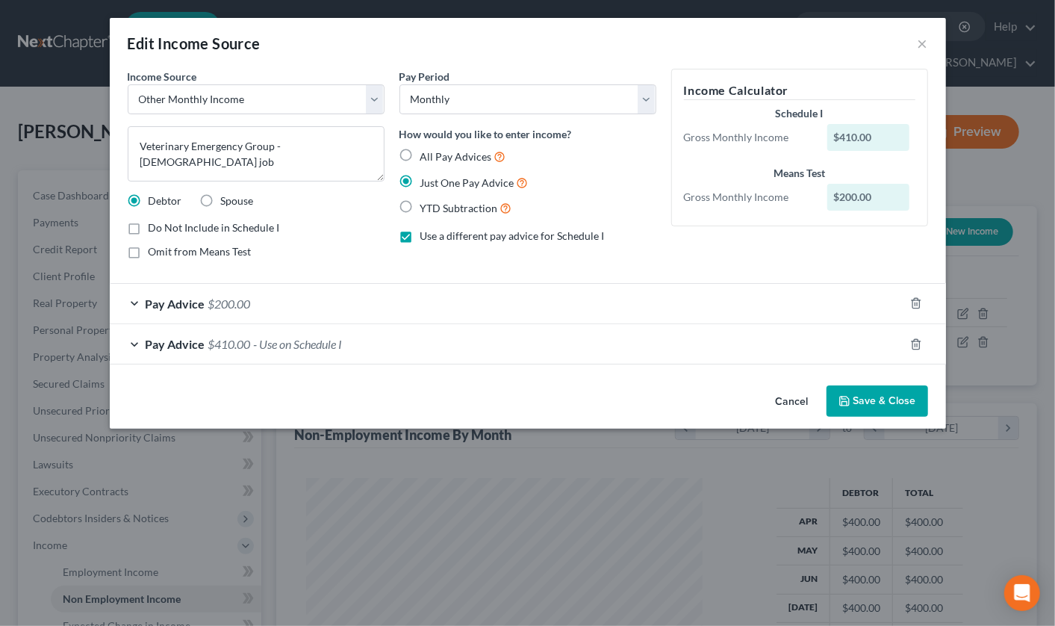
click at [853, 399] on button "Save & Close" at bounding box center [878, 400] width 102 height 31
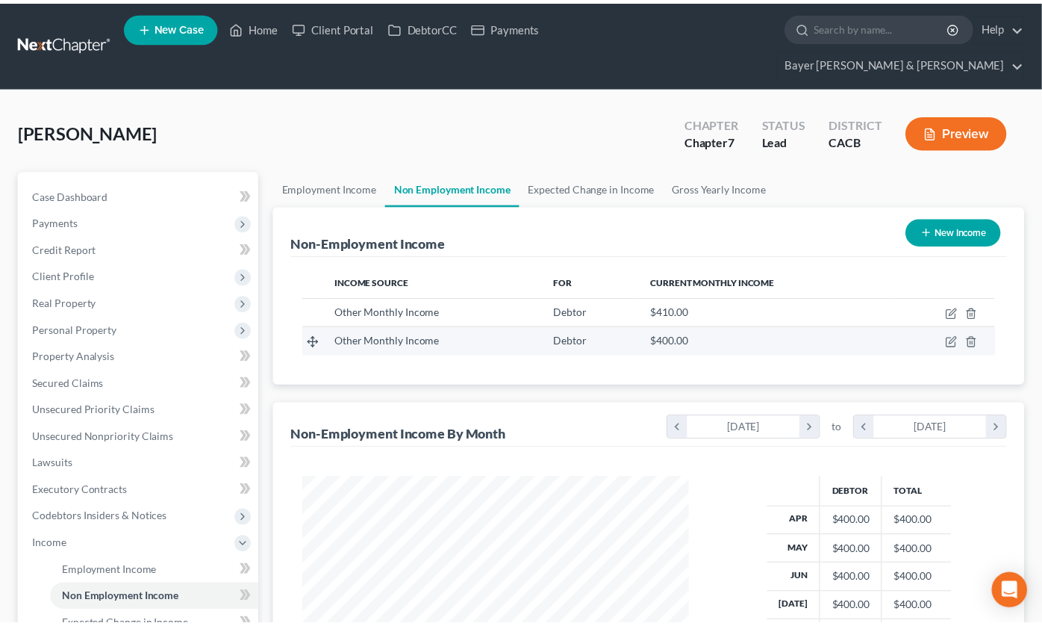
scroll to position [267, 421]
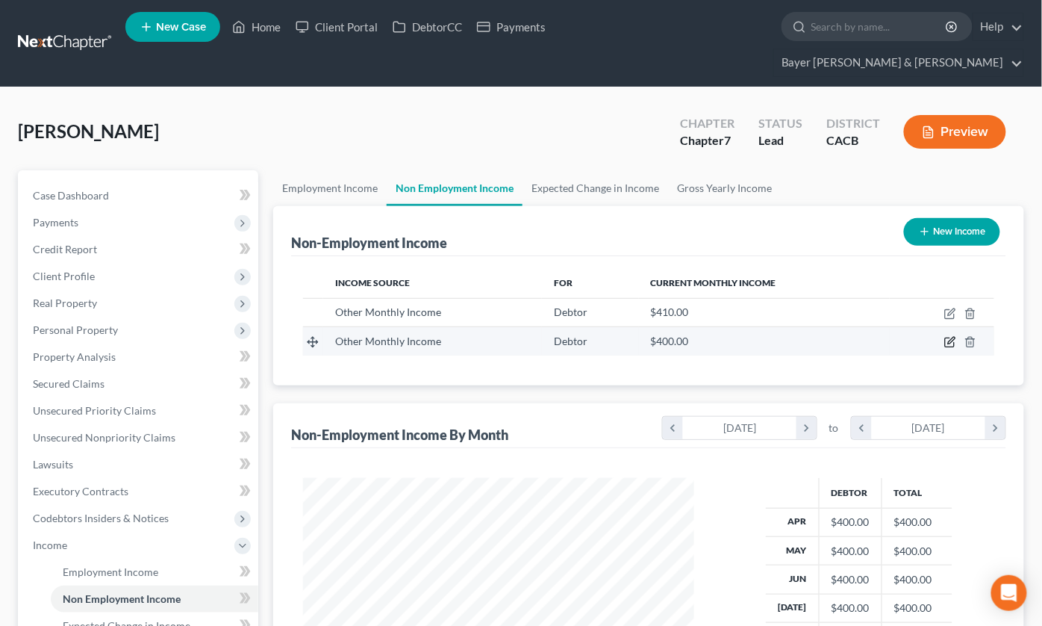
click at [951, 336] on icon "button" at bounding box center [951, 342] width 12 height 12
select select "13"
select select "0"
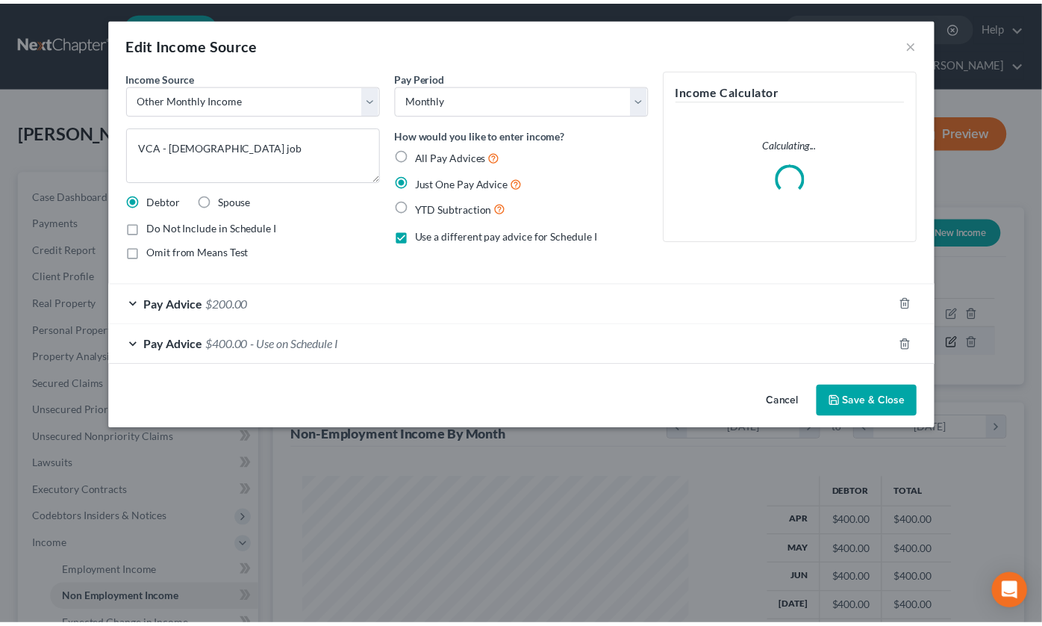
scroll to position [267, 426]
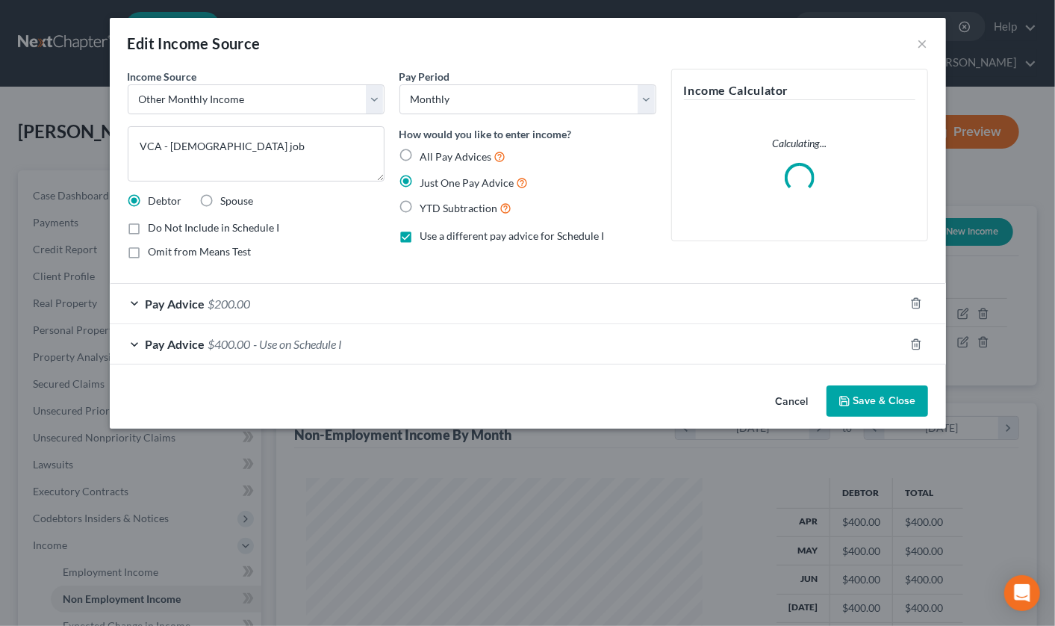
click at [132, 299] on div "Pay Advice $200.00" at bounding box center [507, 304] width 794 height 40
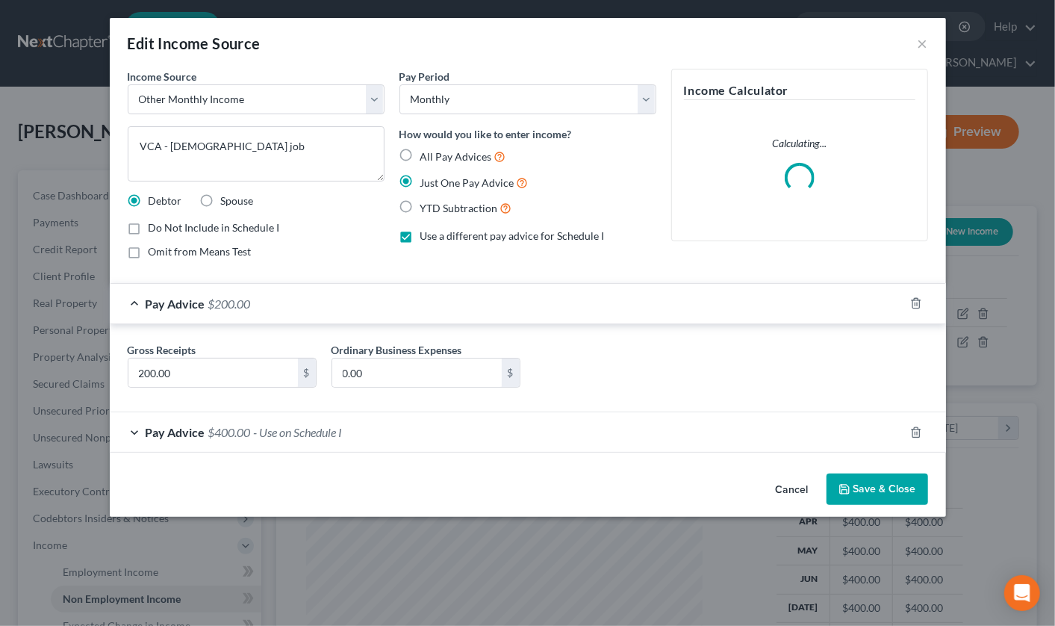
click at [128, 436] on div "Pay Advice $400.00 - Use on Schedule I" at bounding box center [507, 432] width 794 height 40
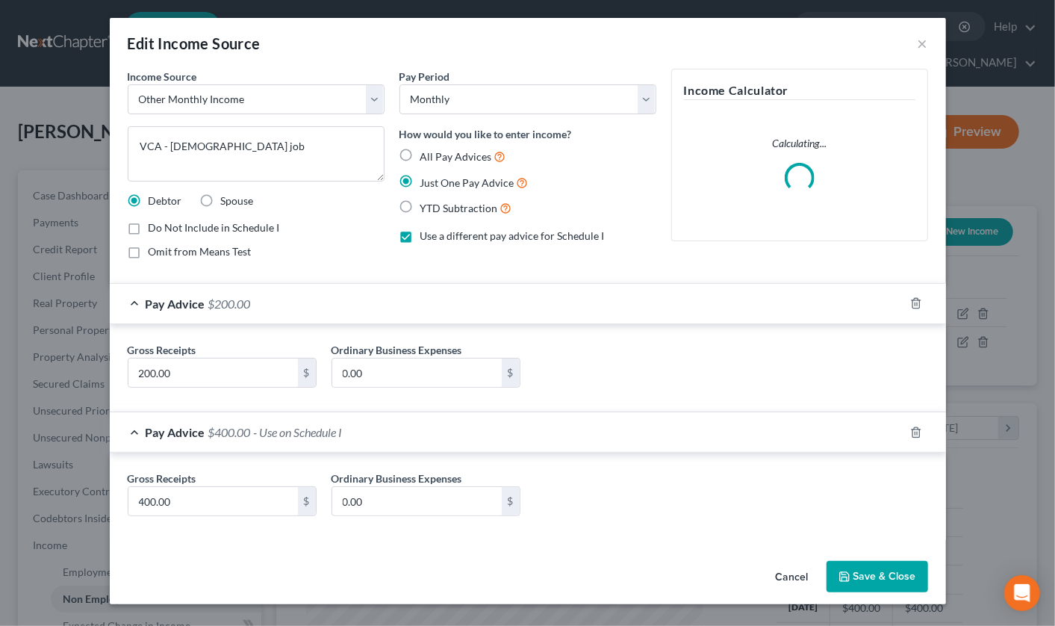
click at [131, 433] on div "Pay Advice $400.00 - Use on Schedule I" at bounding box center [507, 432] width 794 height 40
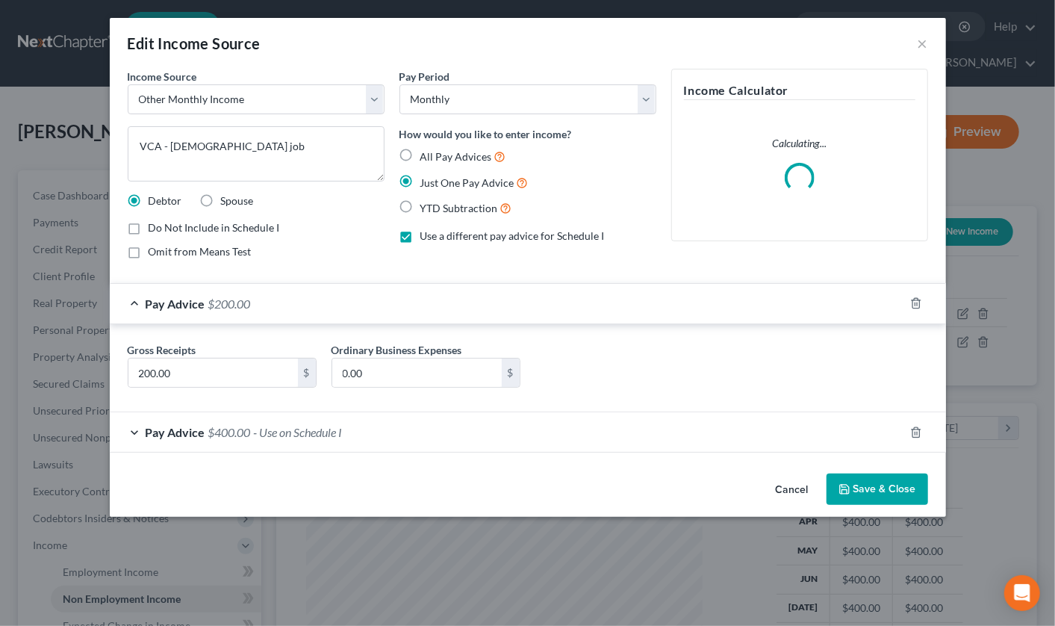
click at [131, 306] on div "Pay Advice $200.00" at bounding box center [507, 304] width 794 height 40
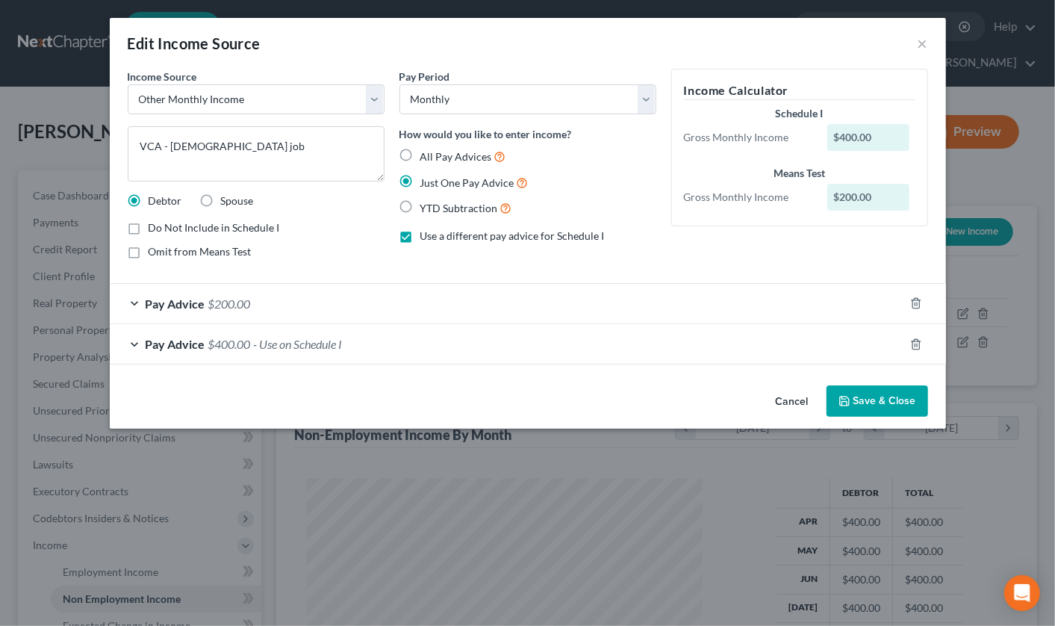
click at [922, 400] on button "Save & Close" at bounding box center [878, 400] width 102 height 31
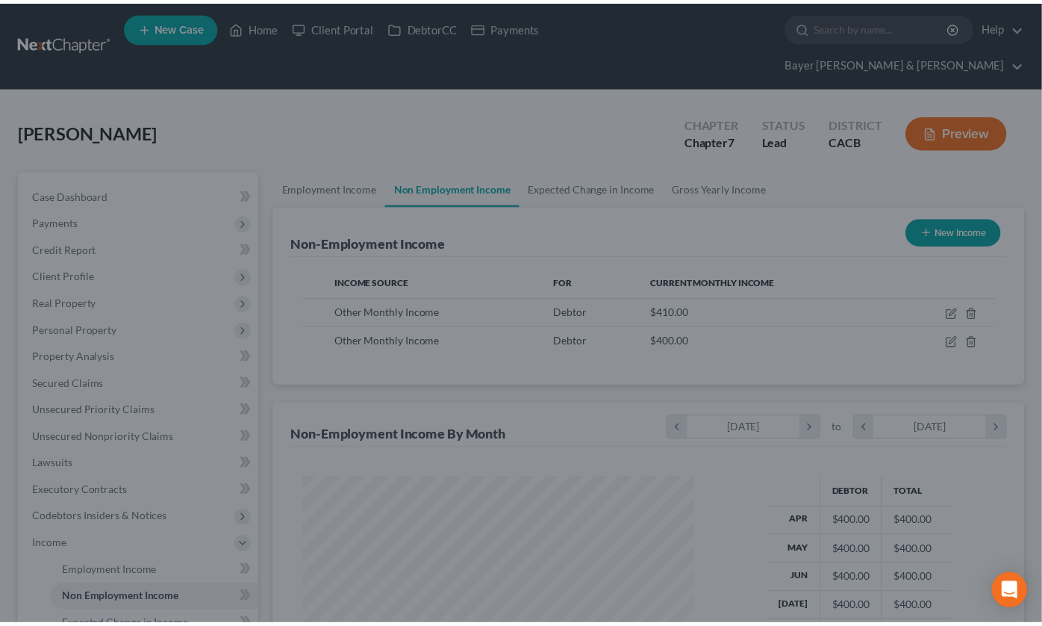
scroll to position [746438, 746285]
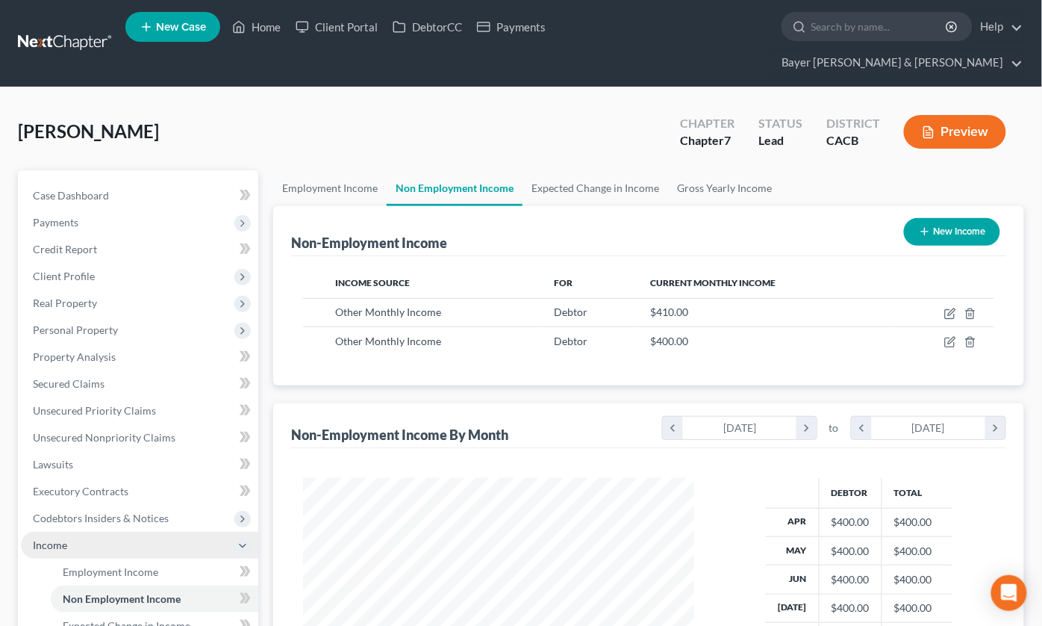
click at [244, 538] on icon at bounding box center [242, 546] width 16 height 16
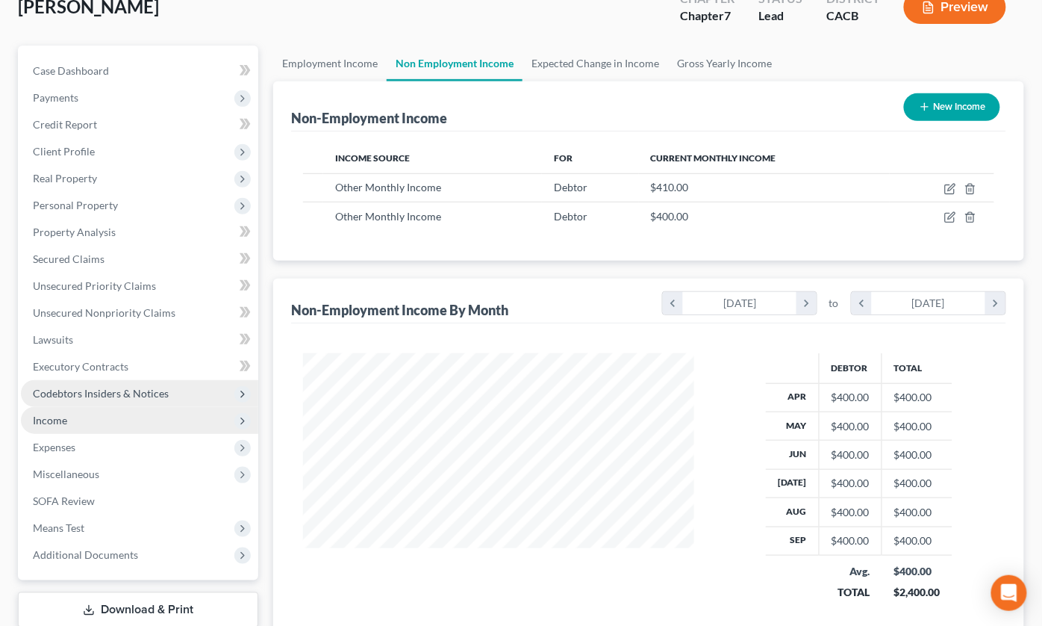
scroll to position [166, 0]
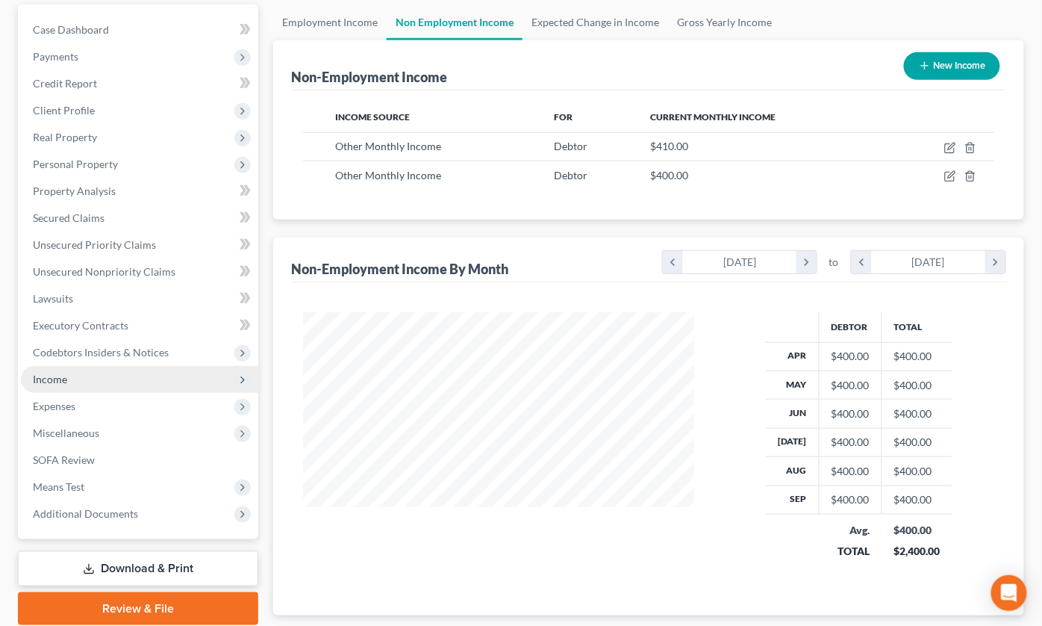
click at [160, 551] on link "Download & Print" at bounding box center [138, 568] width 240 height 35
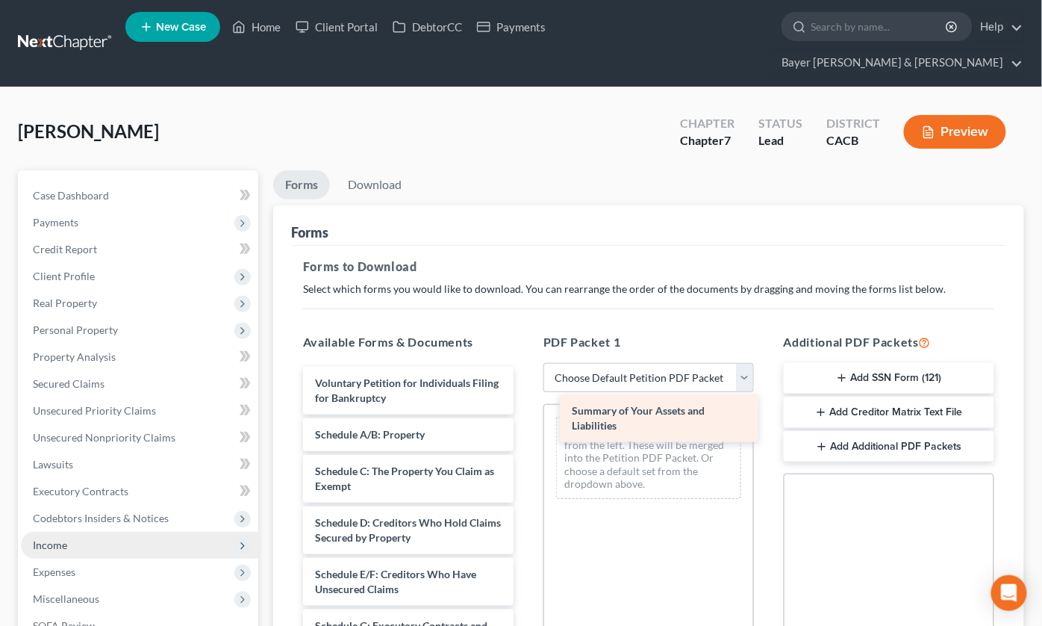
drag, startPoint x: 329, startPoint y: 404, endPoint x: 585, endPoint y: 408, distance: 256.9
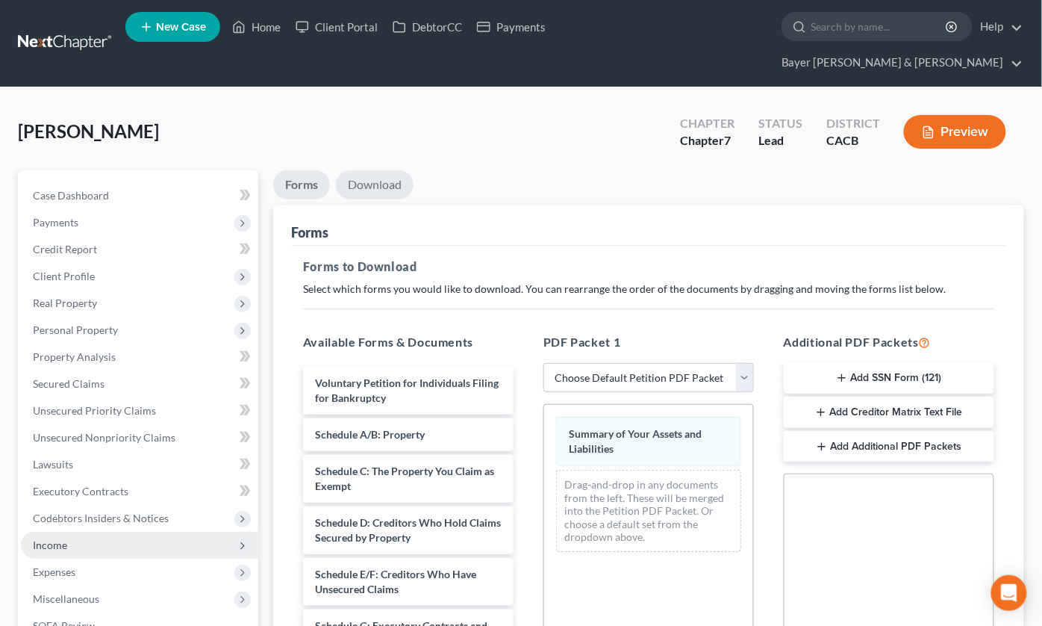
click at [362, 170] on link "Download" at bounding box center [375, 184] width 78 height 29
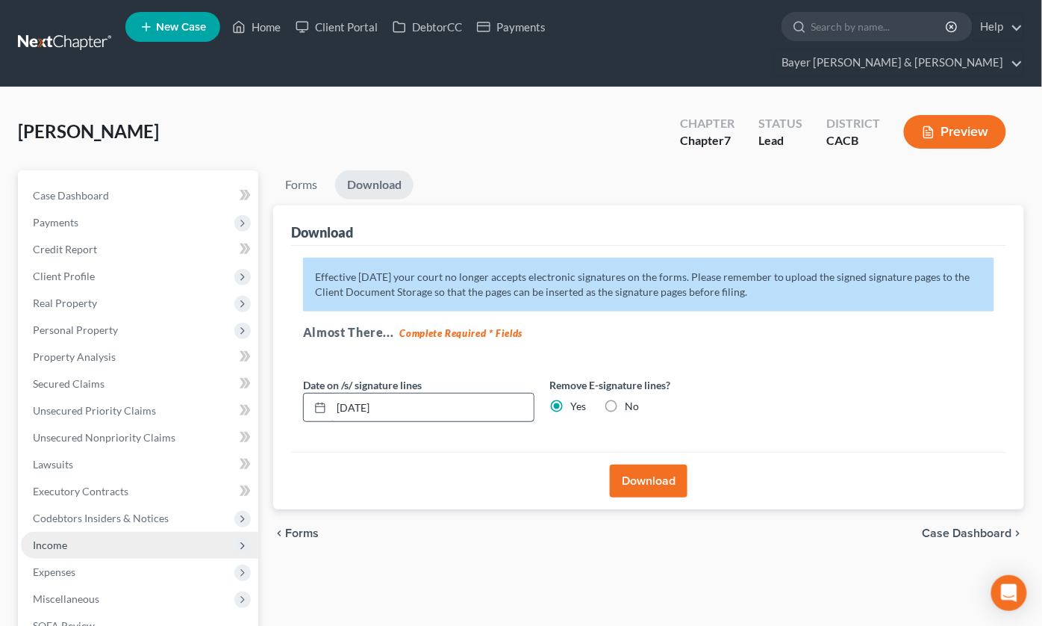
drag, startPoint x: 414, startPoint y: 382, endPoint x: 329, endPoint y: 385, distance: 84.4
click at [329, 393] on div "10/15/2025" at bounding box center [418, 408] width 231 height 30
click at [638, 464] on button "Download" at bounding box center [649, 480] width 78 height 33
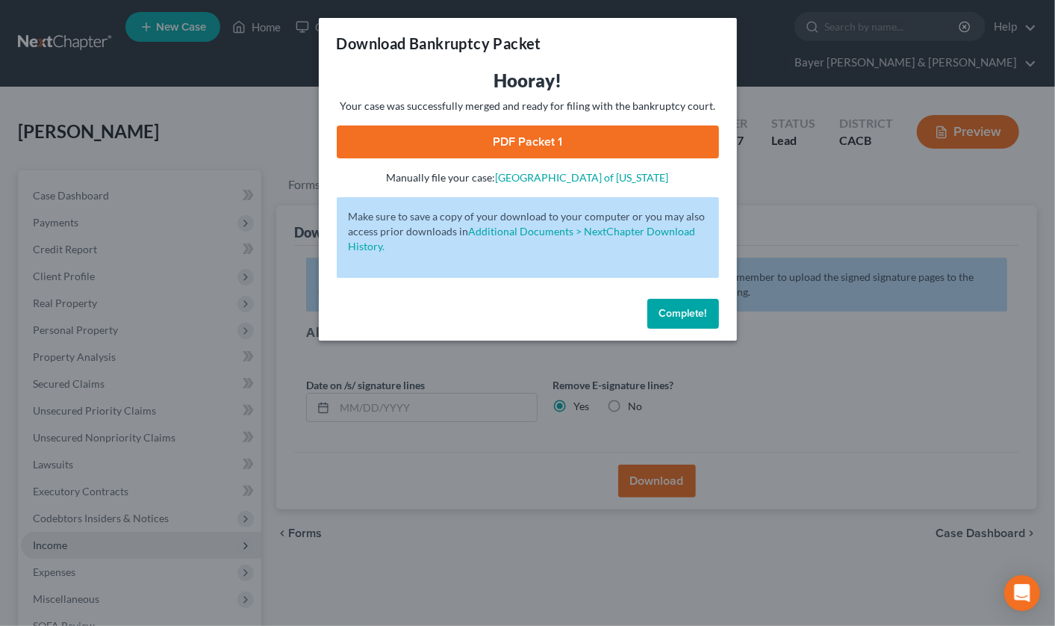
click at [441, 143] on link "PDF Packet 1" at bounding box center [528, 141] width 382 height 33
click at [176, 131] on div "Download Bankruptcy Packet Hooray! Your case was successfully merged and ready …" at bounding box center [527, 313] width 1055 height 626
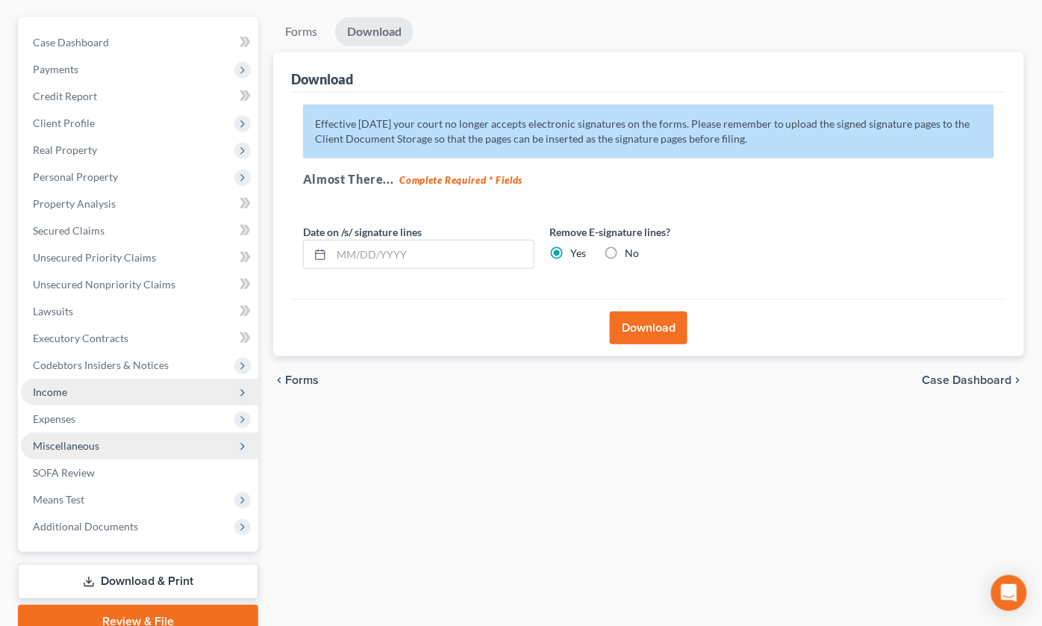
scroll to position [192, 0]
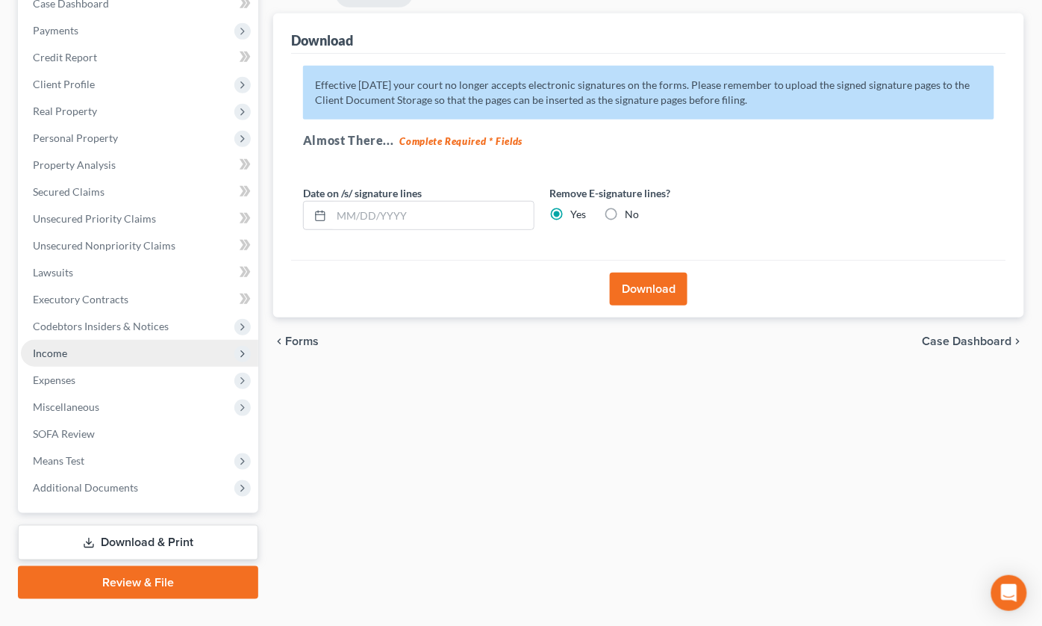
click at [128, 525] on link "Download & Print" at bounding box center [138, 542] width 240 height 35
click at [142, 525] on link "Download & Print" at bounding box center [138, 542] width 240 height 35
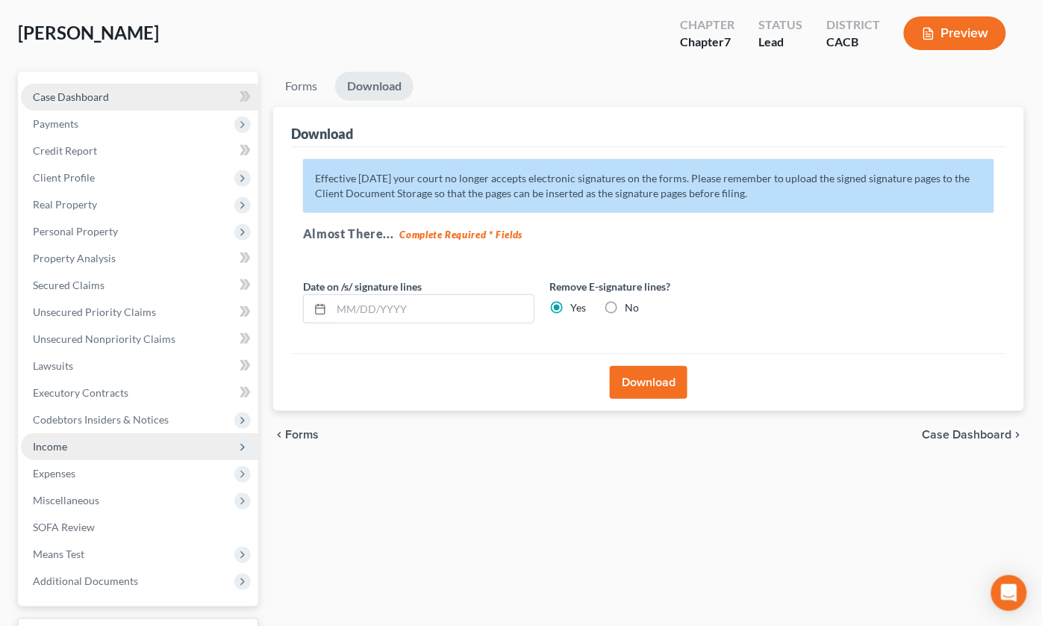
scroll to position [0, 0]
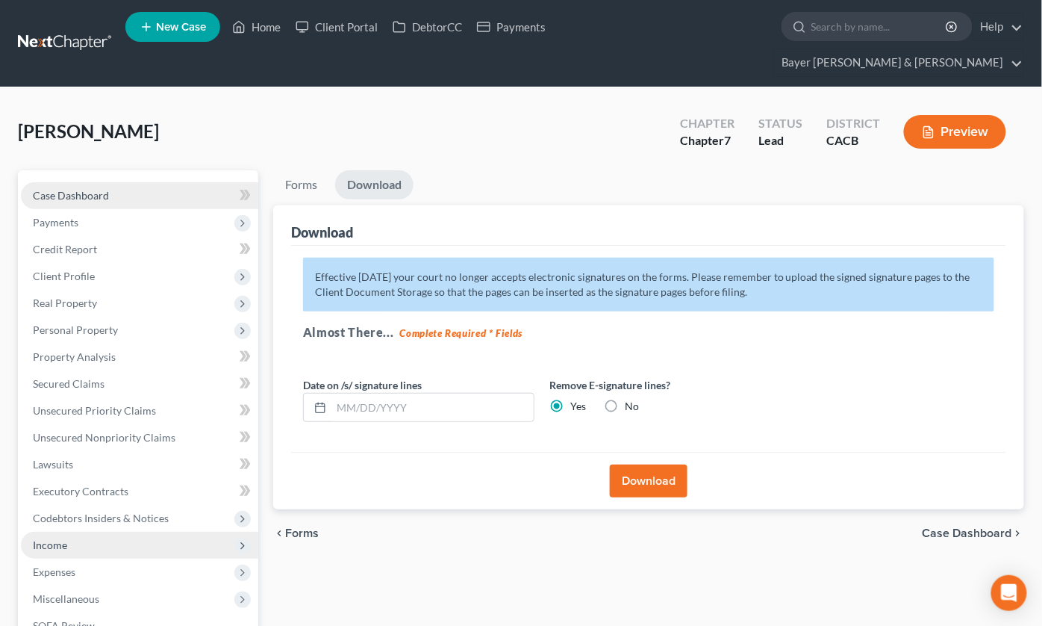
click at [102, 182] on link "Case Dashboard" at bounding box center [139, 195] width 237 height 27
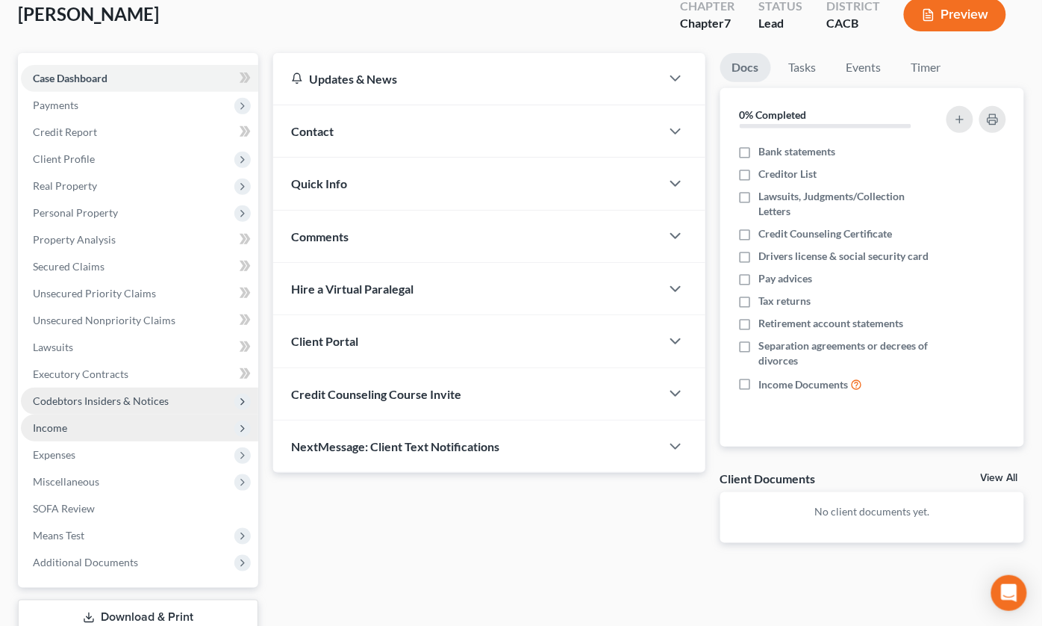
scroll to position [192, 0]
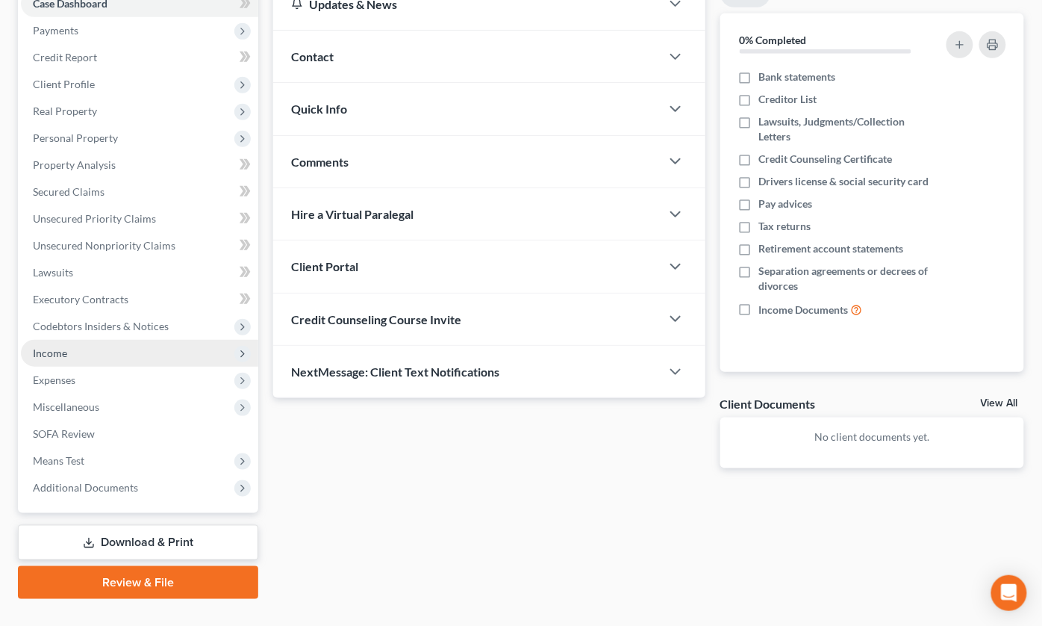
click at [131, 525] on link "Download & Print" at bounding box center [138, 542] width 240 height 35
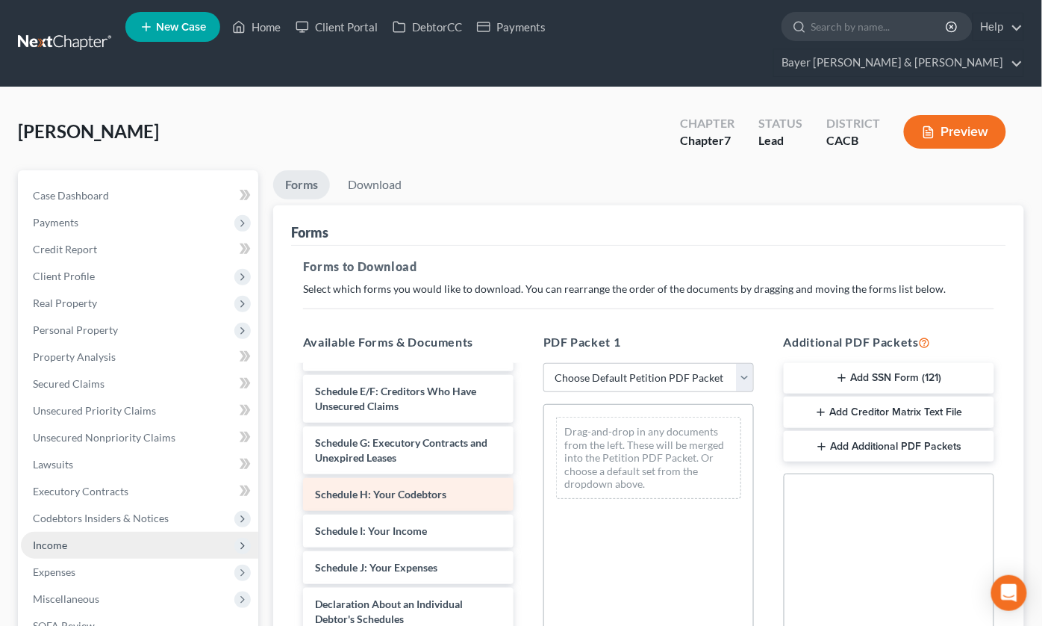
scroll to position [249, 0]
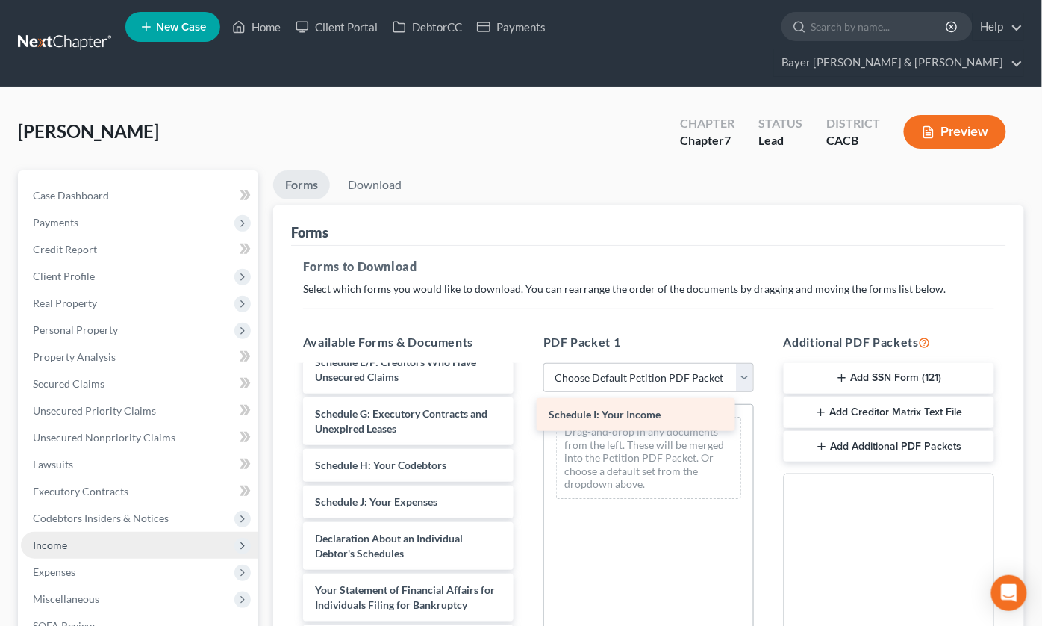
drag, startPoint x: 408, startPoint y: 483, endPoint x: 644, endPoint y: 408, distance: 247.7
click at [526, 408] on div "Schedule I: Your Income Voluntary Petition for Individuals Filing for Bankruptc…" at bounding box center [408, 509] width 234 height 783
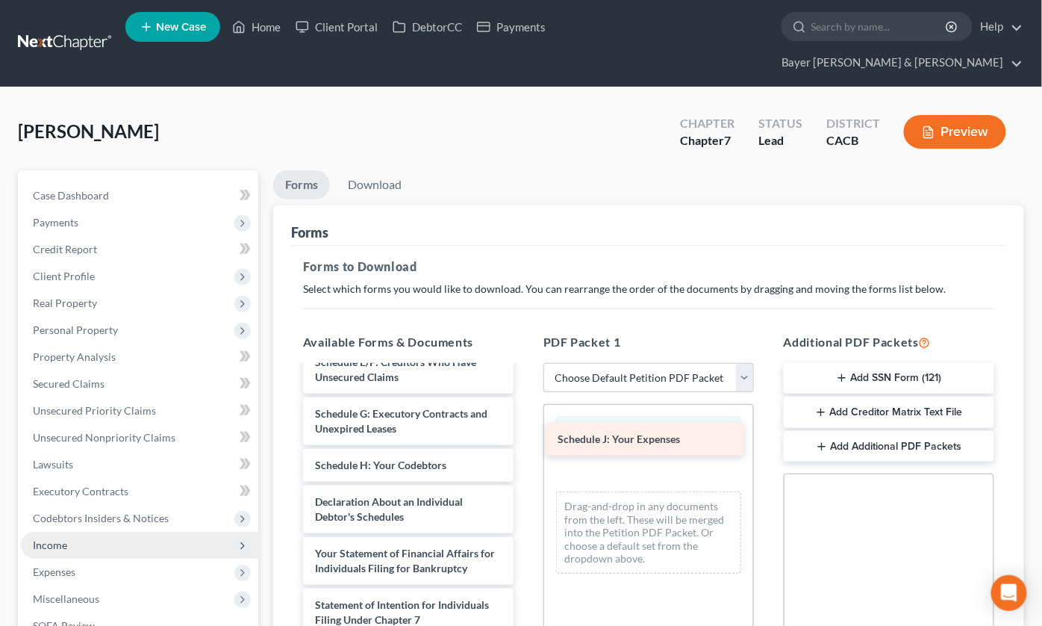
drag, startPoint x: 382, startPoint y: 488, endPoint x: 625, endPoint y: 438, distance: 248.4
click at [526, 438] on div "Schedule J: Your Expenses Voluntary Petition for Individuals Filing for Bankrup…" at bounding box center [408, 491] width 234 height 746
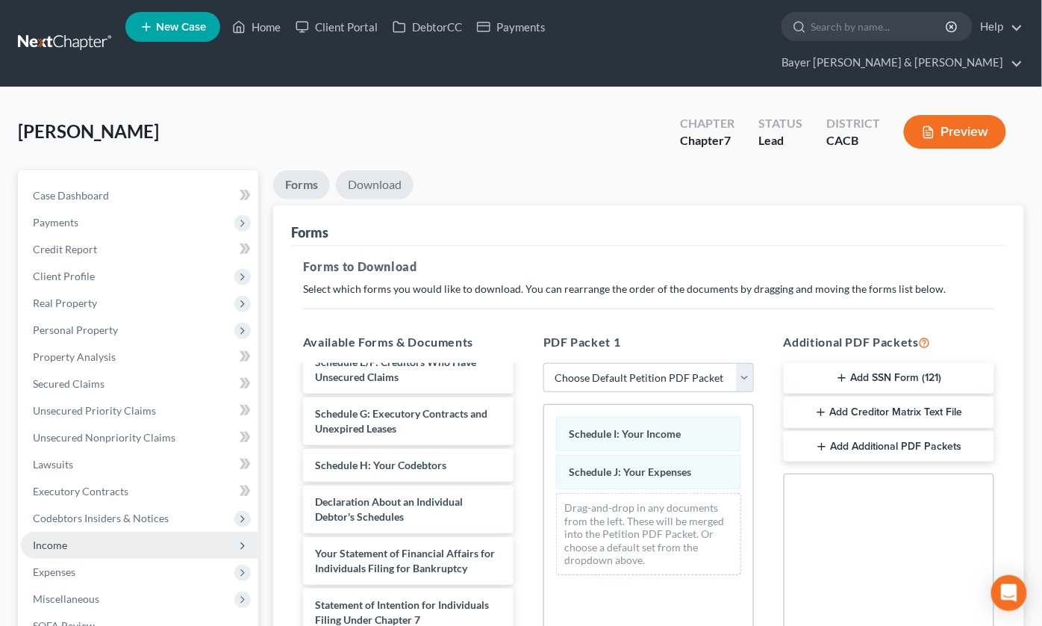
click at [363, 170] on link "Download" at bounding box center [375, 184] width 78 height 29
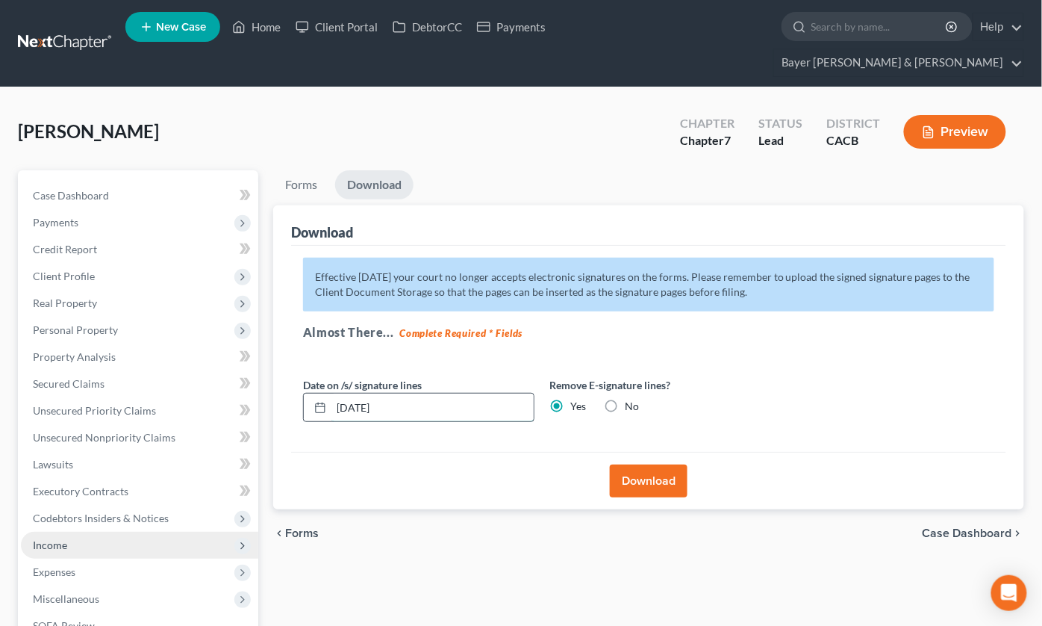
drag, startPoint x: 455, startPoint y: 383, endPoint x: 326, endPoint y: 376, distance: 130.1
click at [326, 393] on div "10/15/2025" at bounding box center [418, 408] width 231 height 30
click at [654, 464] on button "Download" at bounding box center [649, 480] width 78 height 33
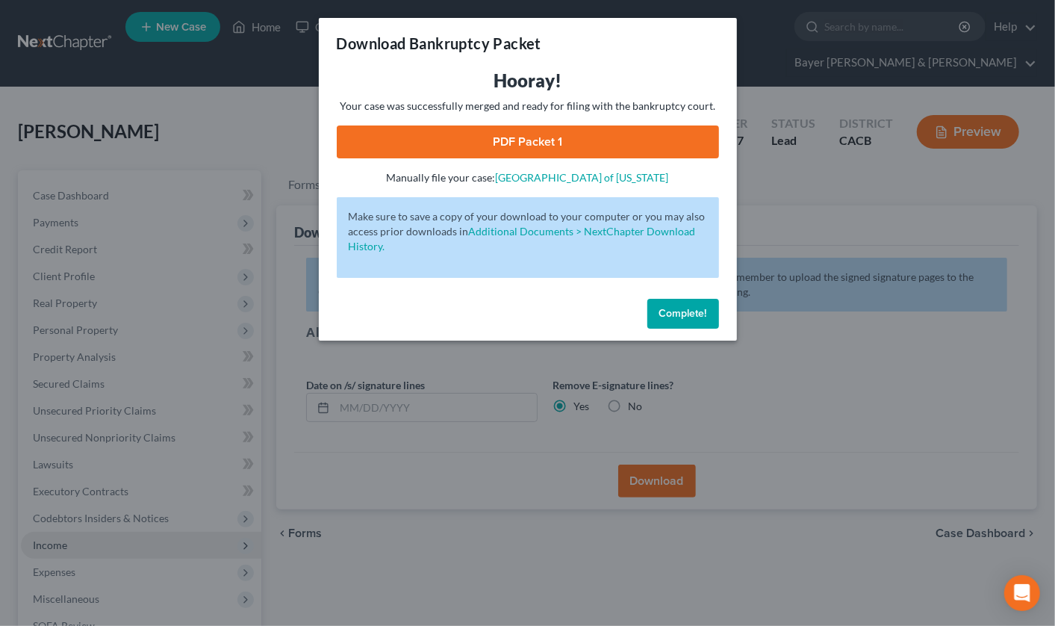
click at [421, 143] on link "PDF Packet 1" at bounding box center [528, 141] width 382 height 33
click at [146, 78] on div "Download Bankruptcy Packet Hooray! Your case was successfully merged and ready …" at bounding box center [527, 313] width 1055 height 626
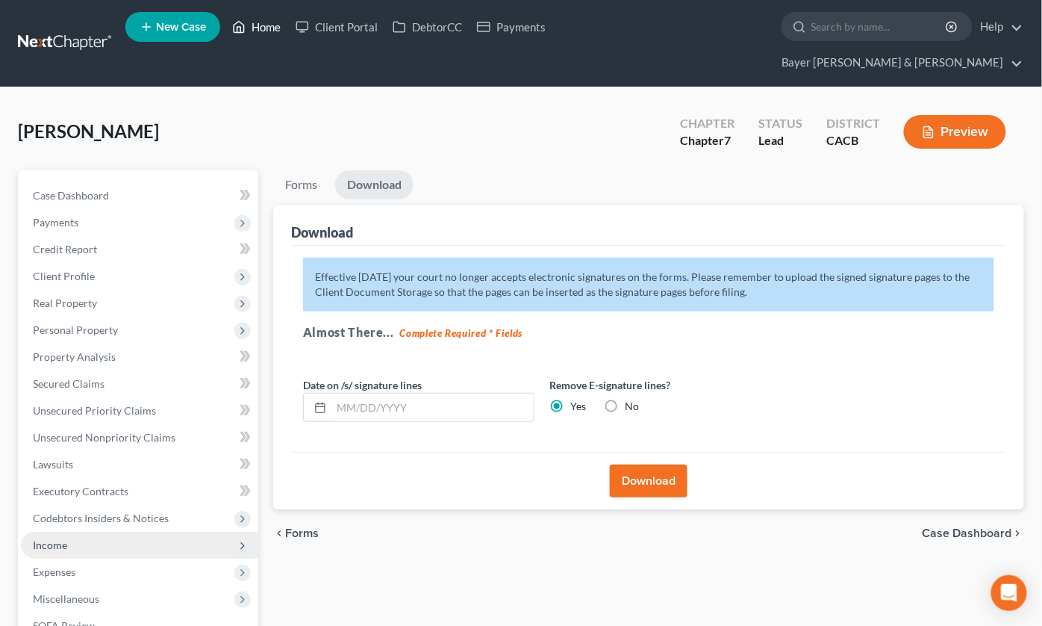
click at [261, 24] on link "Home" at bounding box center [256, 26] width 63 height 27
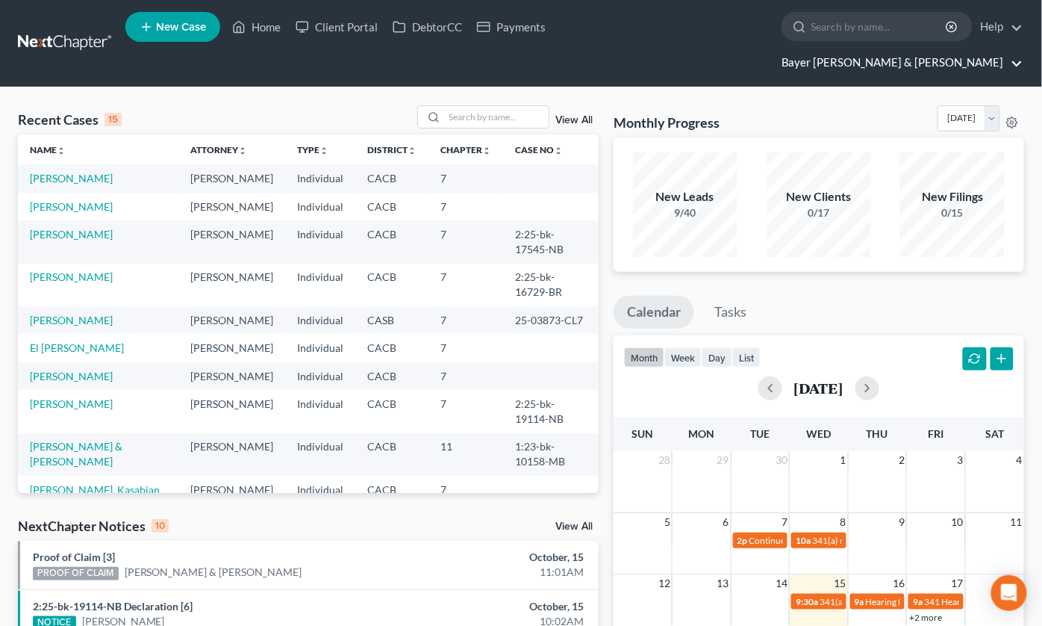
click at [1016, 49] on link "Bayer Wishman & Leotta" at bounding box center [898, 62] width 249 height 27
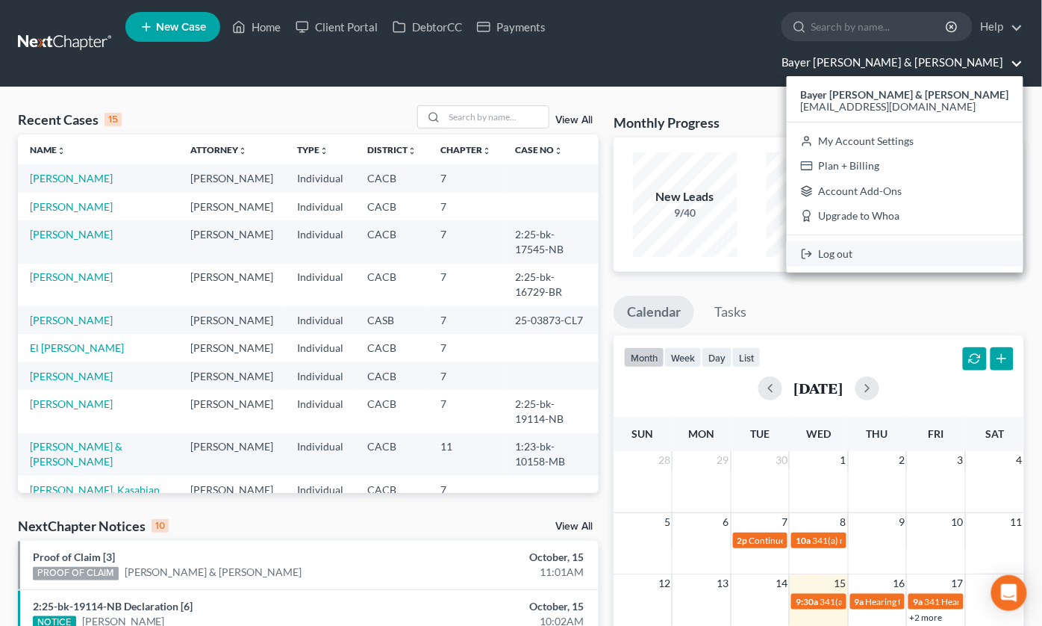
click at [899, 241] on link "Log out" at bounding box center [905, 253] width 237 height 25
